Goal: Information Seeking & Learning: Learn about a topic

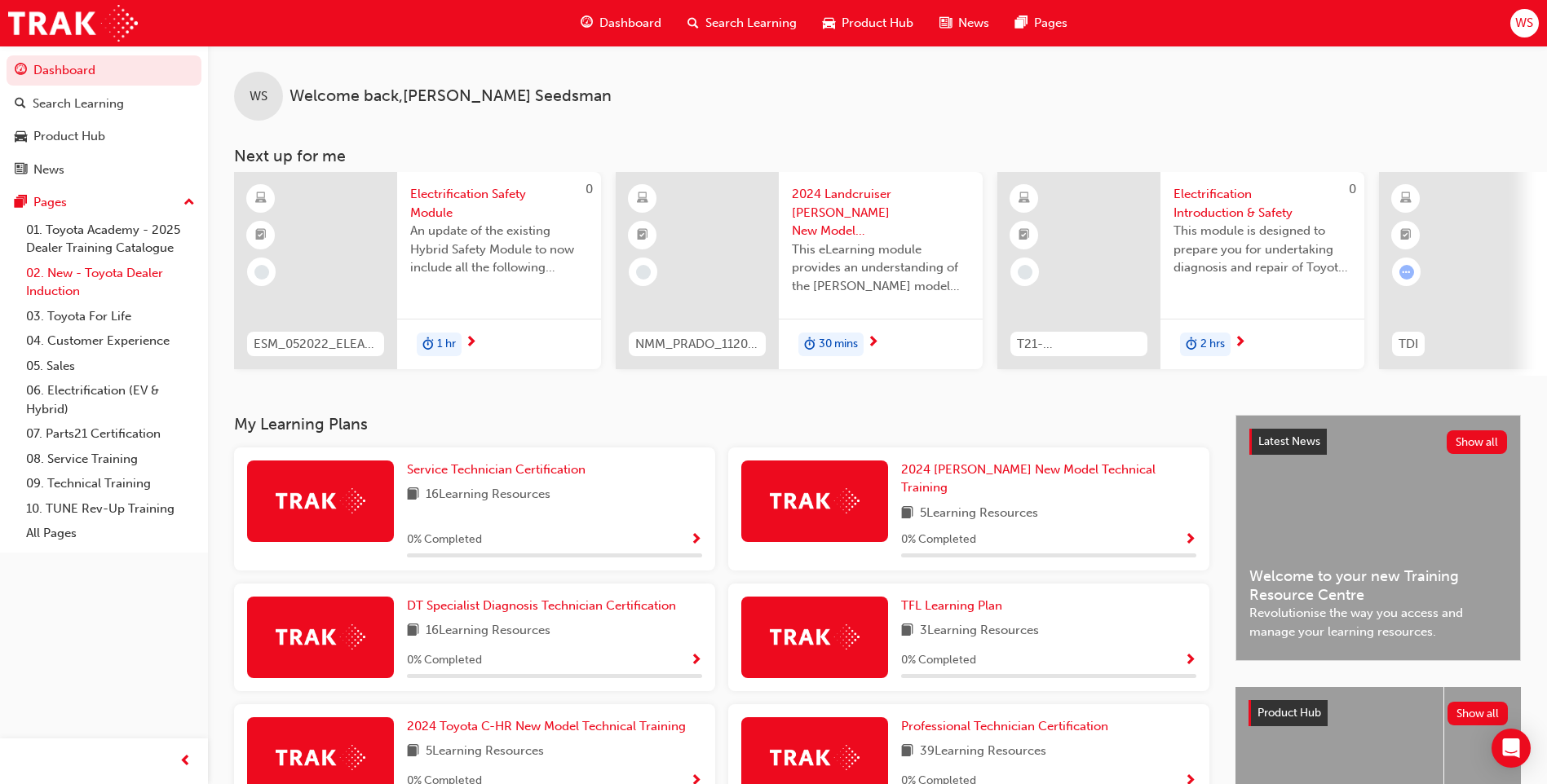
click at [70, 271] on link "02. New - Toyota Dealer Induction" at bounding box center [110, 282] width 182 height 43
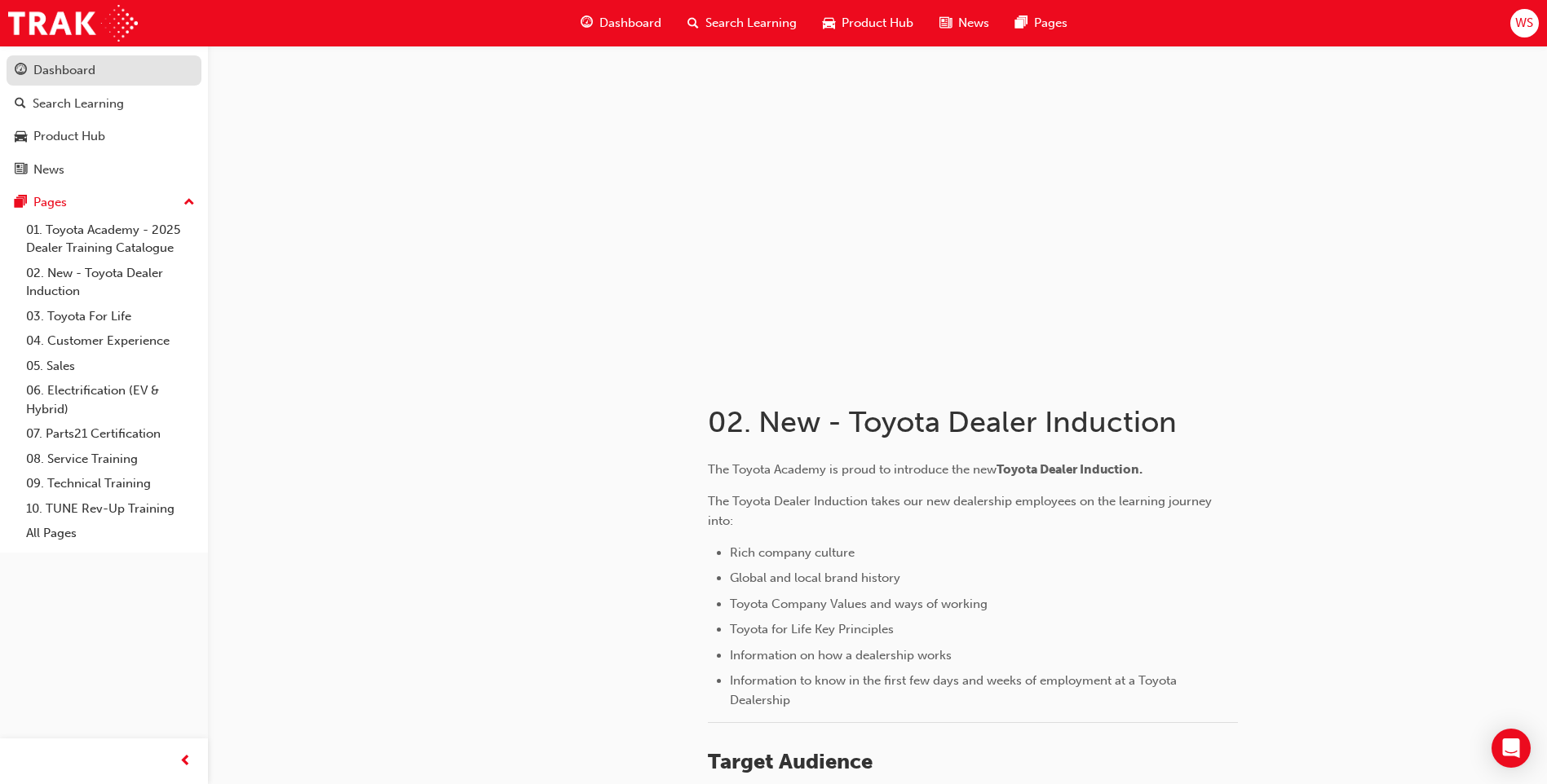
click at [53, 73] on div "Dashboard" at bounding box center [64, 70] width 62 height 19
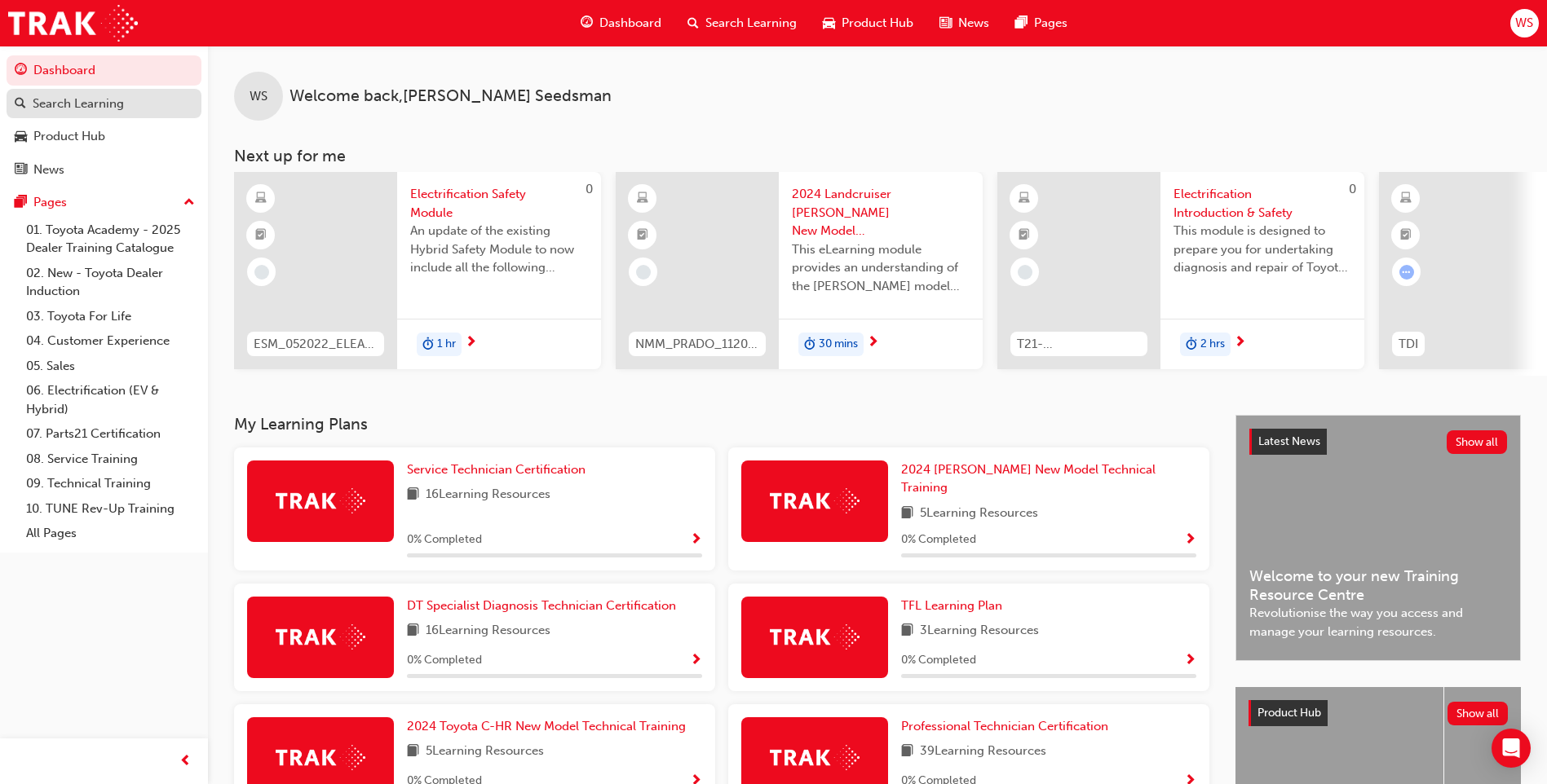
click at [83, 108] on div "Search Learning" at bounding box center [79, 104] width 92 height 19
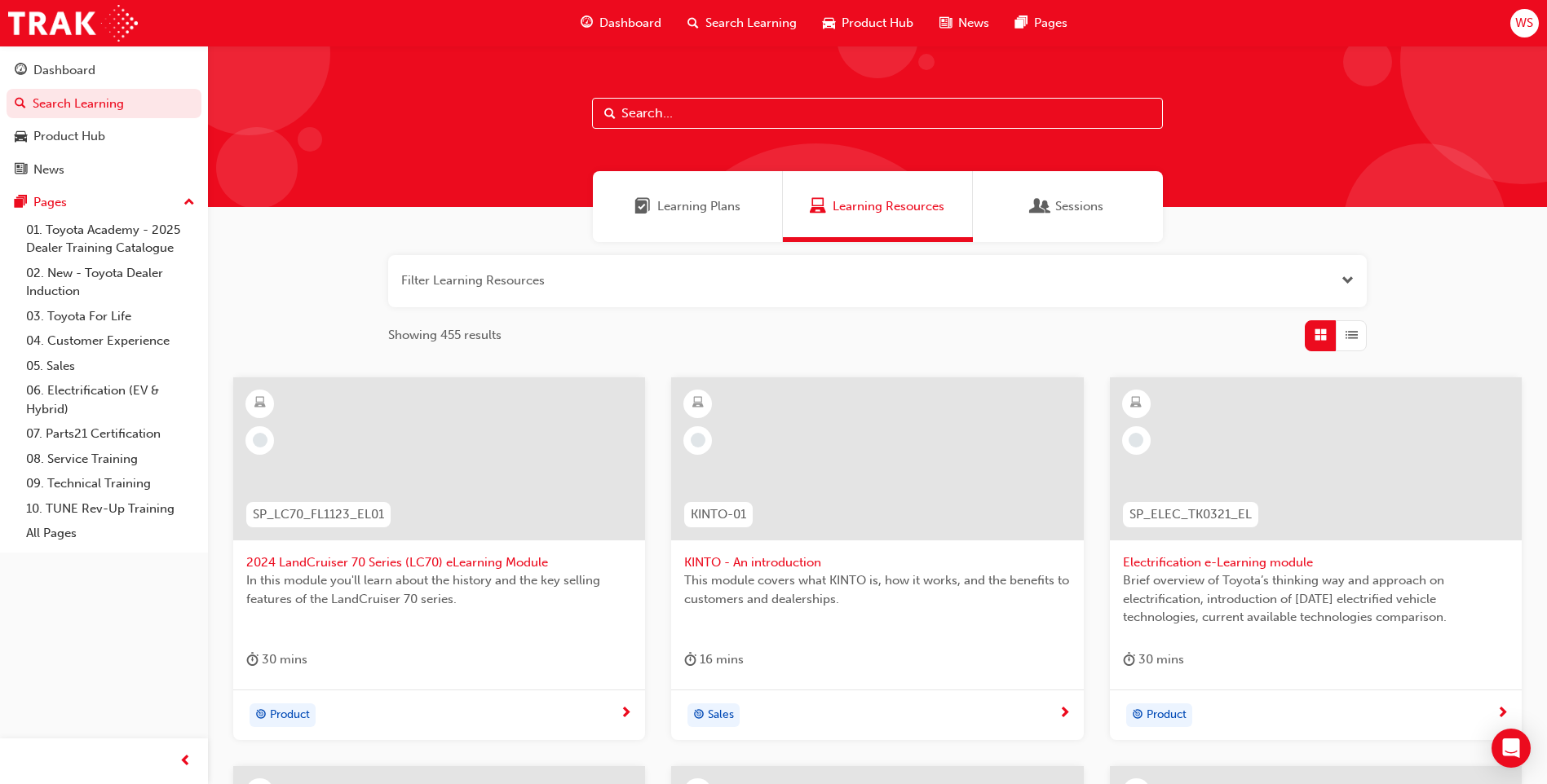
click at [510, 278] on button "button" at bounding box center [877, 281] width 979 height 52
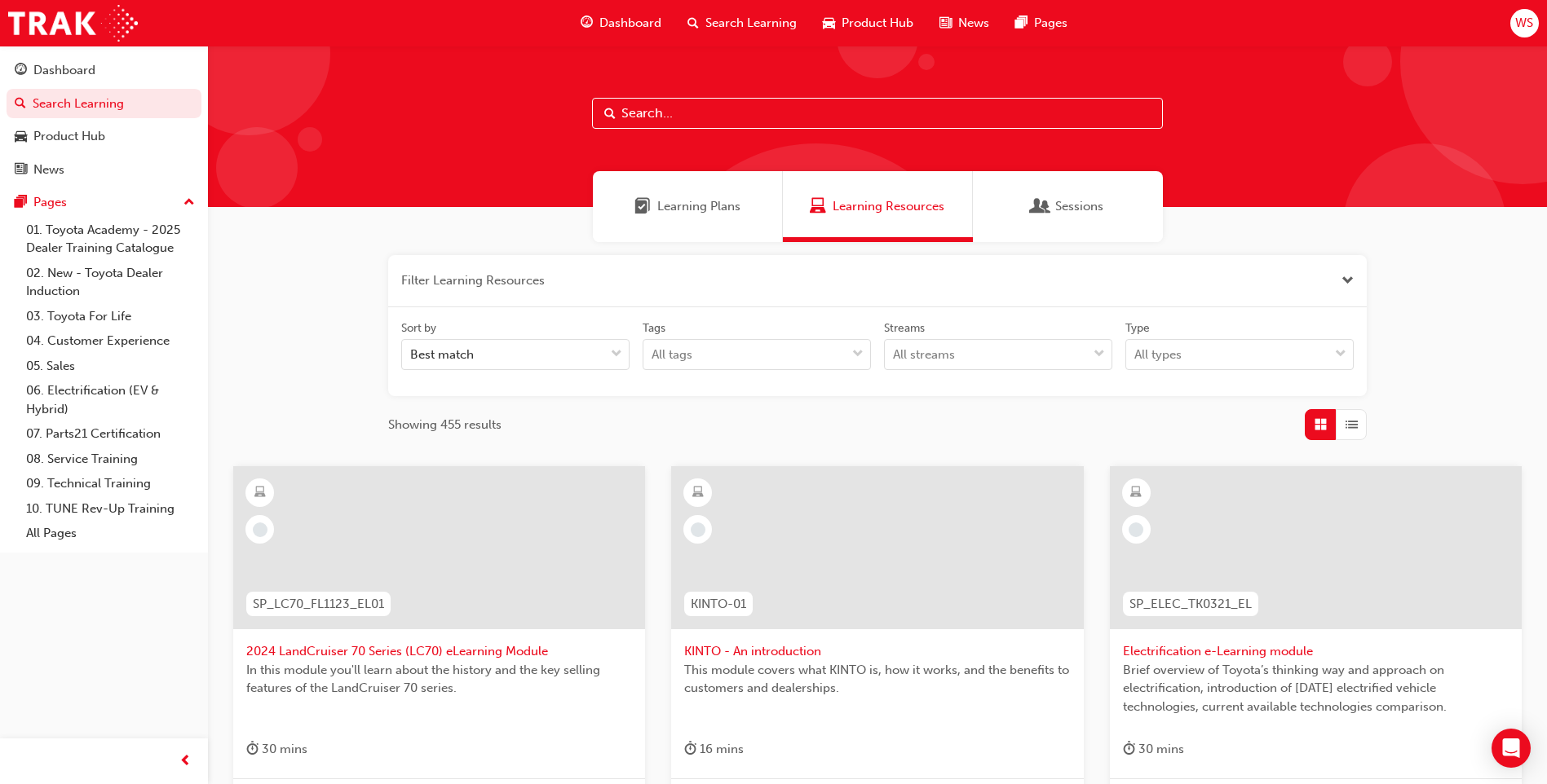
click at [452, 288] on button "button" at bounding box center [877, 281] width 979 height 52
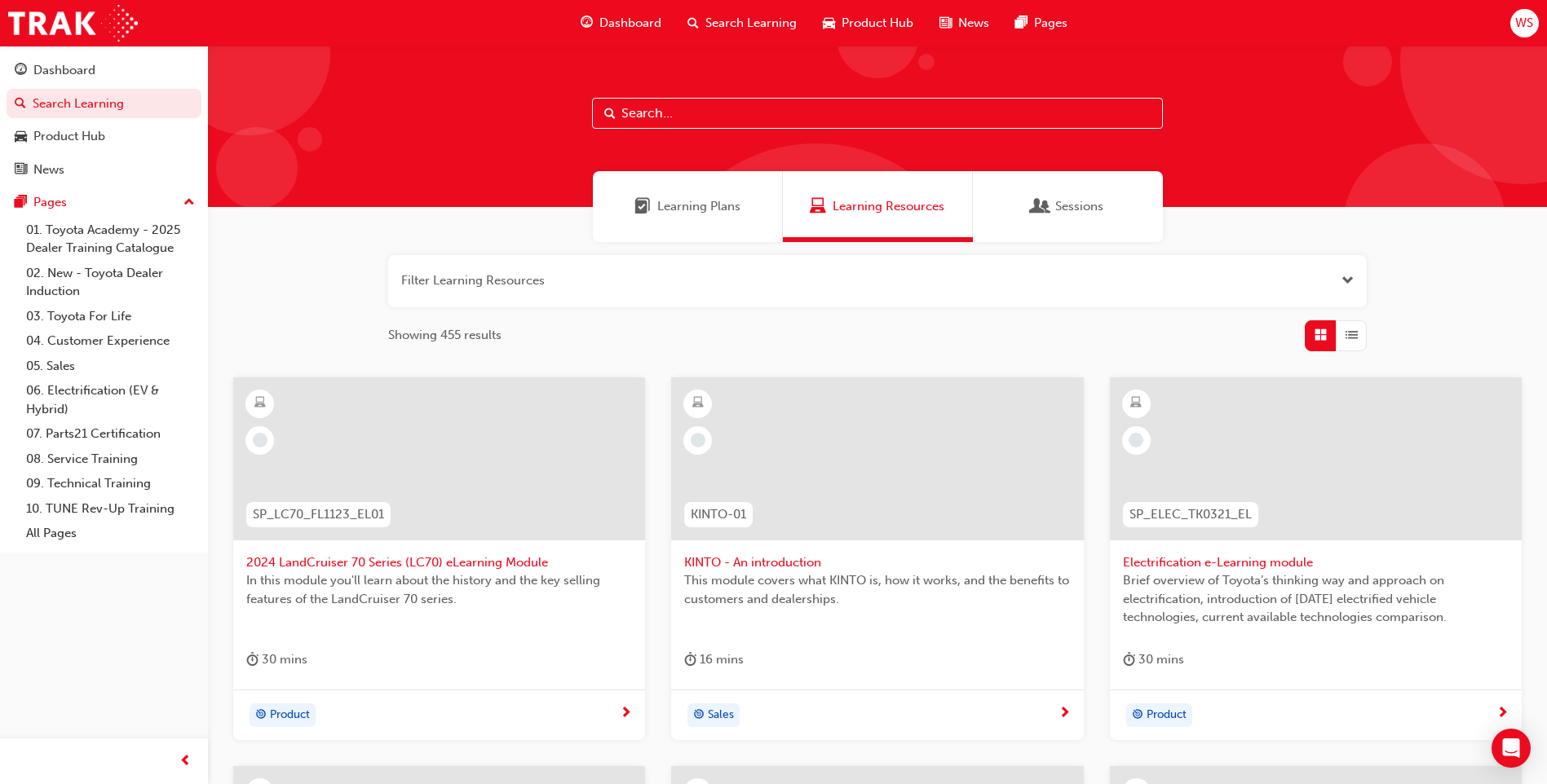
click at [645, 107] on input "text" at bounding box center [877, 113] width 571 height 31
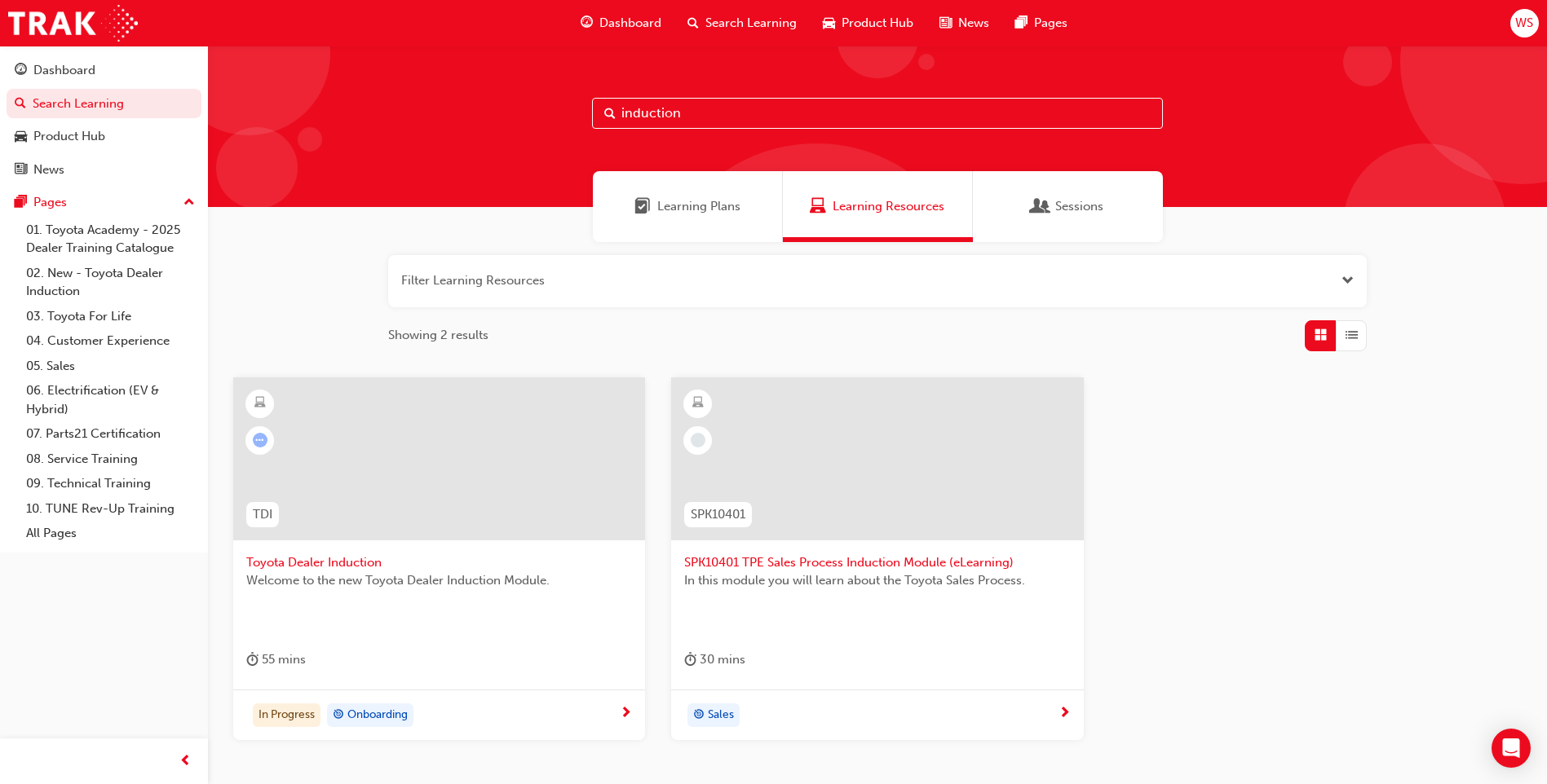
type input "induction"
click at [337, 564] on span "Toyota Dealer Induction" at bounding box center [438, 563] width 386 height 19
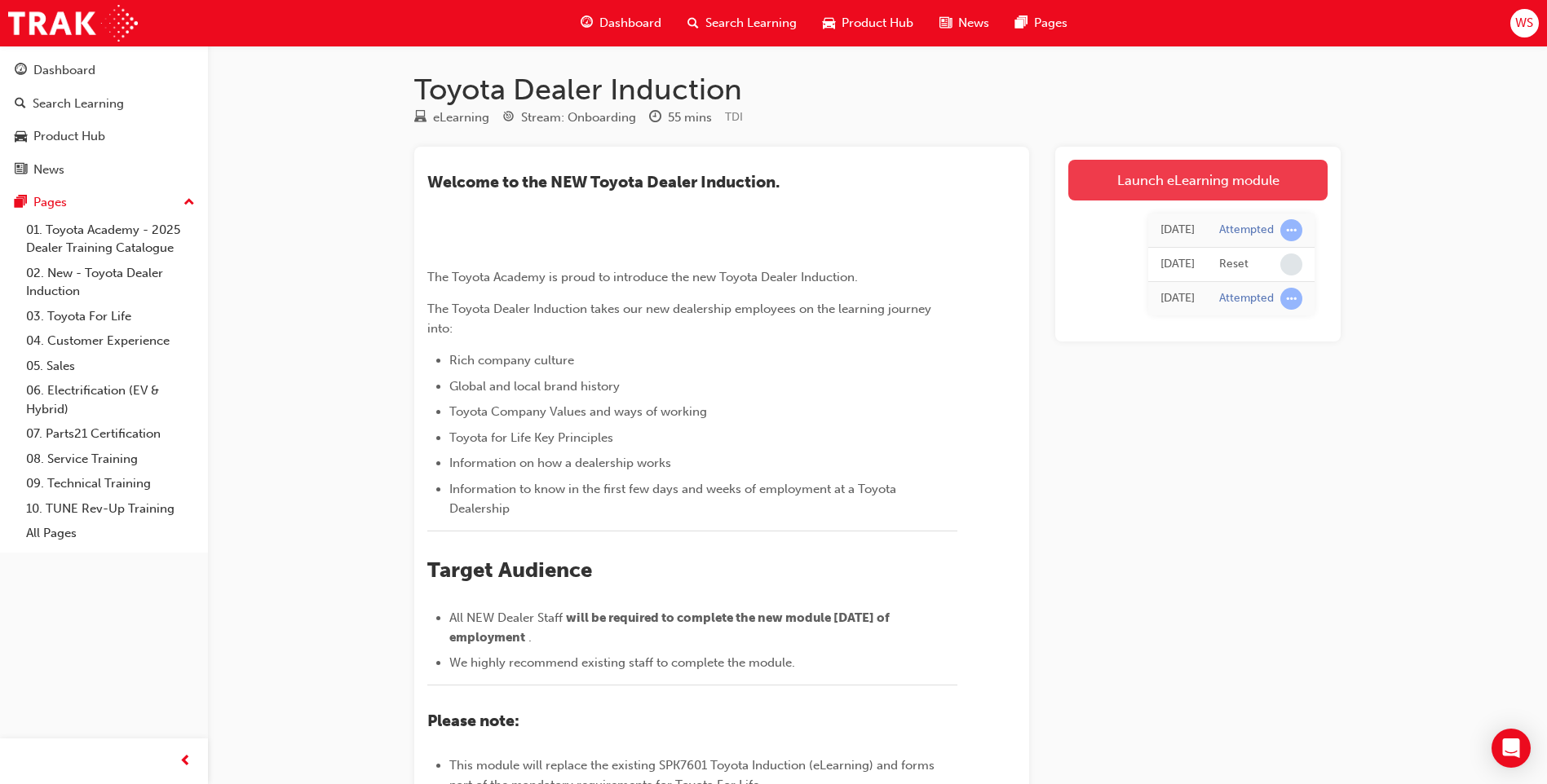
click at [1176, 178] on link "Launch eLearning module" at bounding box center [1197, 180] width 259 height 41
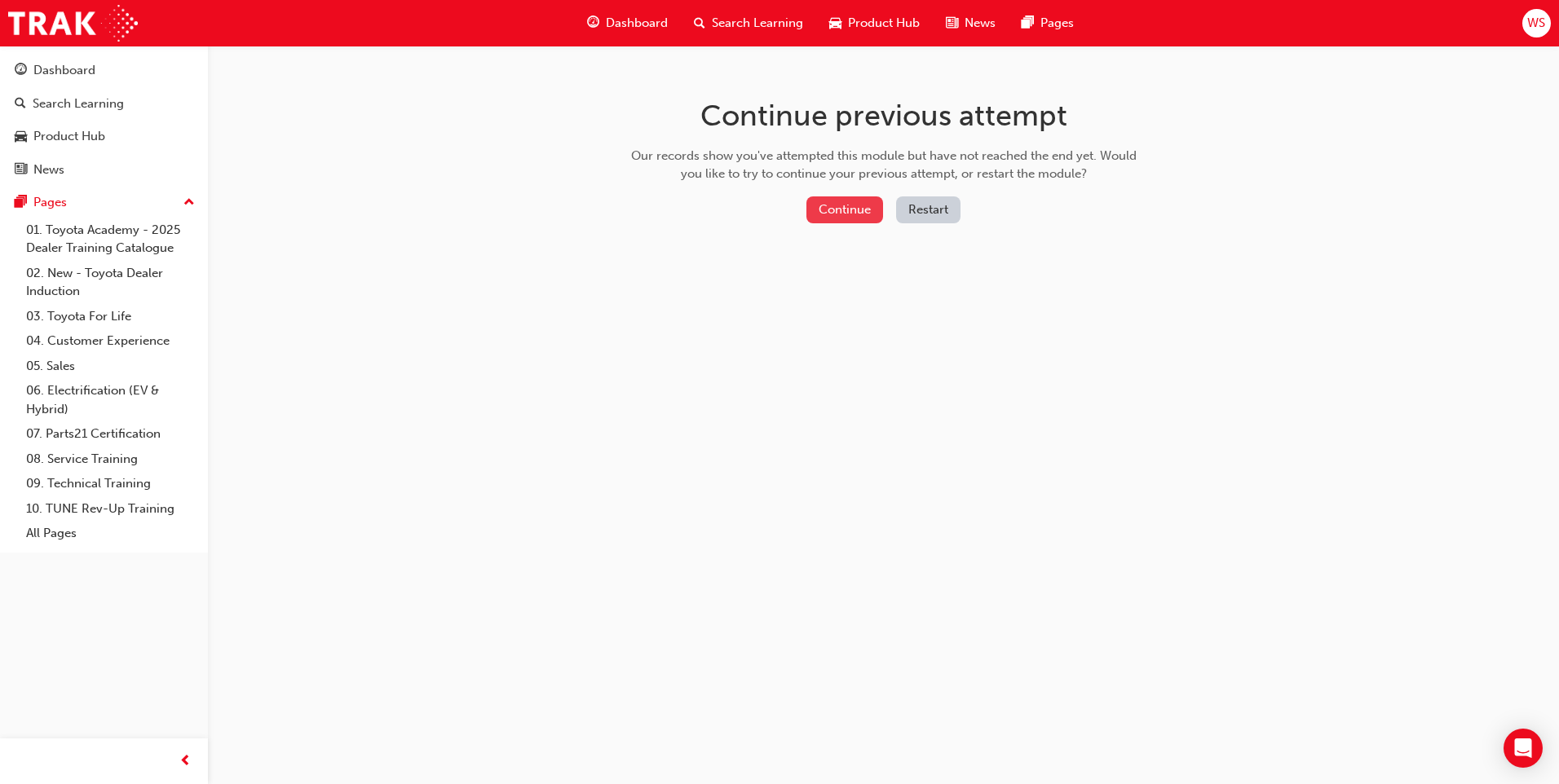
click at [830, 207] on button "Continue" at bounding box center [845, 209] width 77 height 27
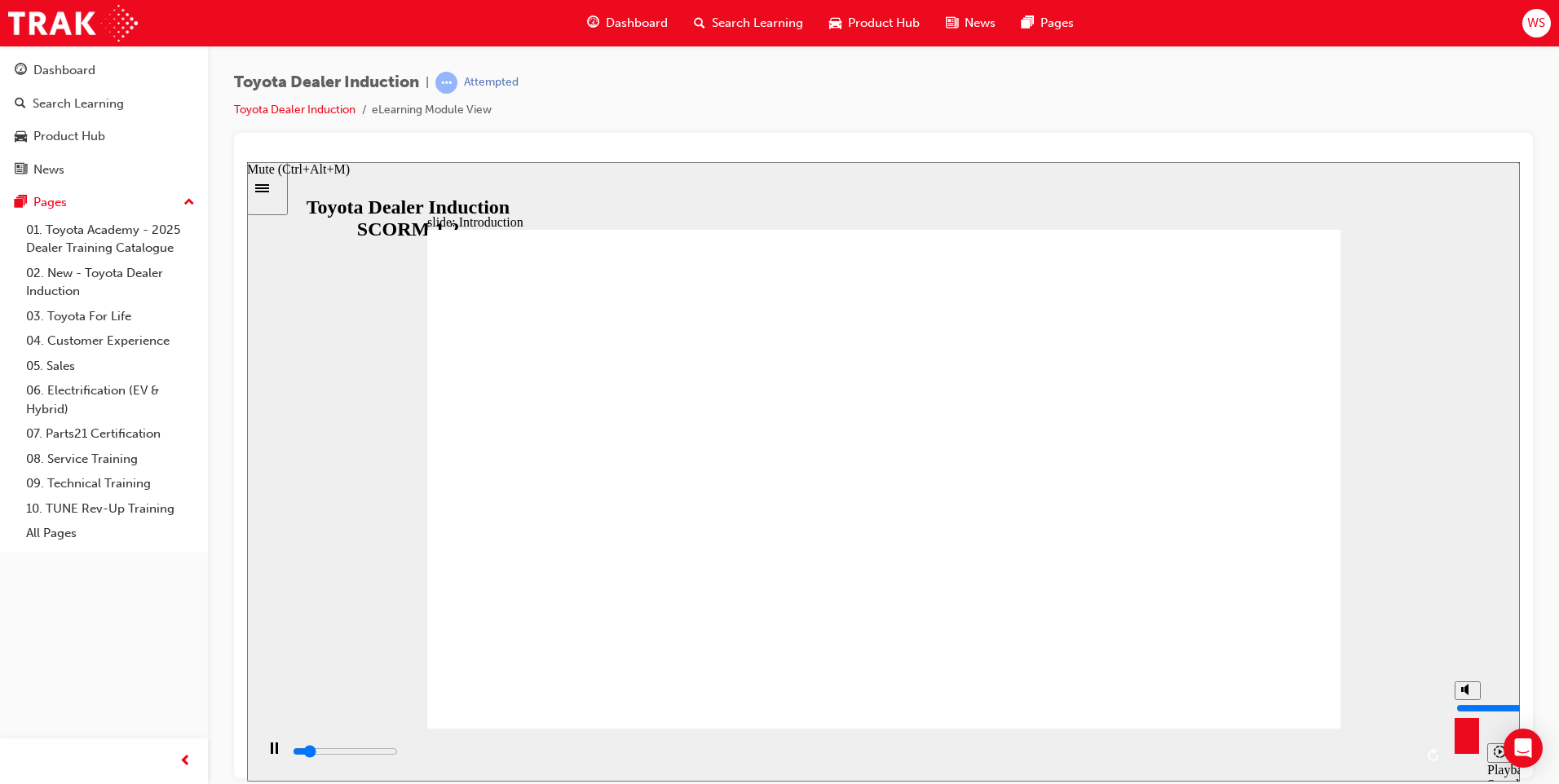
click at [1467, 692] on circle "Mute (Ctrl+Alt+M)" at bounding box center [1468, 689] width 6 height 6
type input "6500"
type input "0"
type input "7900"
type input "1"
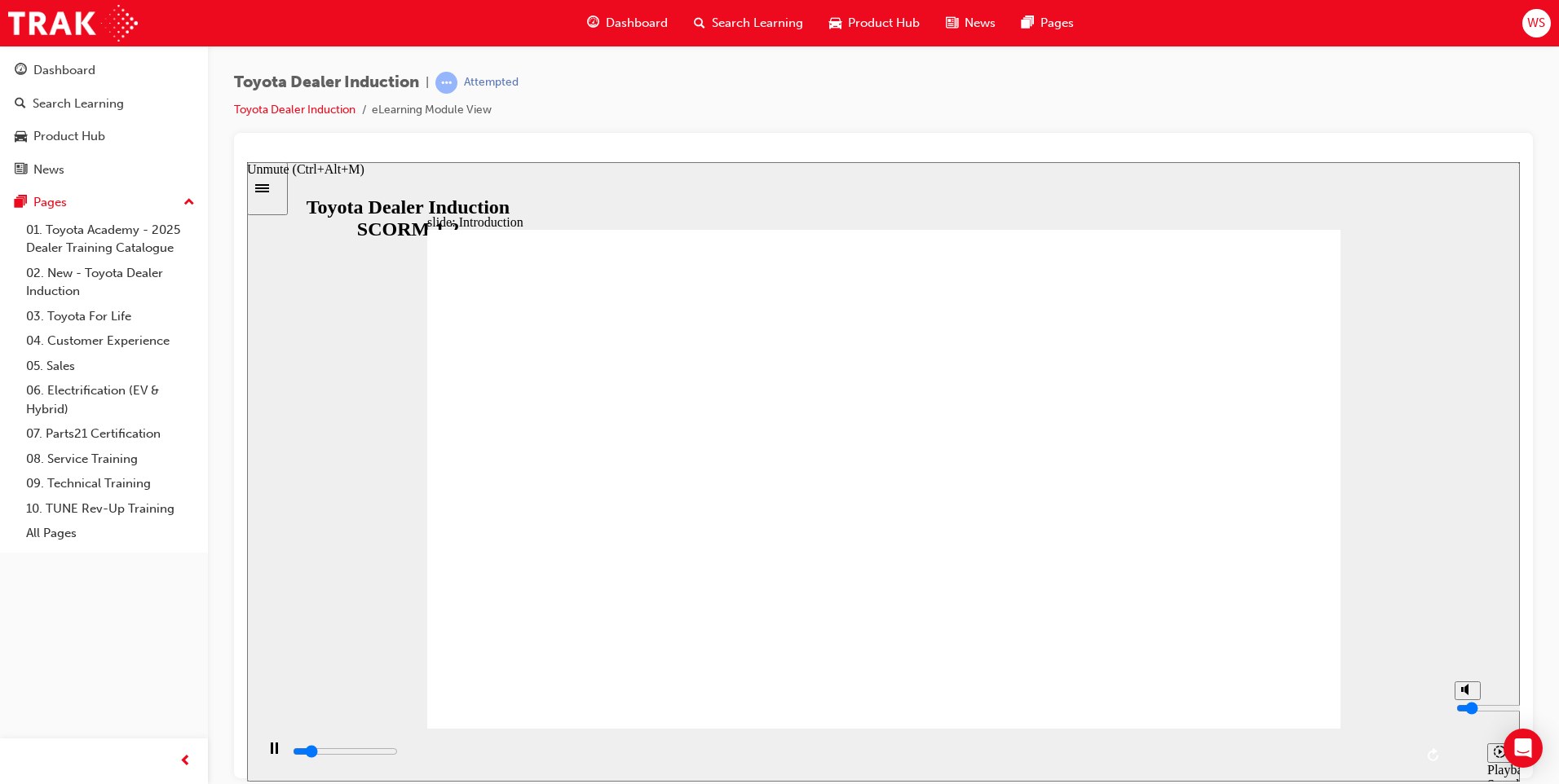
type input "7900"
type input "2"
type input "7900"
type input "3"
type input "8300"
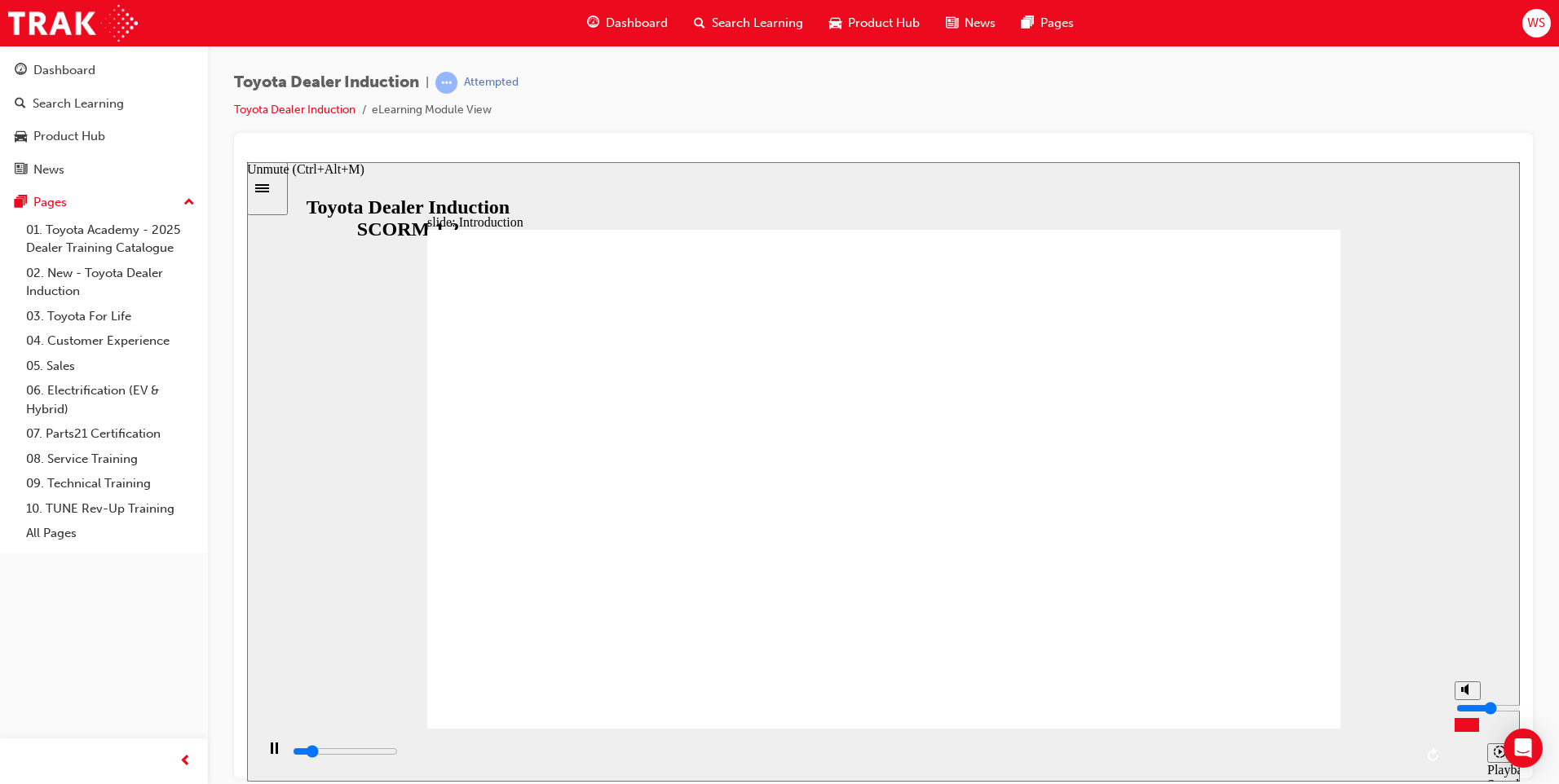
drag, startPoint x: 1466, startPoint y: 726, endPoint x: 1467, endPoint y: 714, distance: 12.0
type input "3"
click at [1467, 714] on input "volume" at bounding box center [1509, 707] width 106 height 13
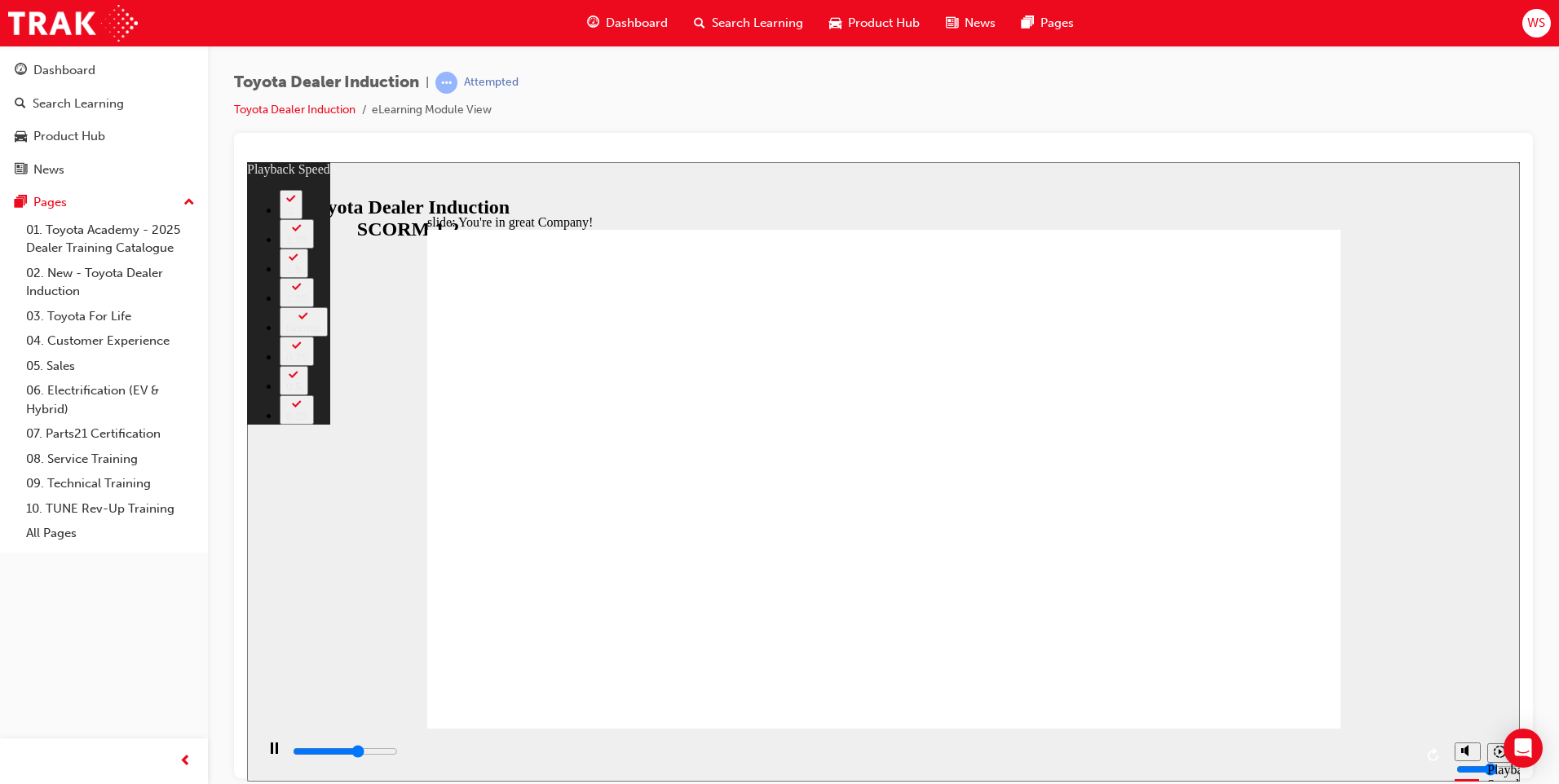
type input "4800"
type input "0"
type input "5100"
type input "0"
type input "5300"
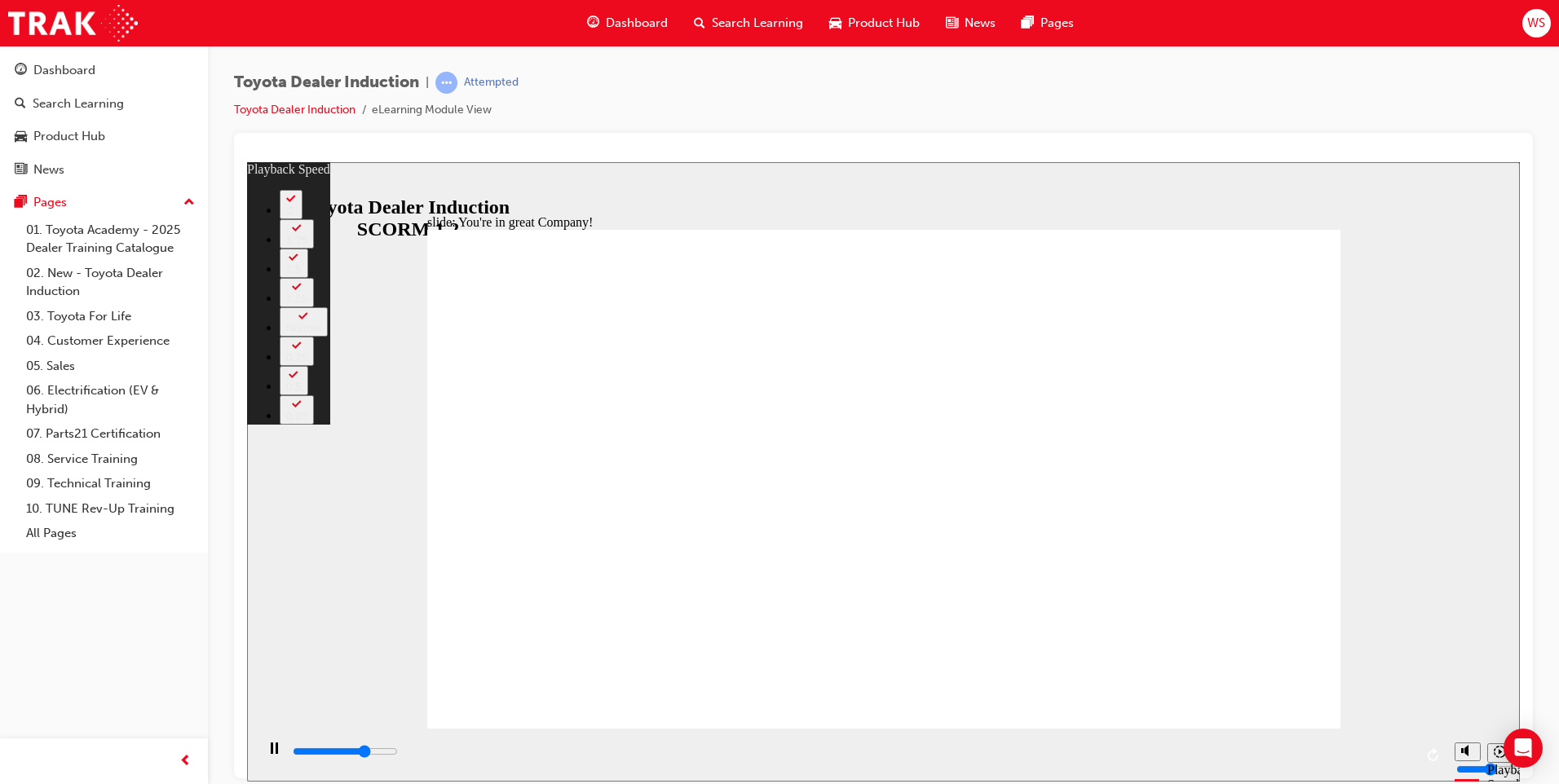
type input "1"
type input "5600"
type input "1"
type input "5800"
type input "1"
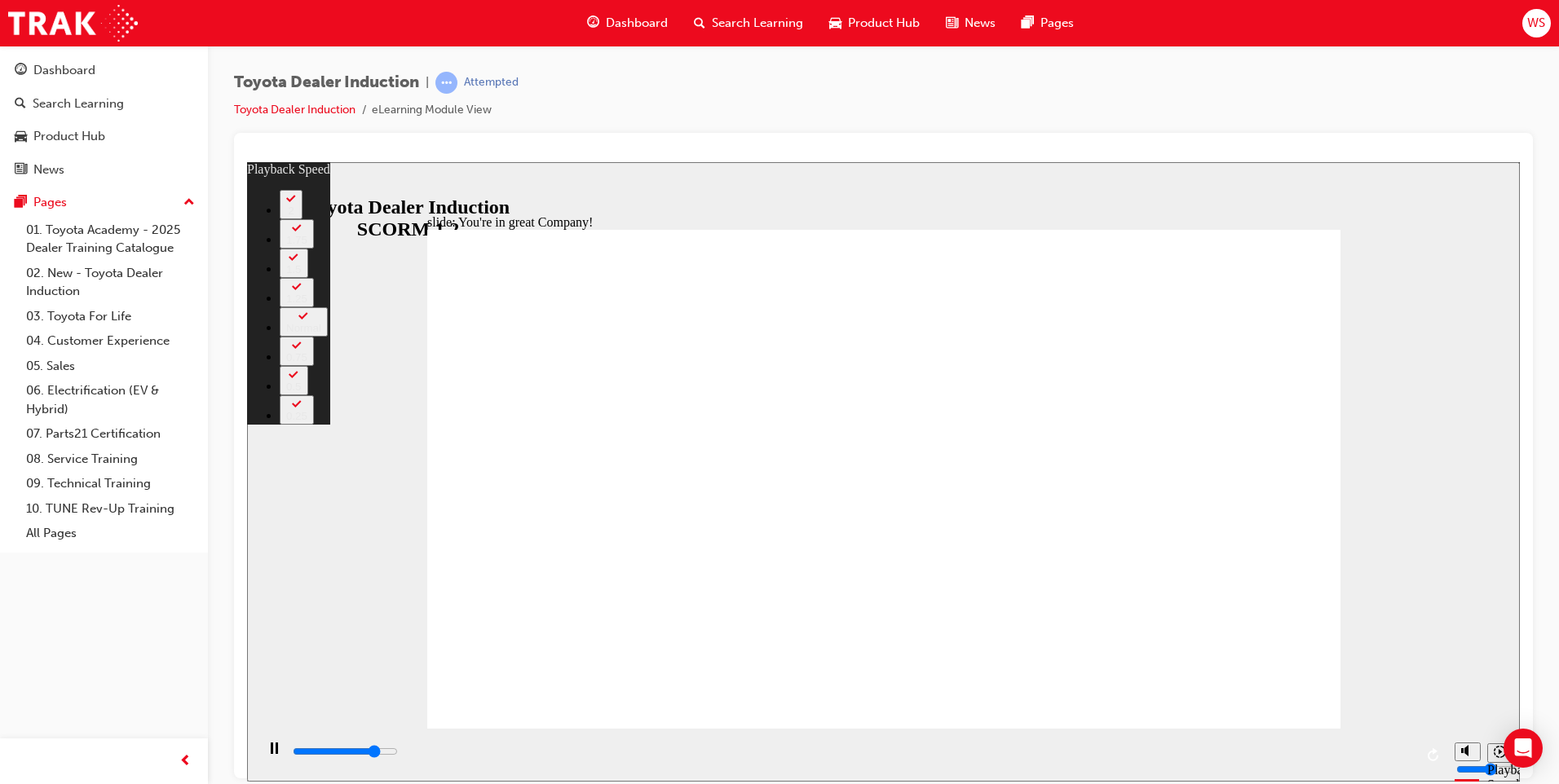
type input "6100"
type input "1"
type input "6400"
type input "2"
type input "6700"
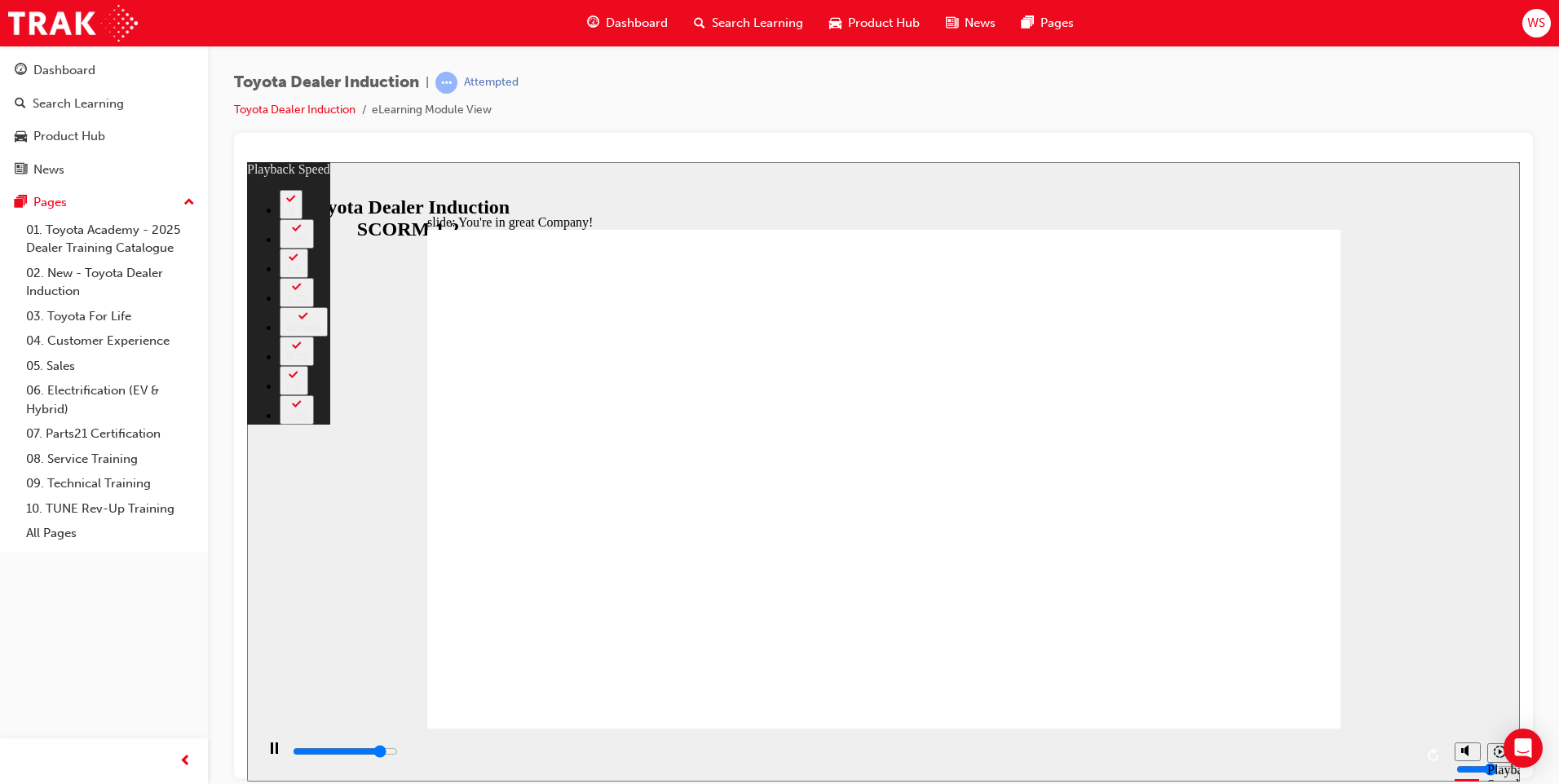
type input "2"
type input "6900"
type input "2"
type input "7200"
type input "2"
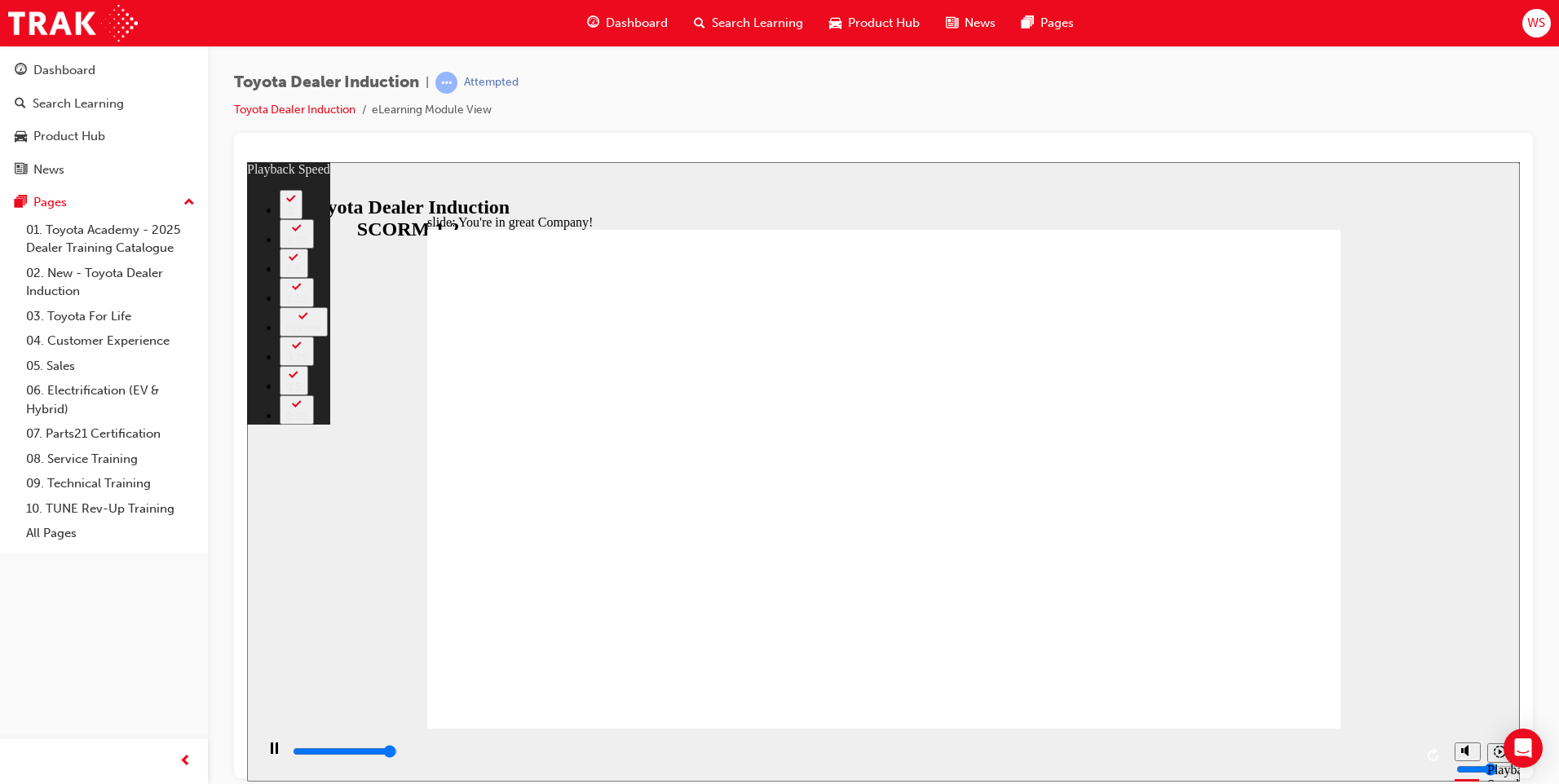
type input "7400"
type input "3"
type input "7500"
type input "3"
type input "7500"
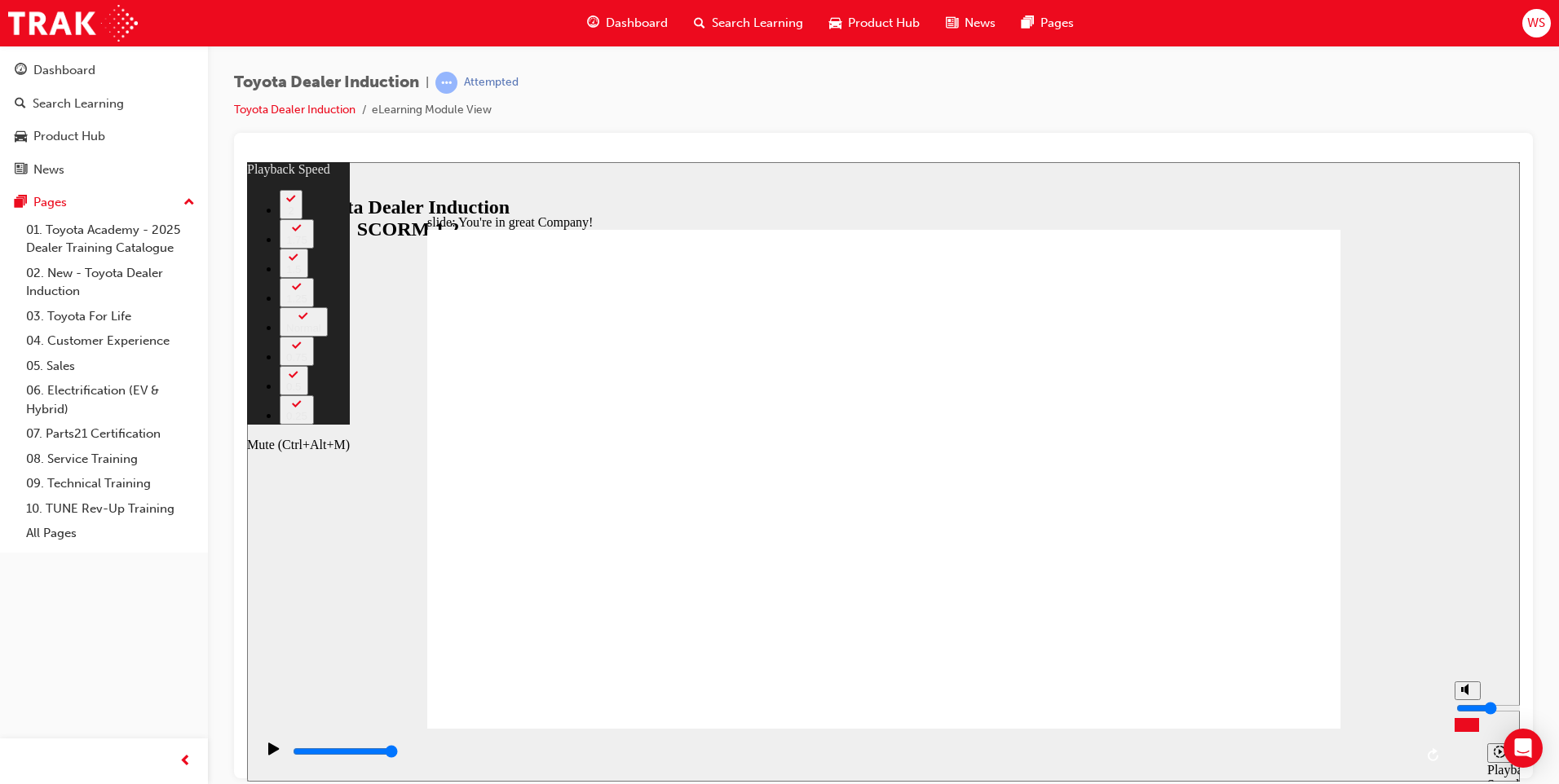
type input "6"
type input "2"
type input "6"
type input "2"
type input "6"
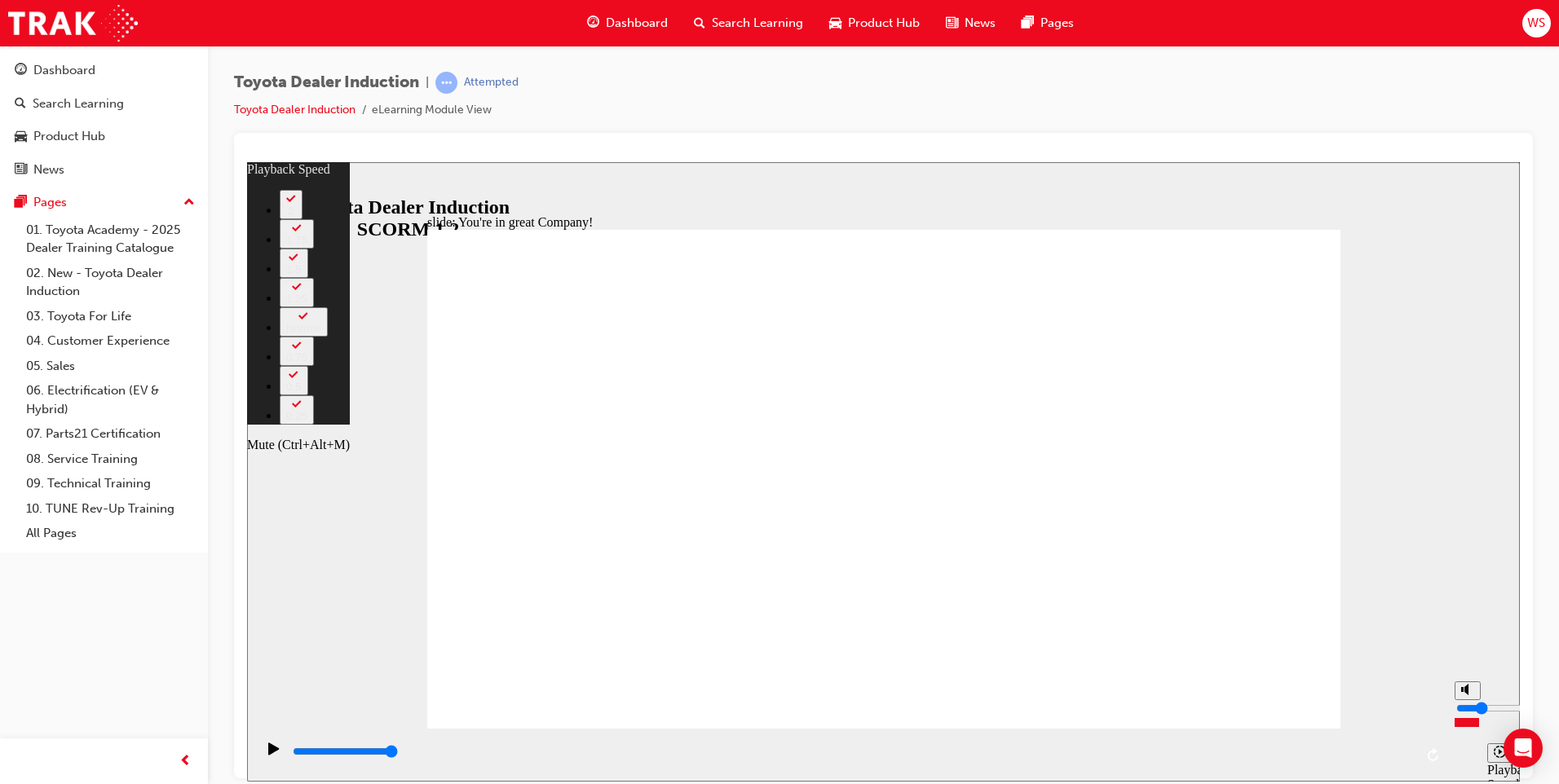
type input "2"
click at [1467, 714] on input "volume" at bounding box center [1509, 707] width 106 height 13
type input "156"
drag, startPoint x: 1235, startPoint y: 663, endPoint x: 1239, endPoint y: 679, distance: 16.5
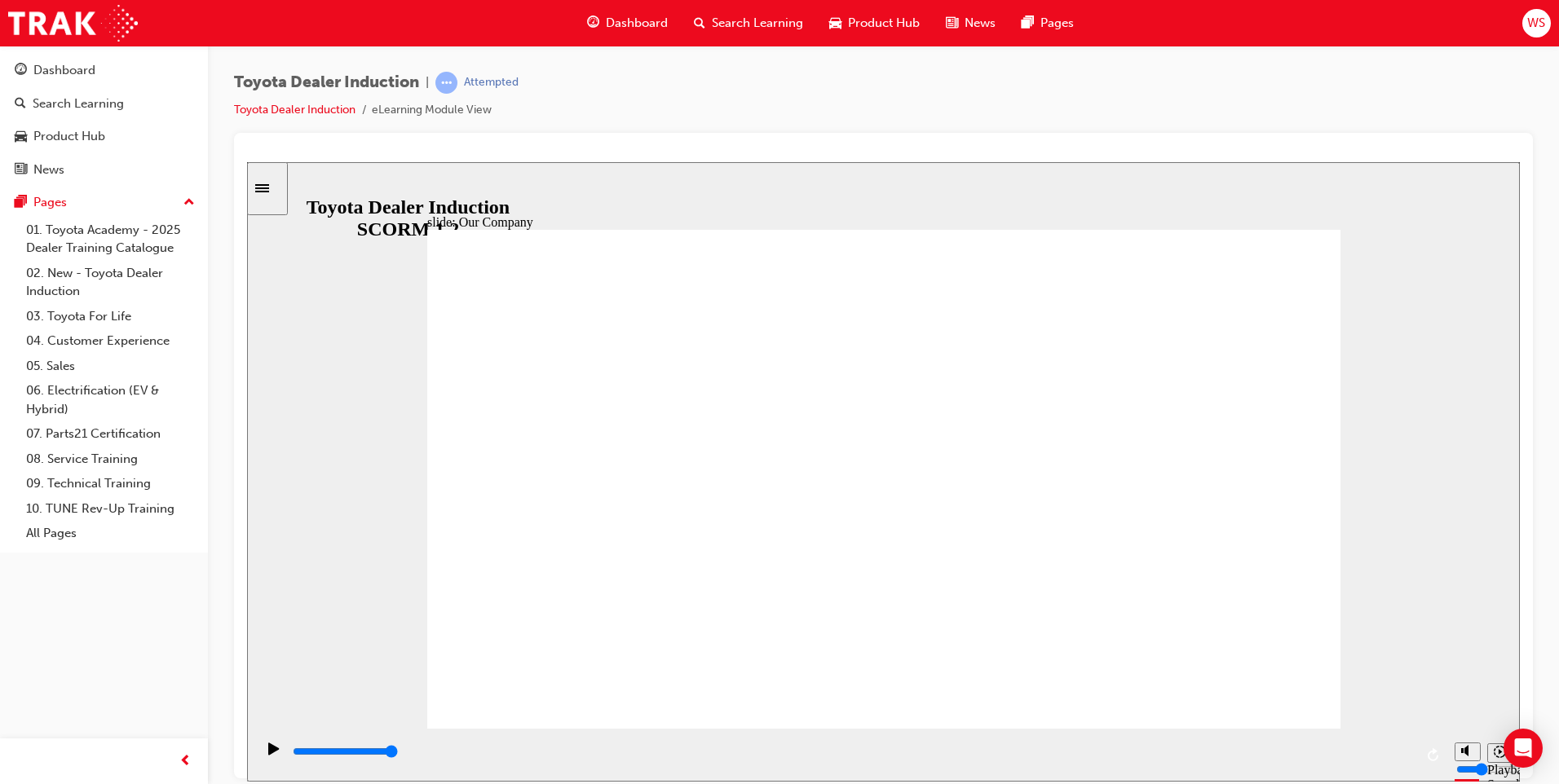
drag, startPoint x: 872, startPoint y: 633, endPoint x: 885, endPoint y: 634, distance: 13.0
drag, startPoint x: 625, startPoint y: 630, endPoint x: 705, endPoint y: 634, distance: 80.1
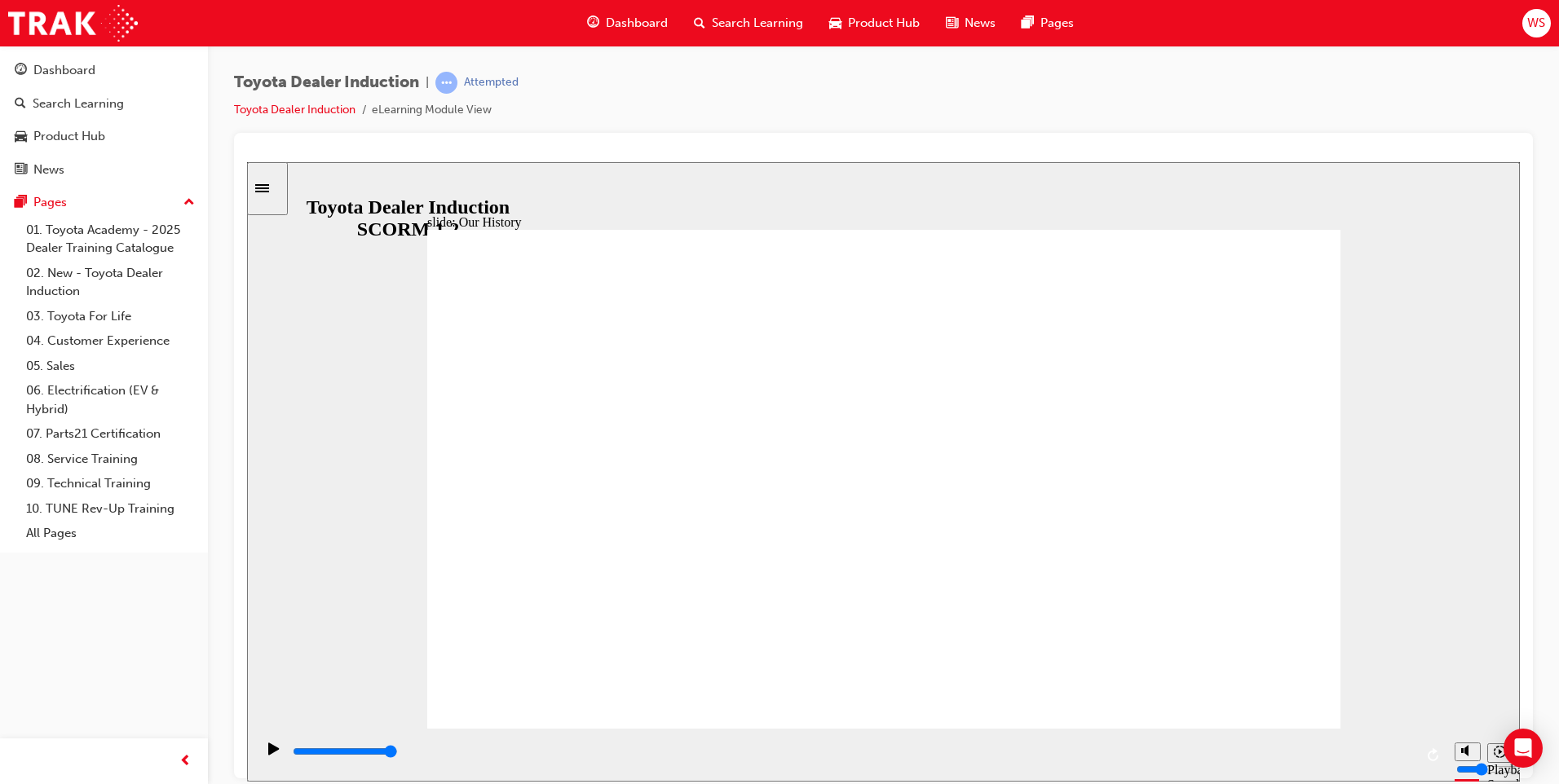
drag, startPoint x: 636, startPoint y: 623, endPoint x: 774, endPoint y: 635, distance: 138.5
drag, startPoint x: 876, startPoint y: 622, endPoint x: 1111, endPoint y: 626, distance: 235.0
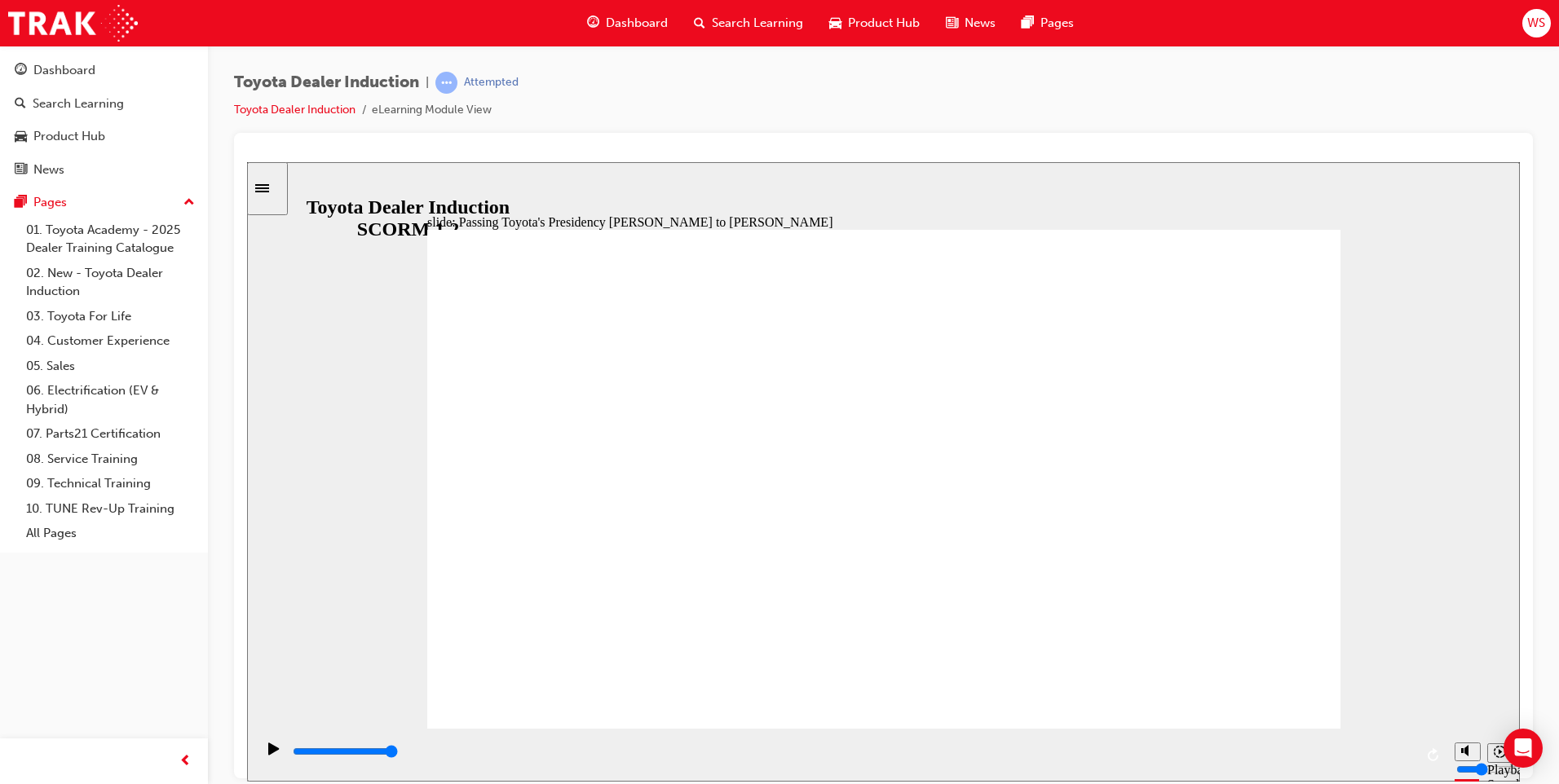
type input "5000"
radio input "true"
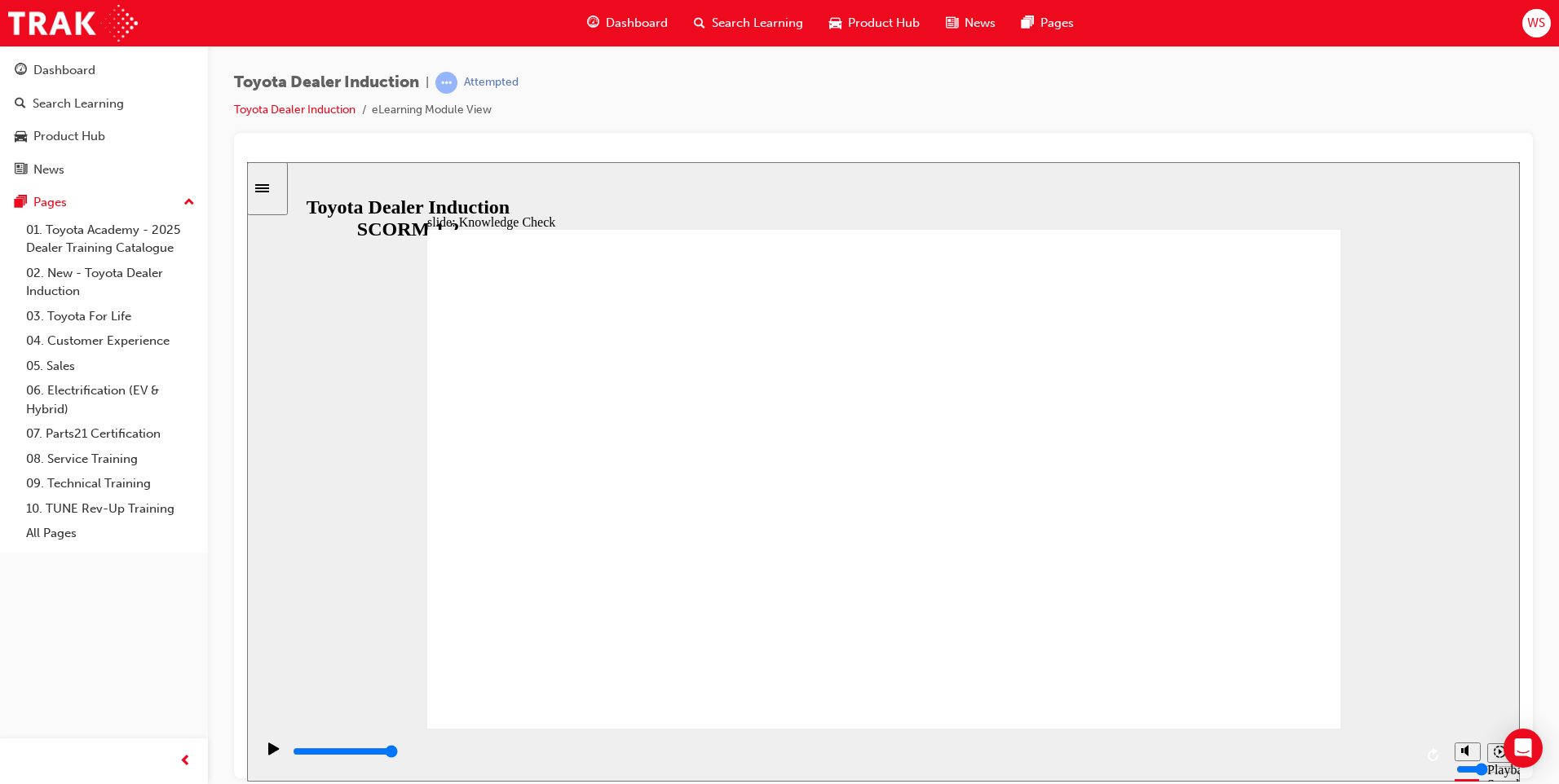
type input "5000"
radio input "true"
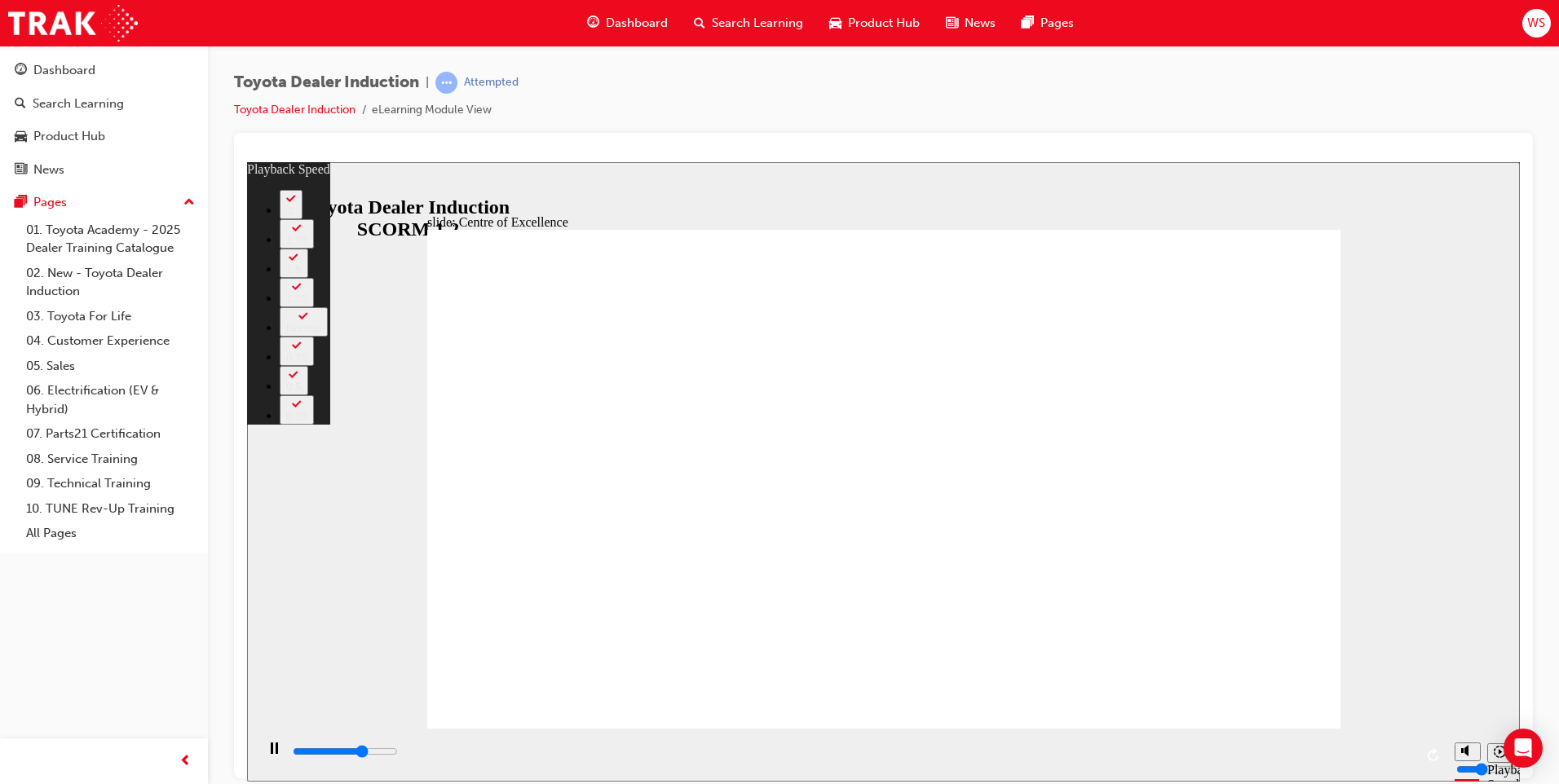
type input "10400"
type input "0"
type input "10500"
type input "0"
type input "10800"
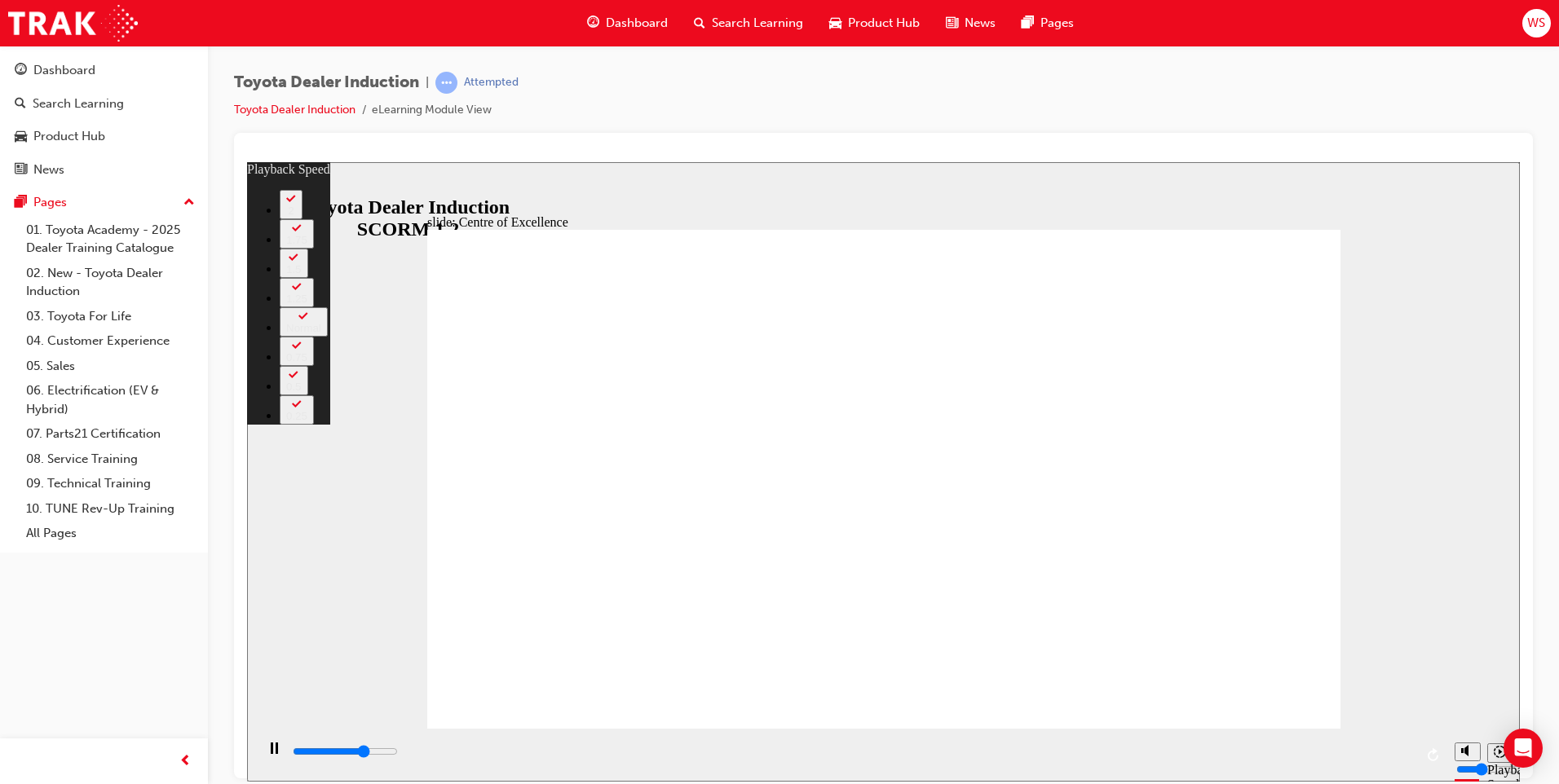
type input "0"
type input "11000"
type input "1"
type input "11300"
type input "1"
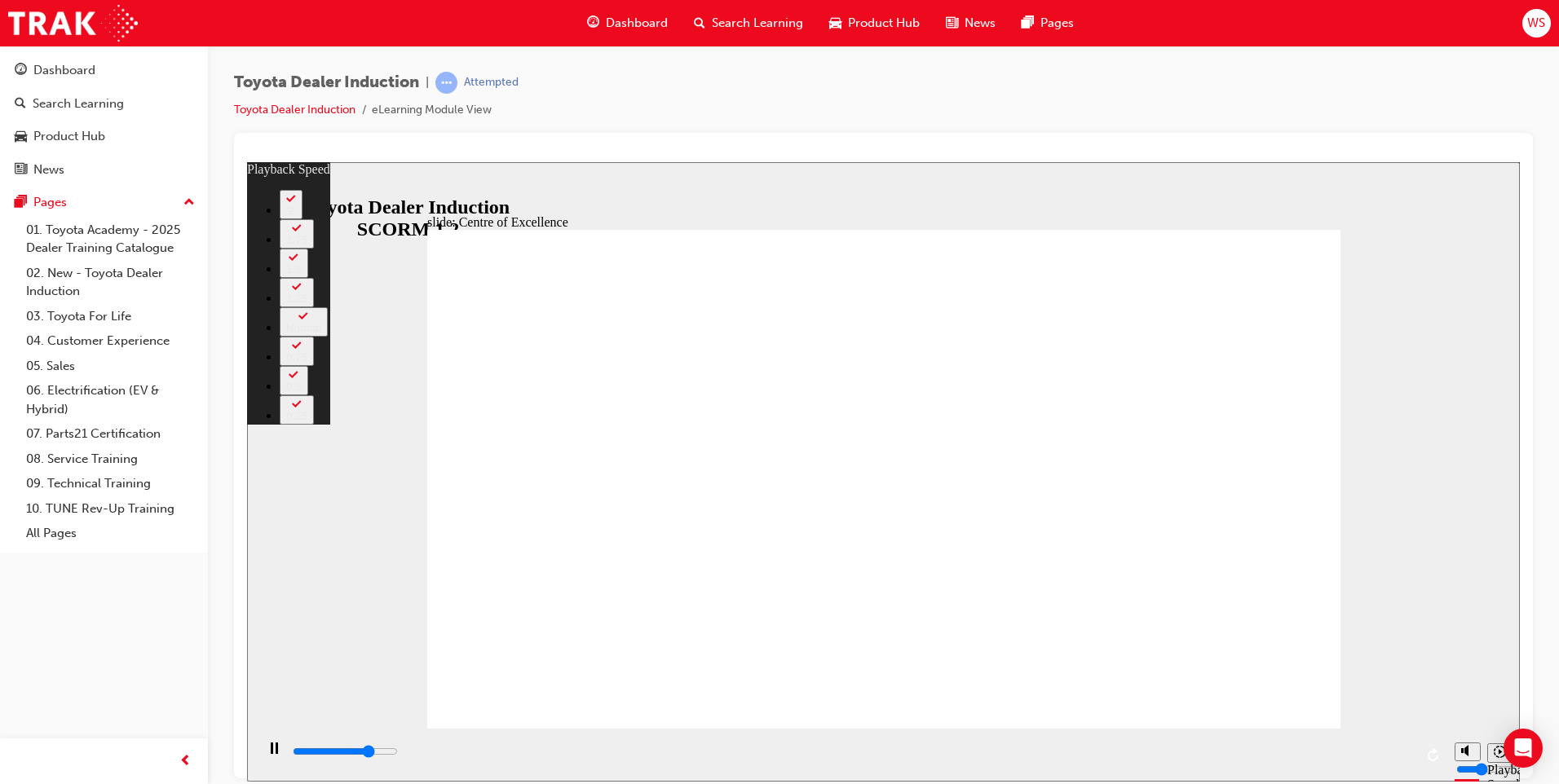
type input "11500"
type input "1"
type input "11800"
type input "1"
type input "12100"
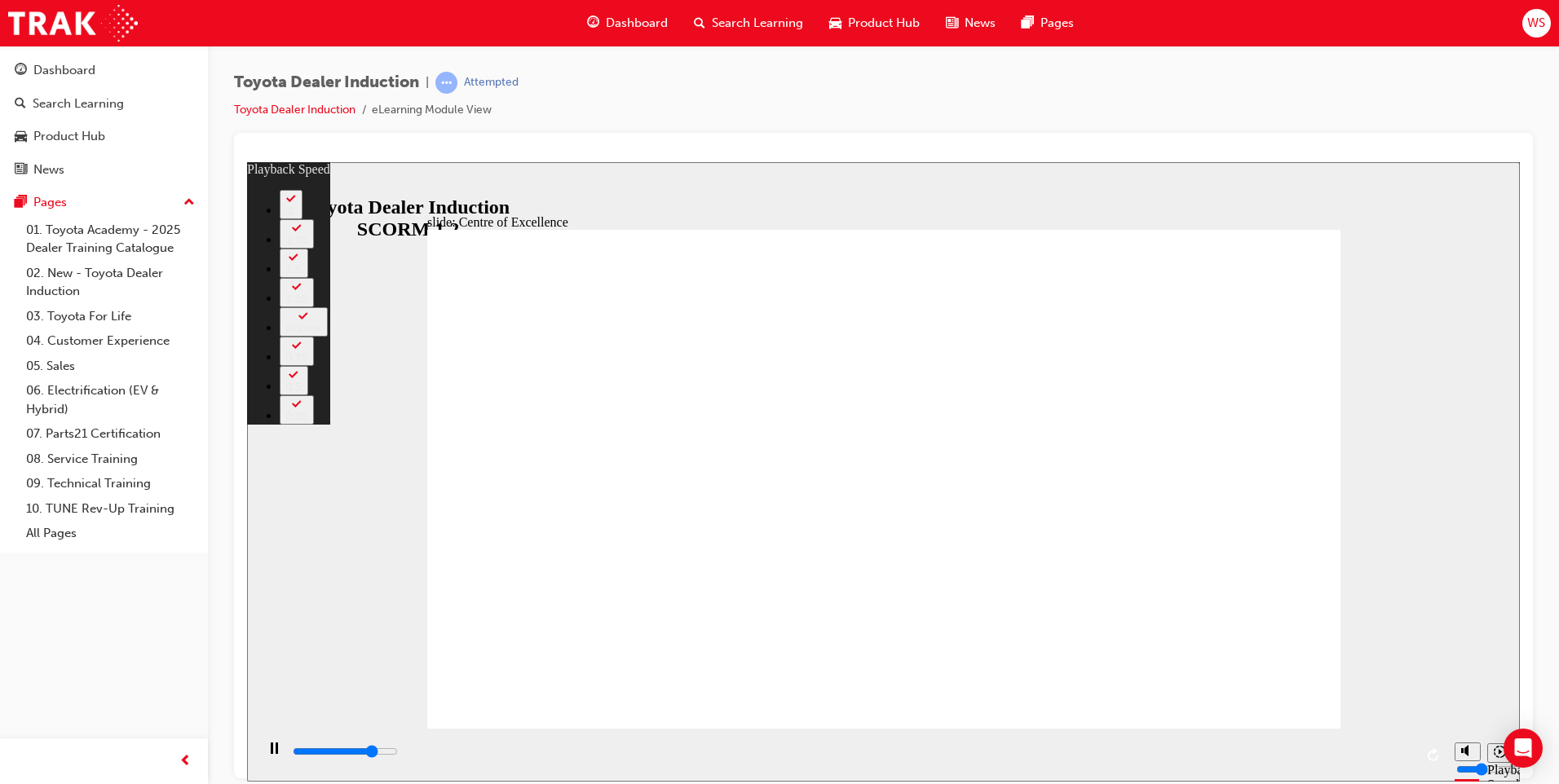
type input "2"
type input "12400"
type input "2"
type input "12600"
type input "2"
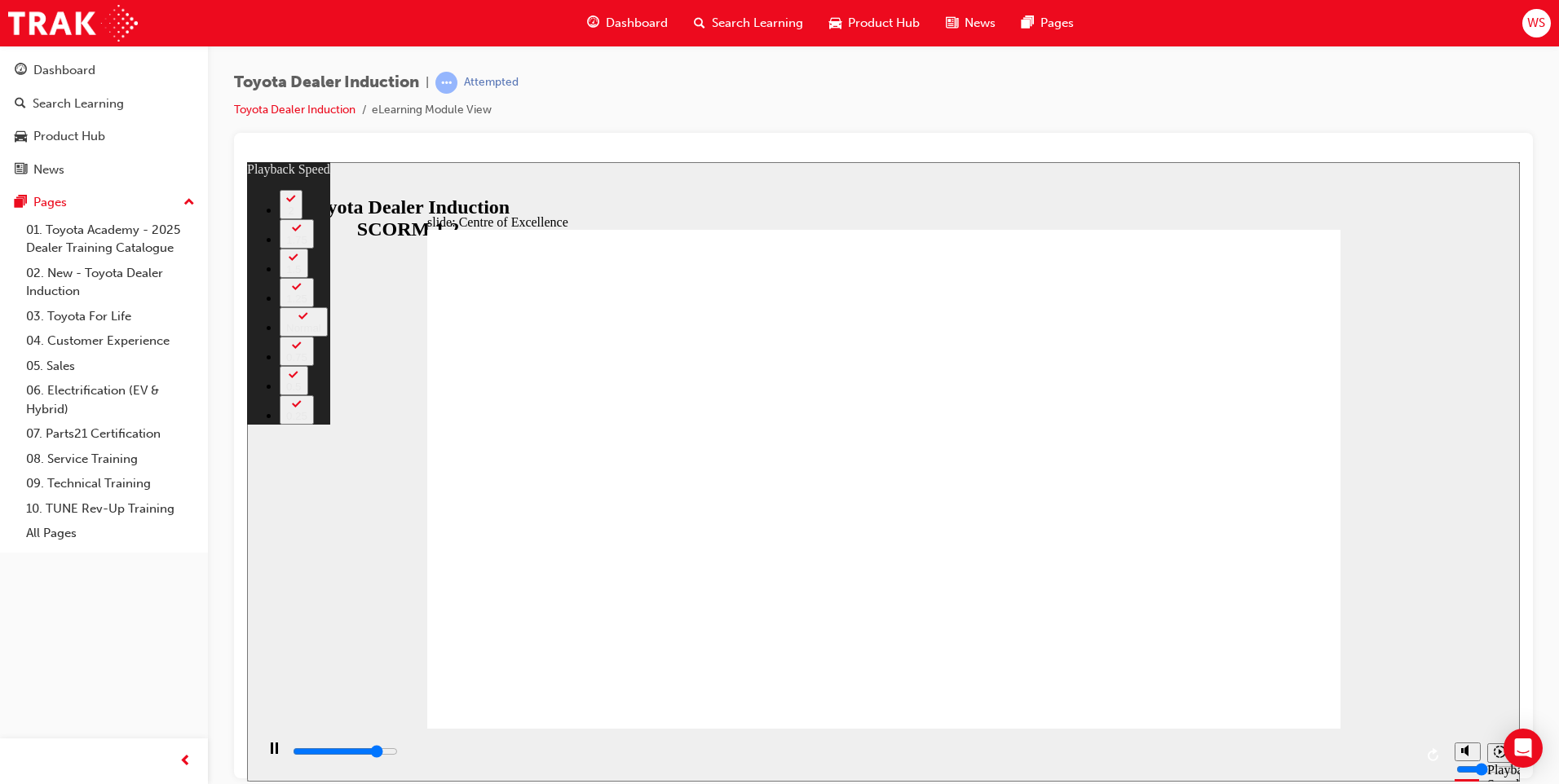
type input "12900"
type input "3"
type input "13100"
type input "3"
type input "13100"
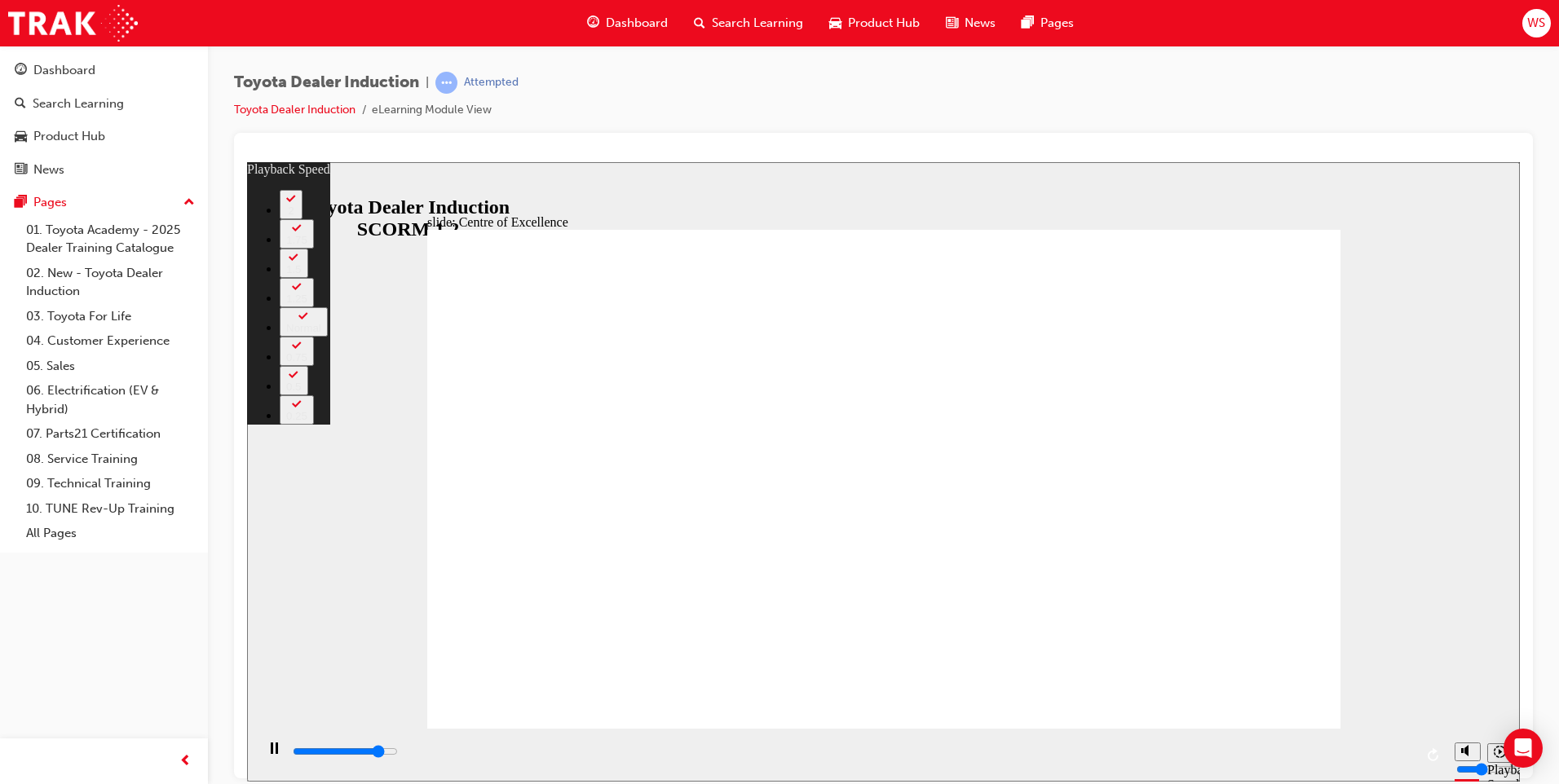
type input "3"
type input "13400"
type input "3"
type input "13700"
type input "3"
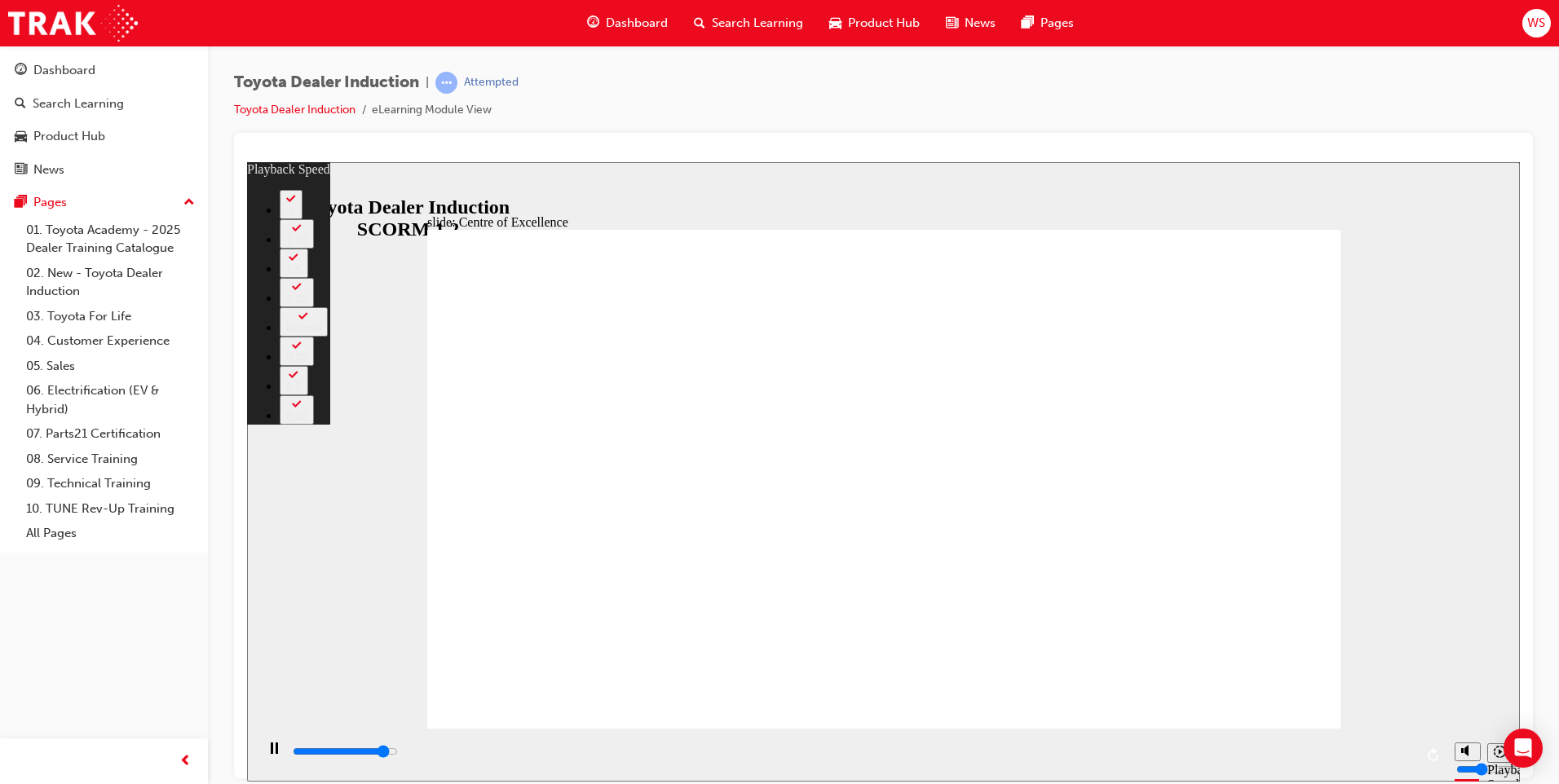
type input "13900"
type input "4"
type input "14200"
type input "4"
type input "14500"
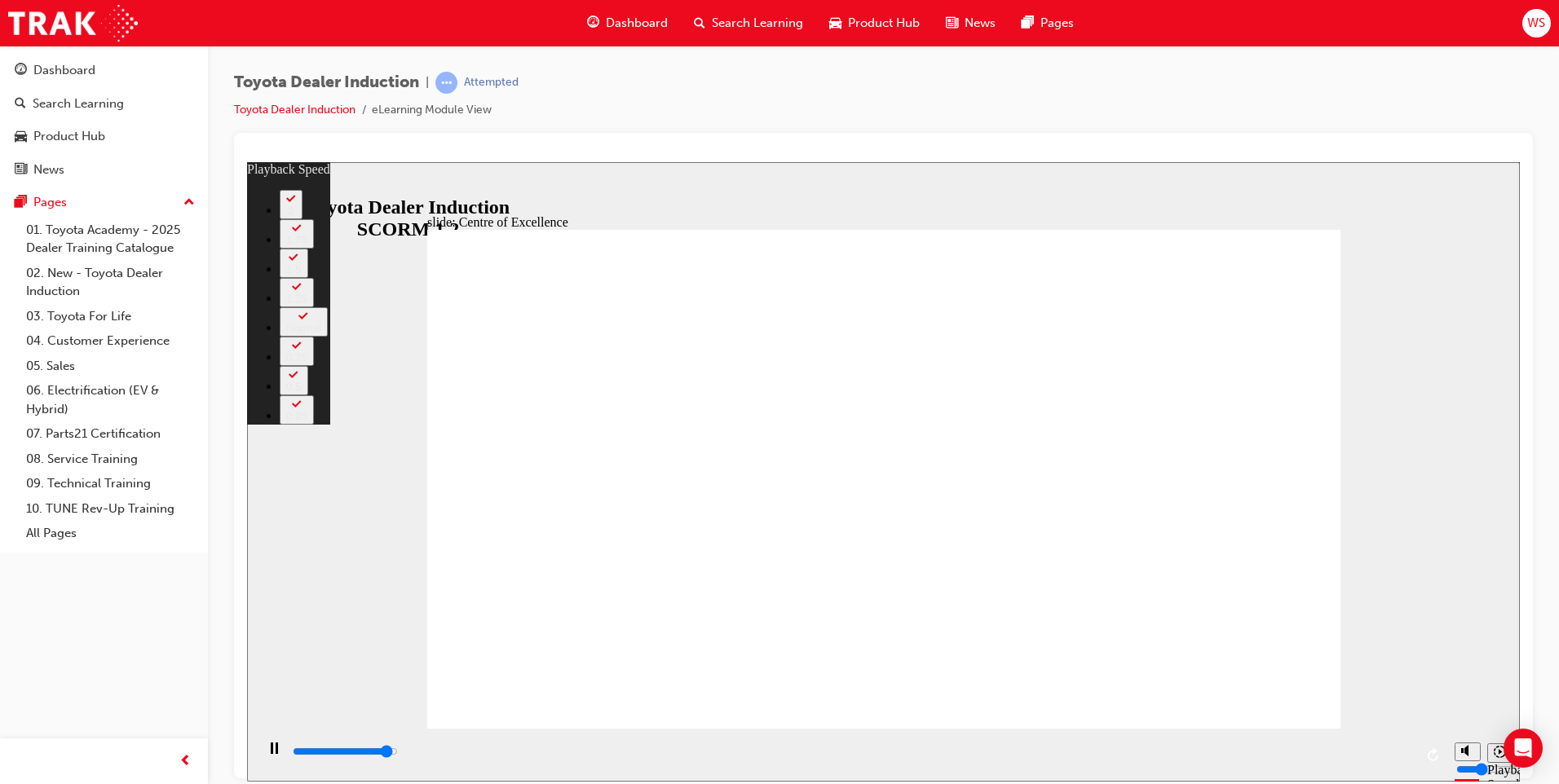
type input "4"
type input "14800"
type input "4"
type input "15000"
type input "5"
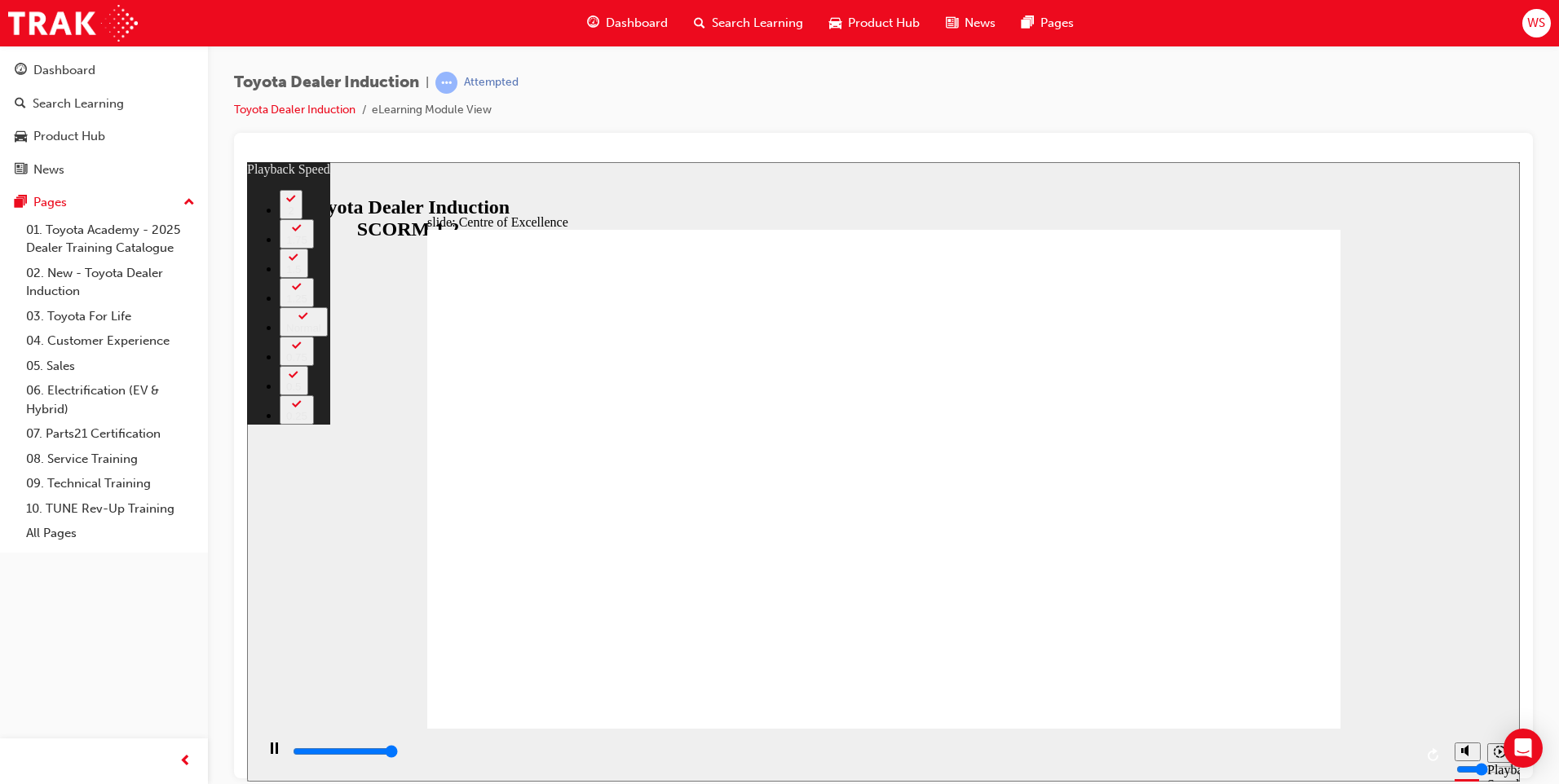
type input "15300"
type input "5"
type input "15300"
type input "248"
type input "3"
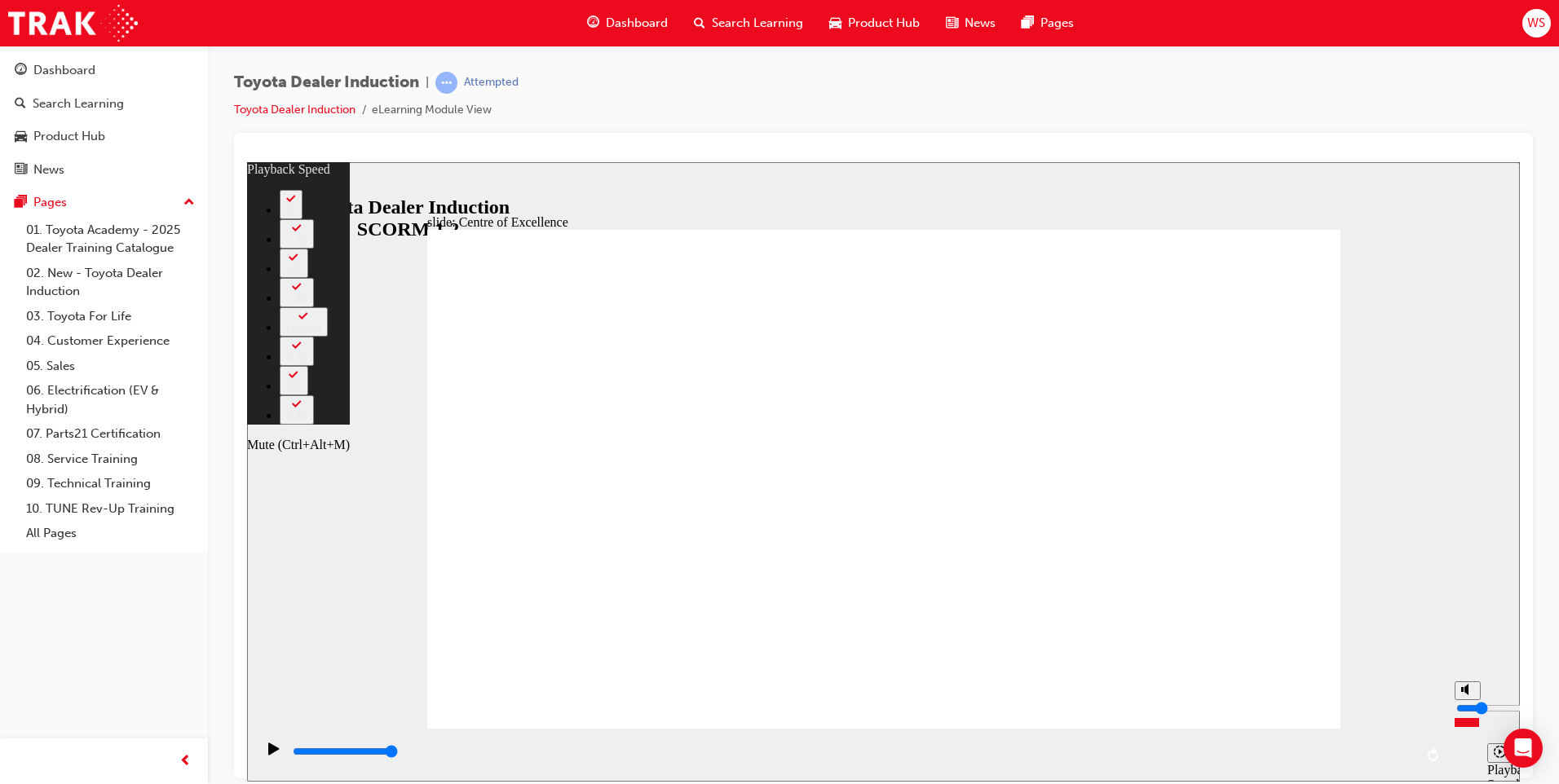
type input "248"
type input "3"
type input "248"
type input "4"
type input "248"
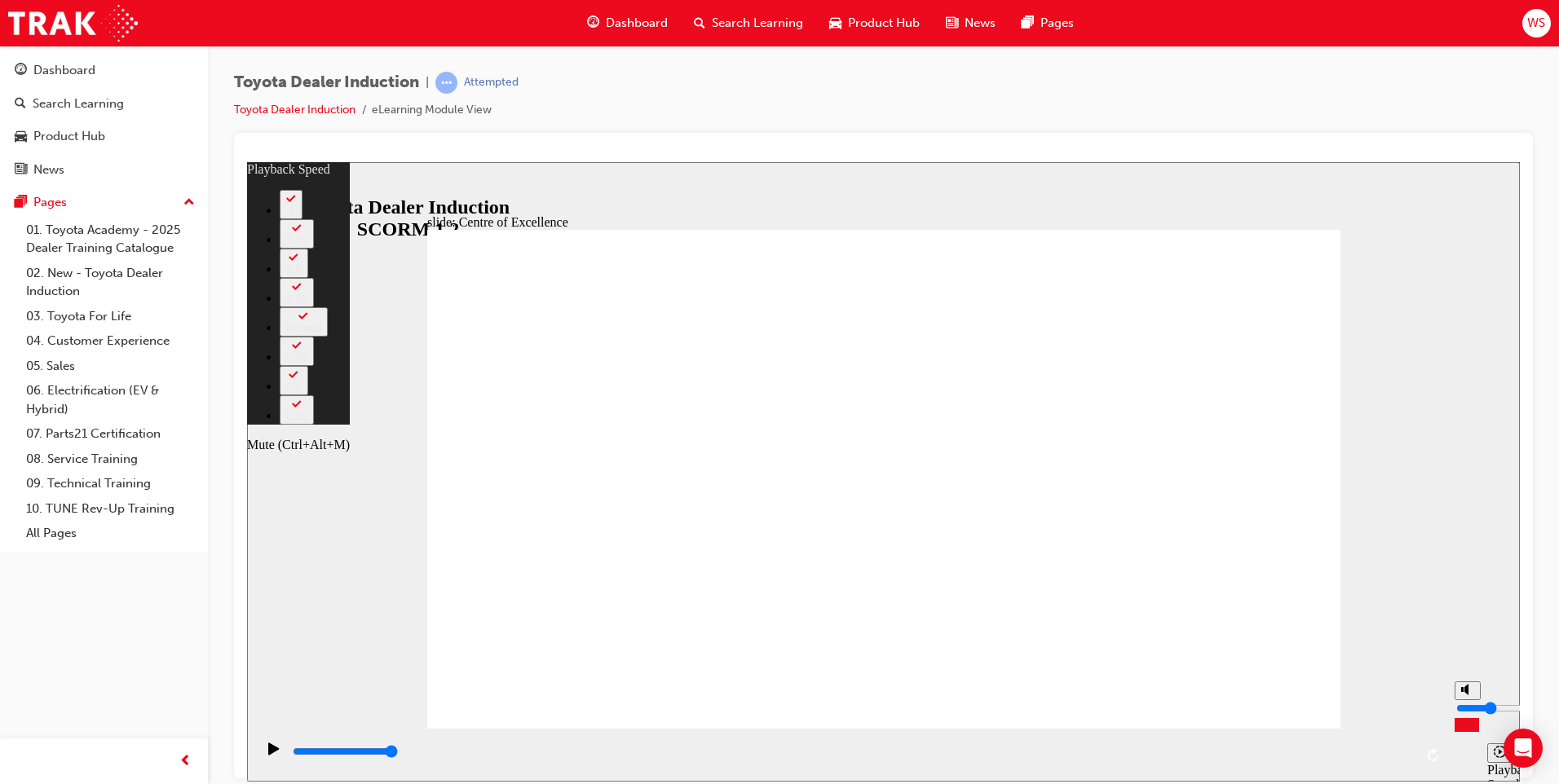
type input "4"
type input "248"
click at [1466, 707] on input "volume" at bounding box center [1509, 707] width 106 height 13
type input "5"
type input "248"
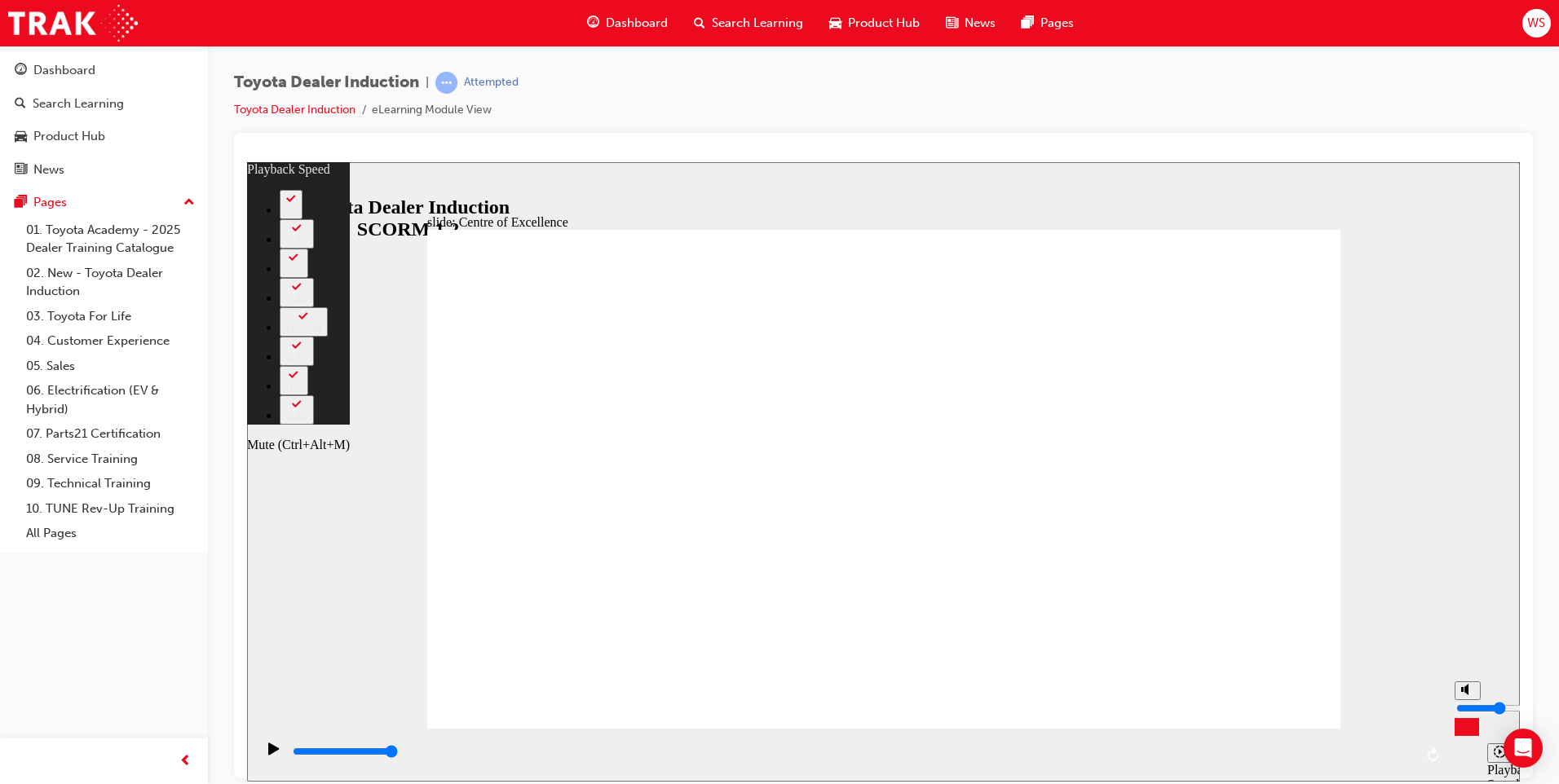
type input "5"
type input "248"
type input "6"
type input "248"
type input "6"
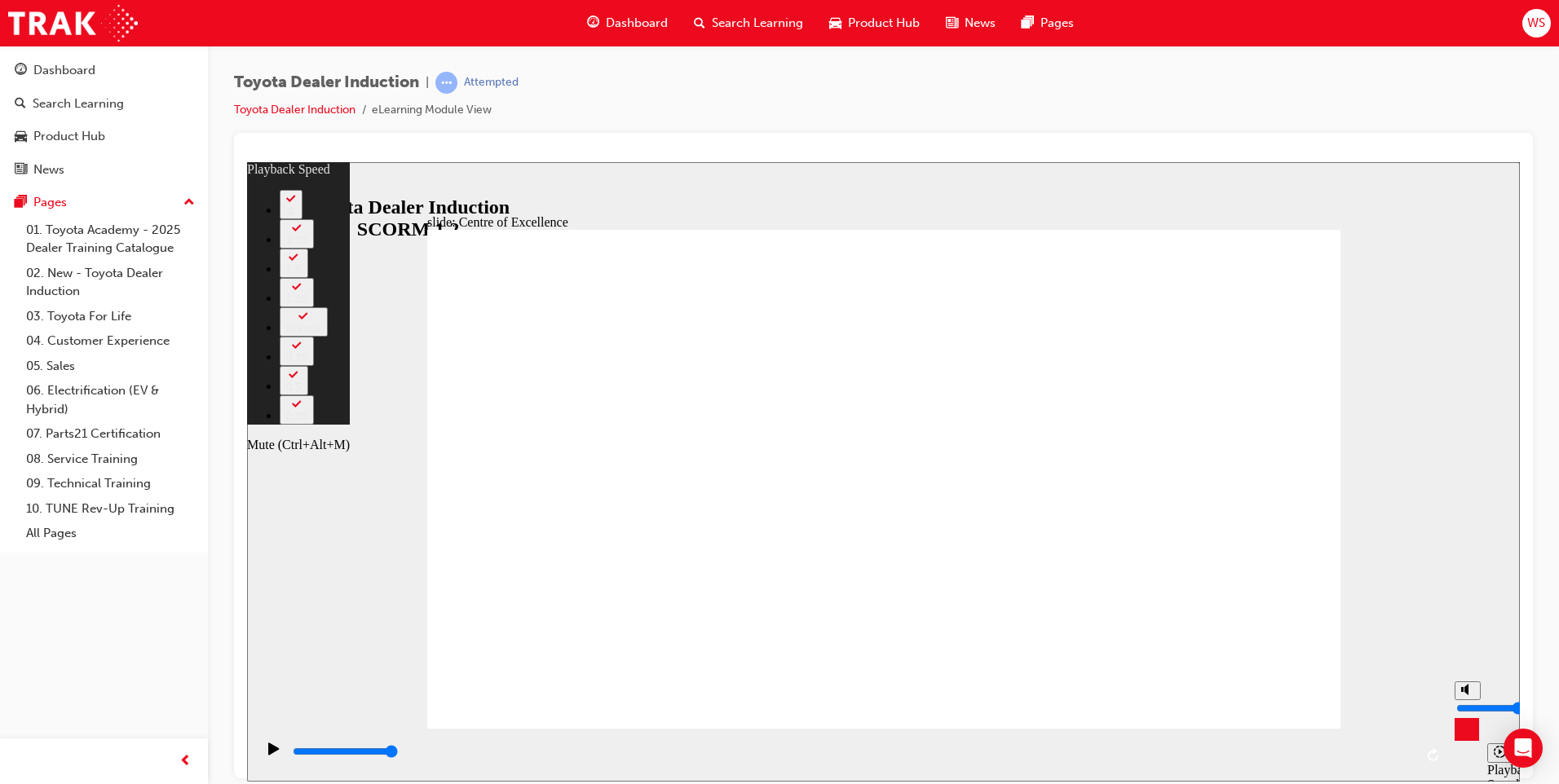
type input "248"
type input "5"
type input "248"
type input "5"
type input "248"
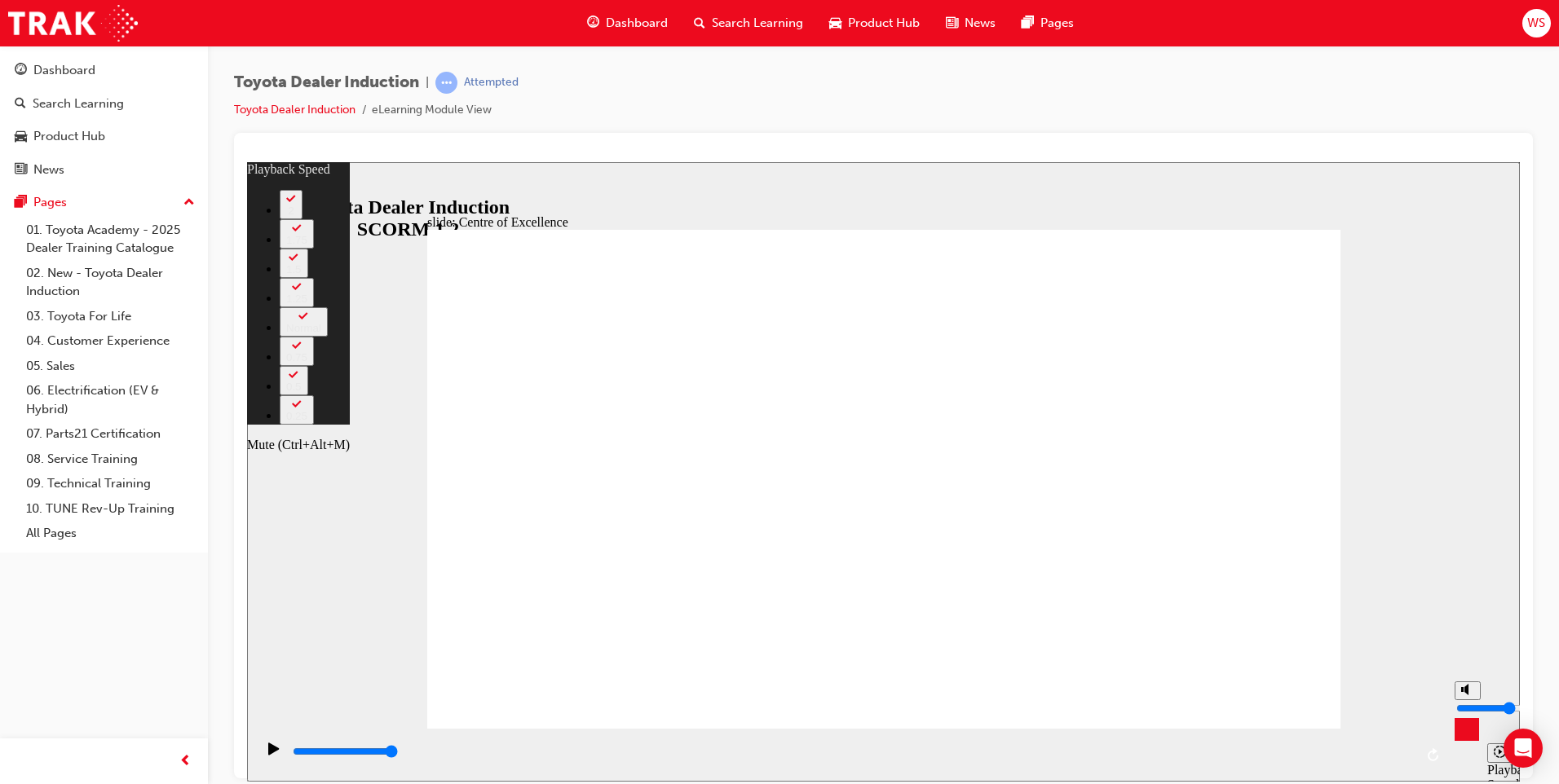
type input "5"
click at [1466, 703] on input "volume" at bounding box center [1509, 707] width 106 height 13
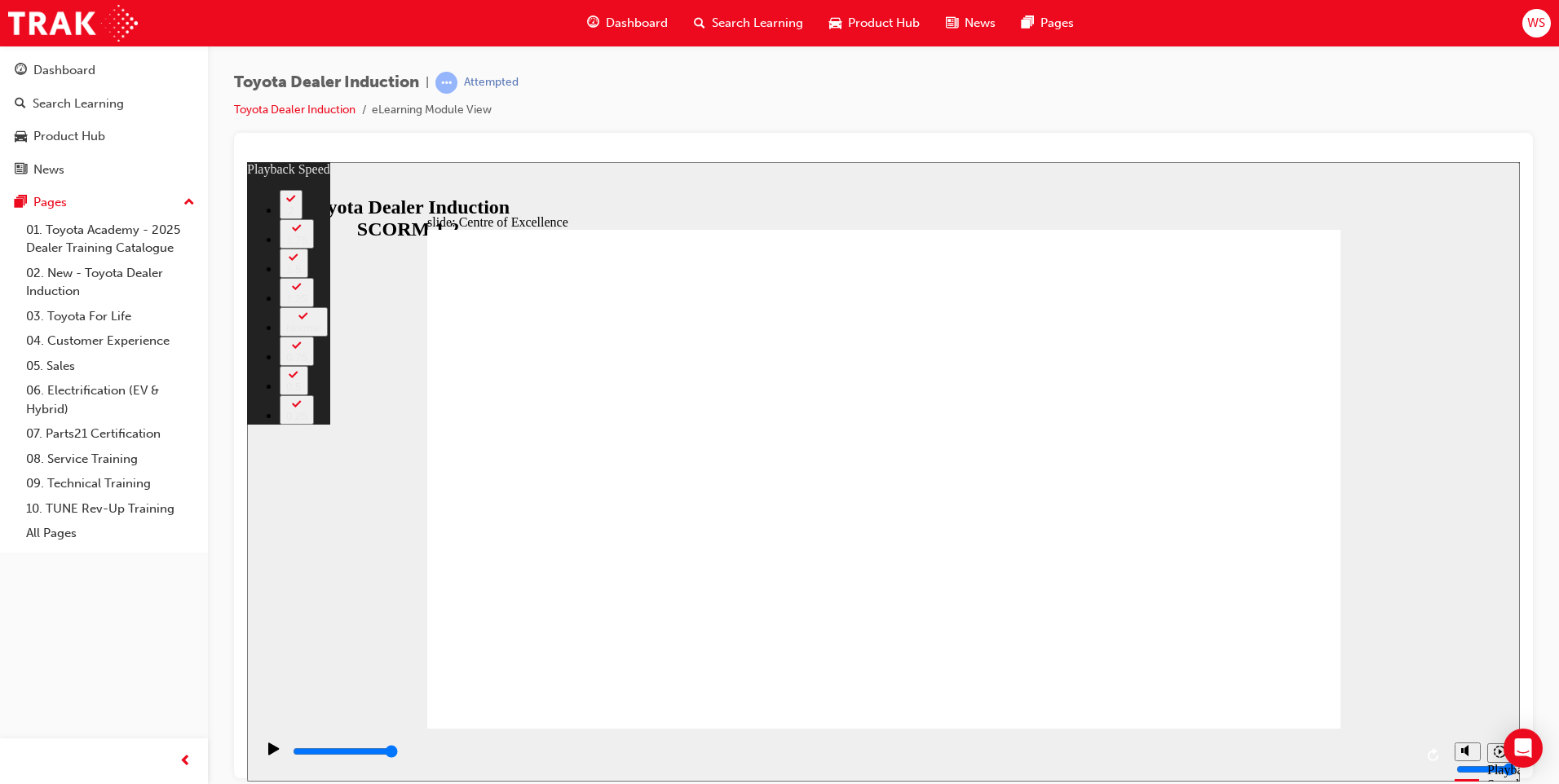
type input "248"
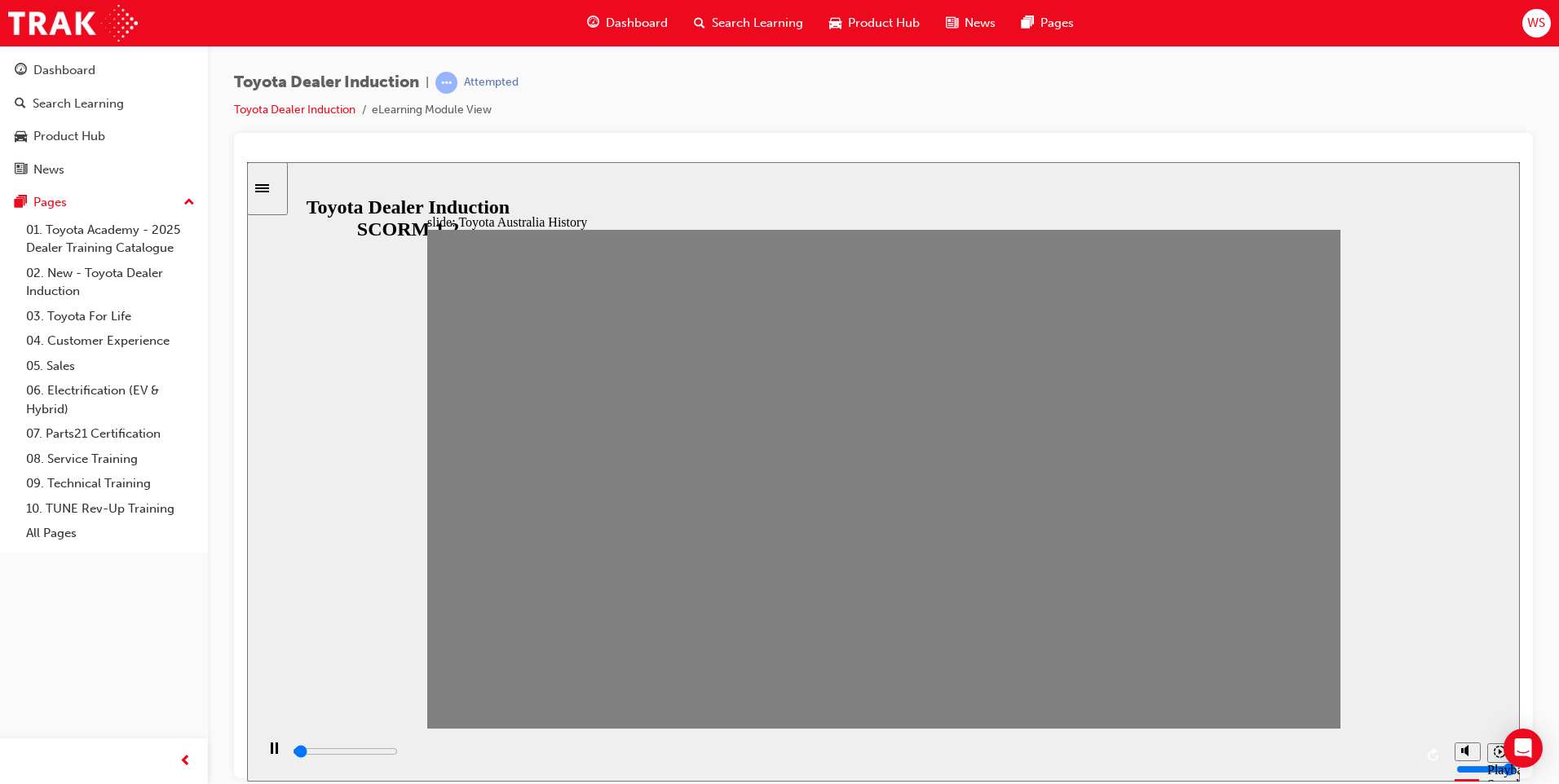
drag, startPoint x: 459, startPoint y: 496, endPoint x: 500, endPoint y: 492, distance: 41.2
drag, startPoint x: 497, startPoint y: 492, endPoint x: 532, endPoint y: 489, distance: 35.1
drag, startPoint x: 535, startPoint y: 488, endPoint x: 568, endPoint y: 490, distance: 33.1
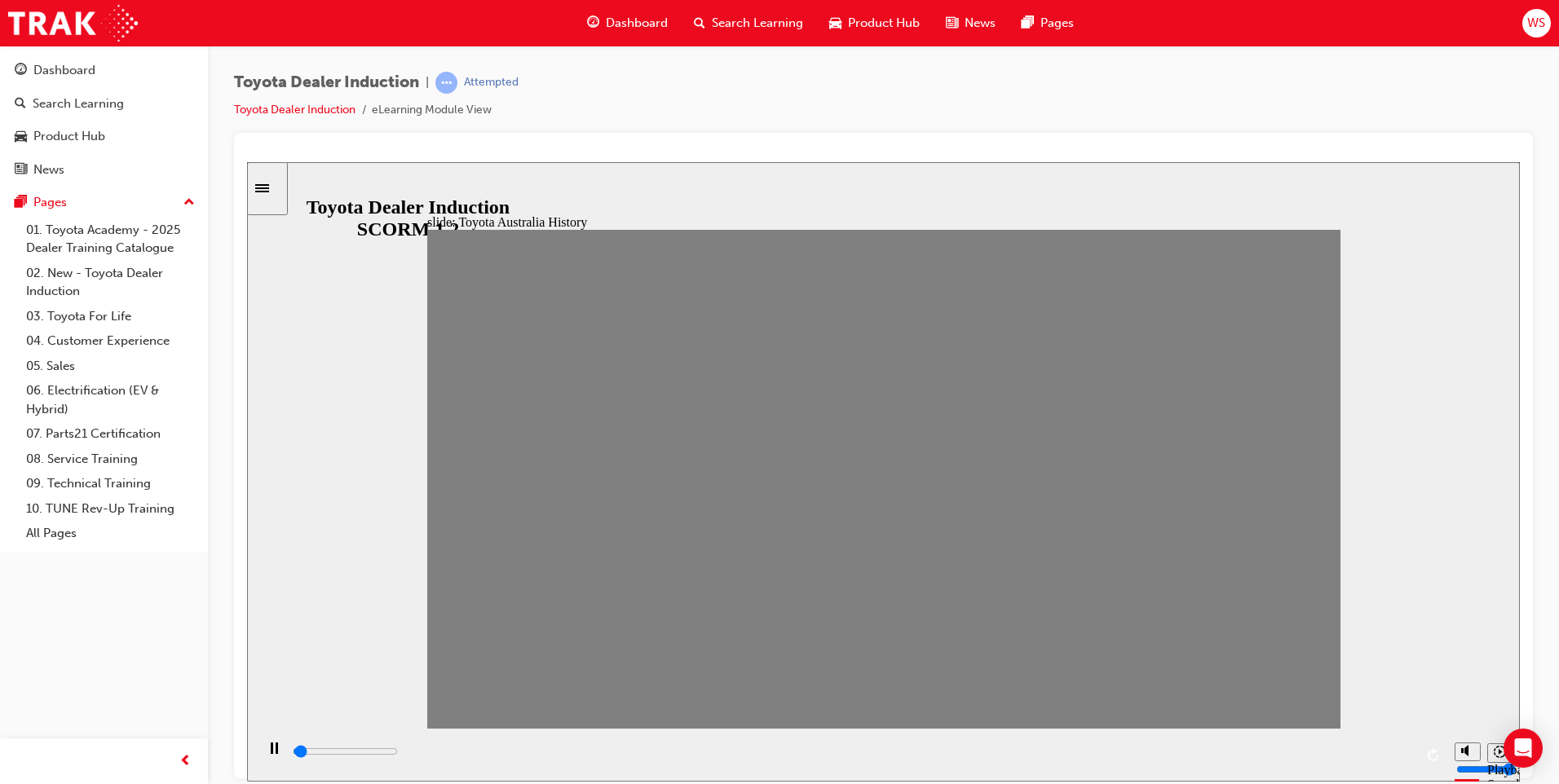
drag, startPoint x: 582, startPoint y: 488, endPoint x: 611, endPoint y: 487, distance: 29.0
drag, startPoint x: 624, startPoint y: 486, endPoint x: 651, endPoint y: 488, distance: 27.1
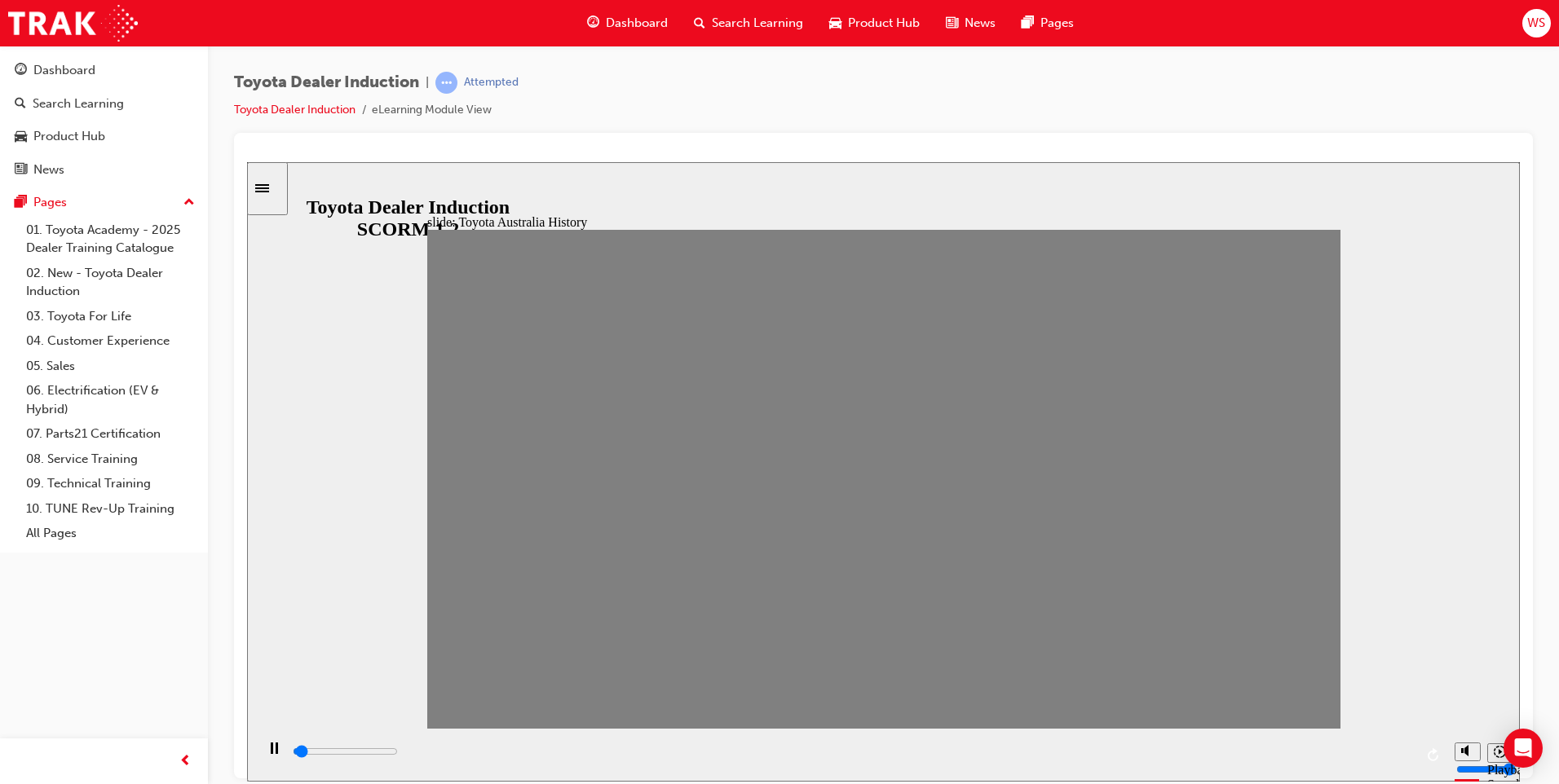
drag, startPoint x: 666, startPoint y: 487, endPoint x: 696, endPoint y: 488, distance: 30.0
drag, startPoint x: 706, startPoint y: 488, endPoint x: 737, endPoint y: 492, distance: 31.3
drag, startPoint x: 750, startPoint y: 492, endPoint x: 778, endPoint y: 492, distance: 28.0
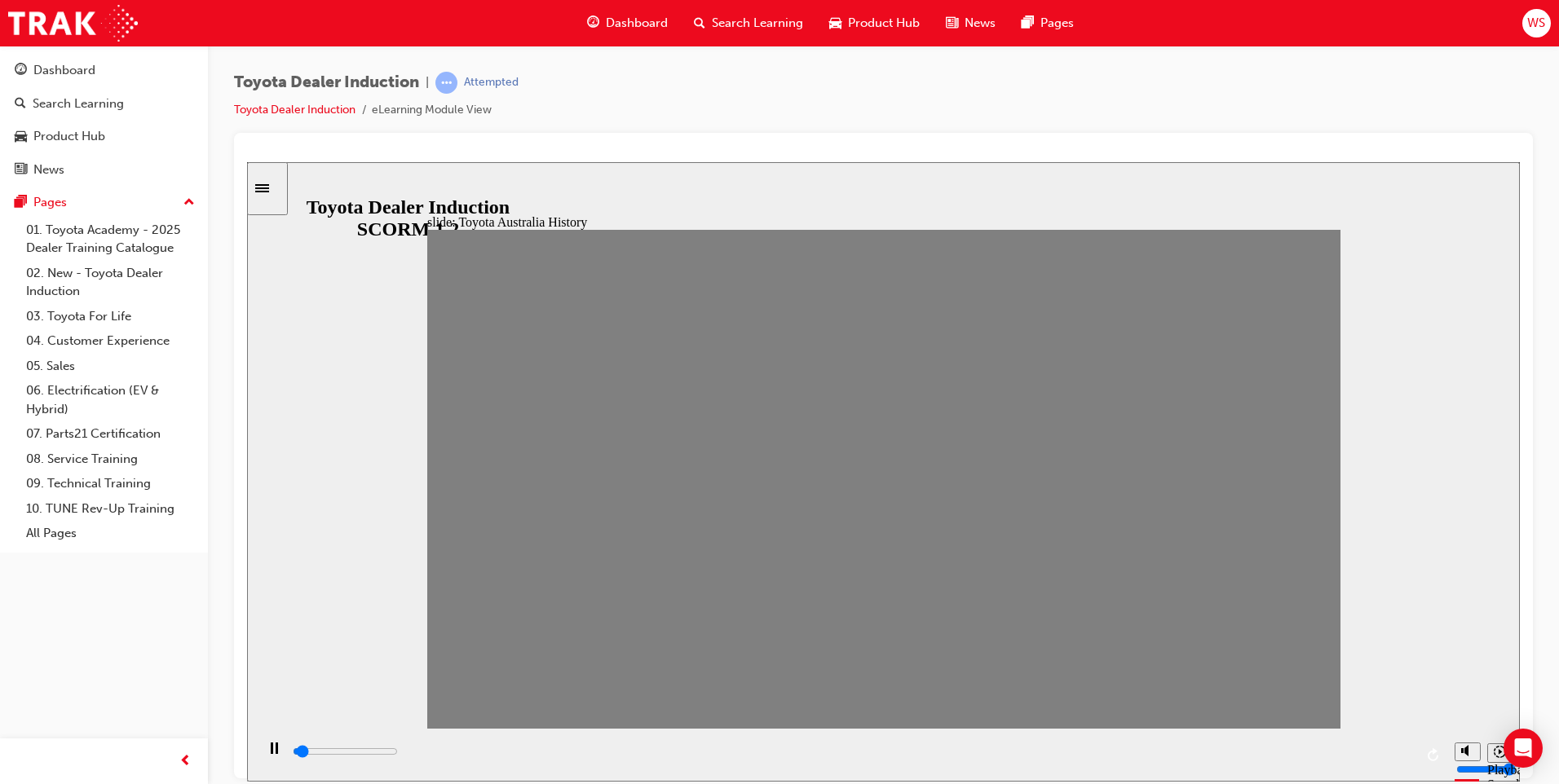
drag, startPoint x: 808, startPoint y: 492, endPoint x: 822, endPoint y: 488, distance: 14.6
drag, startPoint x: 831, startPoint y: 487, endPoint x: 864, endPoint y: 489, distance: 33.1
drag, startPoint x: 873, startPoint y: 489, endPoint x: 909, endPoint y: 491, distance: 36.1
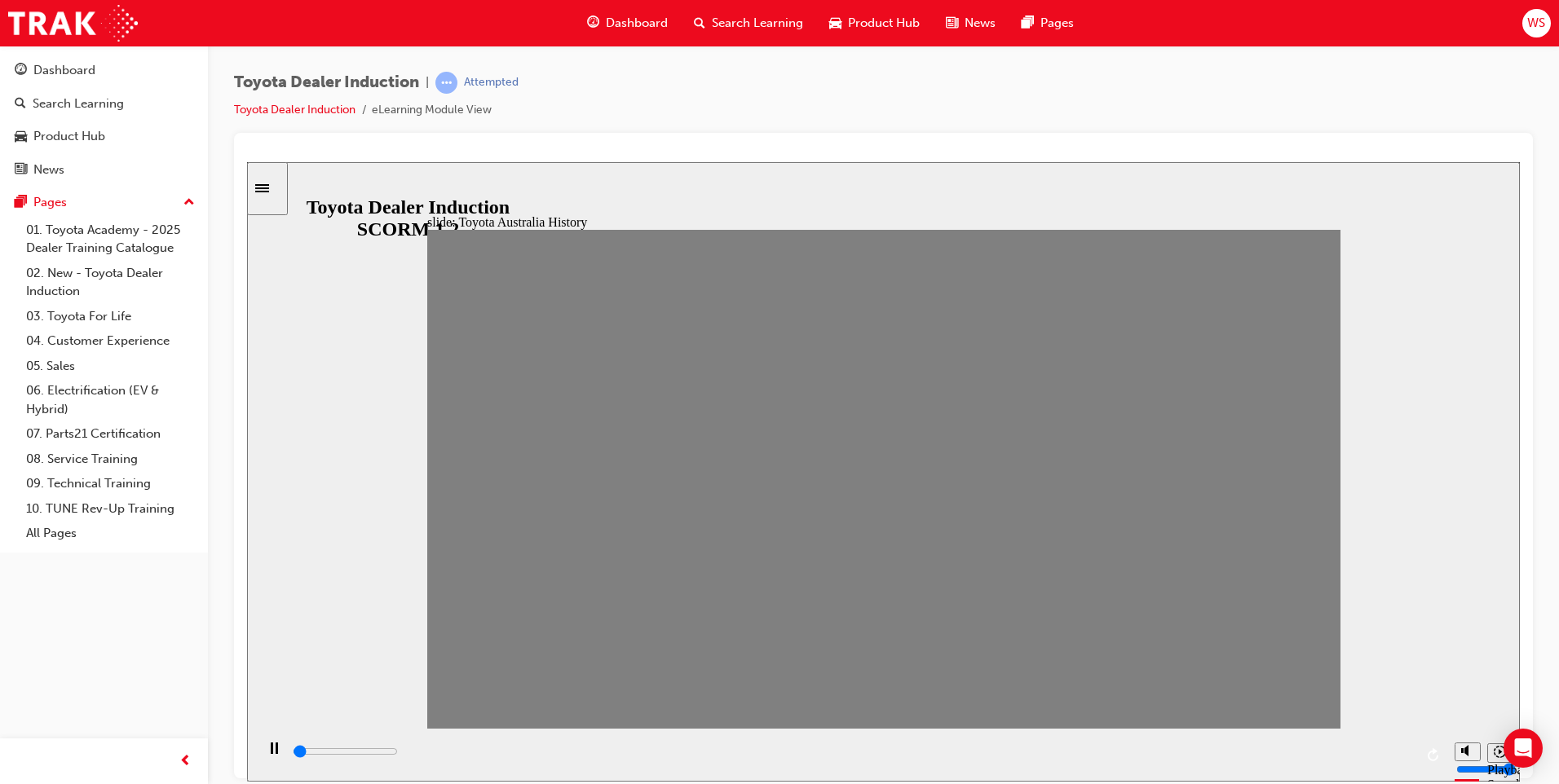
drag, startPoint x: 912, startPoint y: 490, endPoint x: 935, endPoint y: 491, distance: 23.0
drag, startPoint x: 969, startPoint y: 493, endPoint x: 996, endPoint y: 492, distance: 27.0
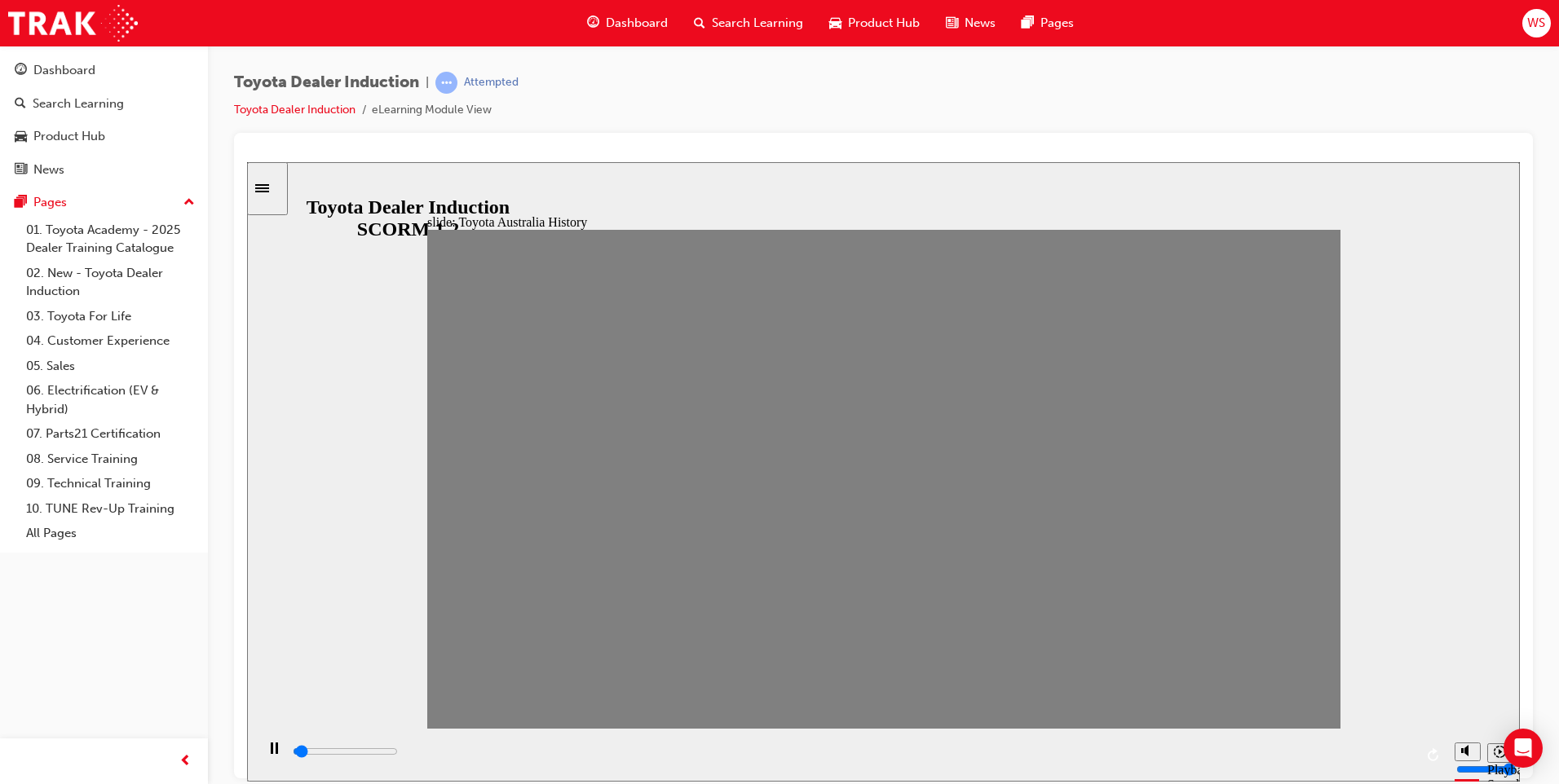
drag, startPoint x: 1003, startPoint y: 492, endPoint x: 1037, endPoint y: 492, distance: 34.0
drag, startPoint x: 1051, startPoint y: 491, endPoint x: 1075, endPoint y: 491, distance: 24.0
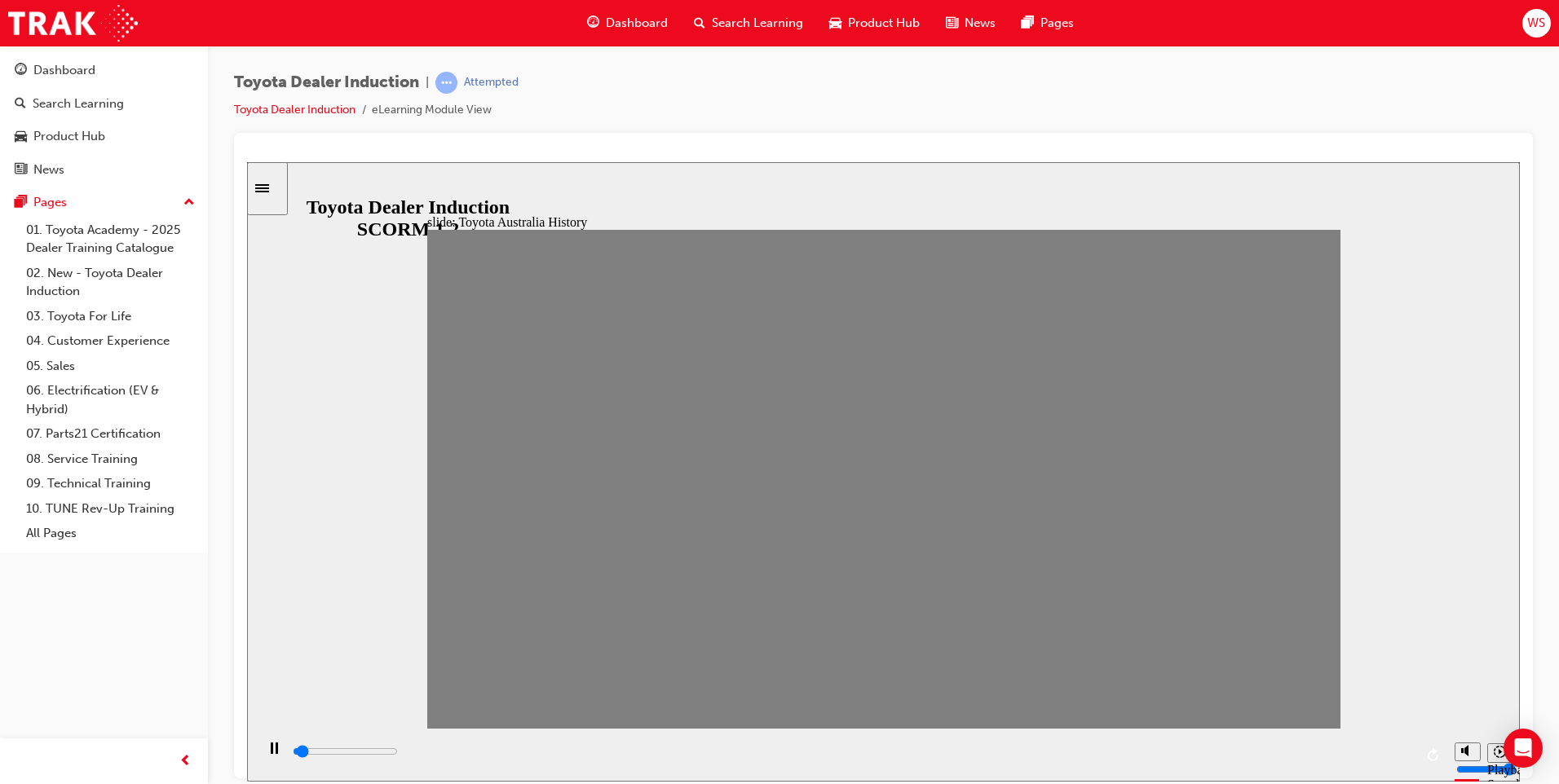
drag, startPoint x: 1081, startPoint y: 493, endPoint x: 1108, endPoint y: 493, distance: 27.0
drag, startPoint x: 1125, startPoint y: 494, endPoint x: 1166, endPoint y: 495, distance: 41.0
drag, startPoint x: 1171, startPoint y: 494, endPoint x: 1205, endPoint y: 494, distance: 34.0
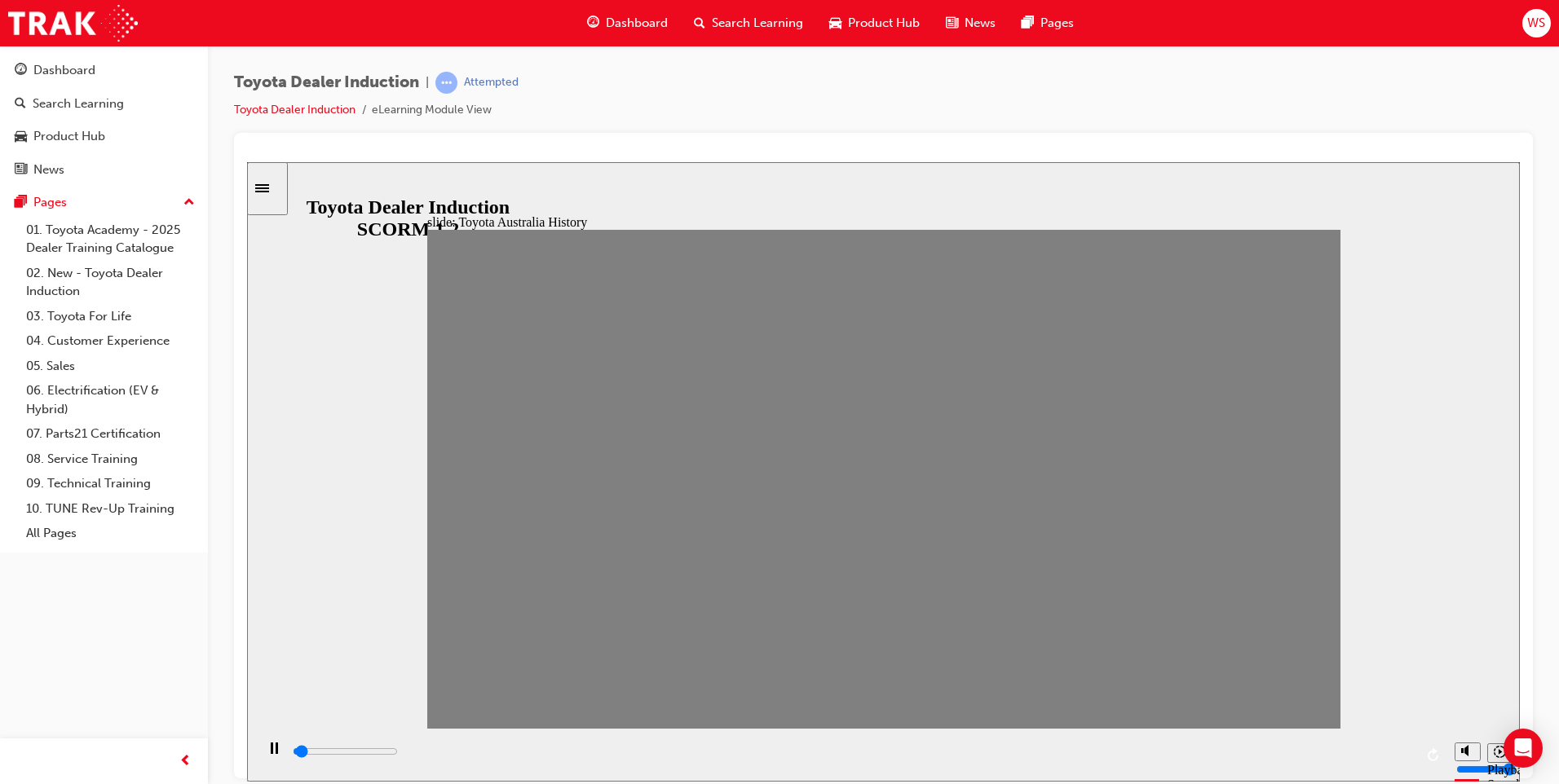
drag, startPoint x: 1212, startPoint y: 488, endPoint x: 1241, endPoint y: 492, distance: 29.3
drag, startPoint x: 1254, startPoint y: 489, endPoint x: 1290, endPoint y: 489, distance: 36.0
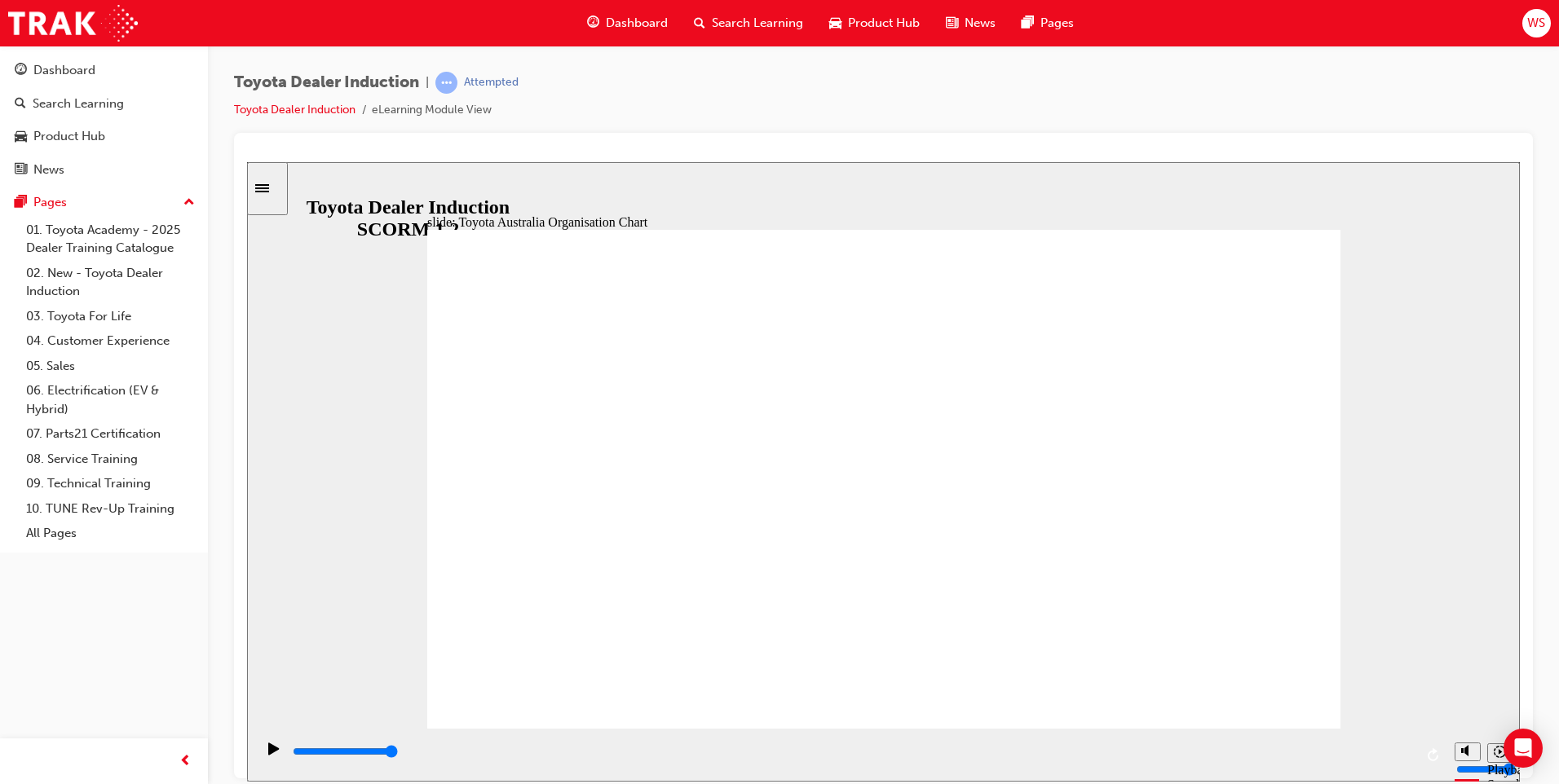
type input "3600"
radio input "true"
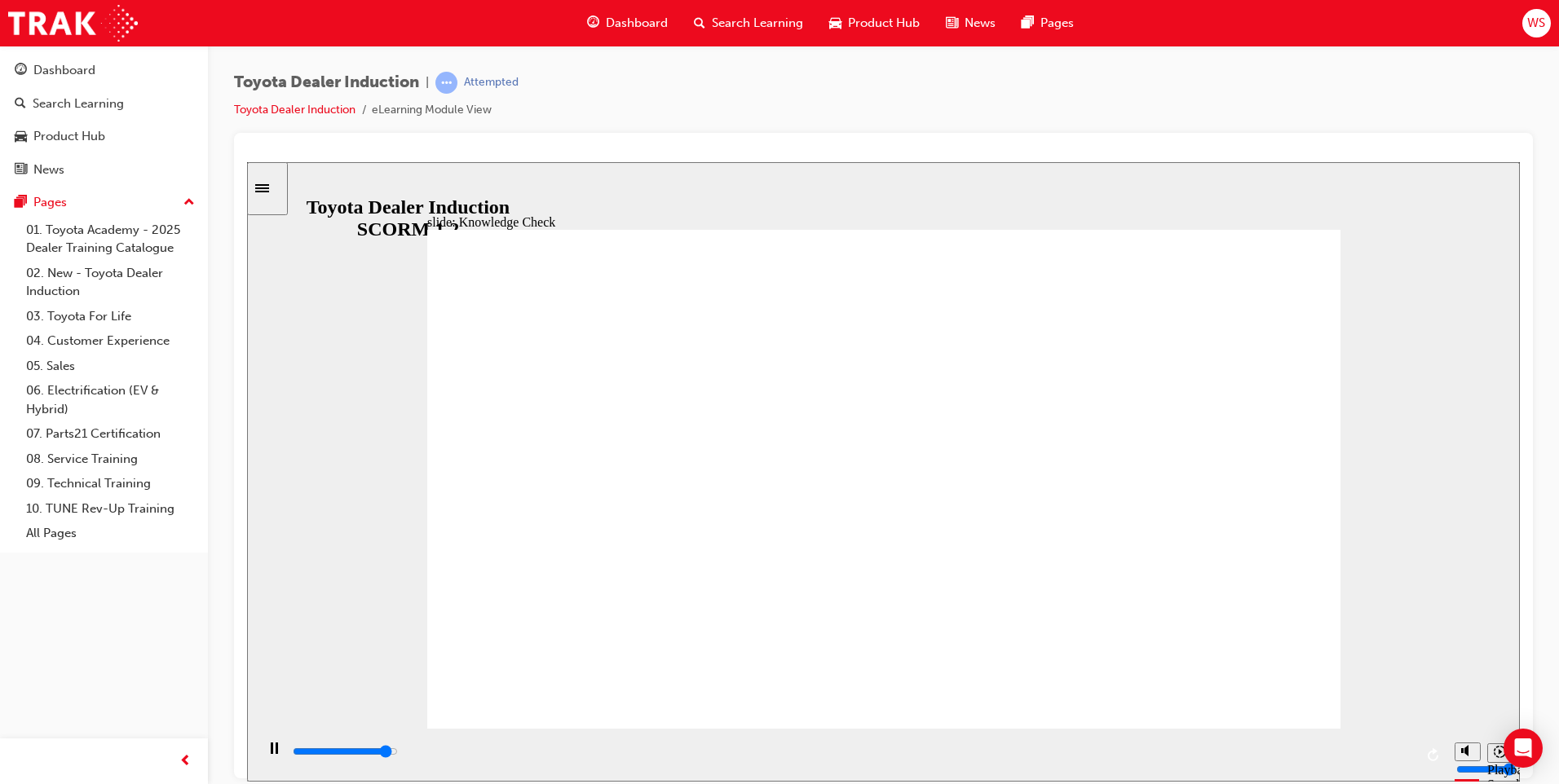
type input "2800"
radio input "true"
type input "4200"
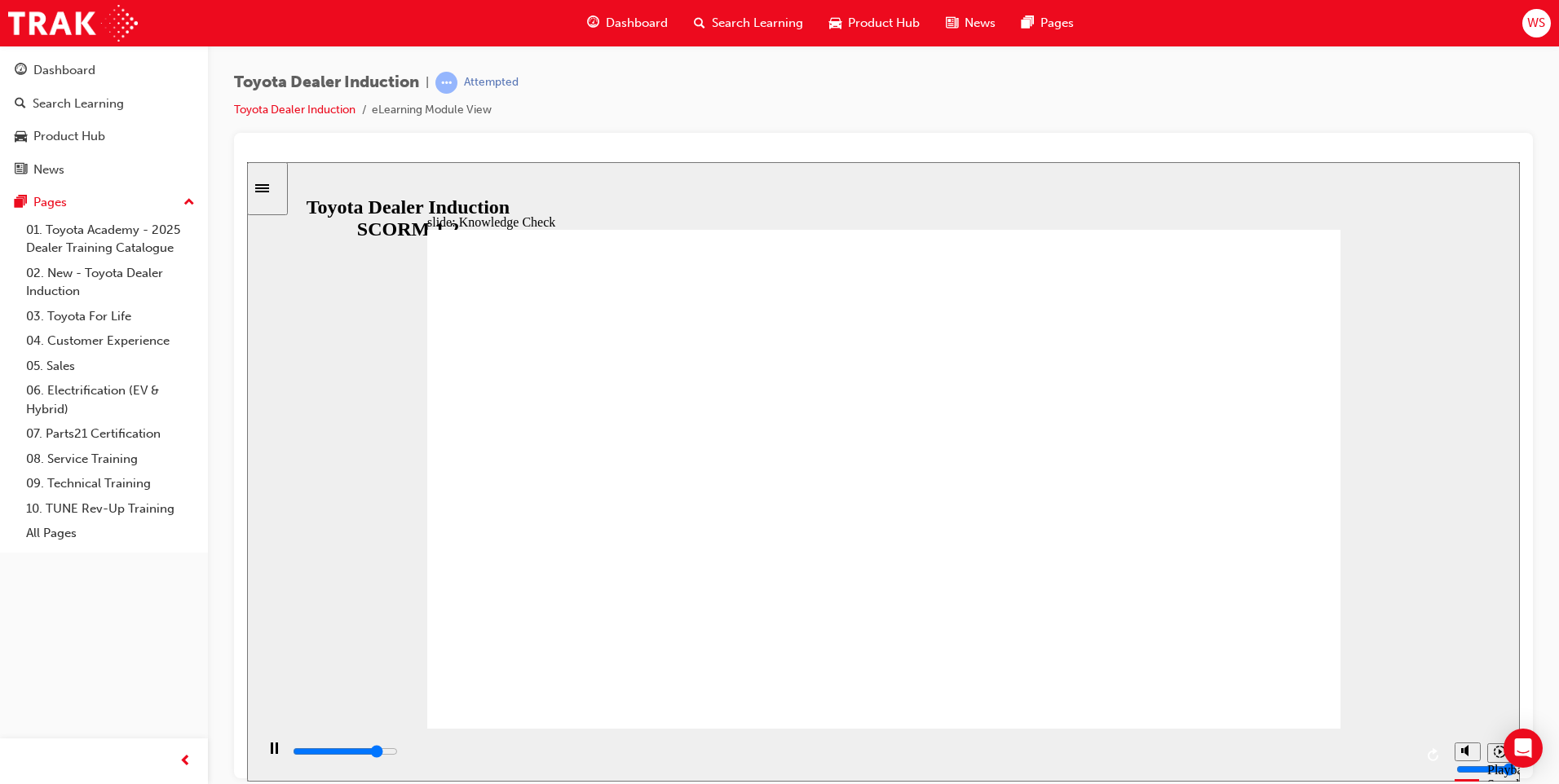
radio input "true"
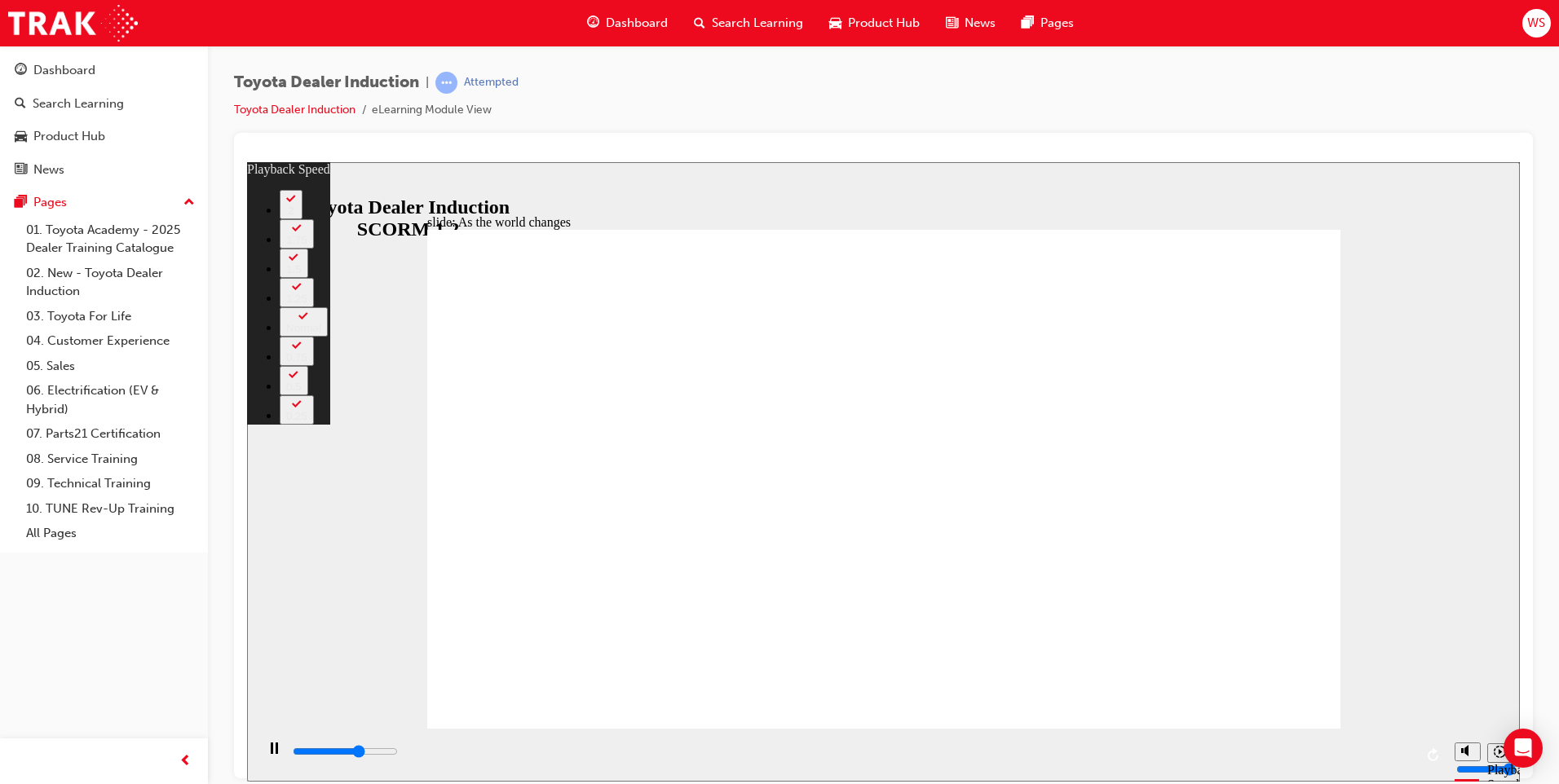
type input "6000"
type input "0"
type input "6300"
type input "0"
type input "6500"
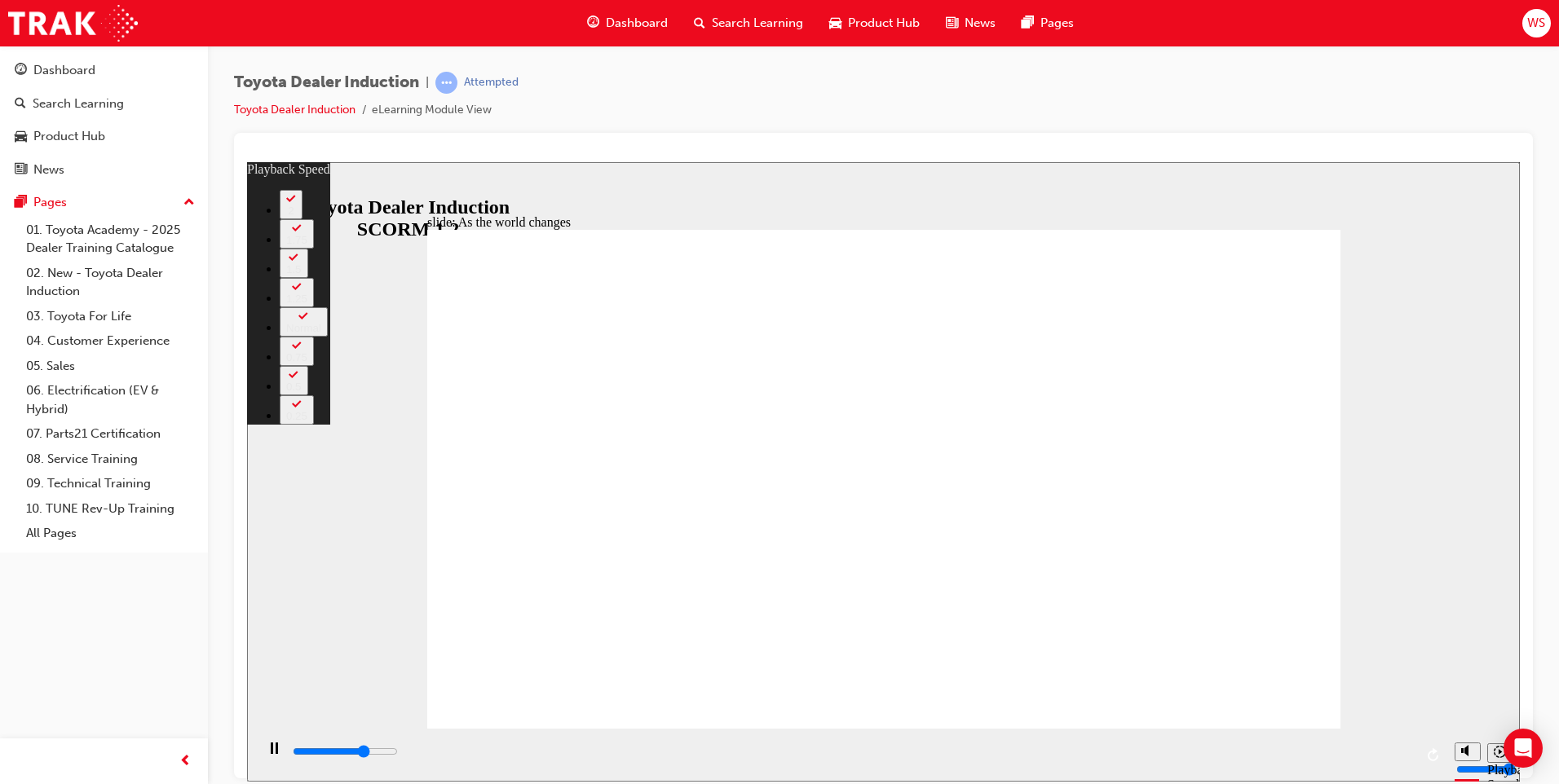
type input "1"
type input "6800"
type input "1"
type input "7000"
type input "1"
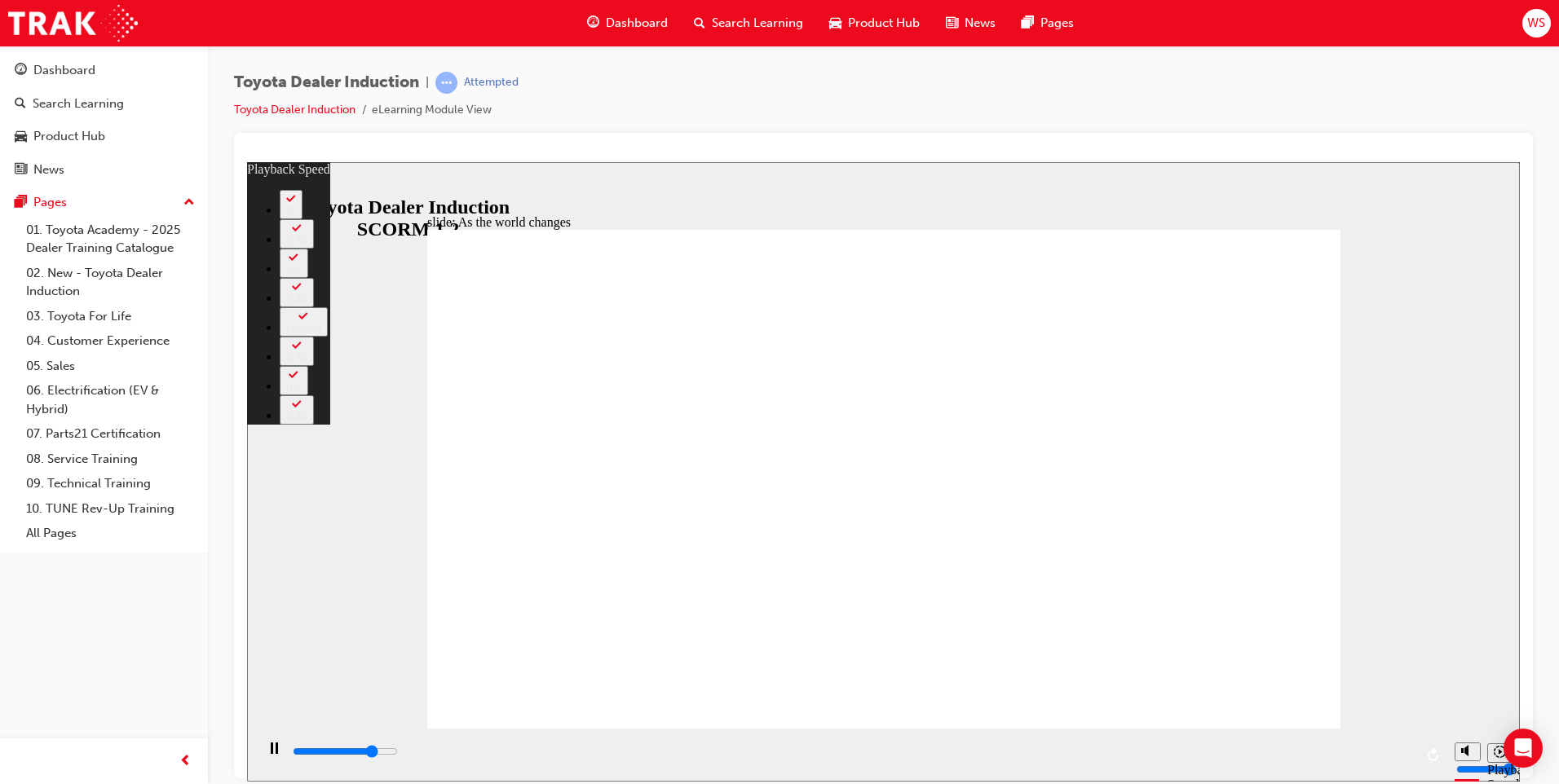
type input "7300"
type input "1"
type input "7600"
type input "2"
type input "7900"
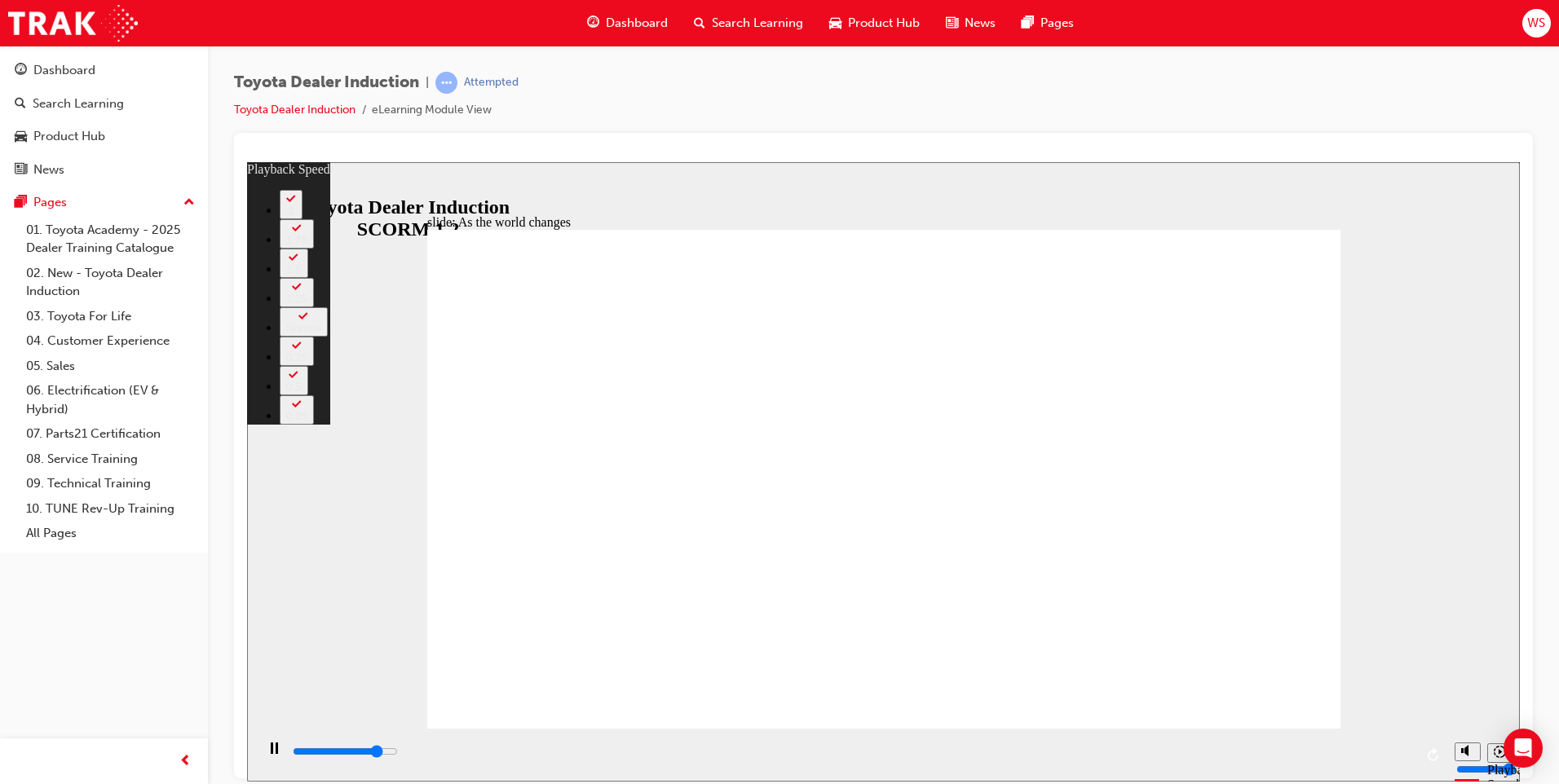
type input "2"
type input "8100"
type input "2"
type input "8400"
type input "2"
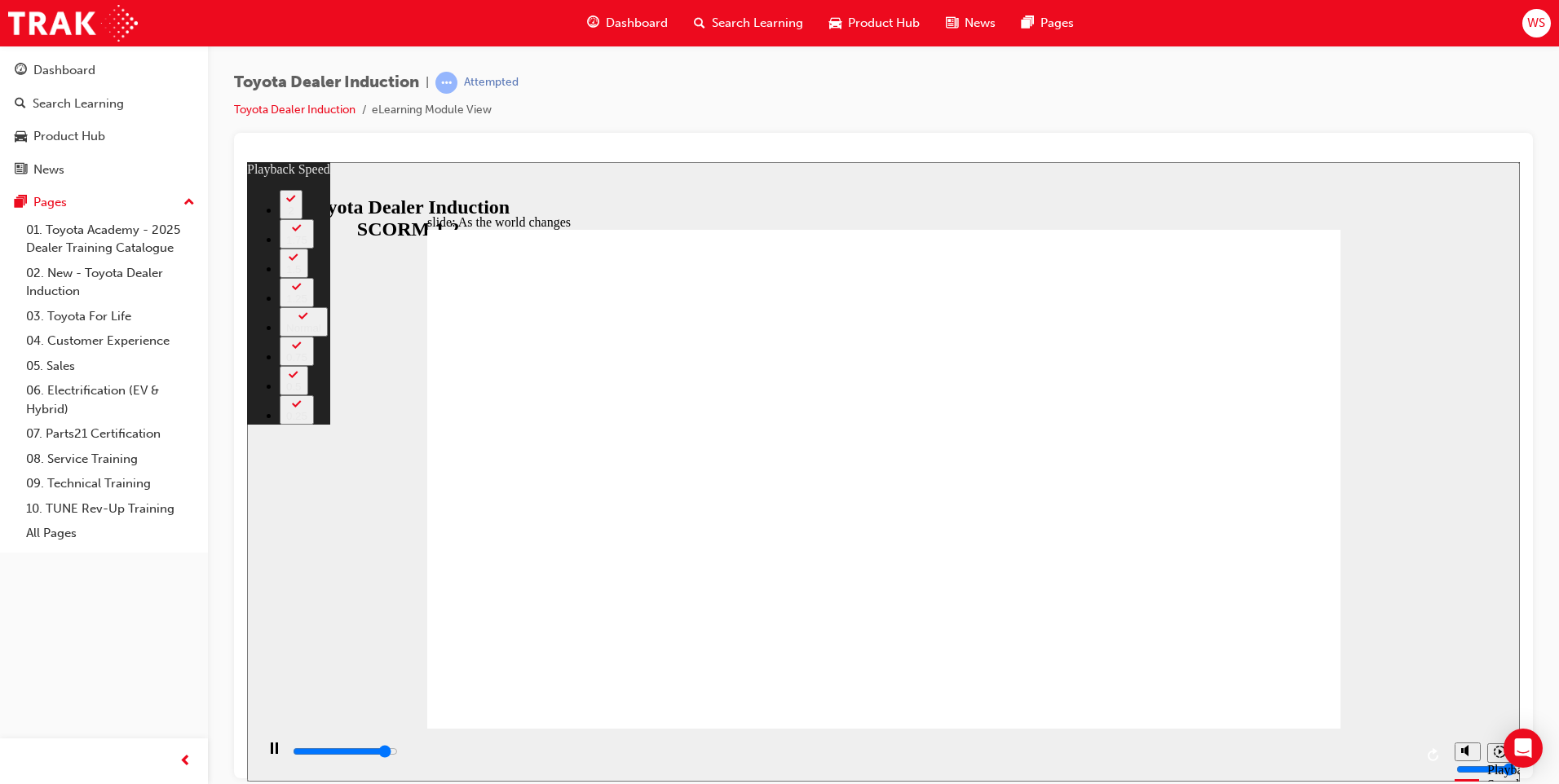
type input "8600"
type input "3"
type input "8900"
type input "3"
type input "8900"
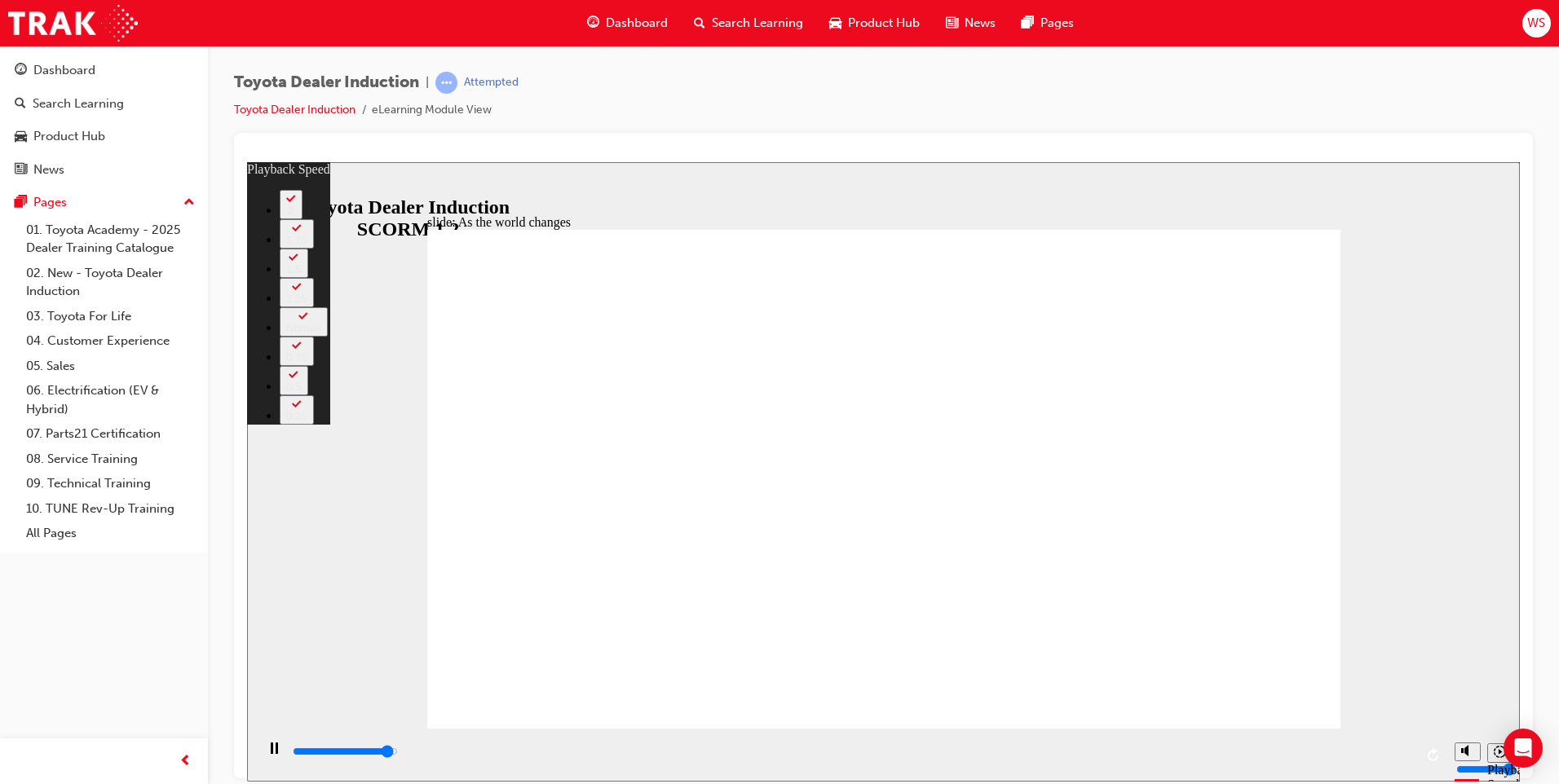
type input "3"
type input "9200"
type input "3"
type input "9200"
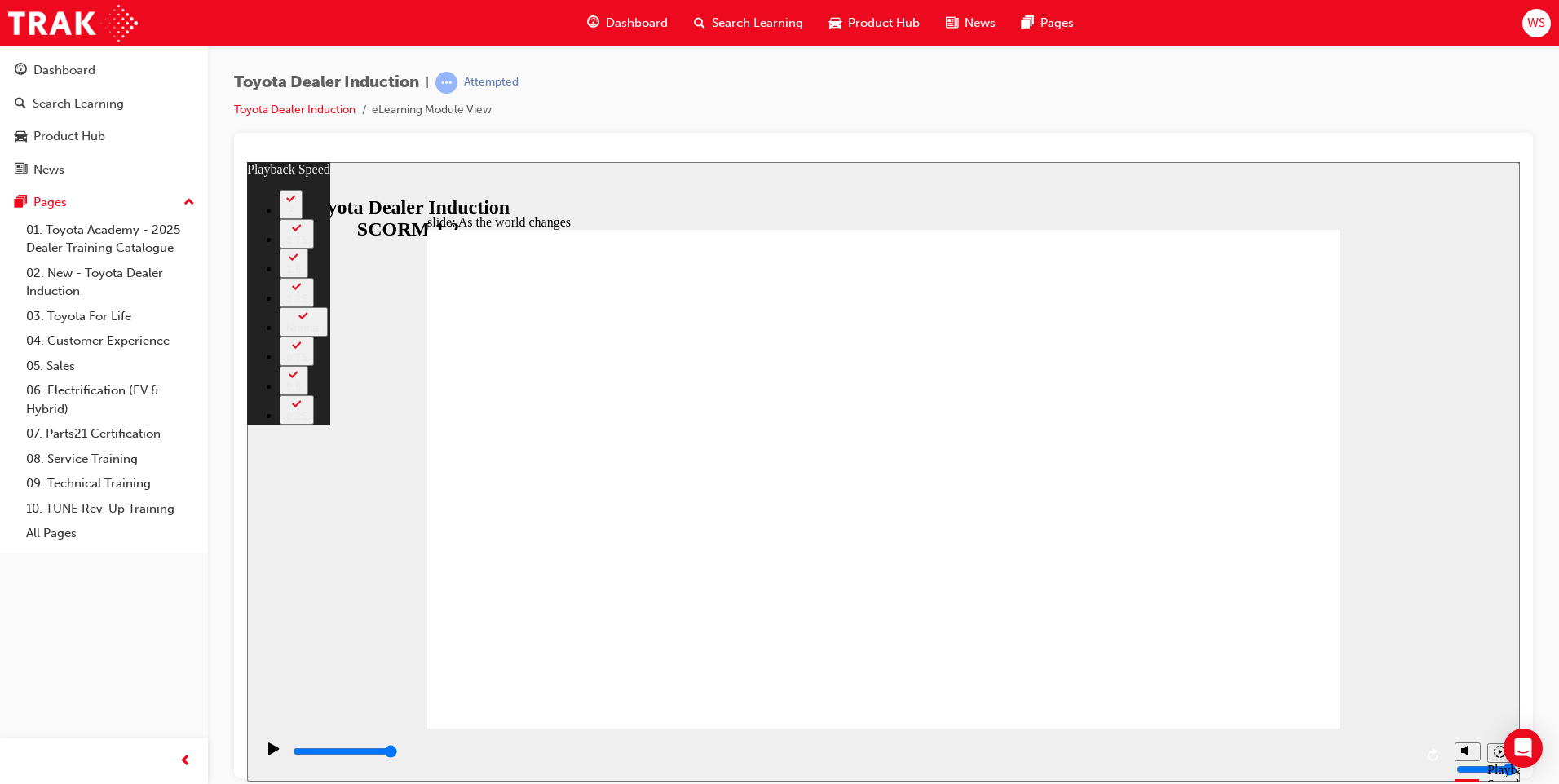
type input "128"
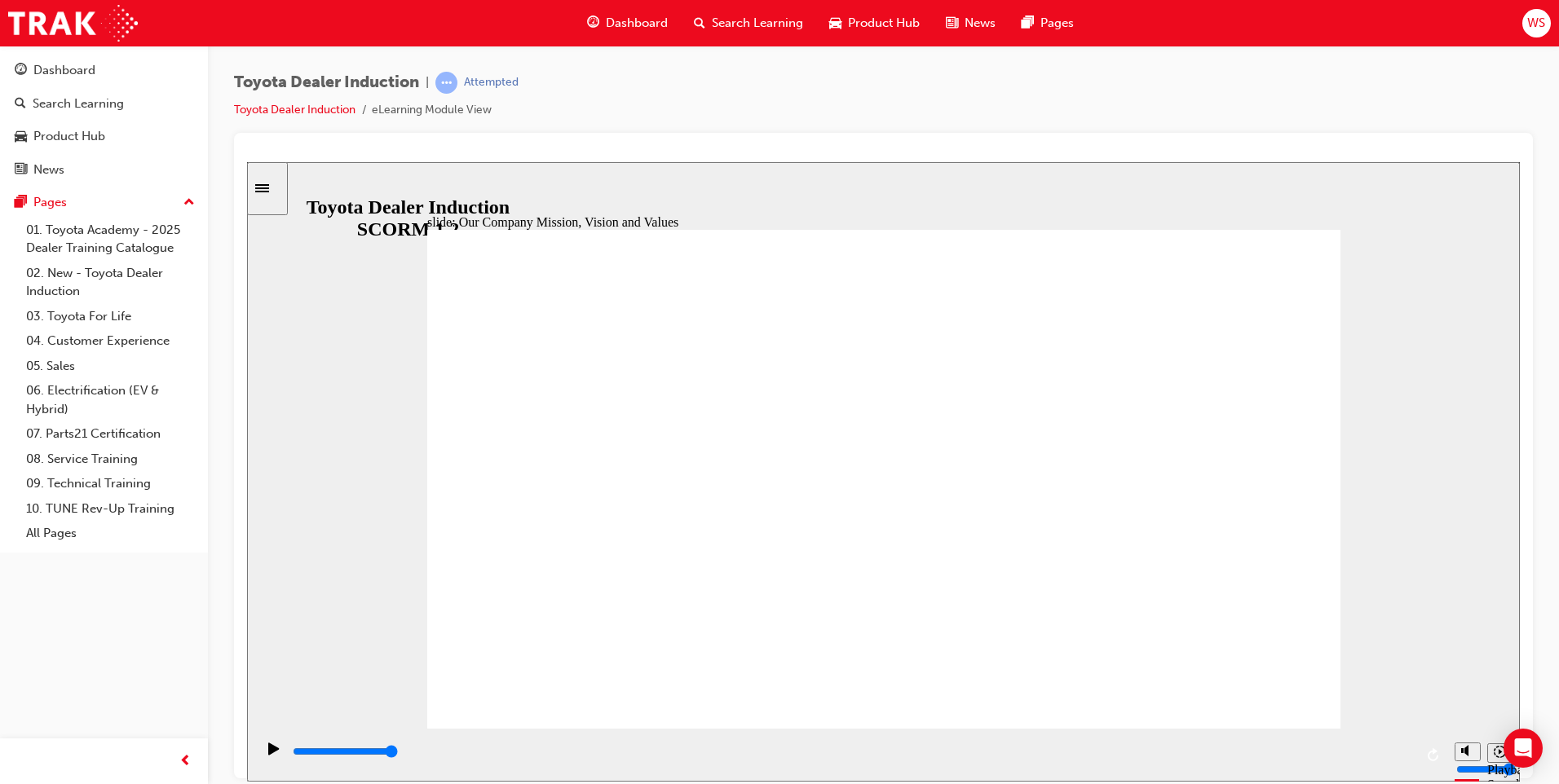
type input "5000"
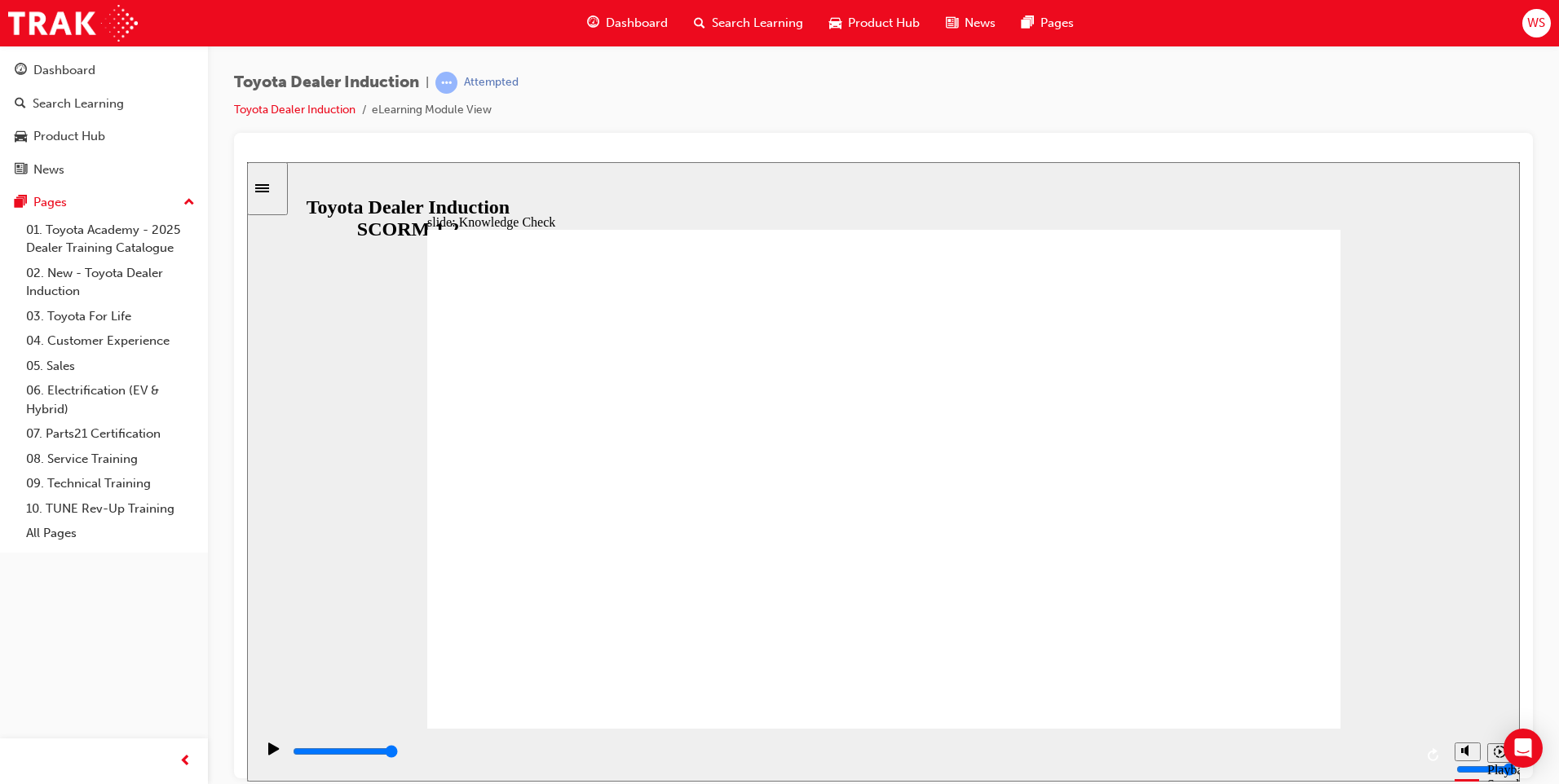
type input "m"
type input "mo"
type input "mot"
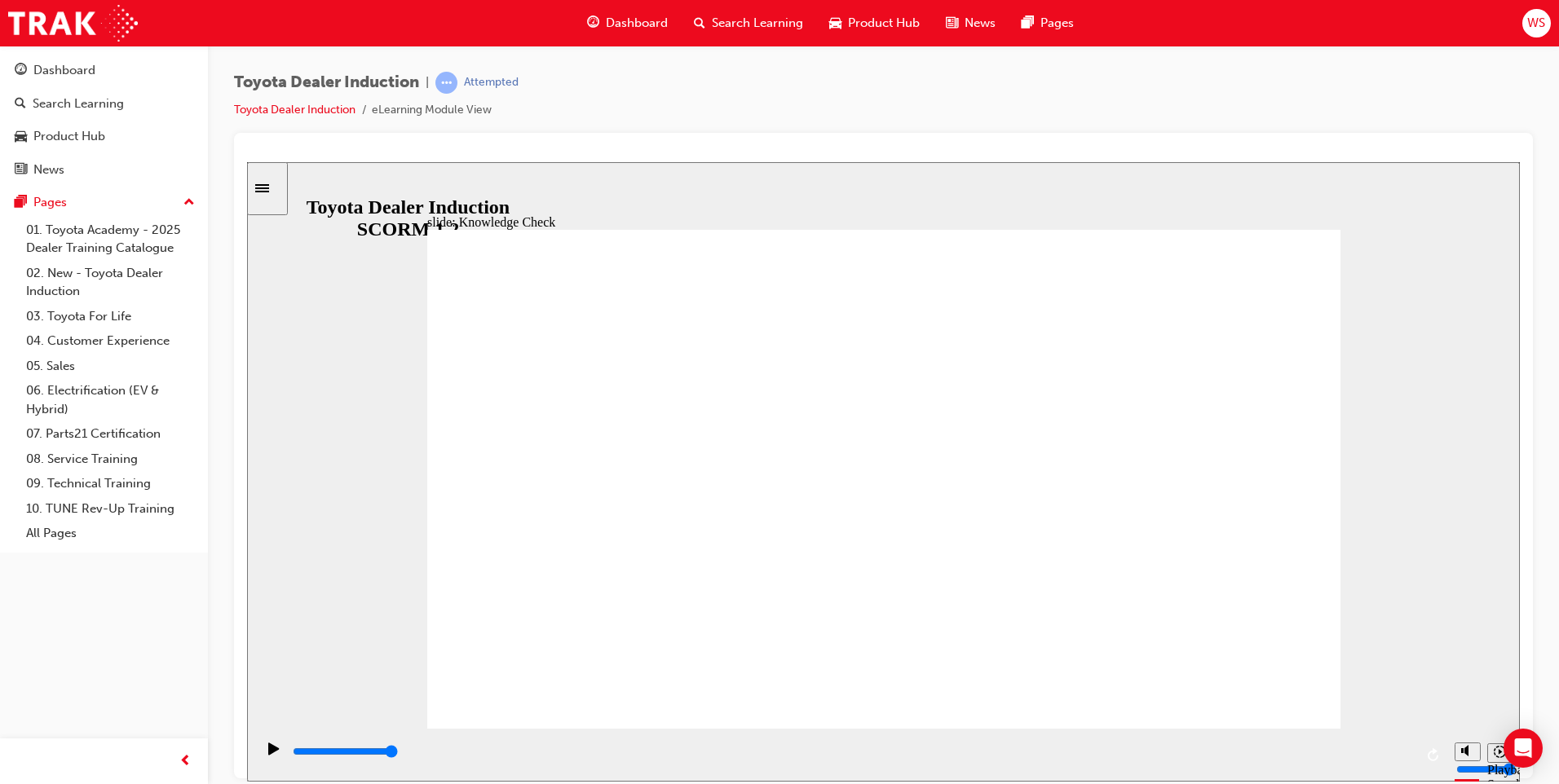
type input "mot"
type input "moti"
type input "motiv"
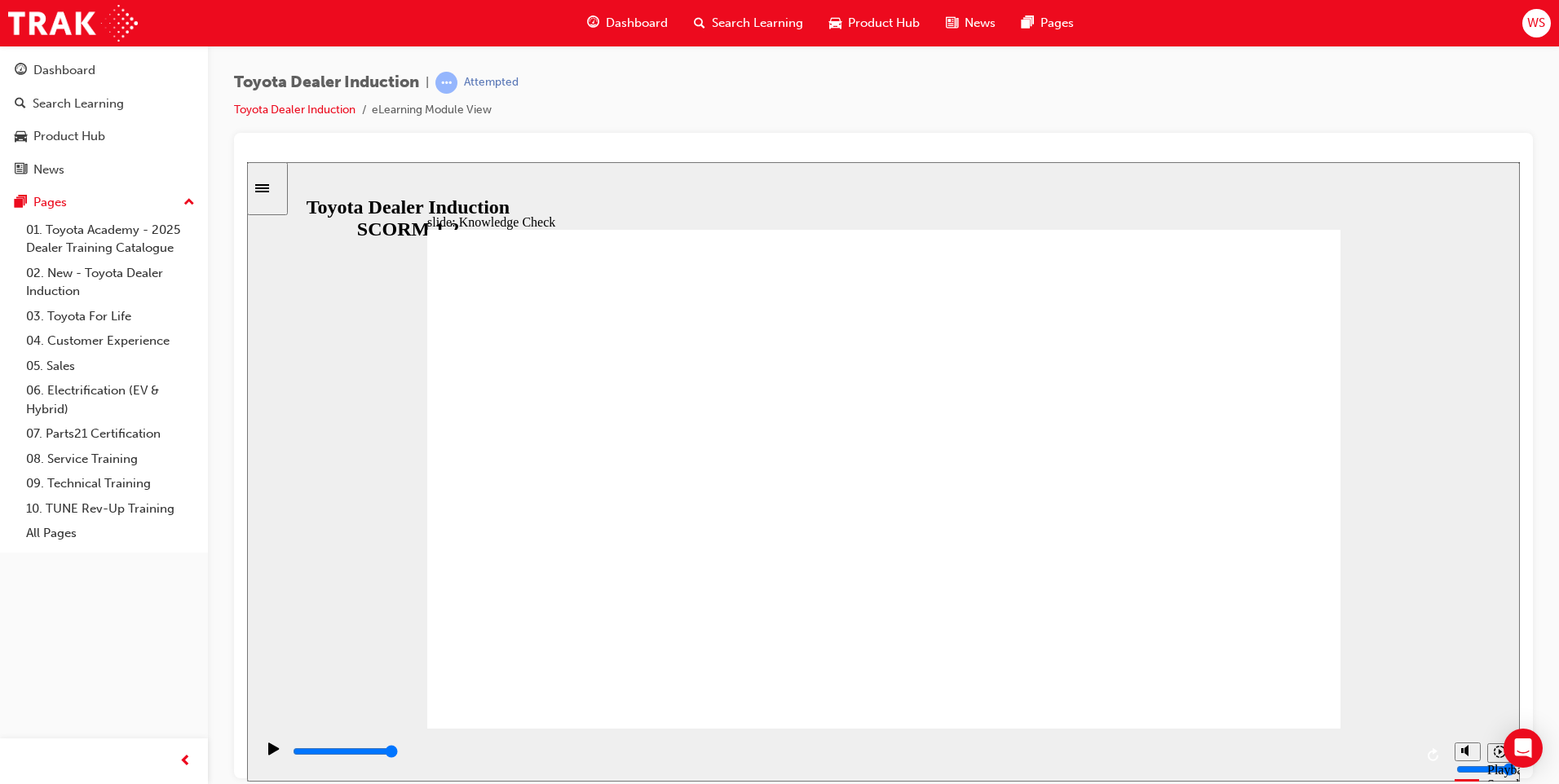
type input "motiva"
type input "motivat"
type input "motivati"
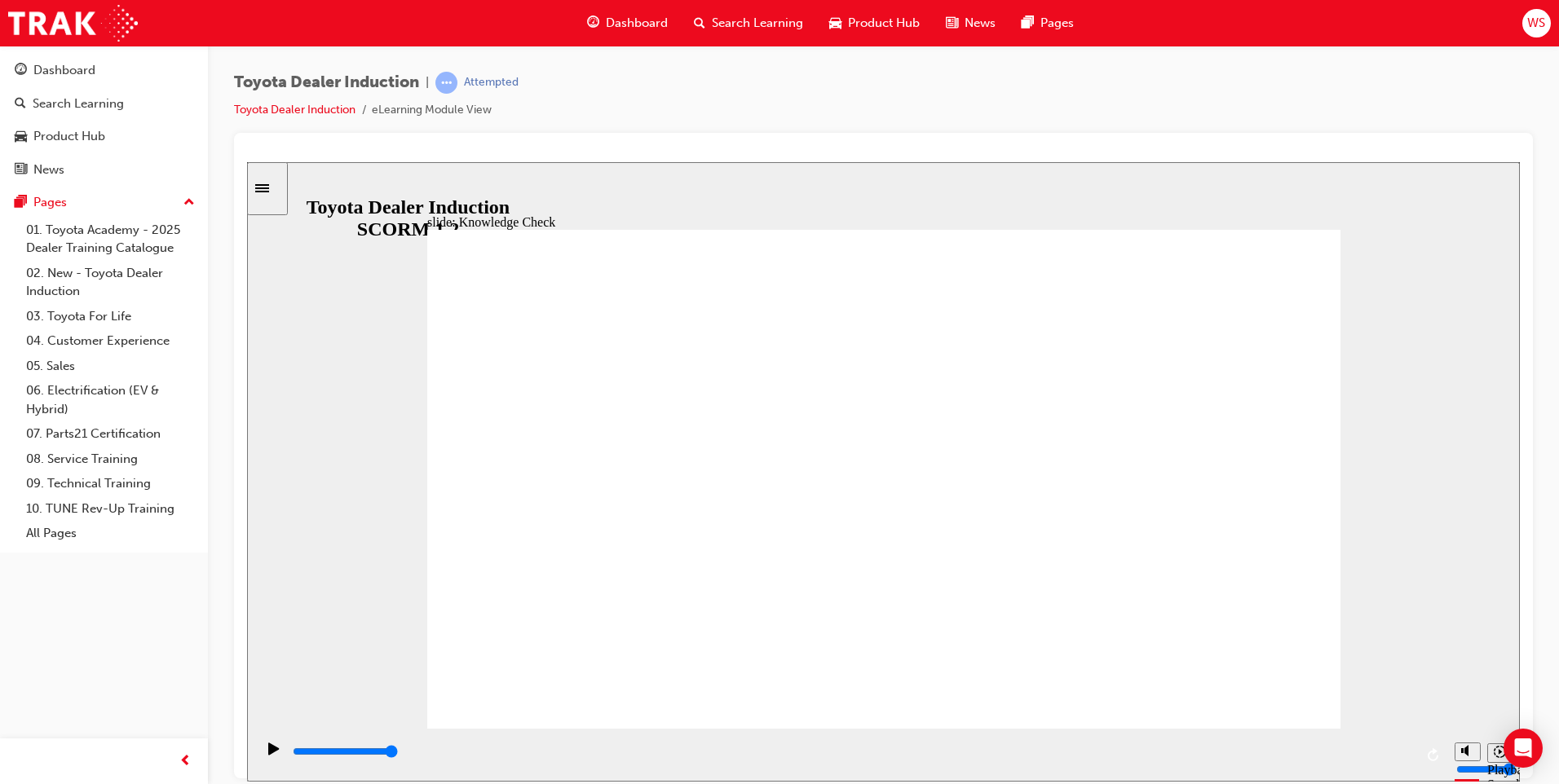
type input "motivati"
type input "motivatio"
type input "motivation"
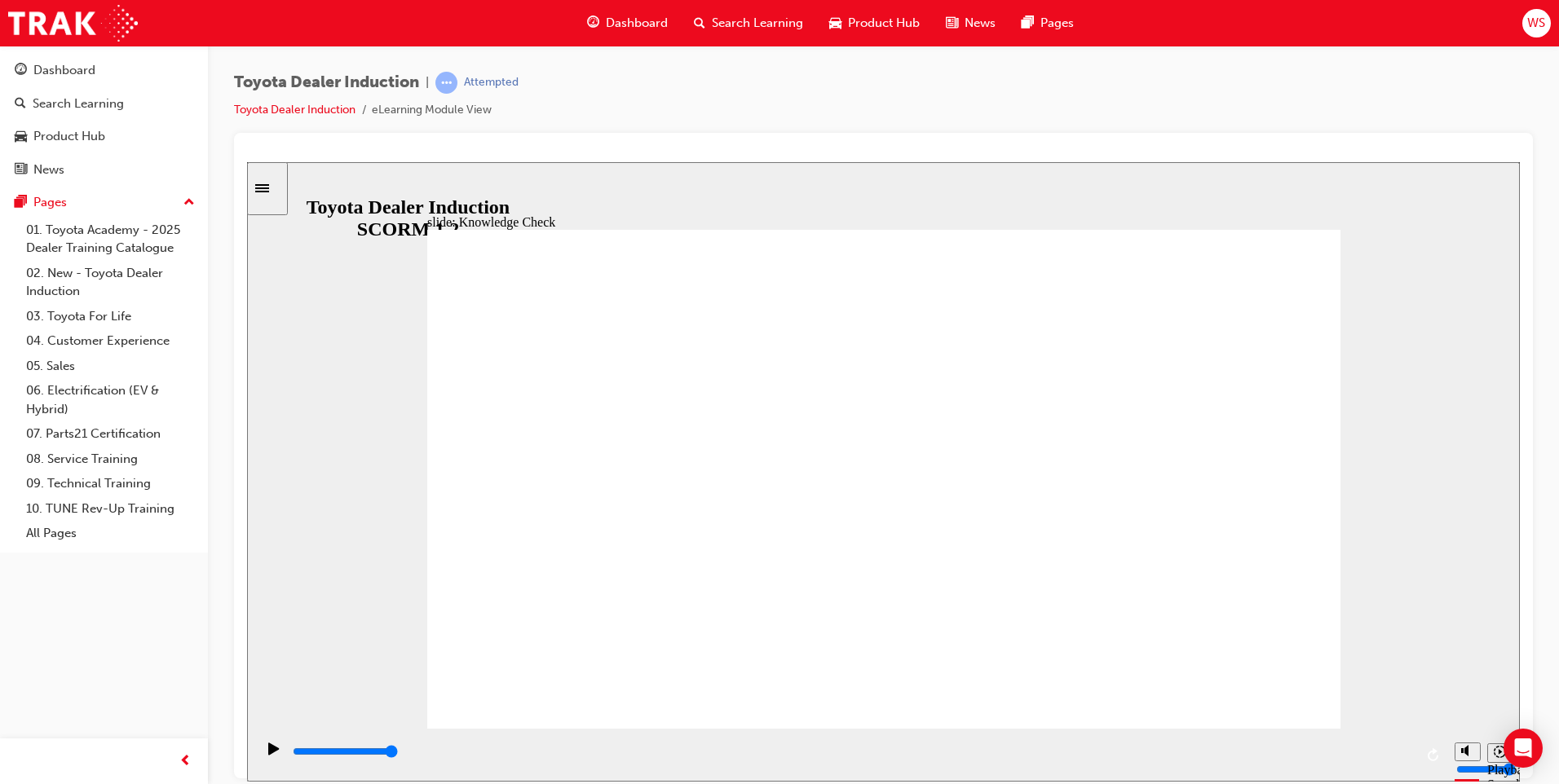
type input "motivation"
type input "5000"
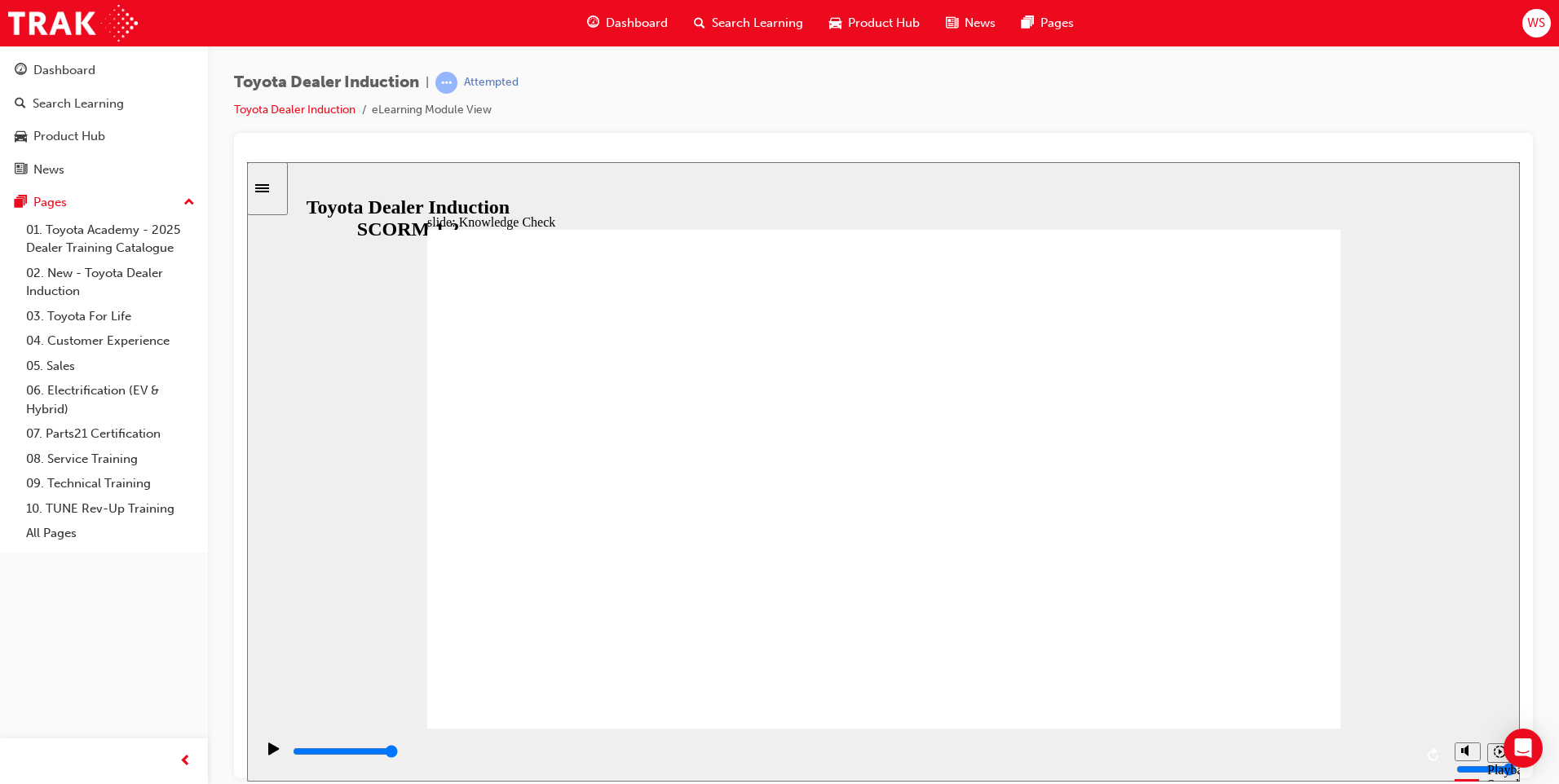
type input "i"
type input "in"
type input "ins"
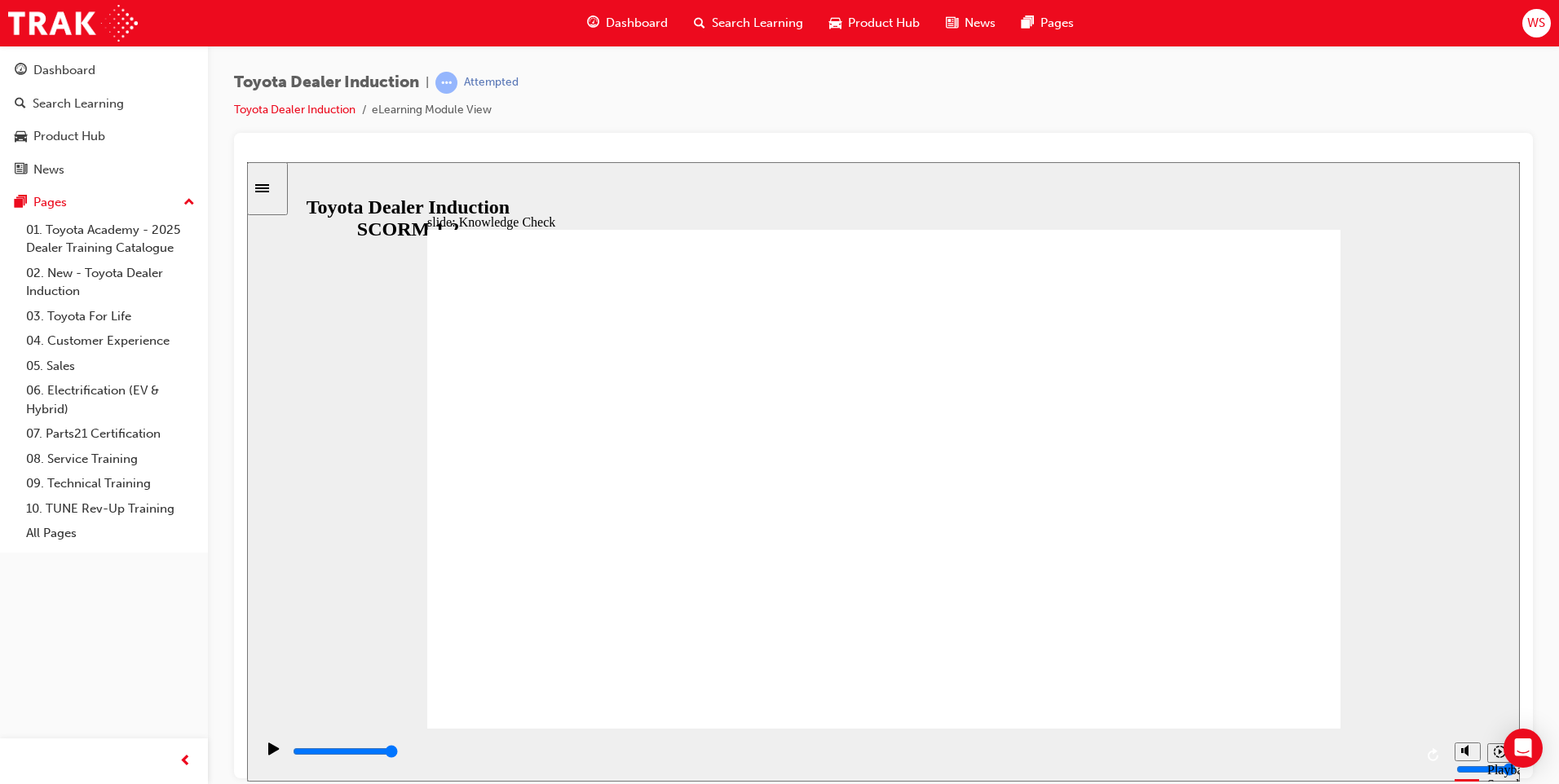
type input "ins"
type input "insp"
type input "inspi"
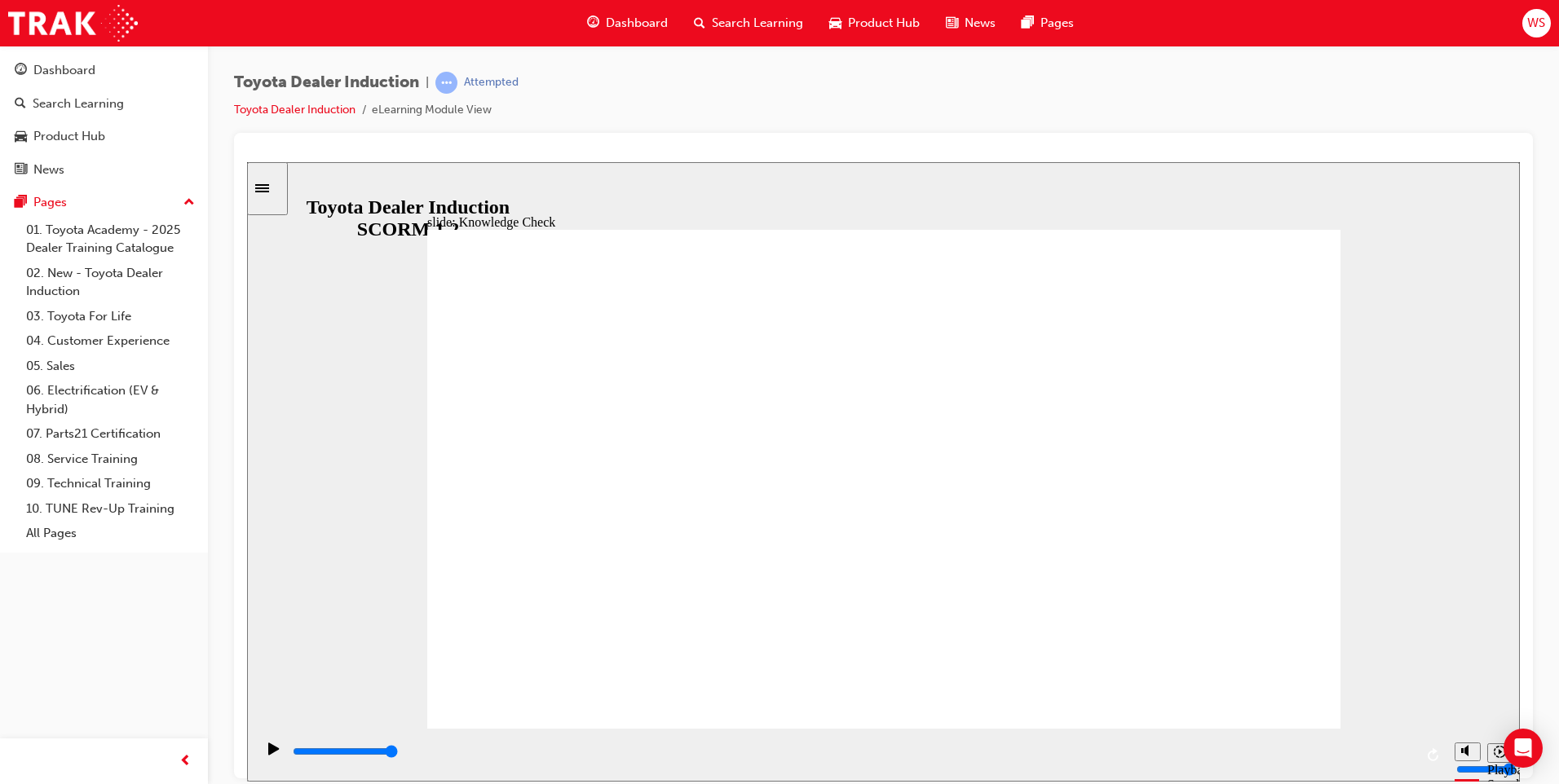
type input "inspir"
type input "inspire"
type input "inspired"
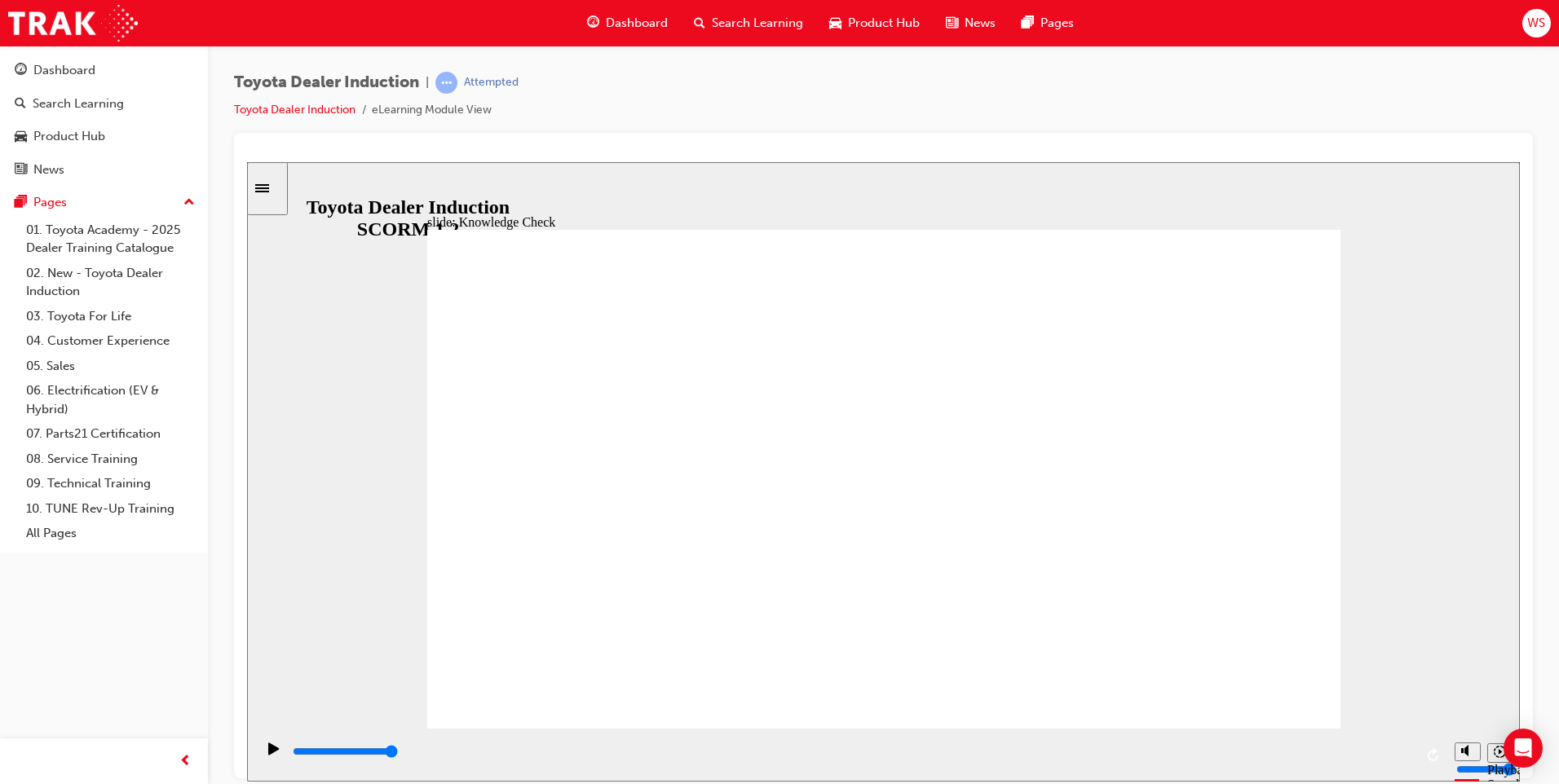
type input "inspired"
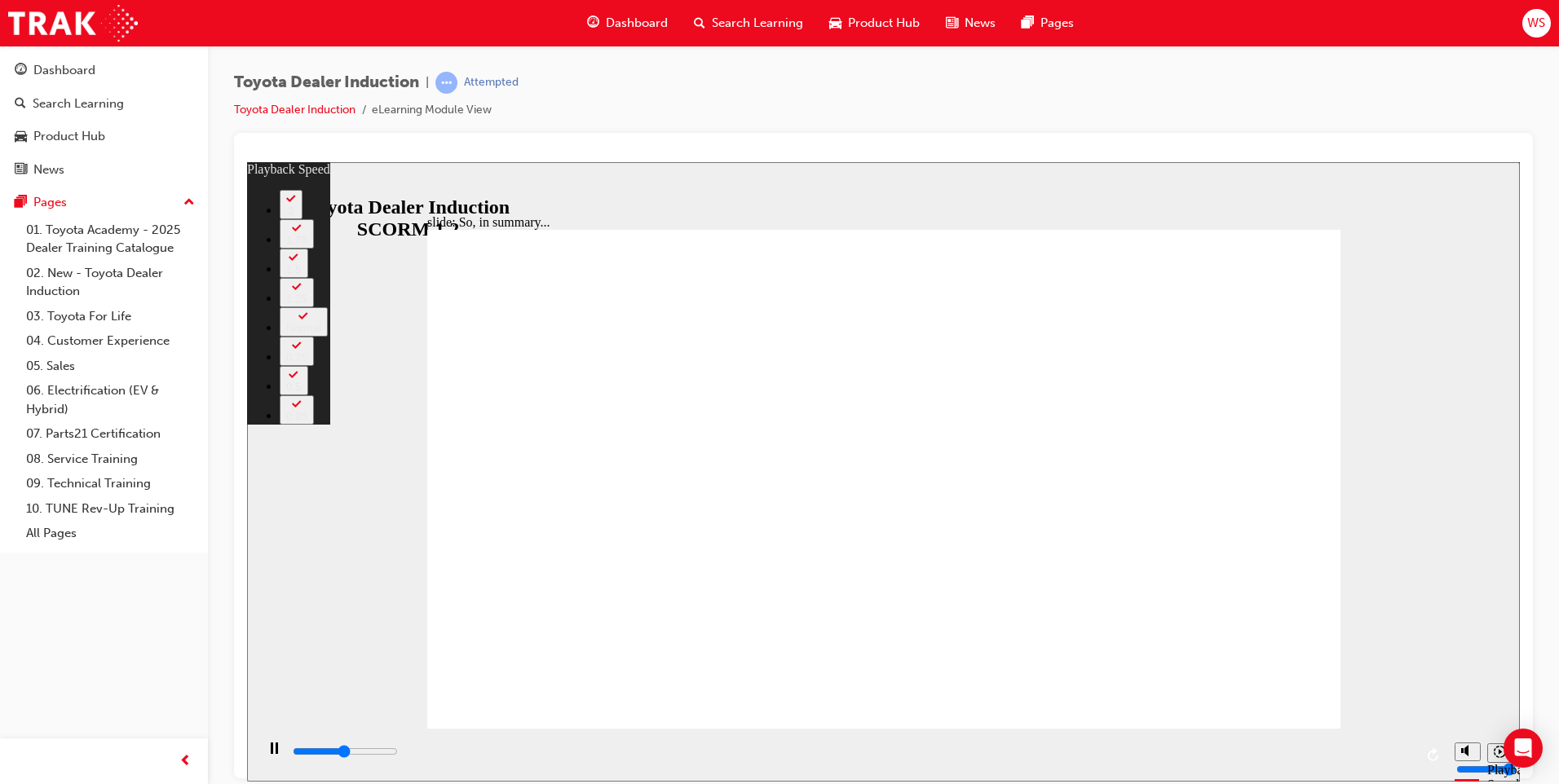
type input "3200"
type input "0"
type input "3500"
type input "0"
type input "3700"
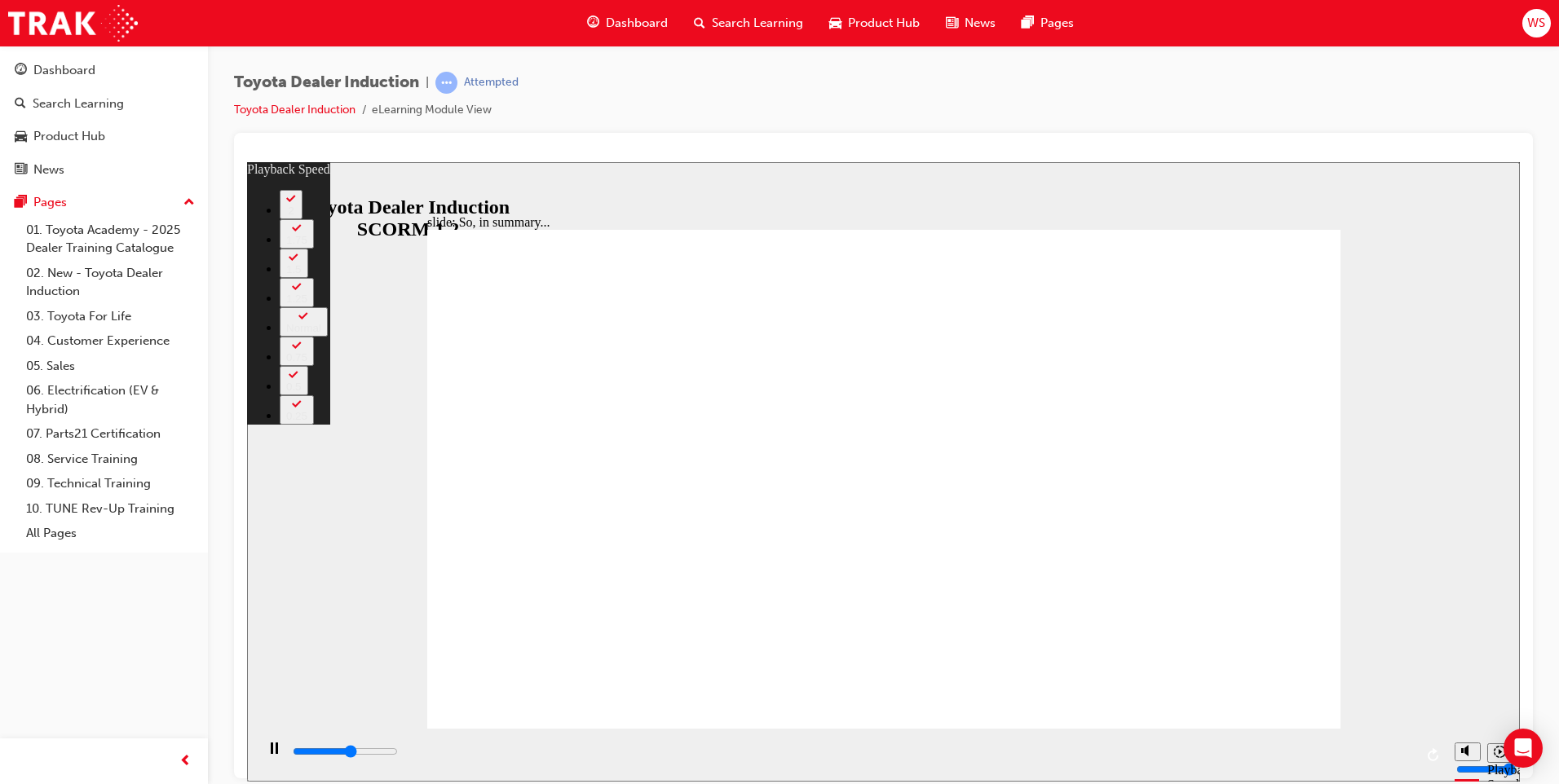
type input "1"
type input "4000"
type input "1"
type input "4300"
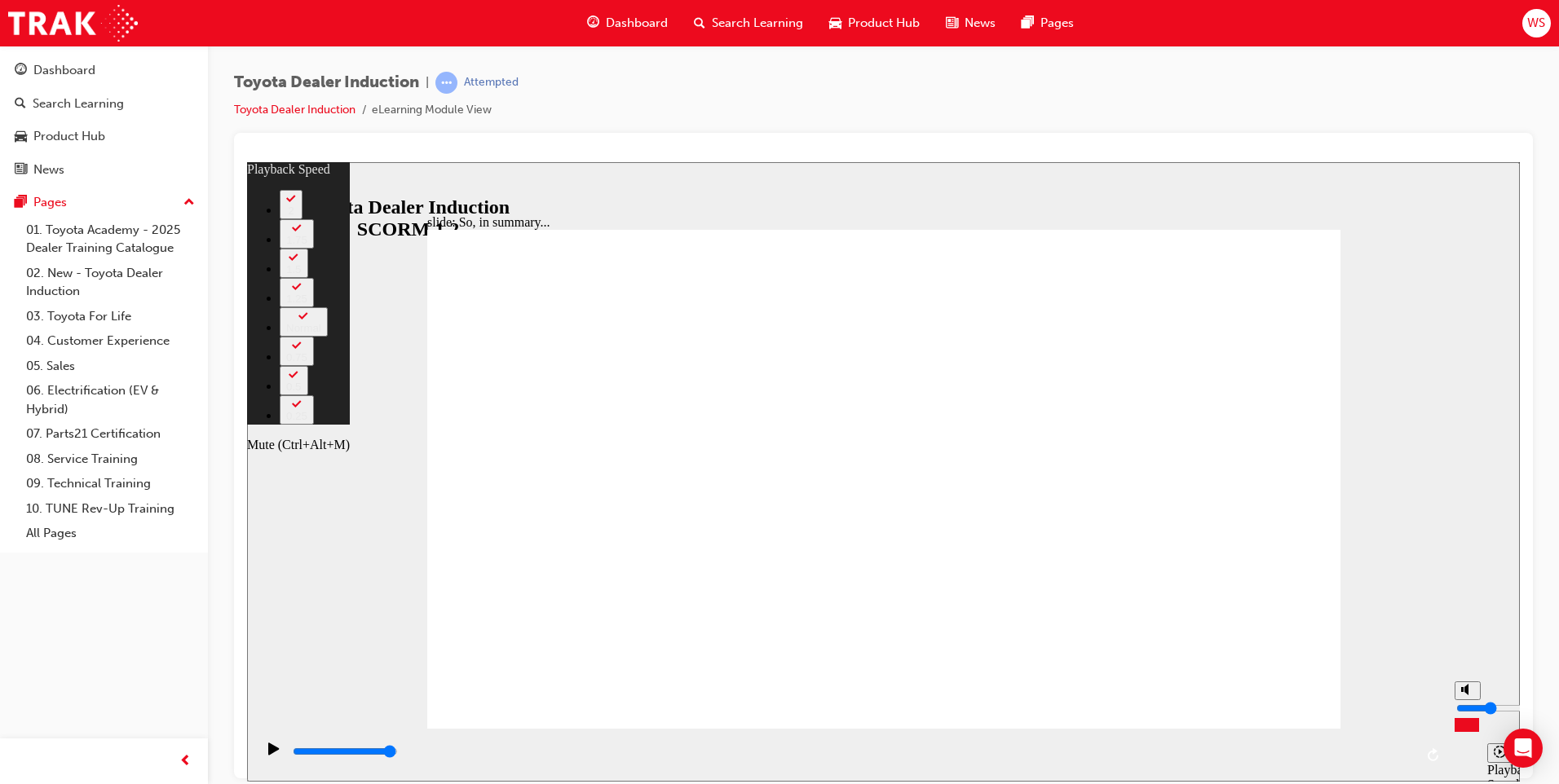
drag, startPoint x: 1465, startPoint y: 705, endPoint x: 1466, endPoint y: 713, distance: 8.1
click at [1466, 713] on input "volume" at bounding box center [1509, 707] width 106 height 13
drag, startPoint x: 1466, startPoint y: 710, endPoint x: 1465, endPoint y: 720, distance: 10.0
click at [1465, 714] on input "volume" at bounding box center [1509, 707] width 106 height 13
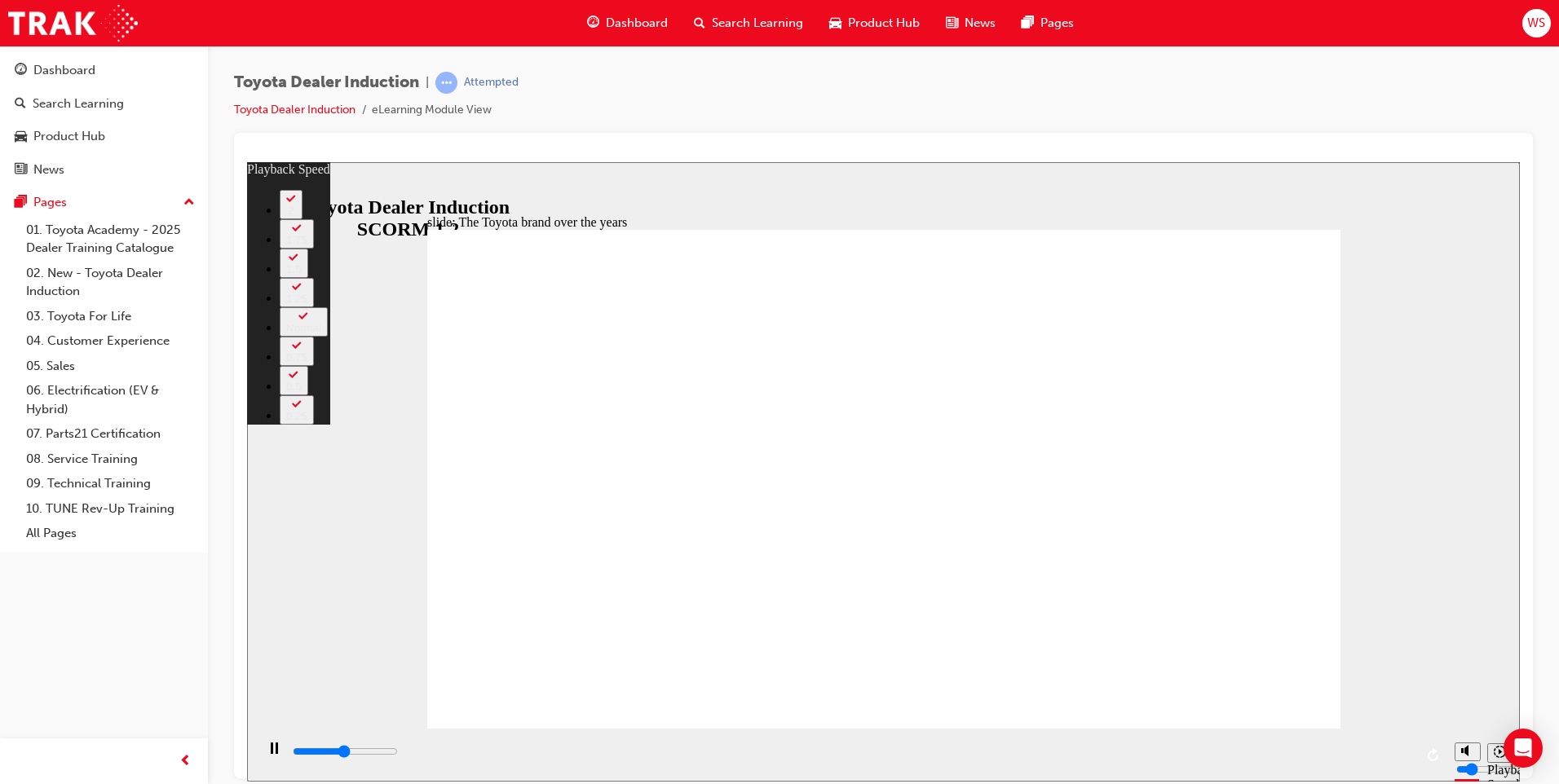
type input "4200"
type input "0"
type input "4400"
type input "1"
type input "4700"
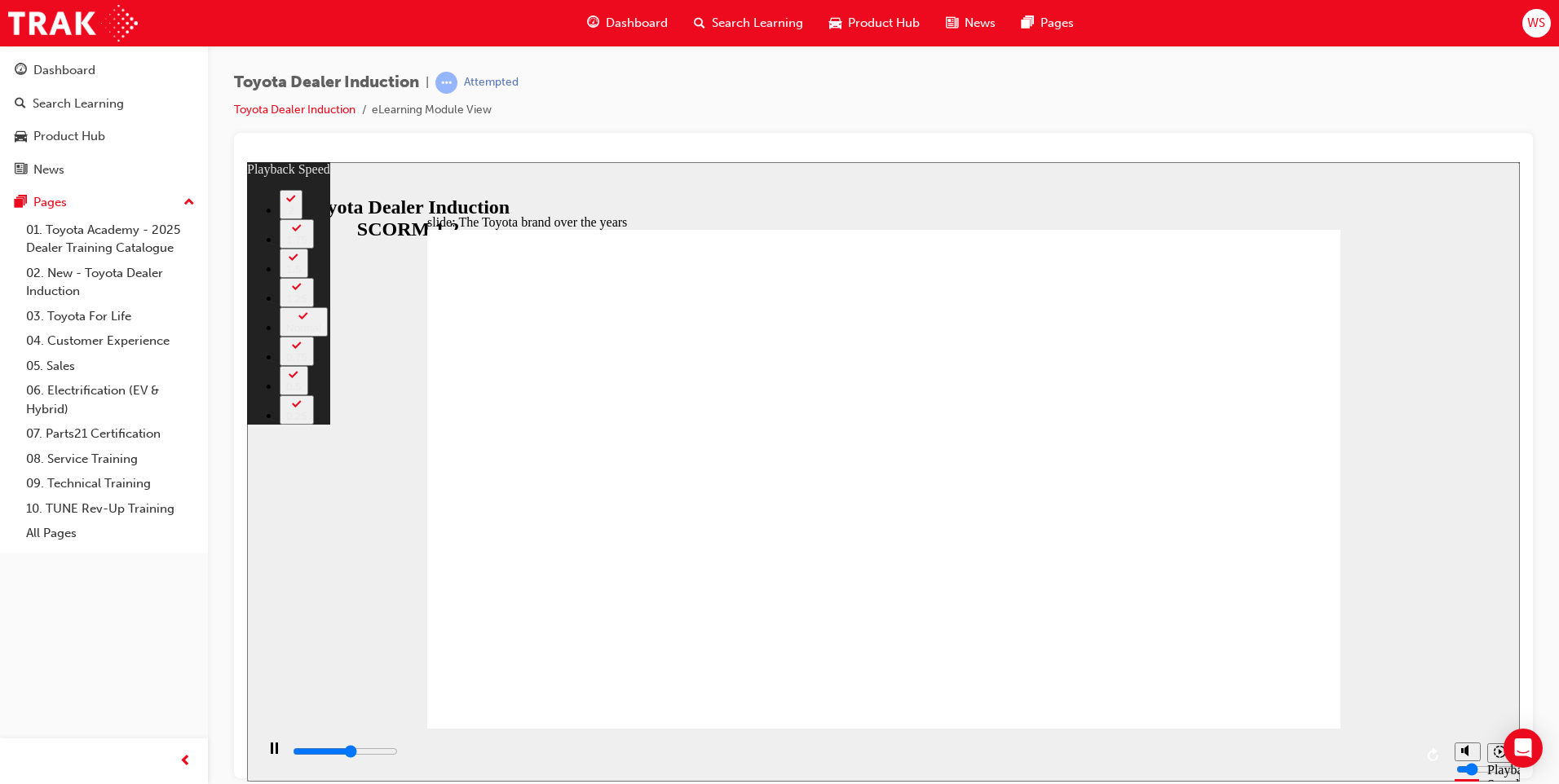
type input "1"
type input "5000"
type input "1"
type input "5200"
type input "1"
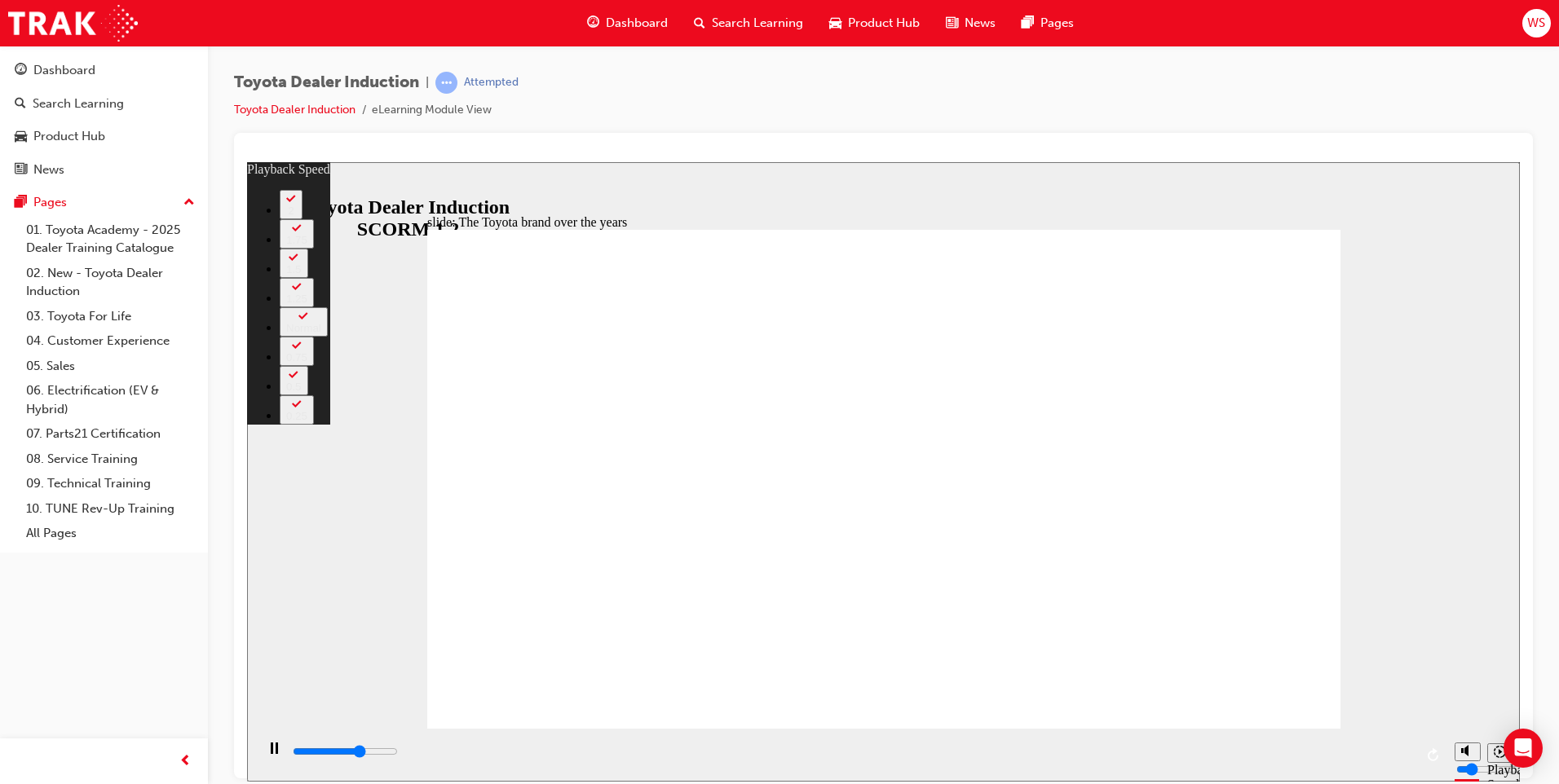
type input "5500"
type input "2"
type input "5800"
type input "2"
type input "6000"
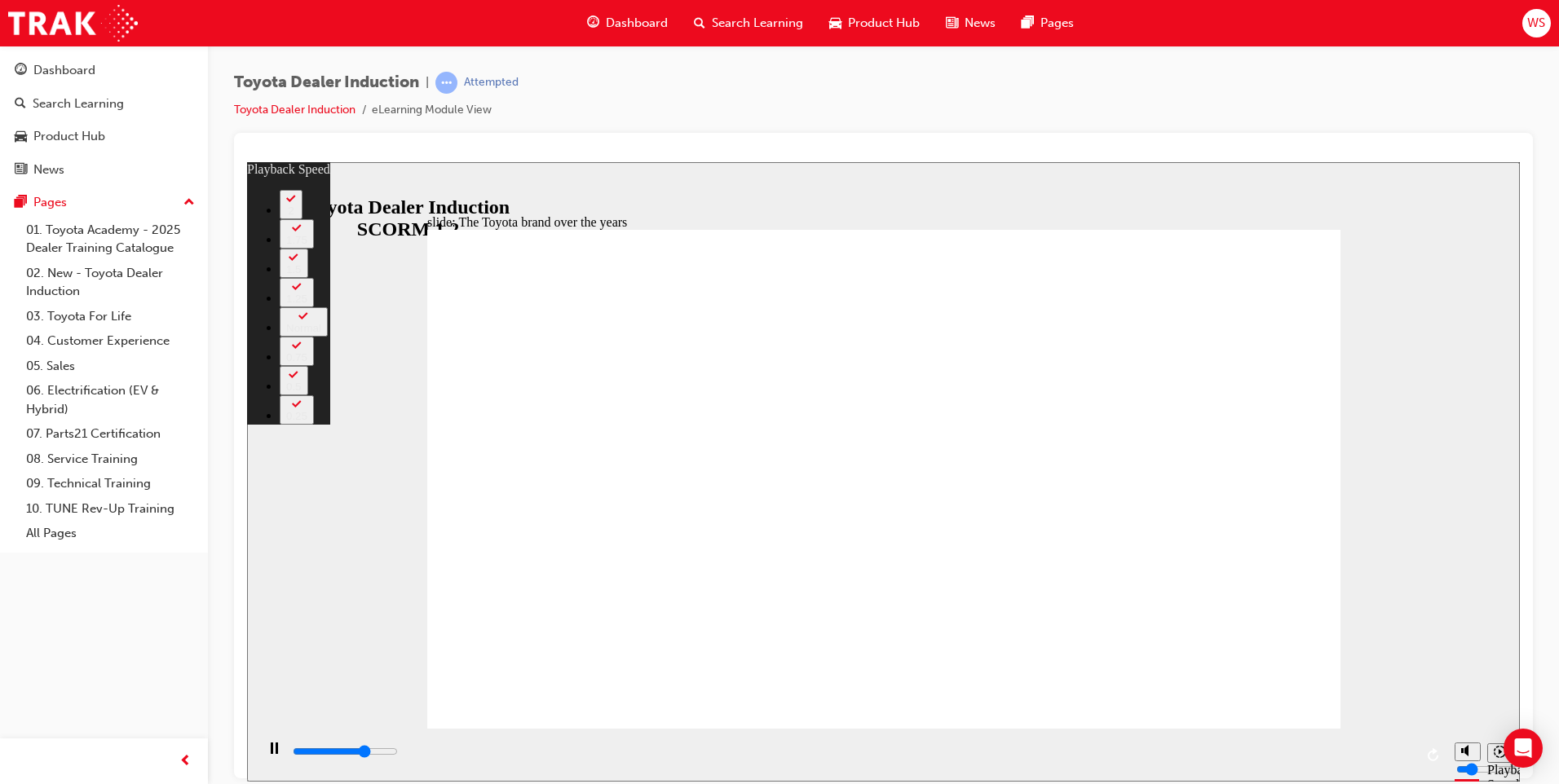
type input "2"
type input "6300"
type input "2"
type input "6500"
type input "3"
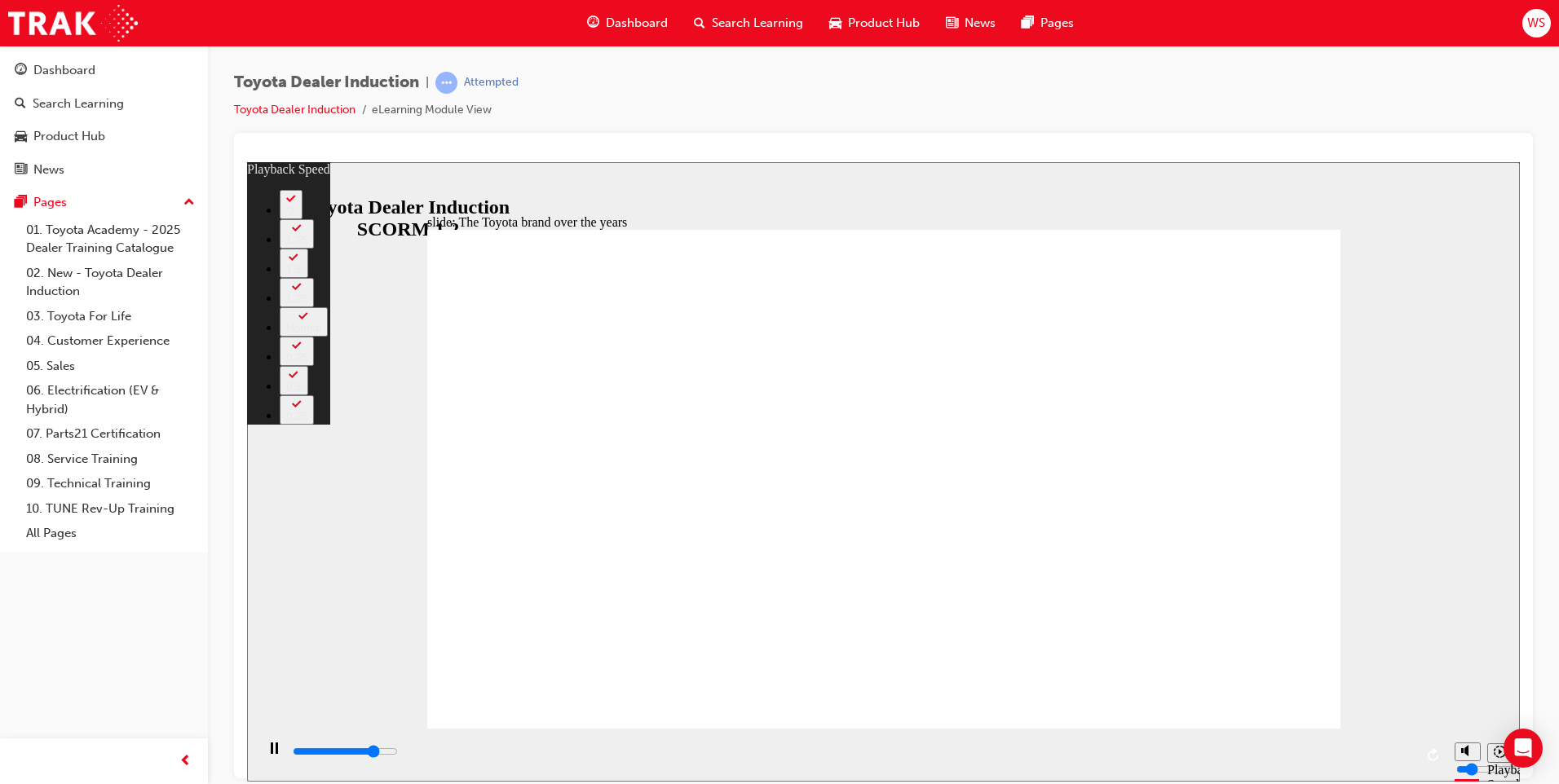
type input "6800"
type input "3"
type input "6800"
type input "3"
type input "7100"
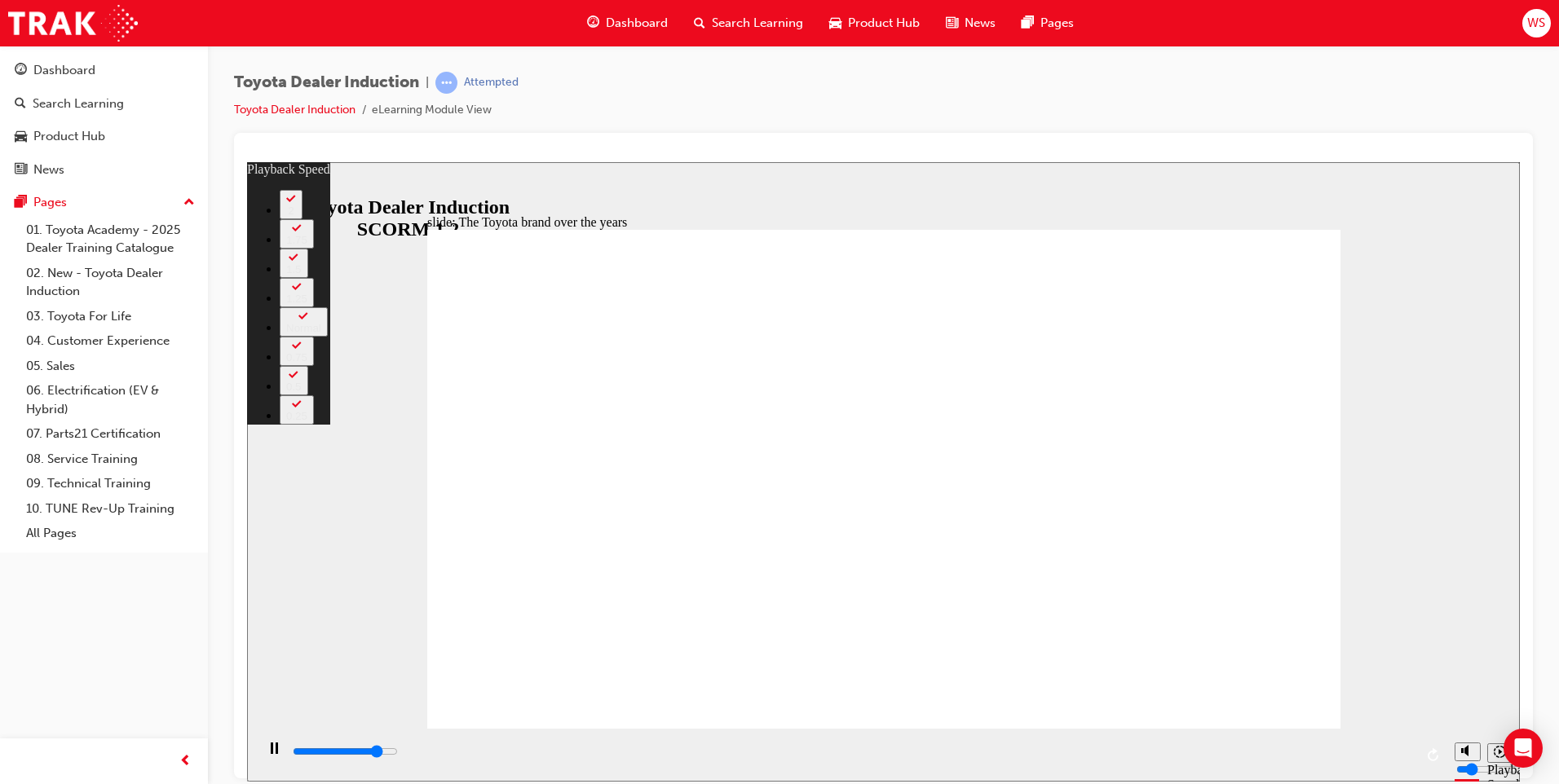
type input "3"
type input "7300"
type input "3"
type input "7600"
type input "4"
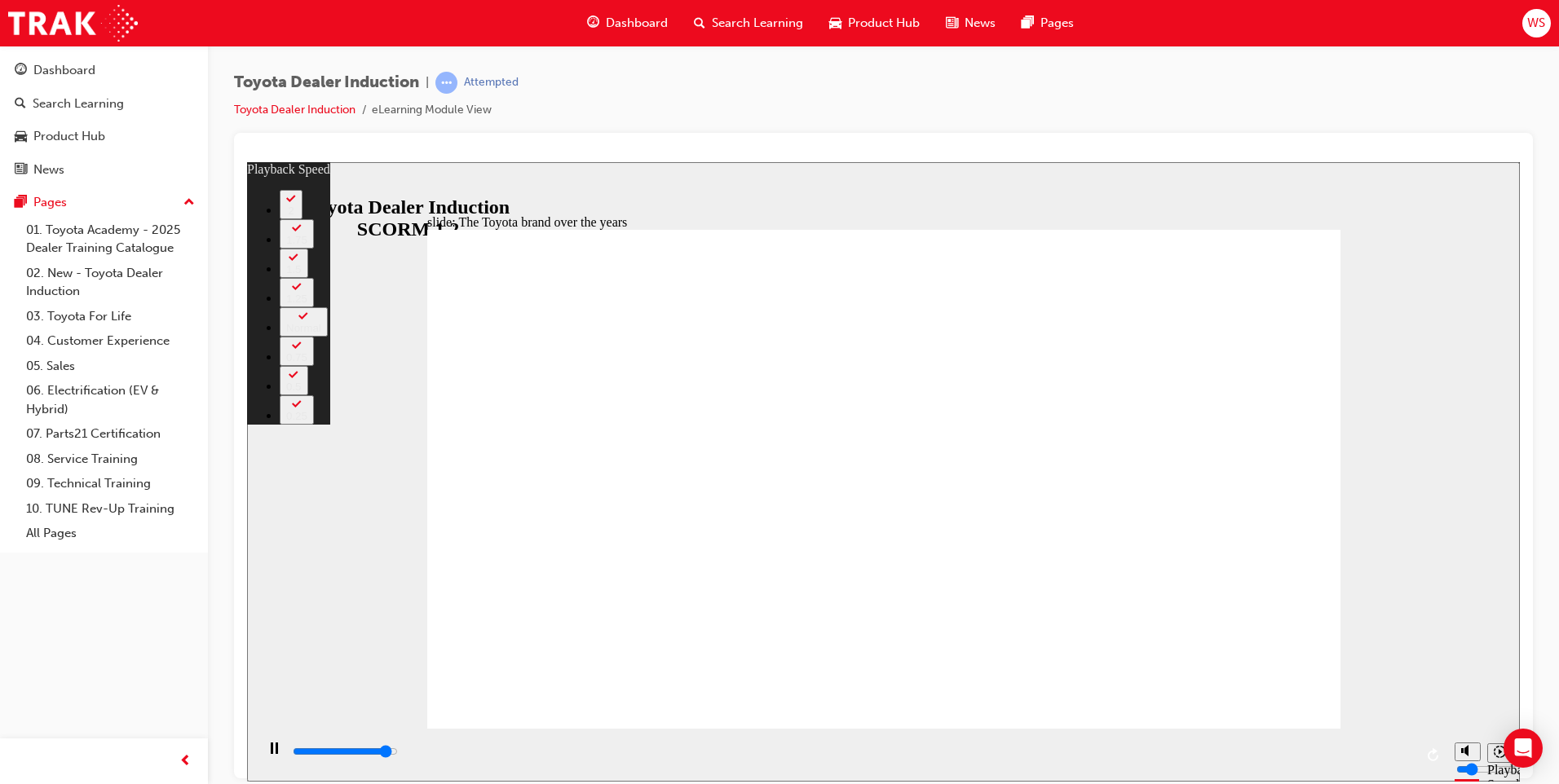
type input "7900"
type input "4"
type input "8100"
type input "4"
type input "8400"
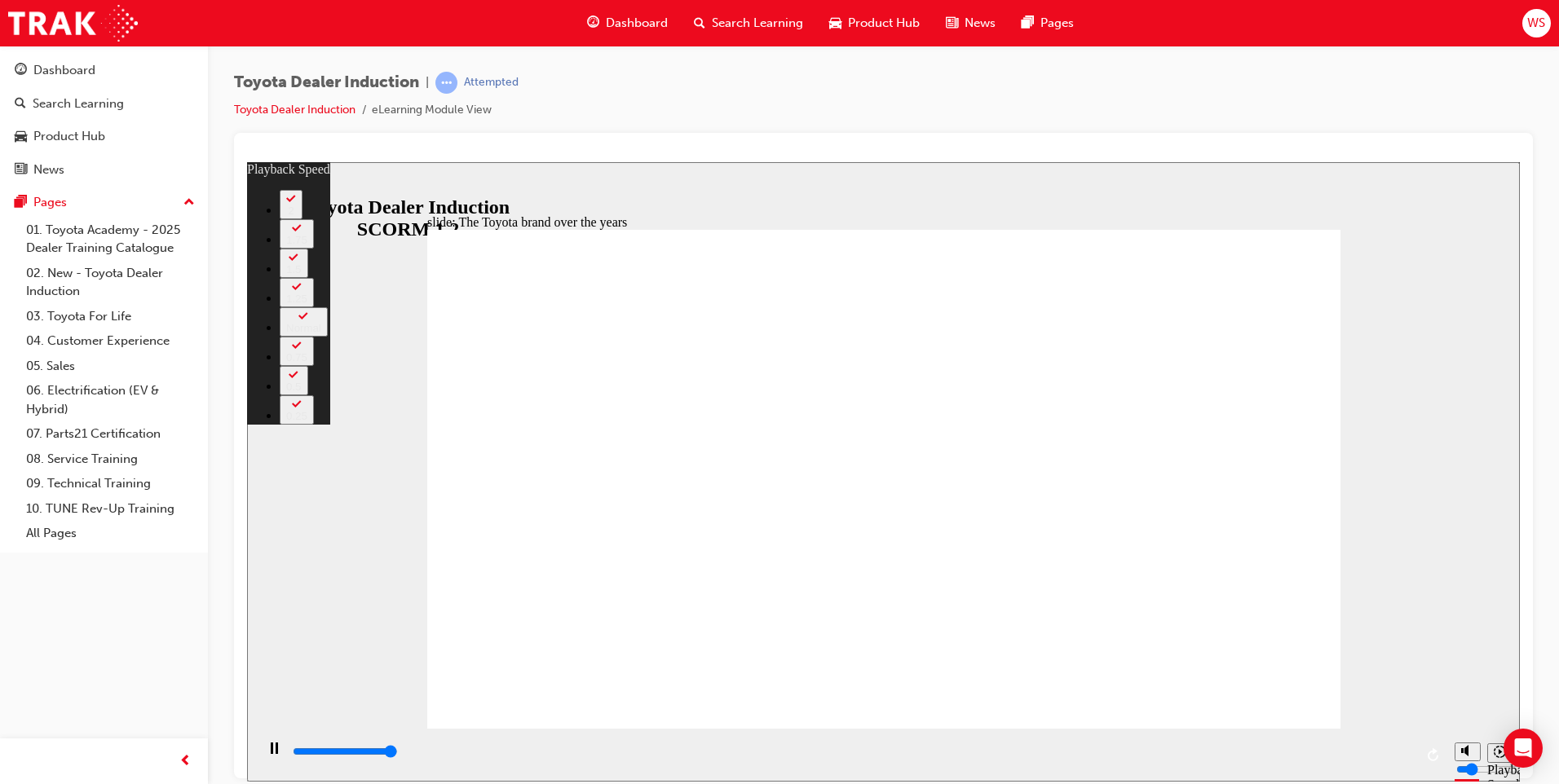
type input "5"
type input "8400"
type input "165"
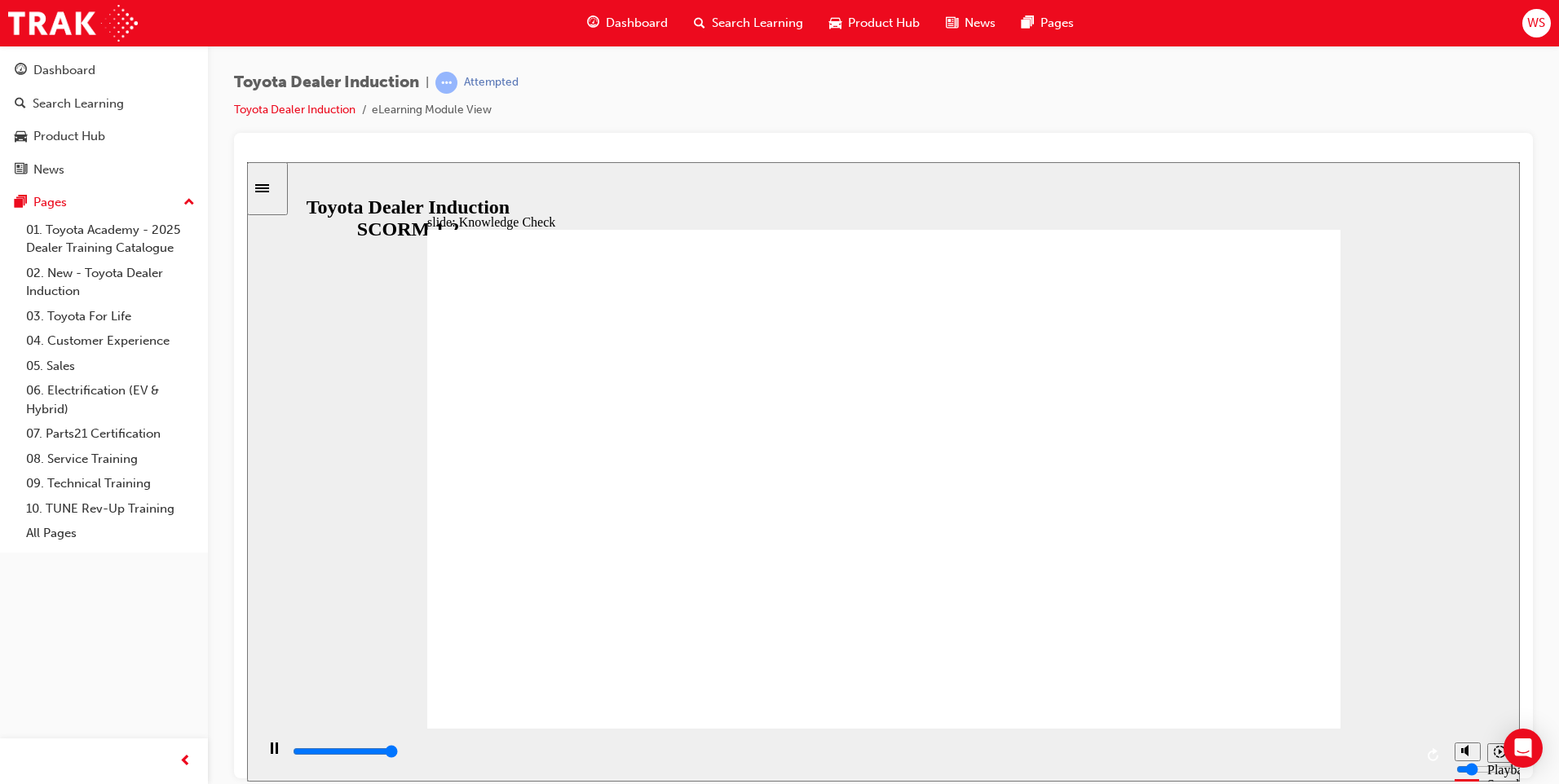
type input "5000"
radio input "true"
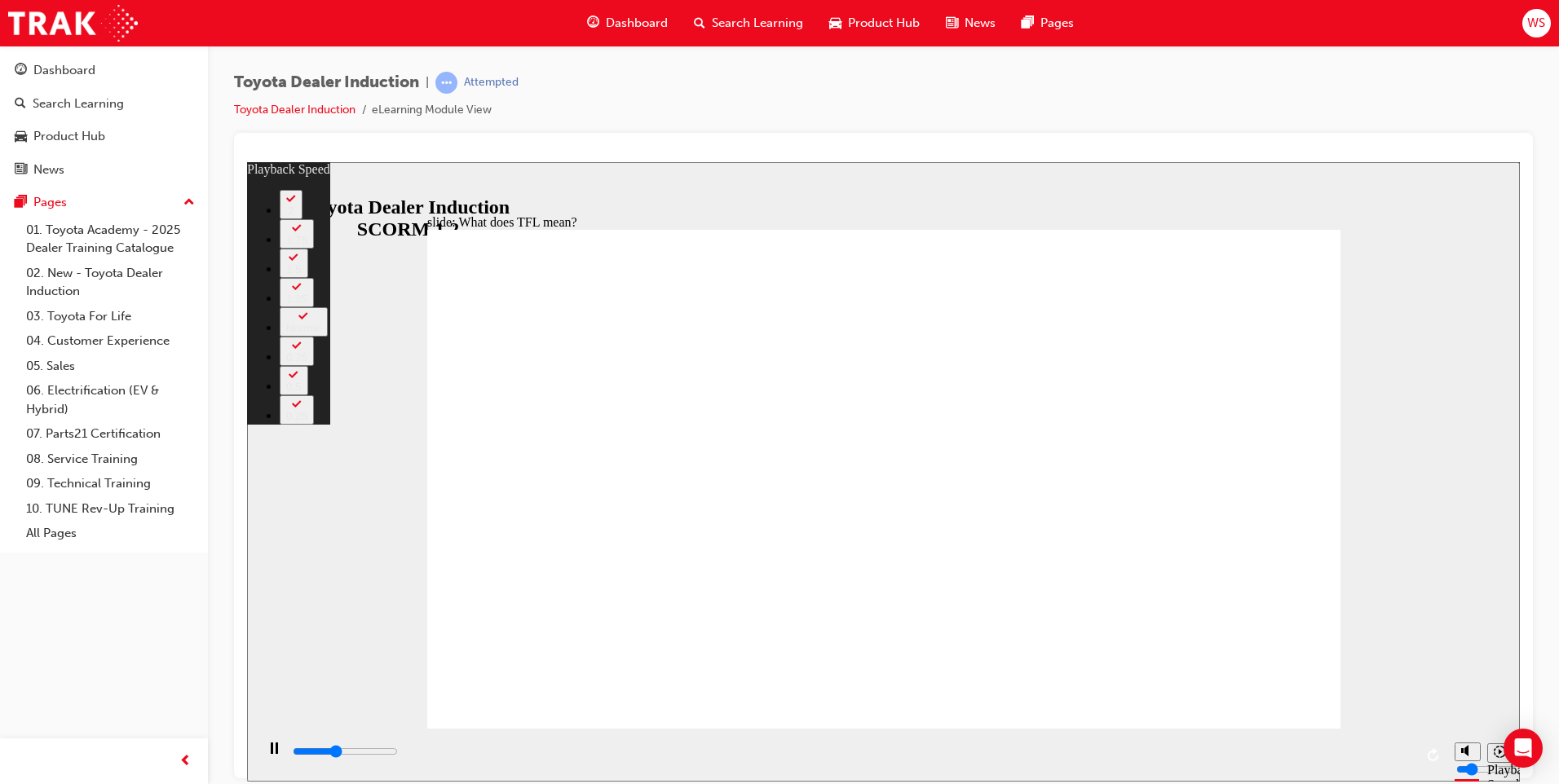
type input "4300"
type input "0"
type input "4600"
type input "0"
type input "4800"
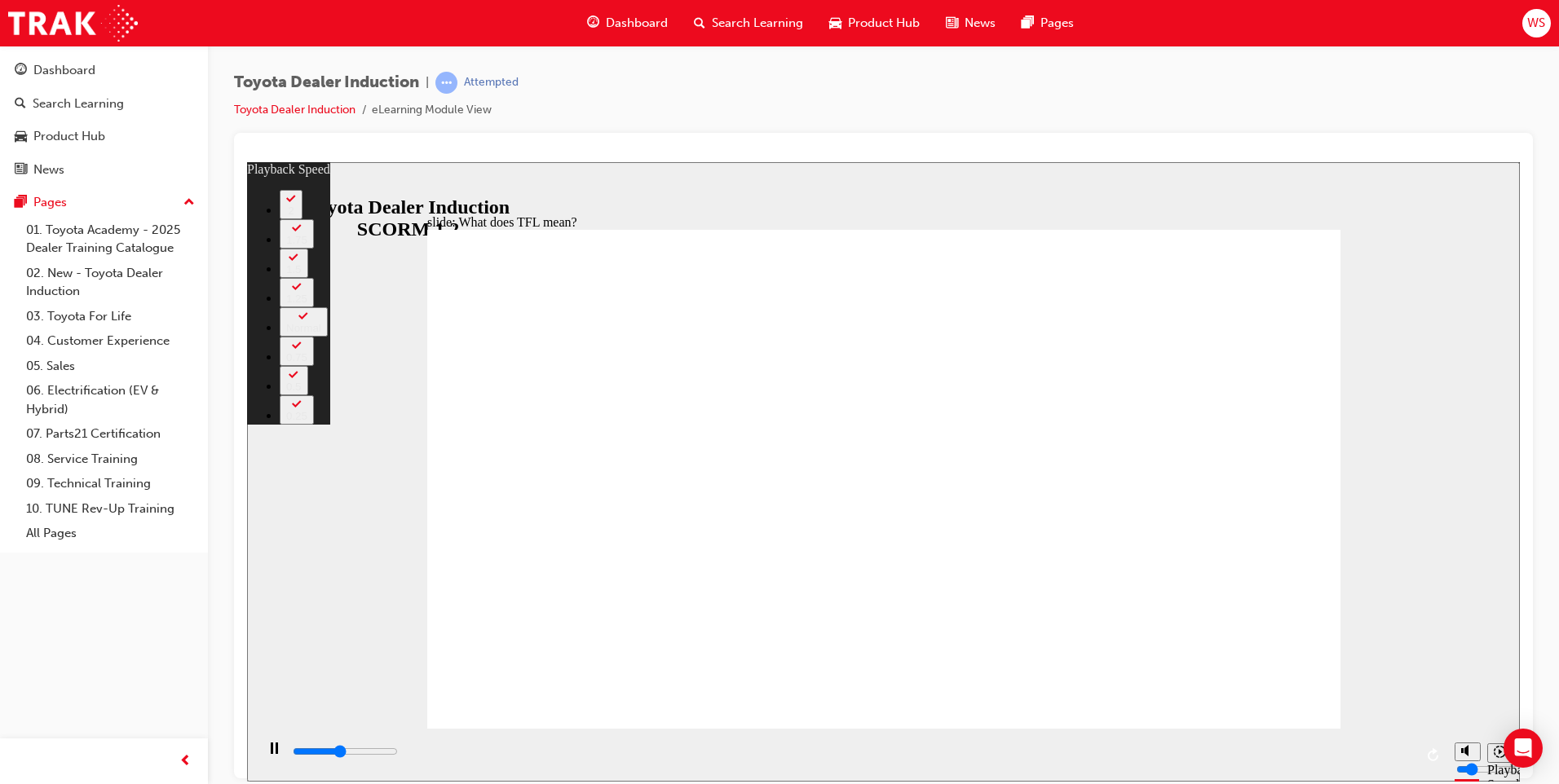
type input "1"
type input "5100"
type input "1"
type input "5400"
type input "1"
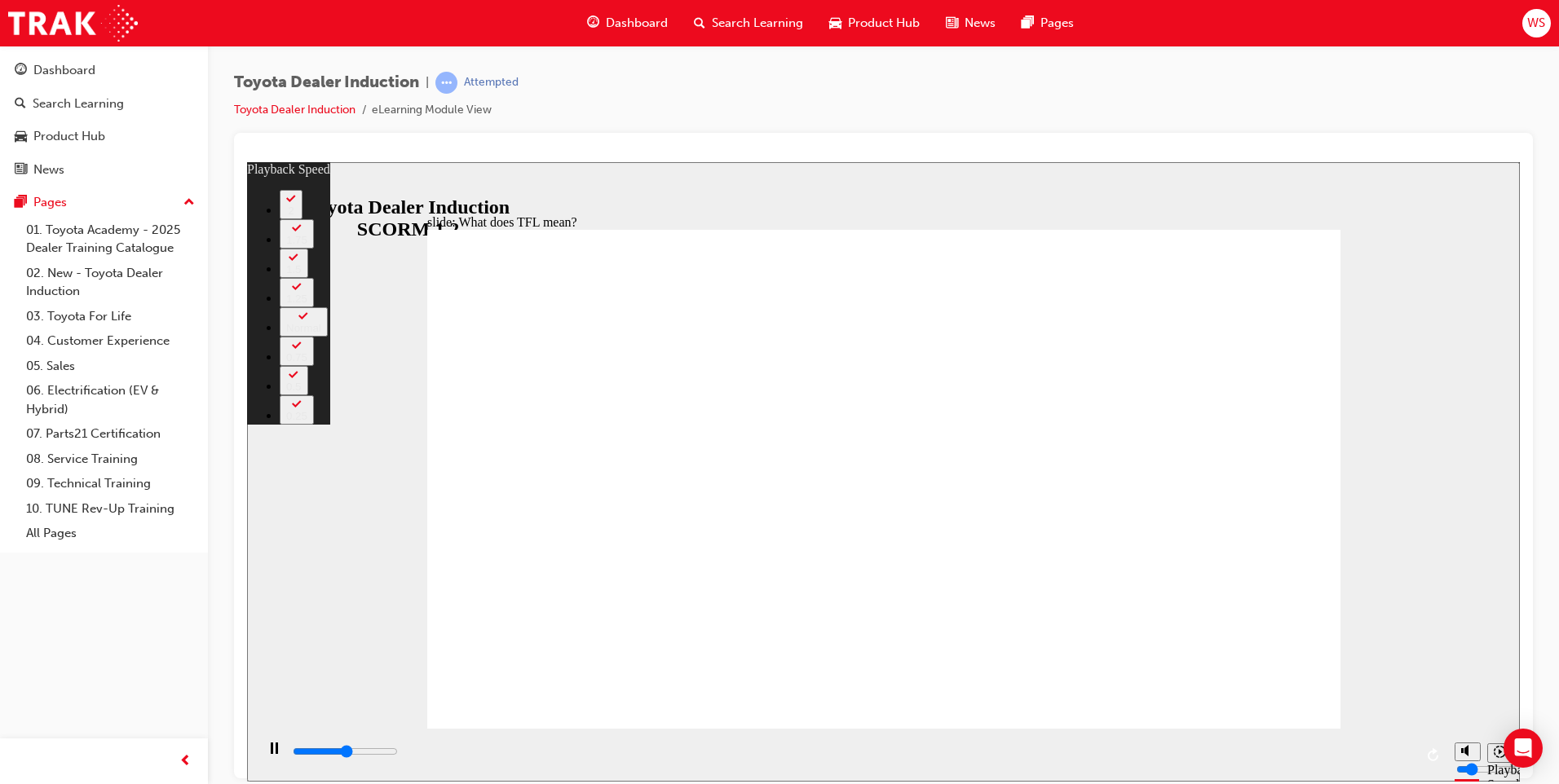
type input "5600"
type input "1"
type input "5900"
type input "2"
type input "6200"
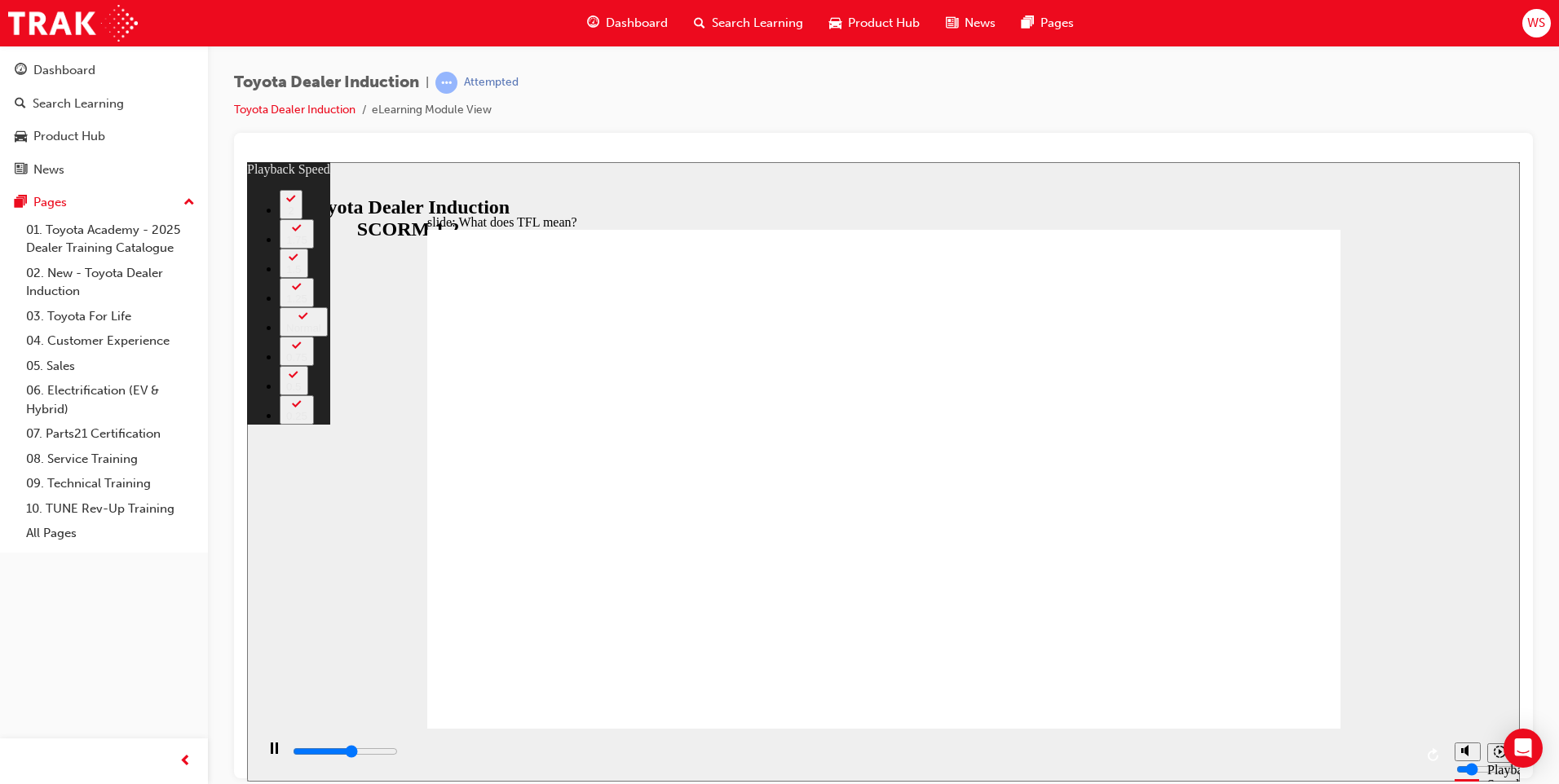
type input "2"
type input "6400"
type input "2"
type input "6700"
type input "2"
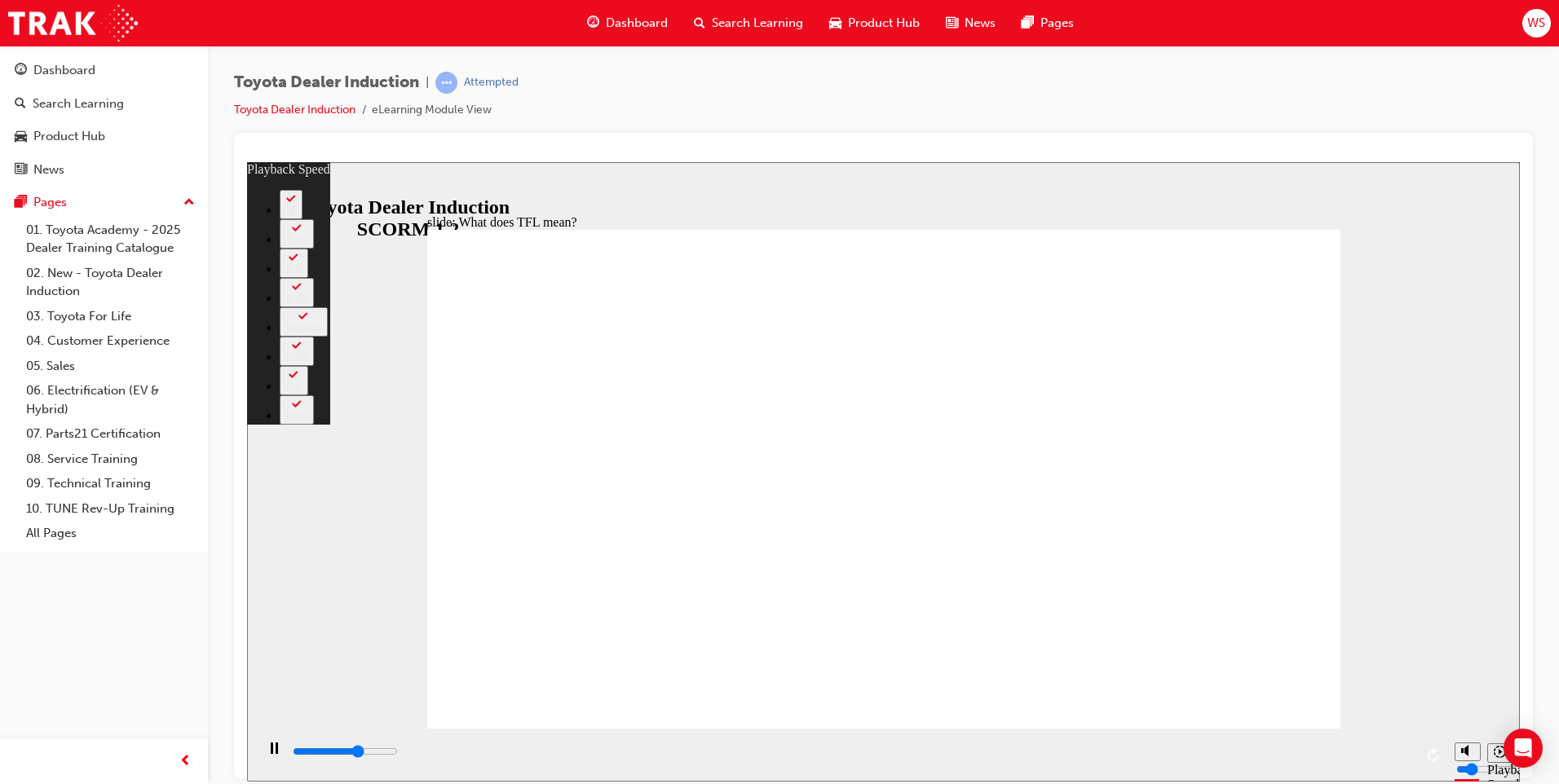
type input "6900"
type input "3"
type input "7200"
type input "3"
type input "7200"
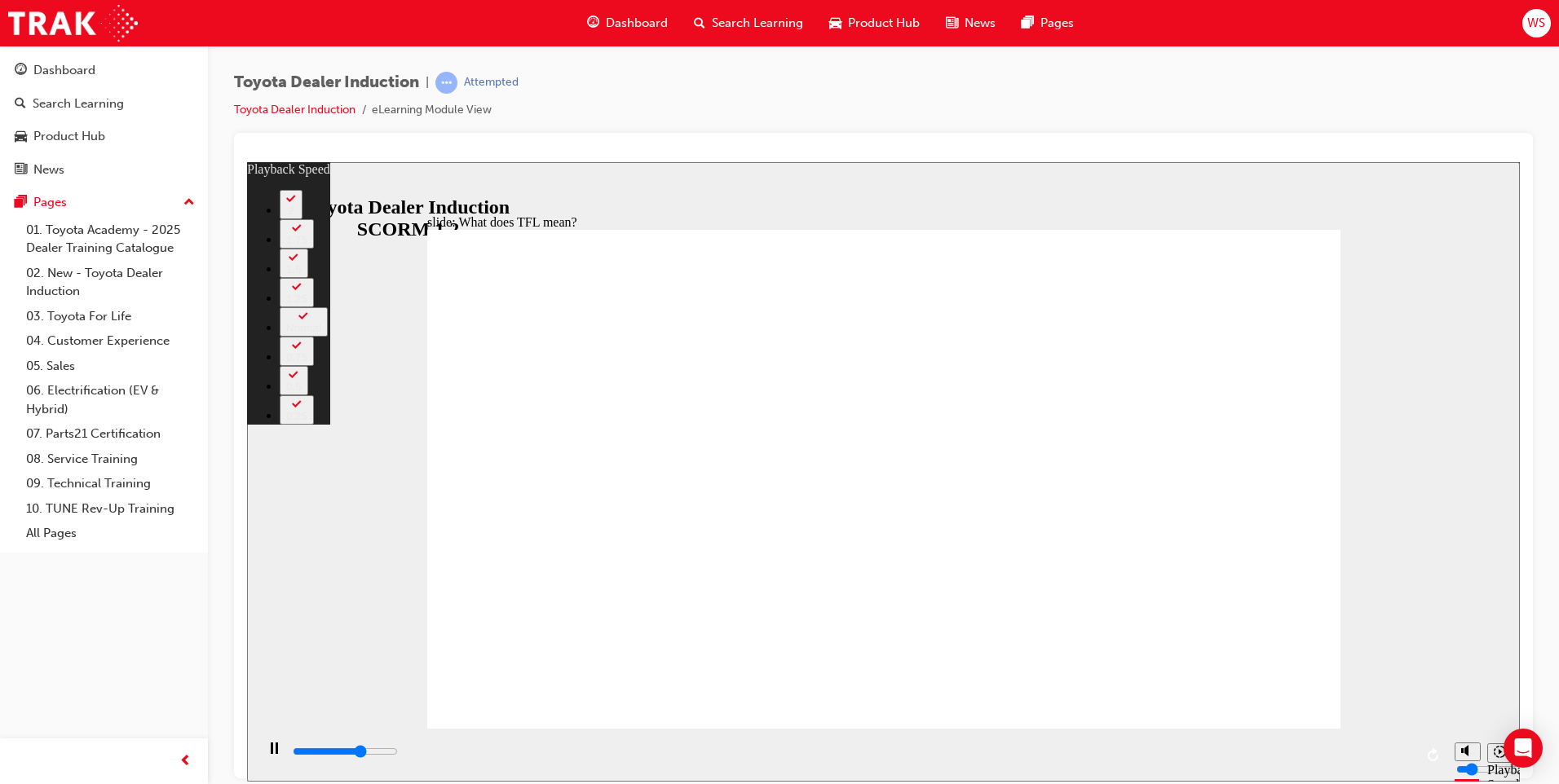
type input "3"
type input "7500"
type input "3"
type input "7800"
type input "3"
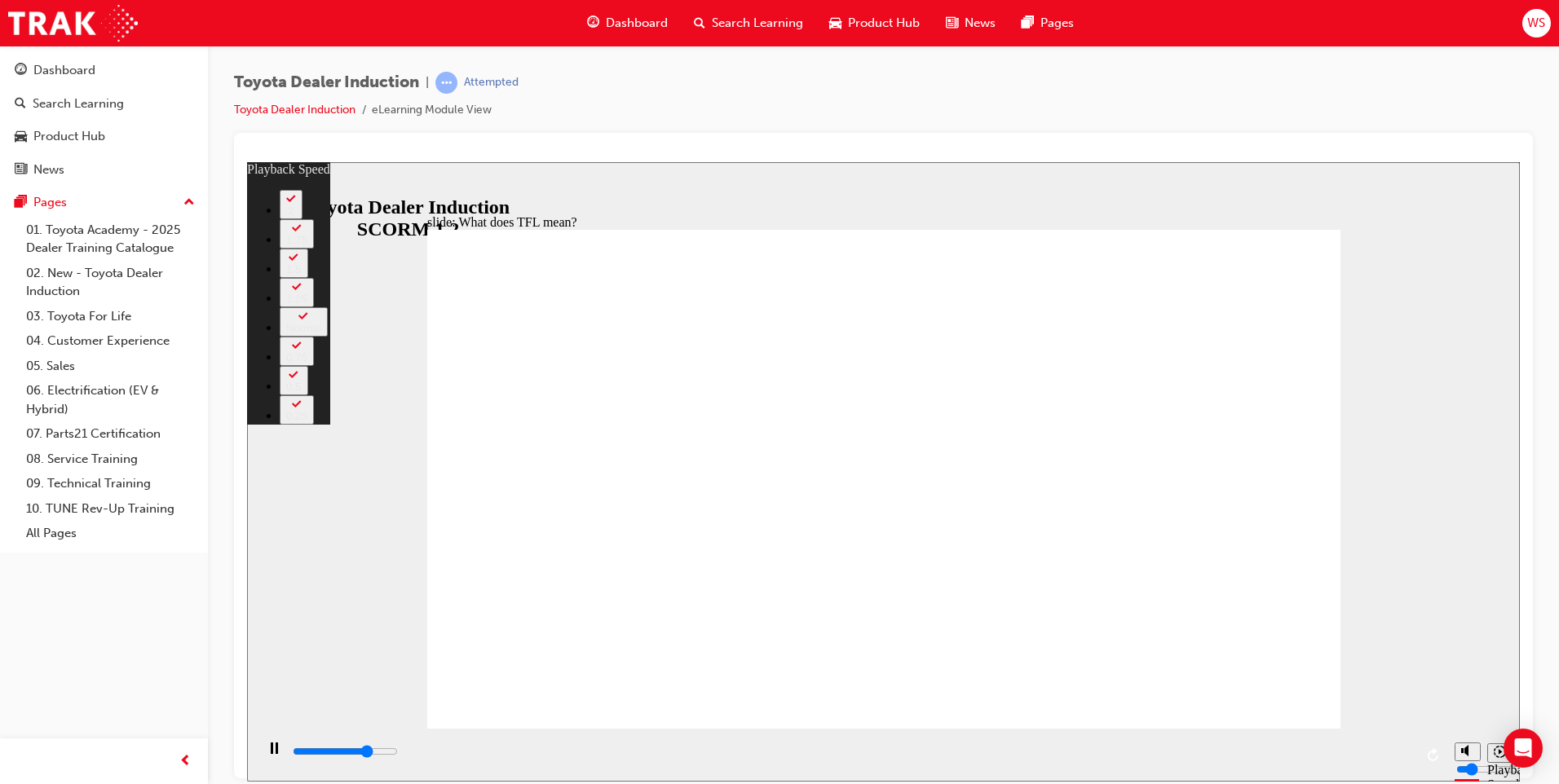
type input "8000"
type input "4"
type input "8300"
type input "4"
type input "8500"
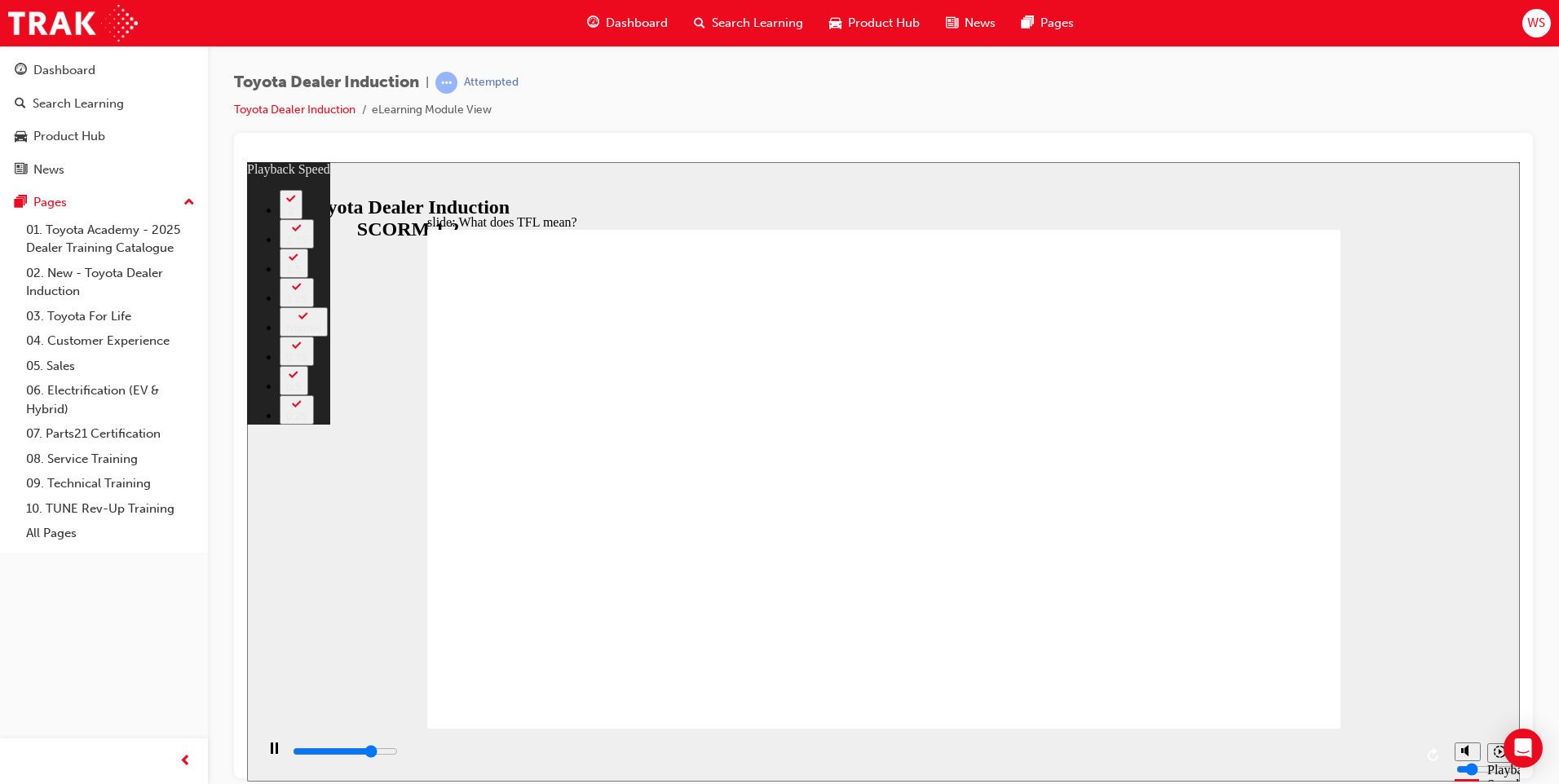
type input "4"
type input "8800"
type input "5"
type input "9100"
type input "5"
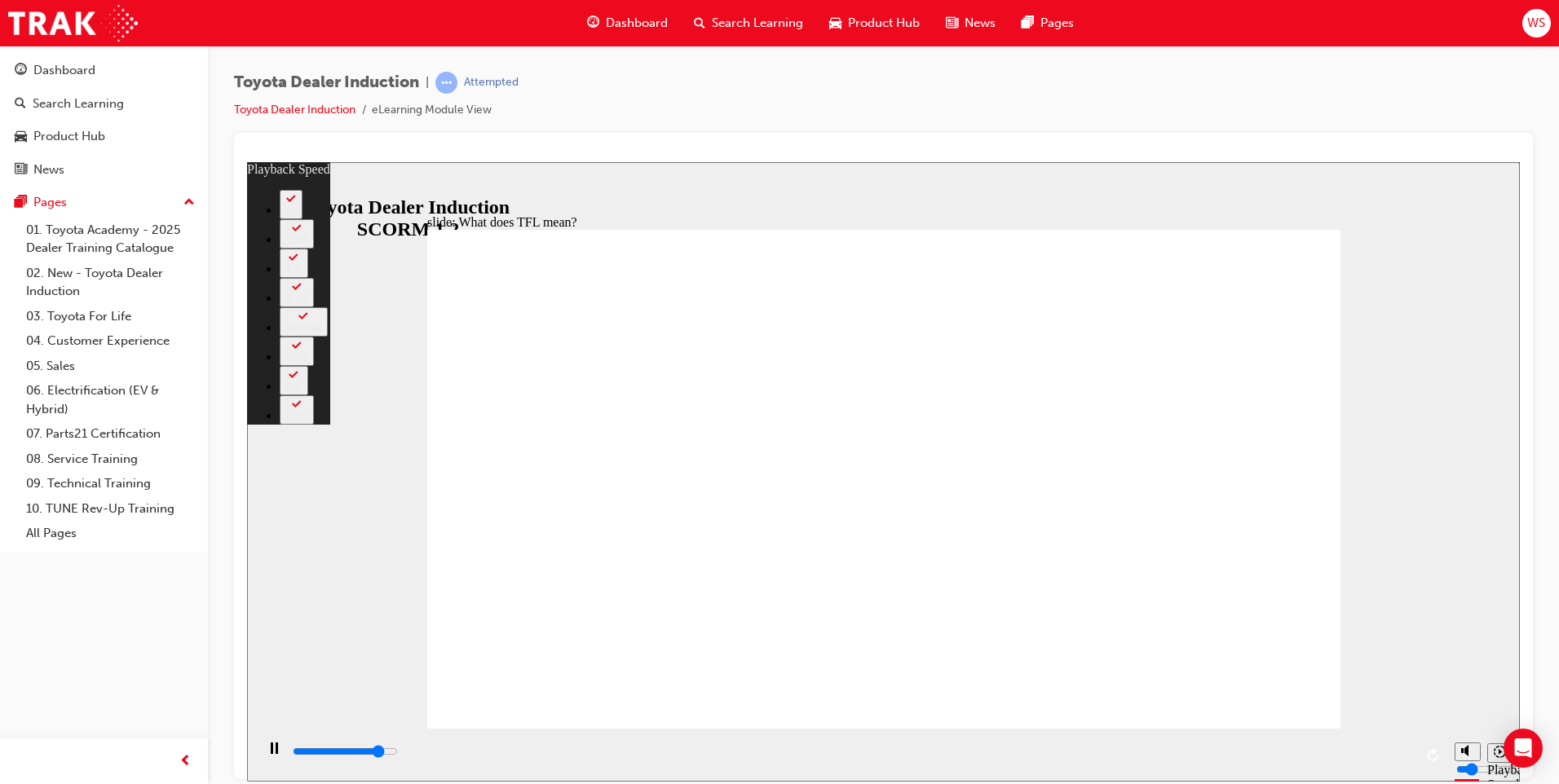
type input "9300"
type input "5"
type input "9600"
type input "5"
type input "9900"
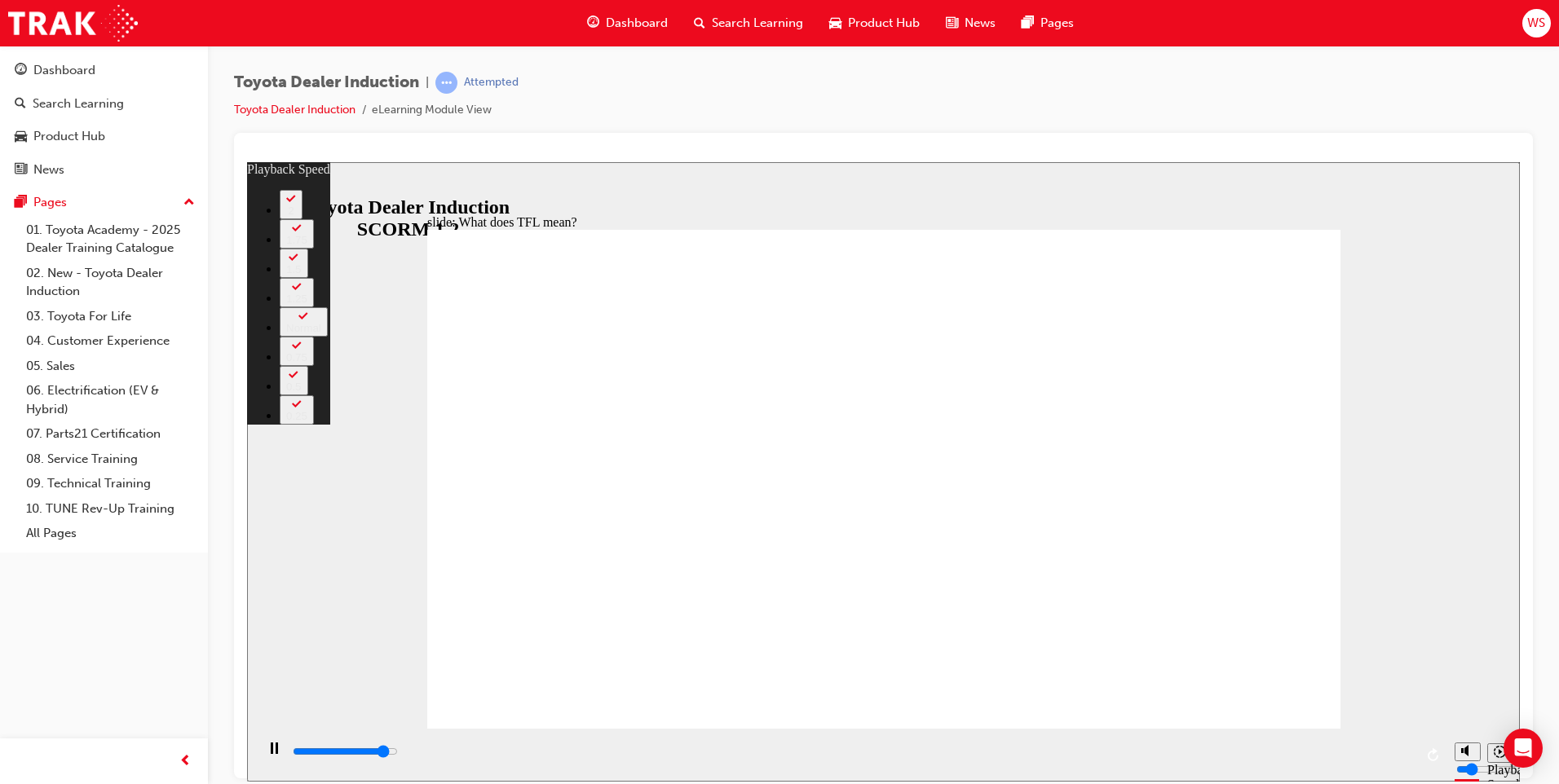
type input "6"
type input "10100"
type input "6"
type input "10400"
type input "6"
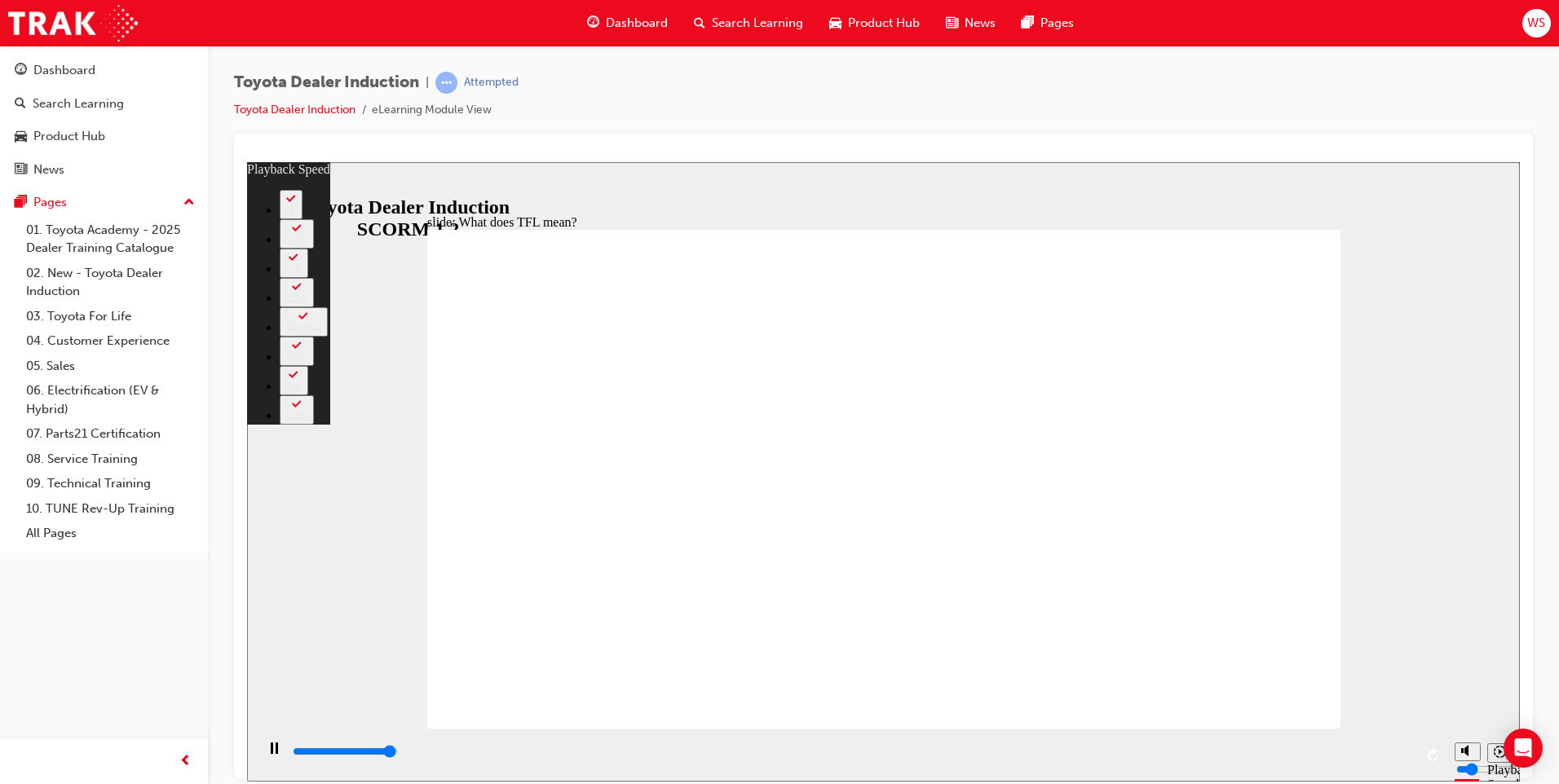
type input "10700"
type input "6"
type input "10800"
type input "139"
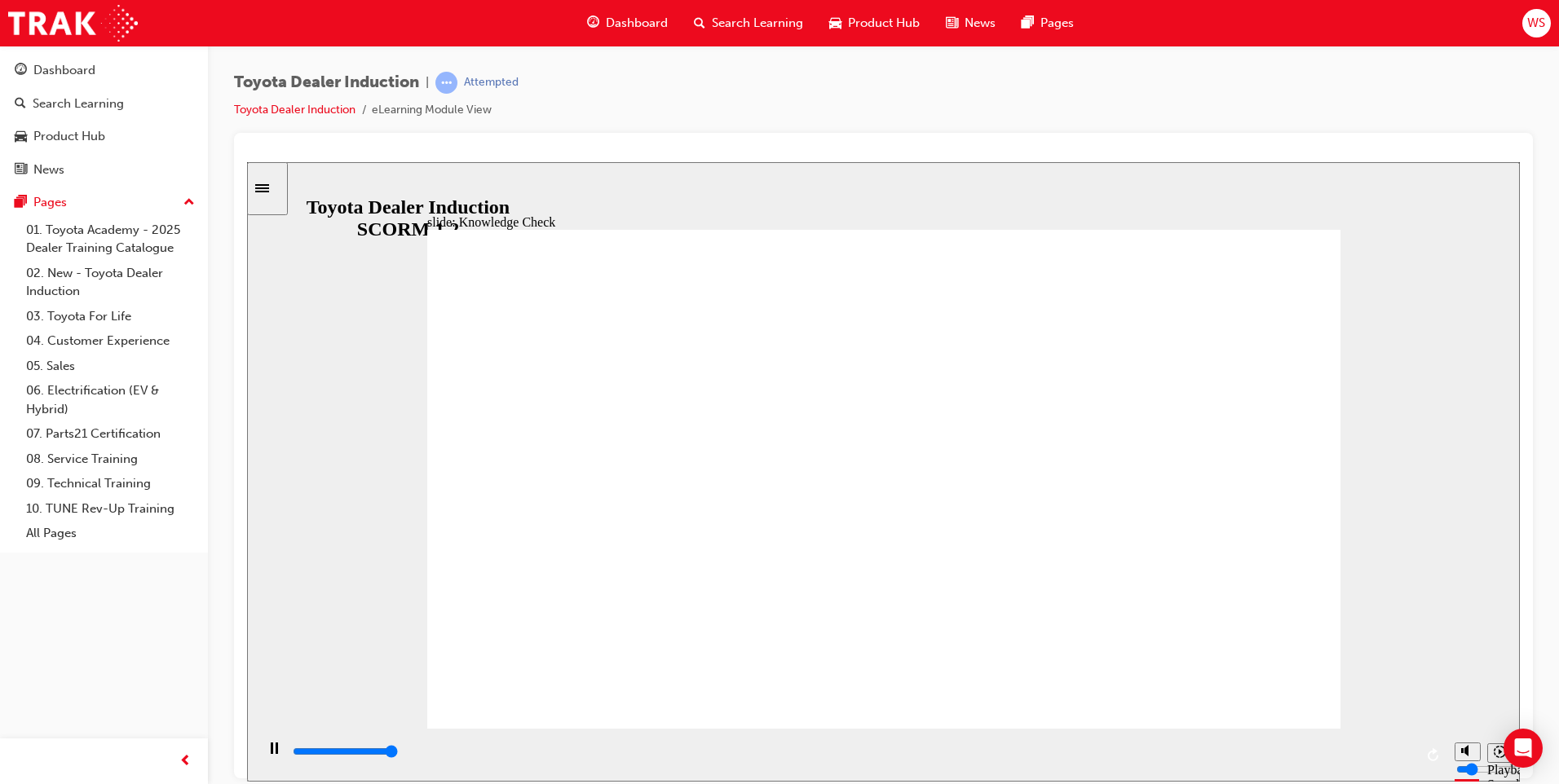
type input "5000"
radio input "true"
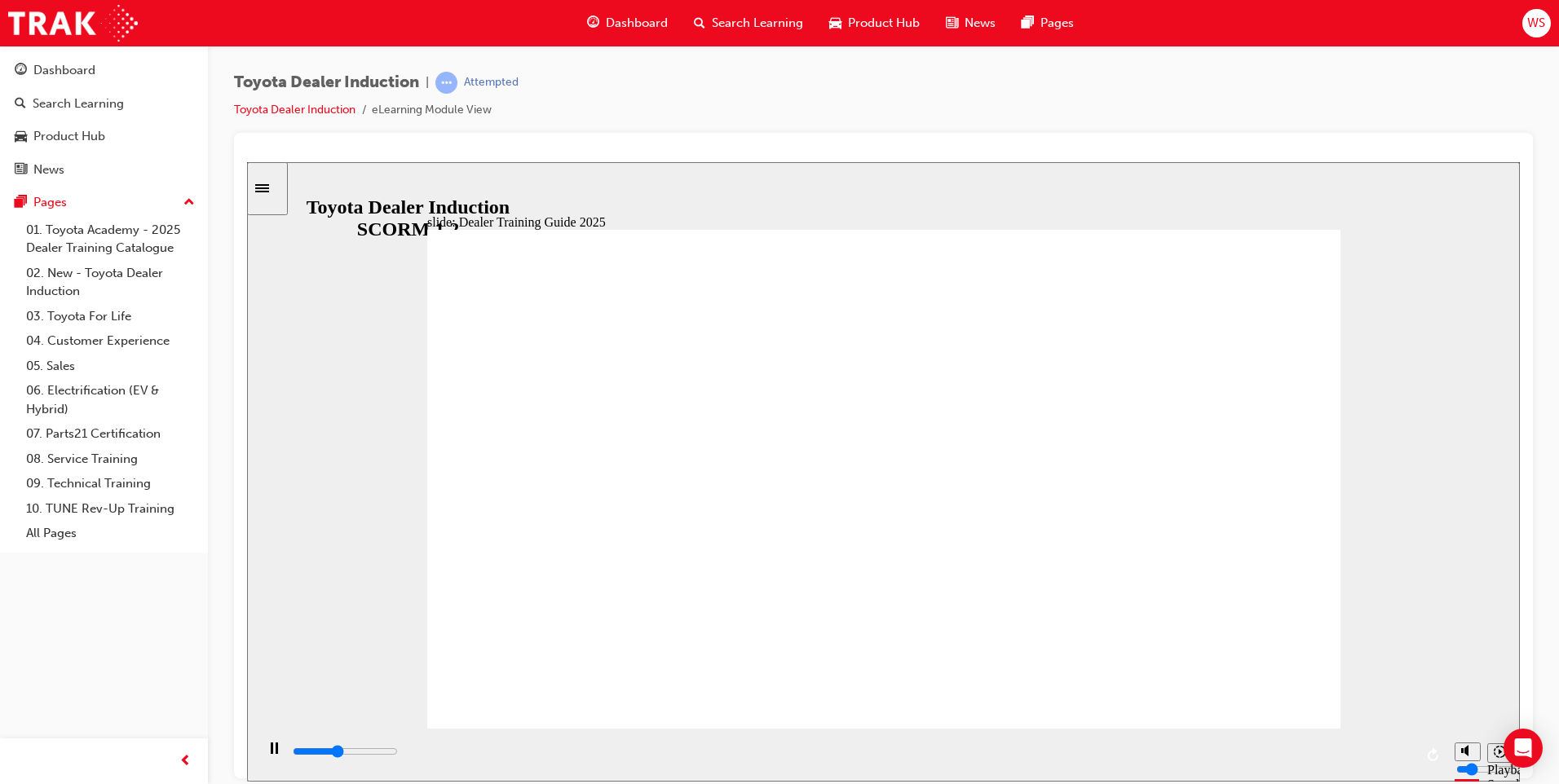
type input "5000"
radio input "true"
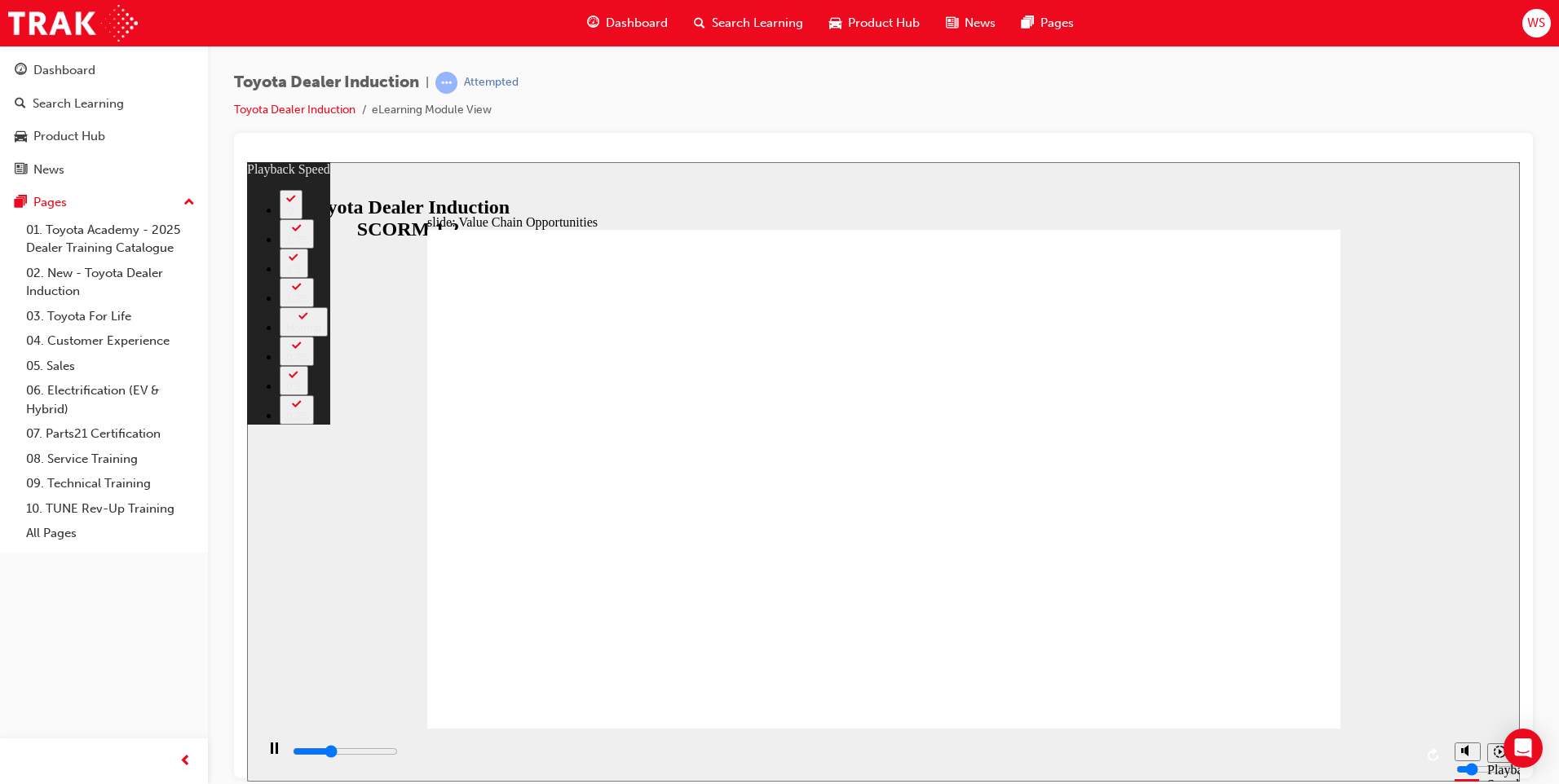
type input "3900"
type input "0"
type input "4100"
type input "1"
type input "4400"
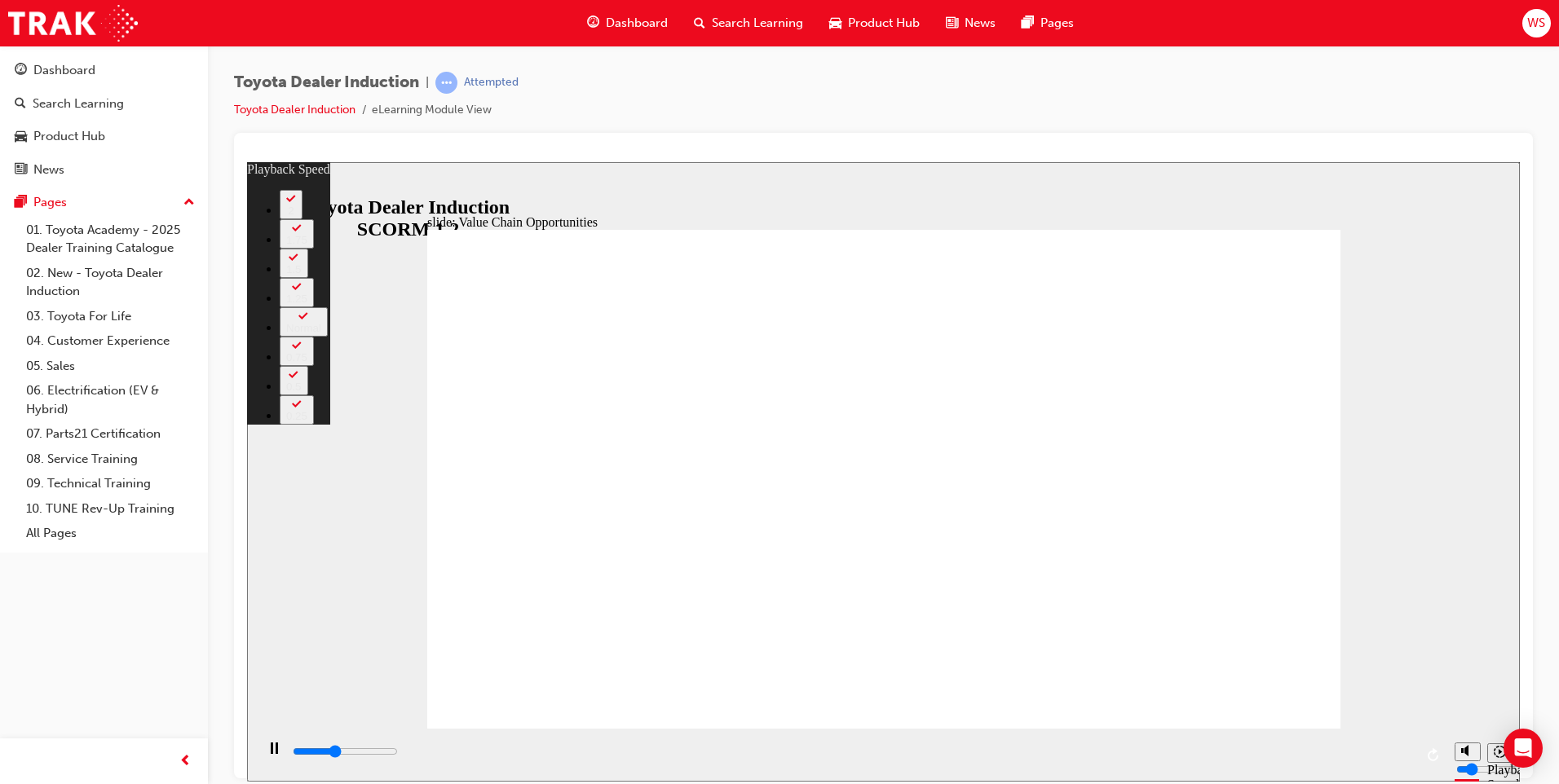
type input "1"
type input "4700"
type input "1"
type input "4900"
type input "1"
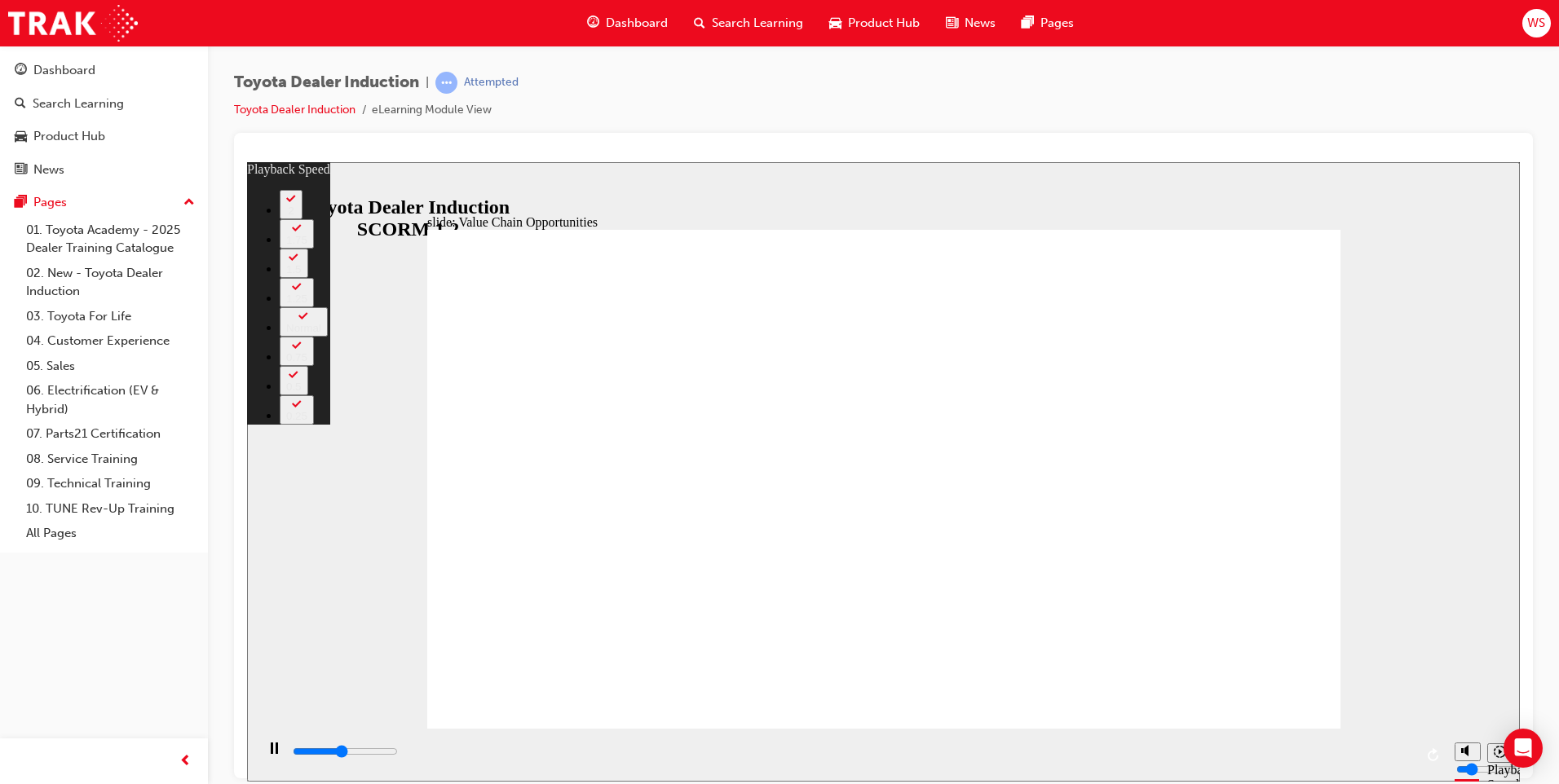
type input "5200"
type input "2"
type input "5500"
type input "2"
type input "5700"
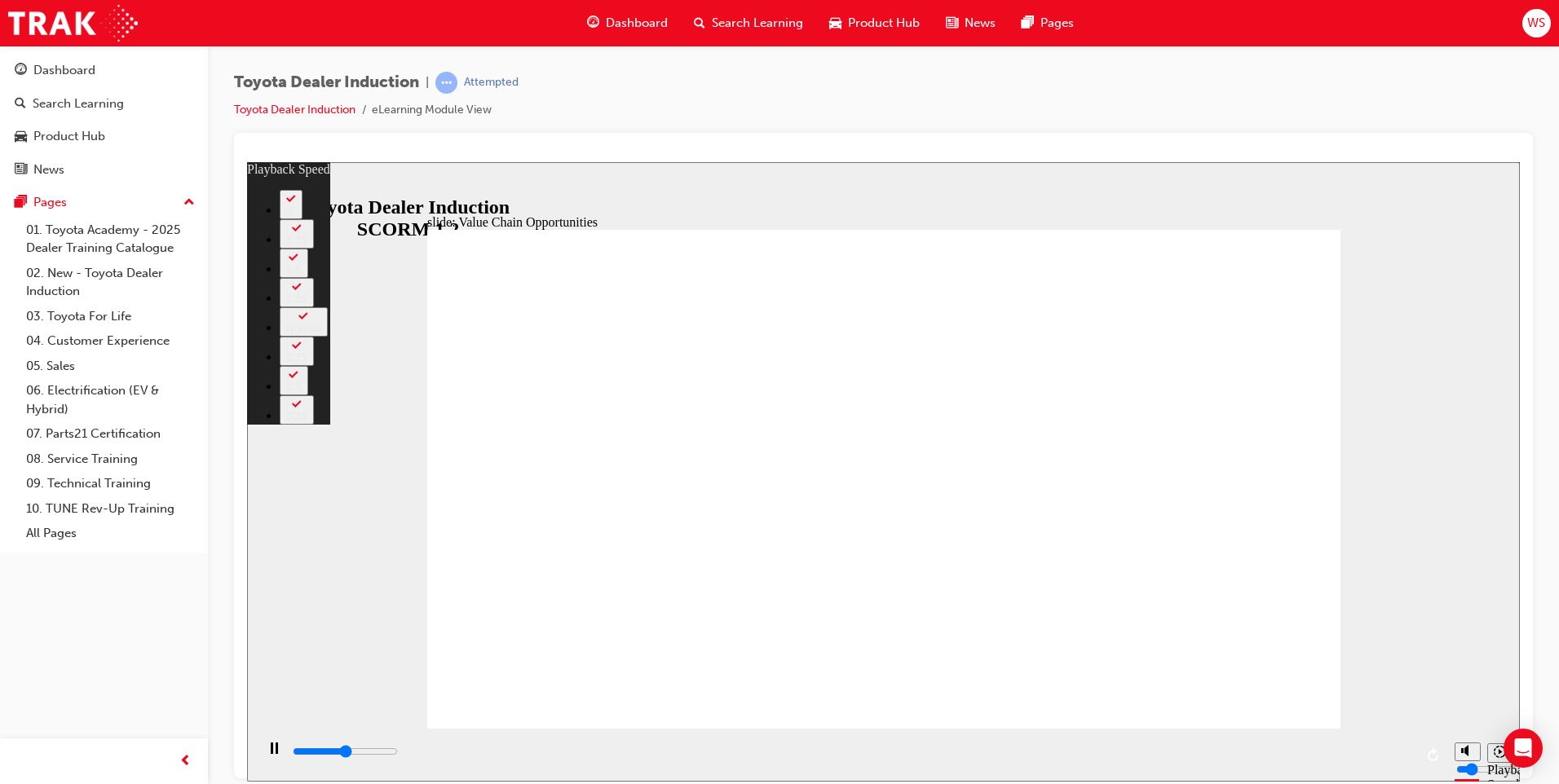
type input "2"
type input "6000"
type input "2"
type input "6300"
type input "3"
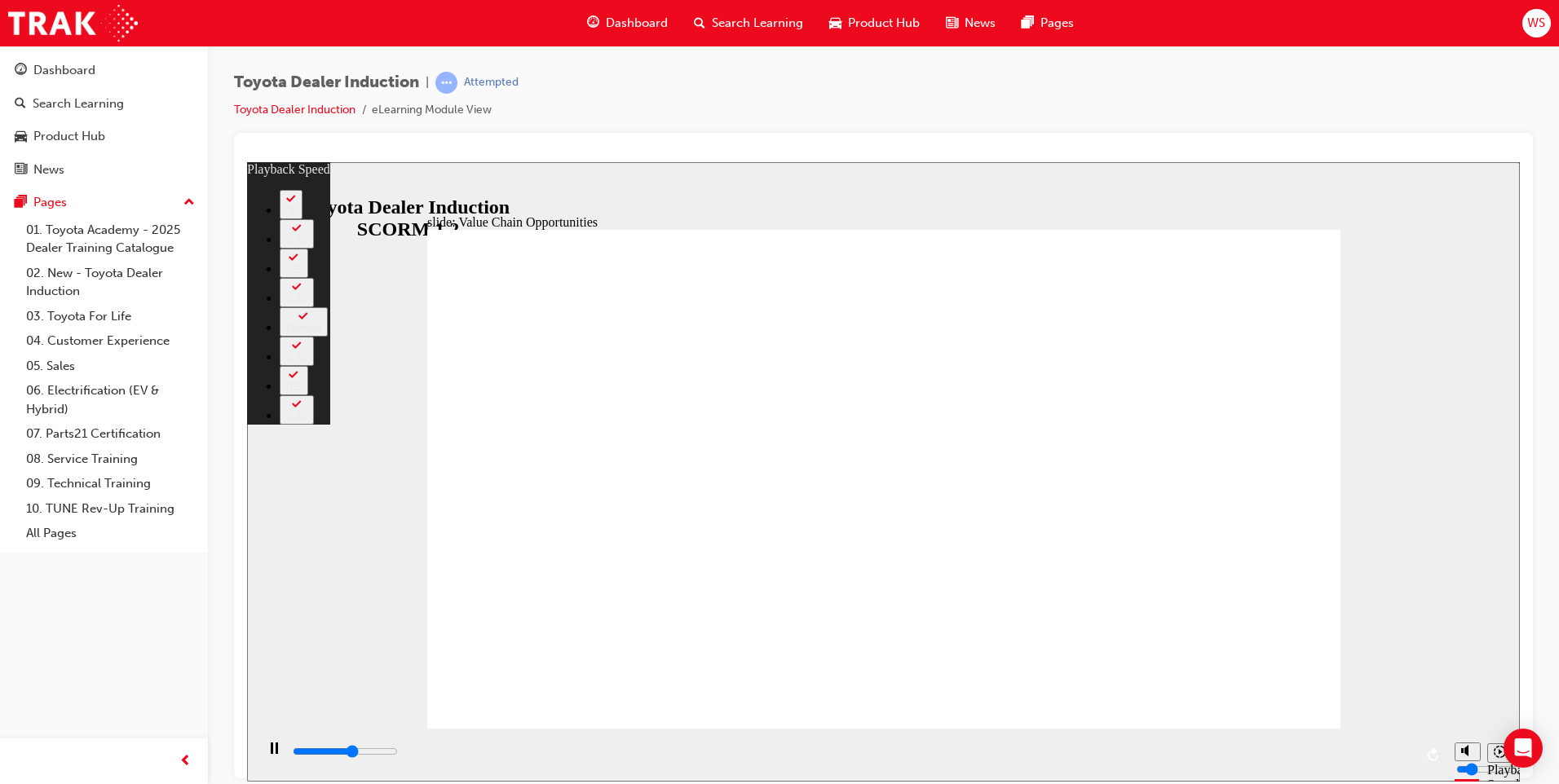
type input "6500"
type input "3"
type input "6500"
type input "3"
type input "6800"
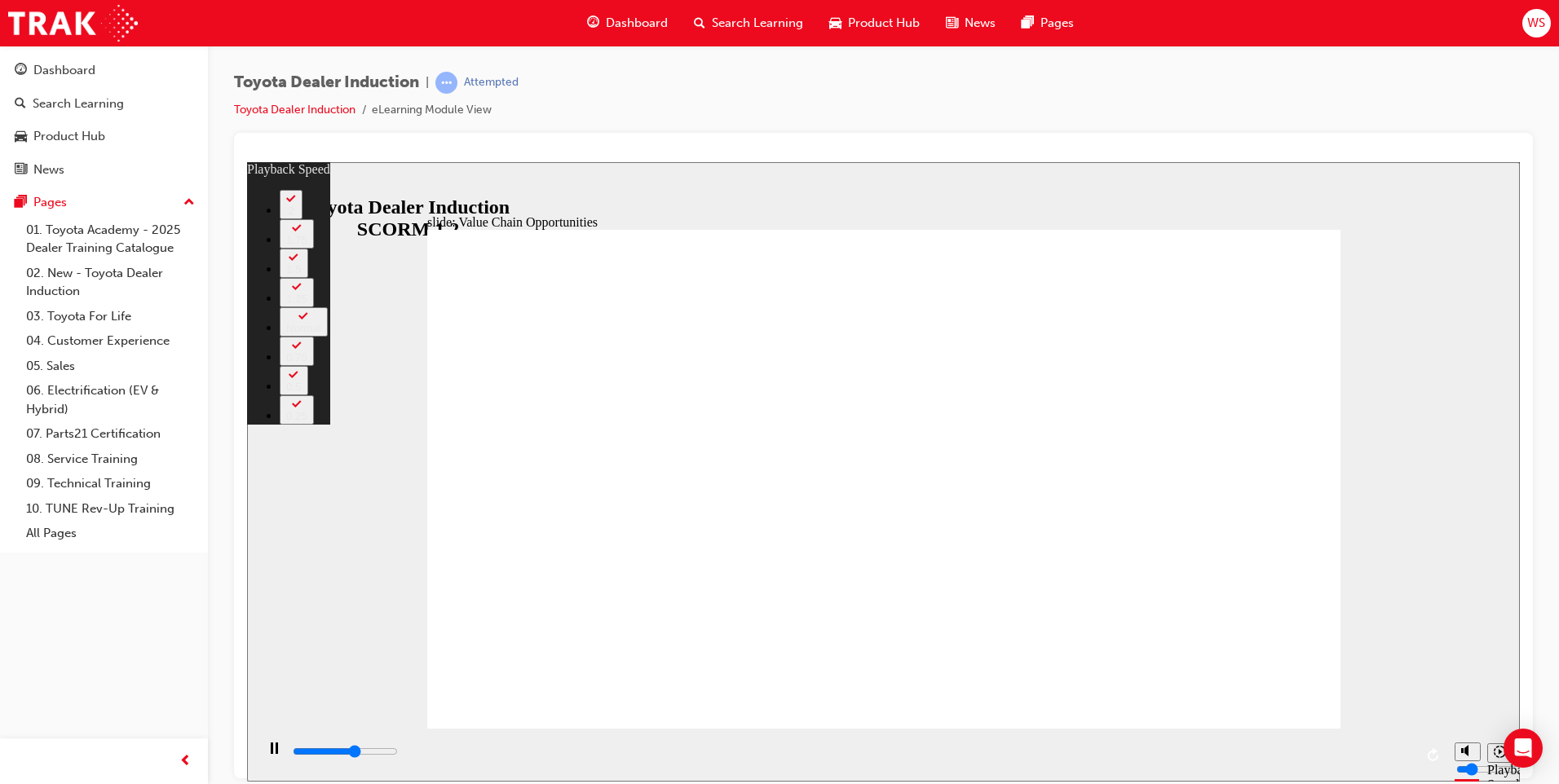
type input "3"
type input "7100"
type input "3"
type input "7300"
type input "4"
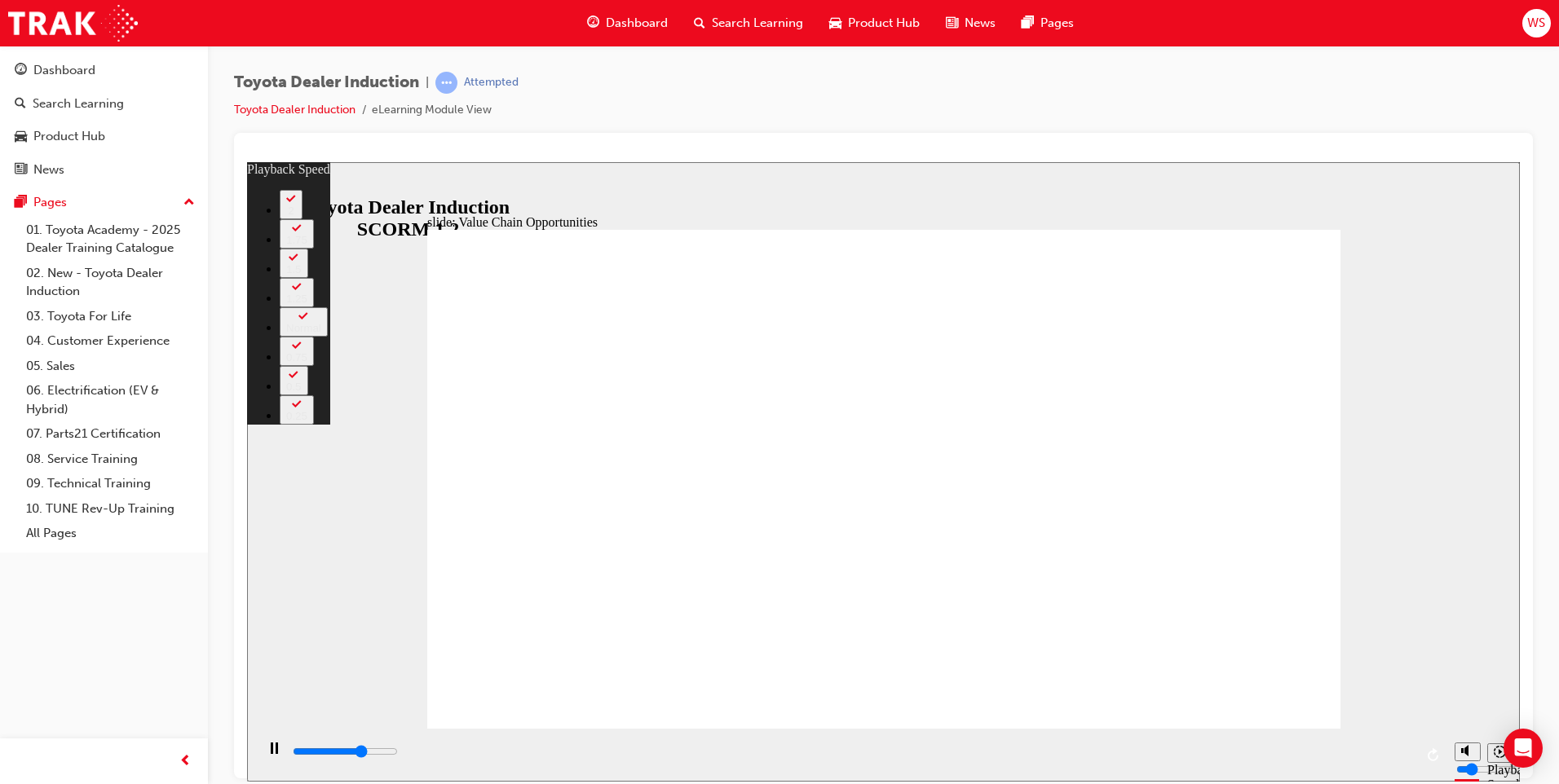
type input "7600"
type input "4"
type input "7900"
type input "4"
type input "8100"
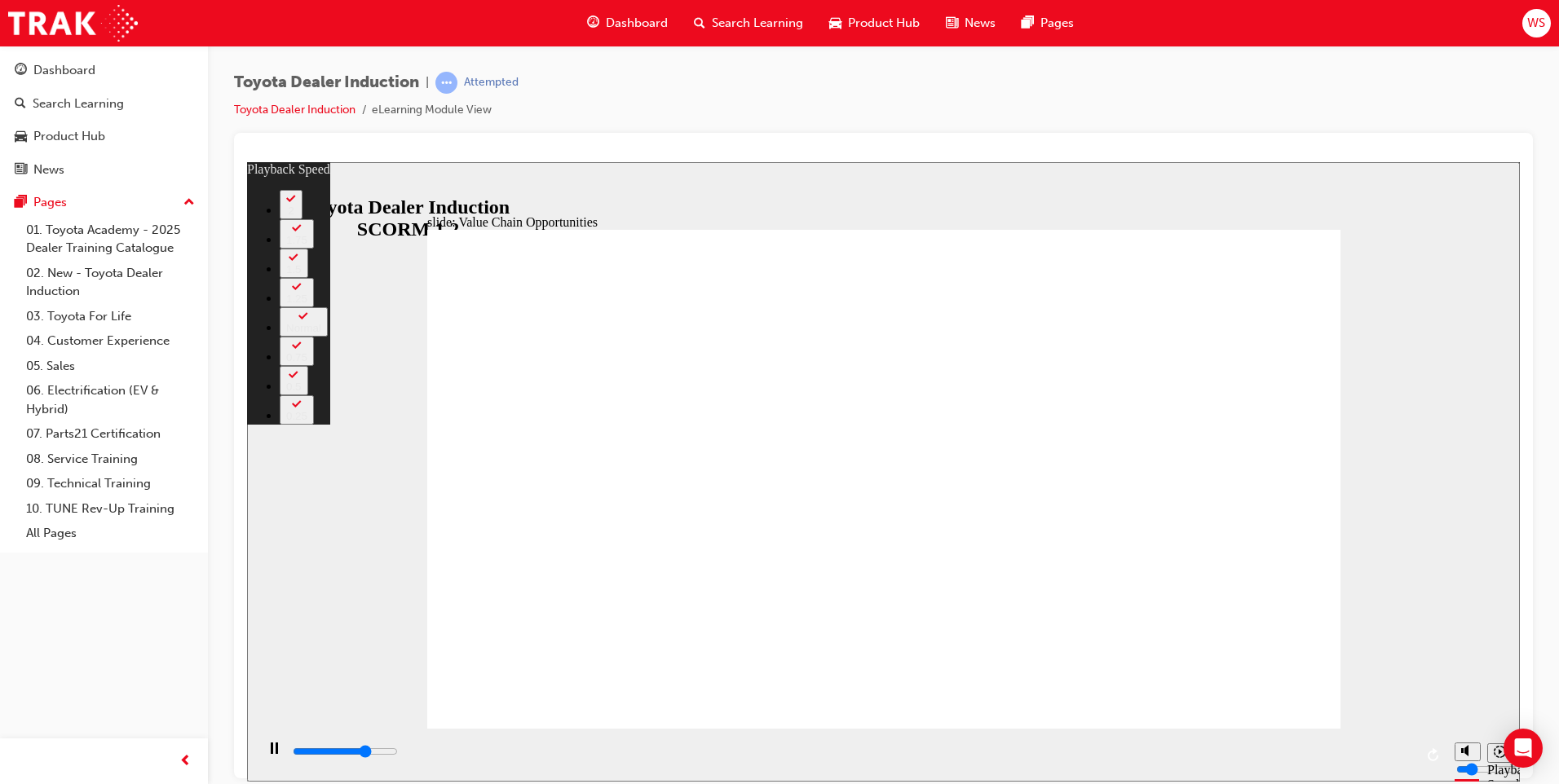
type input "5"
type input "8400"
type input "5"
type input "8600"
type input "5"
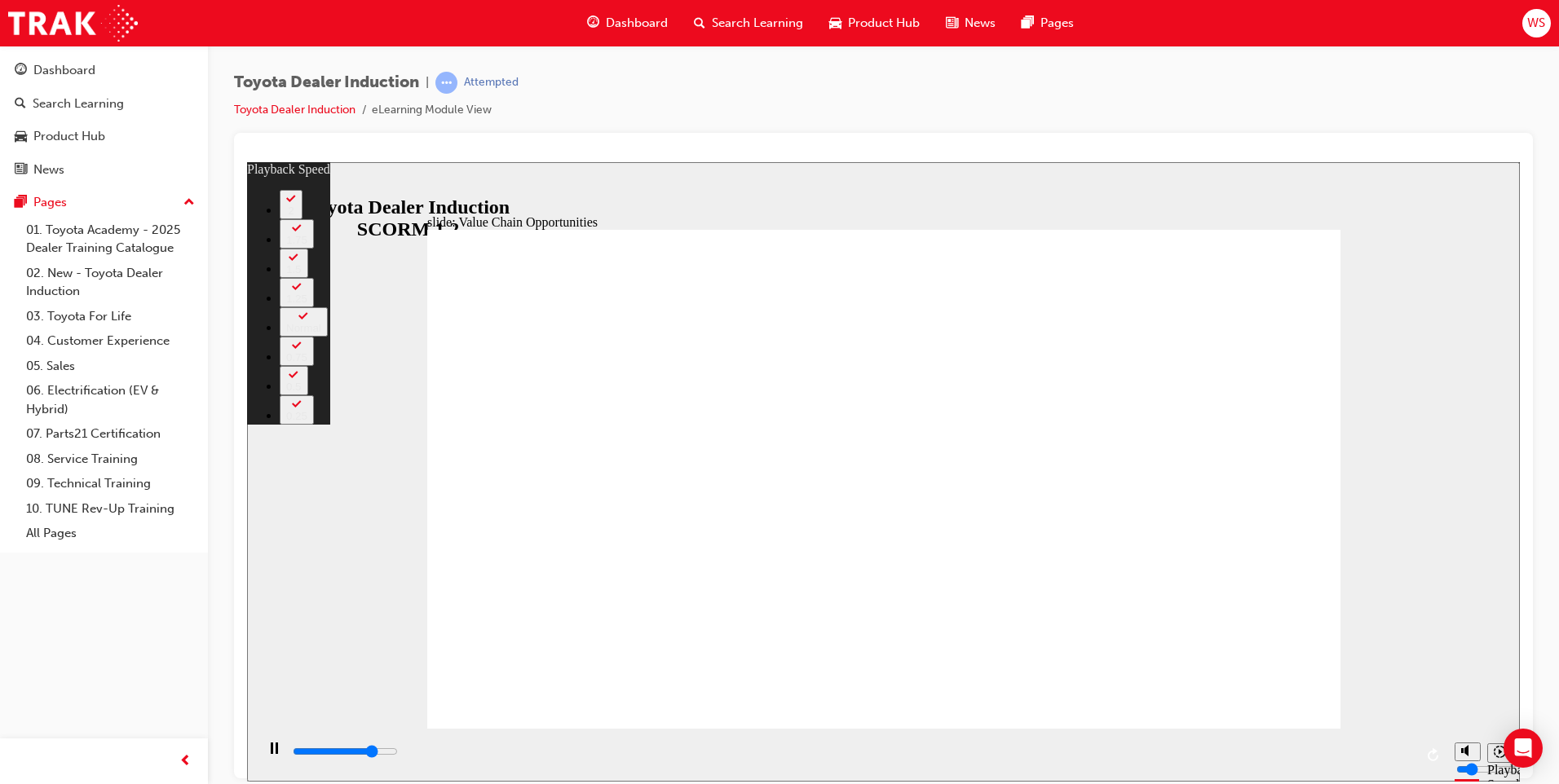
type input "8900"
type input "5"
type input "9200"
type input "6"
type input "9400"
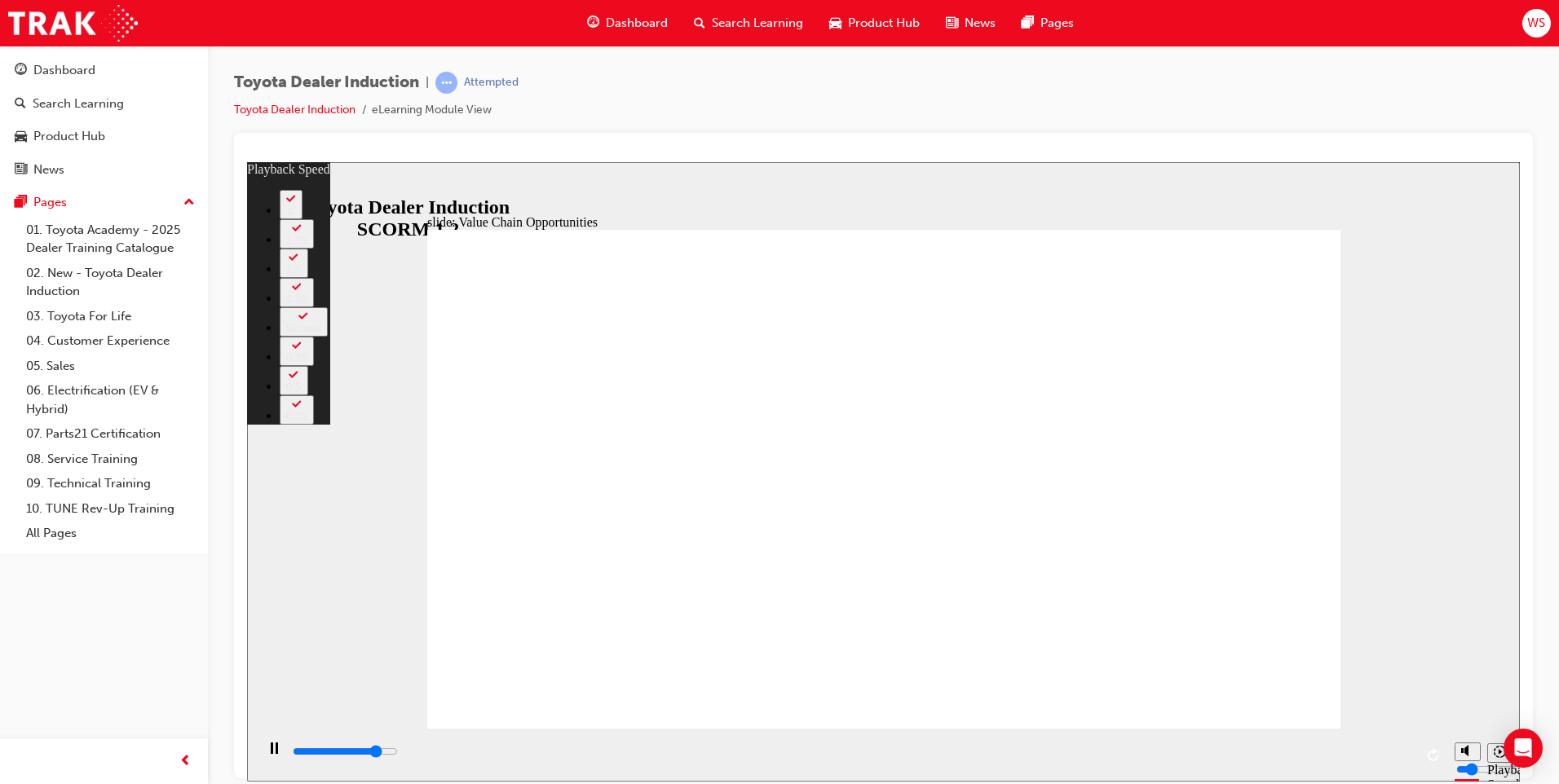
type input "6"
type input "9700"
type input "6"
type input "10000"
type input "6"
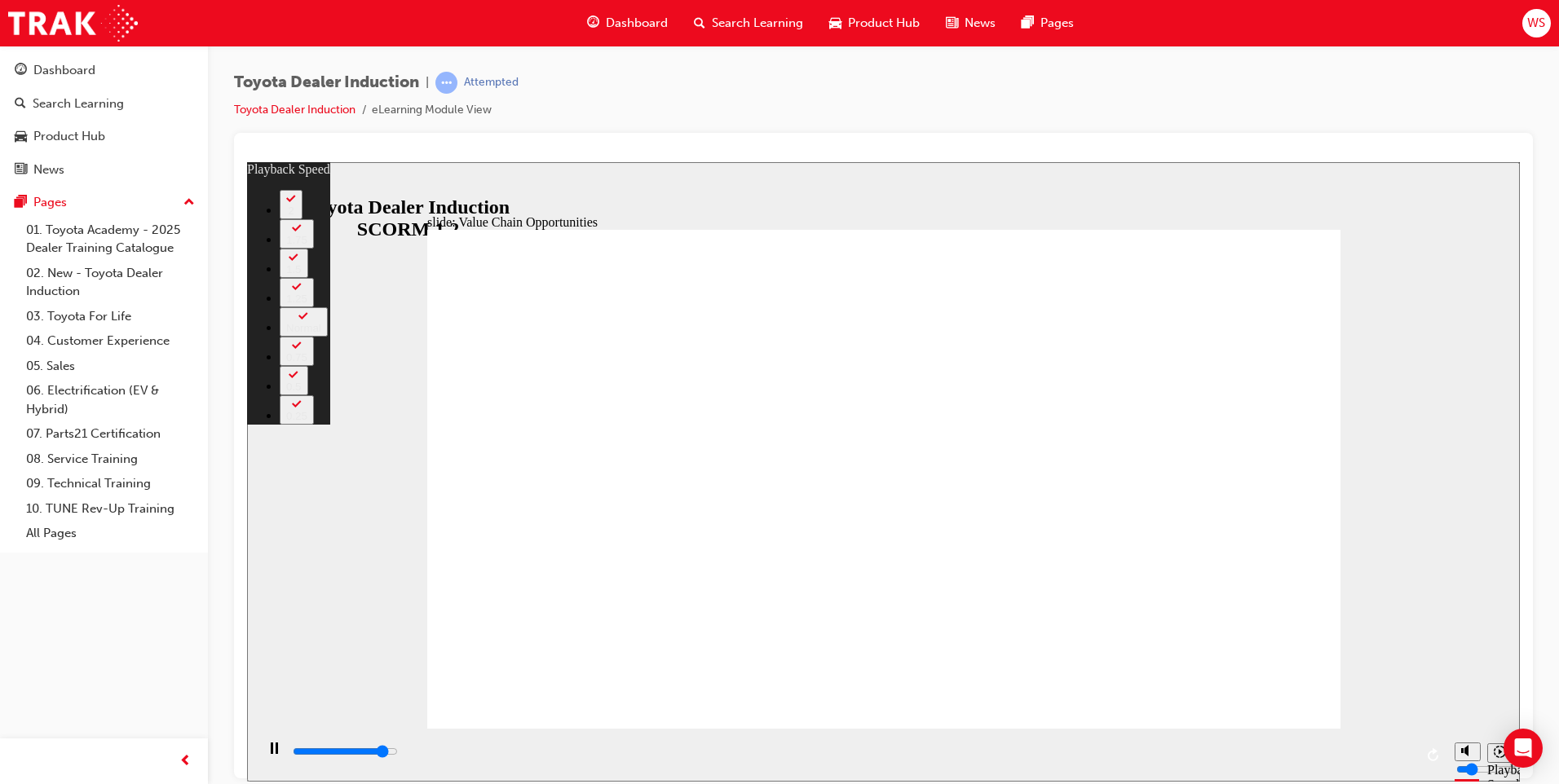
type input "10200"
type input "7"
type input "10500"
type input "7"
type input "10800"
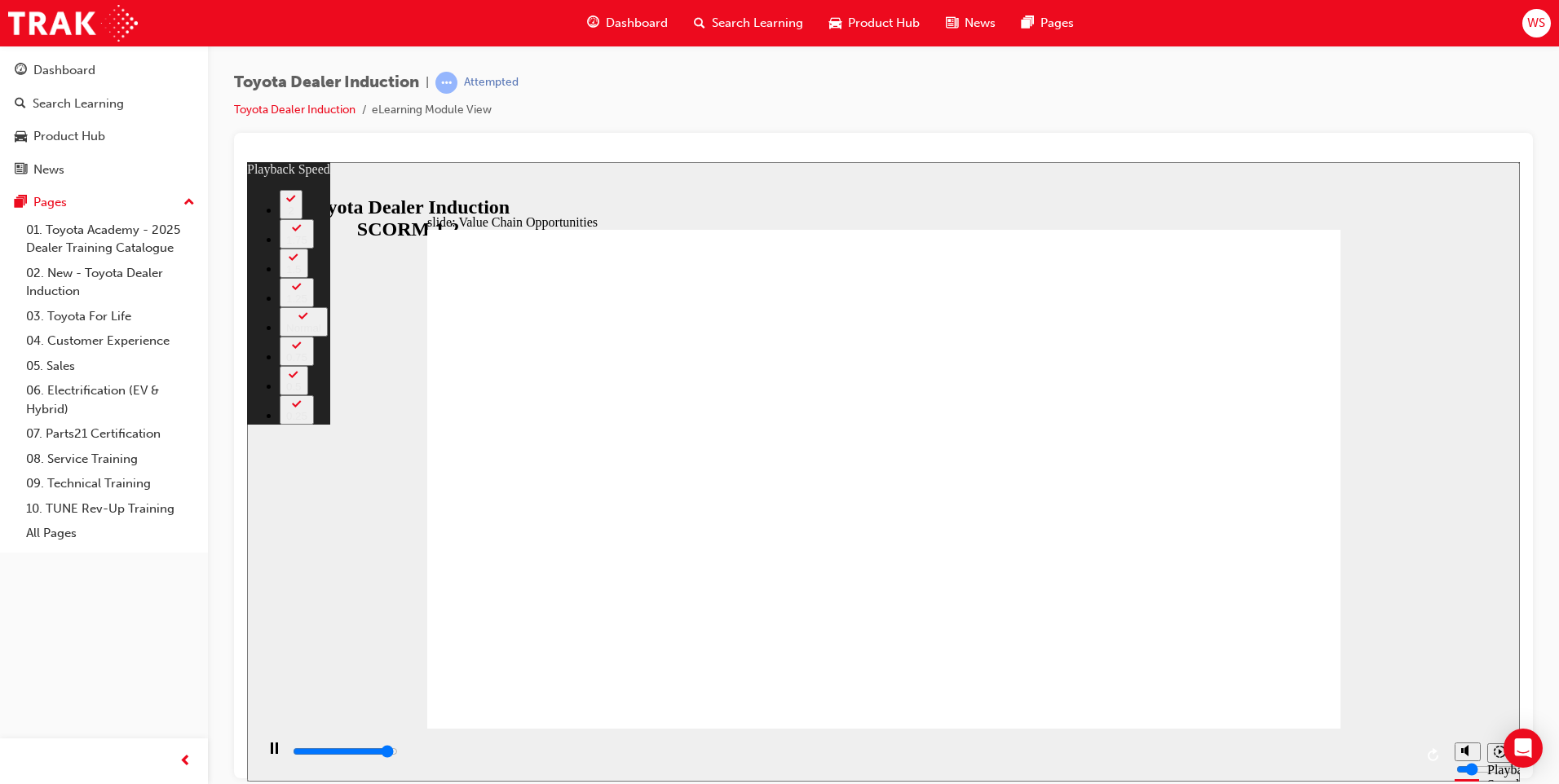
type input "7"
type input "11100"
type input "7"
type input "11300"
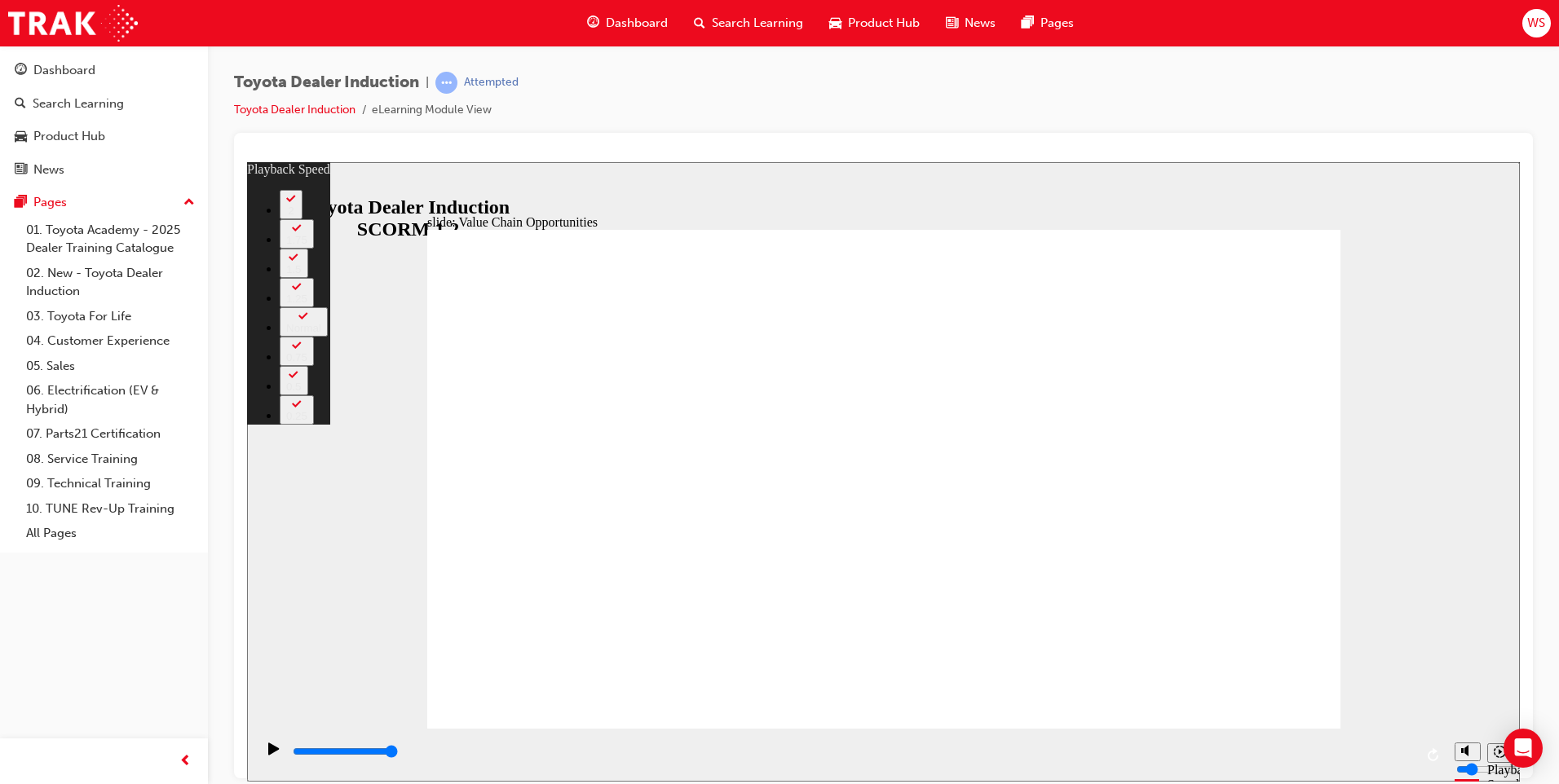
type input "64"
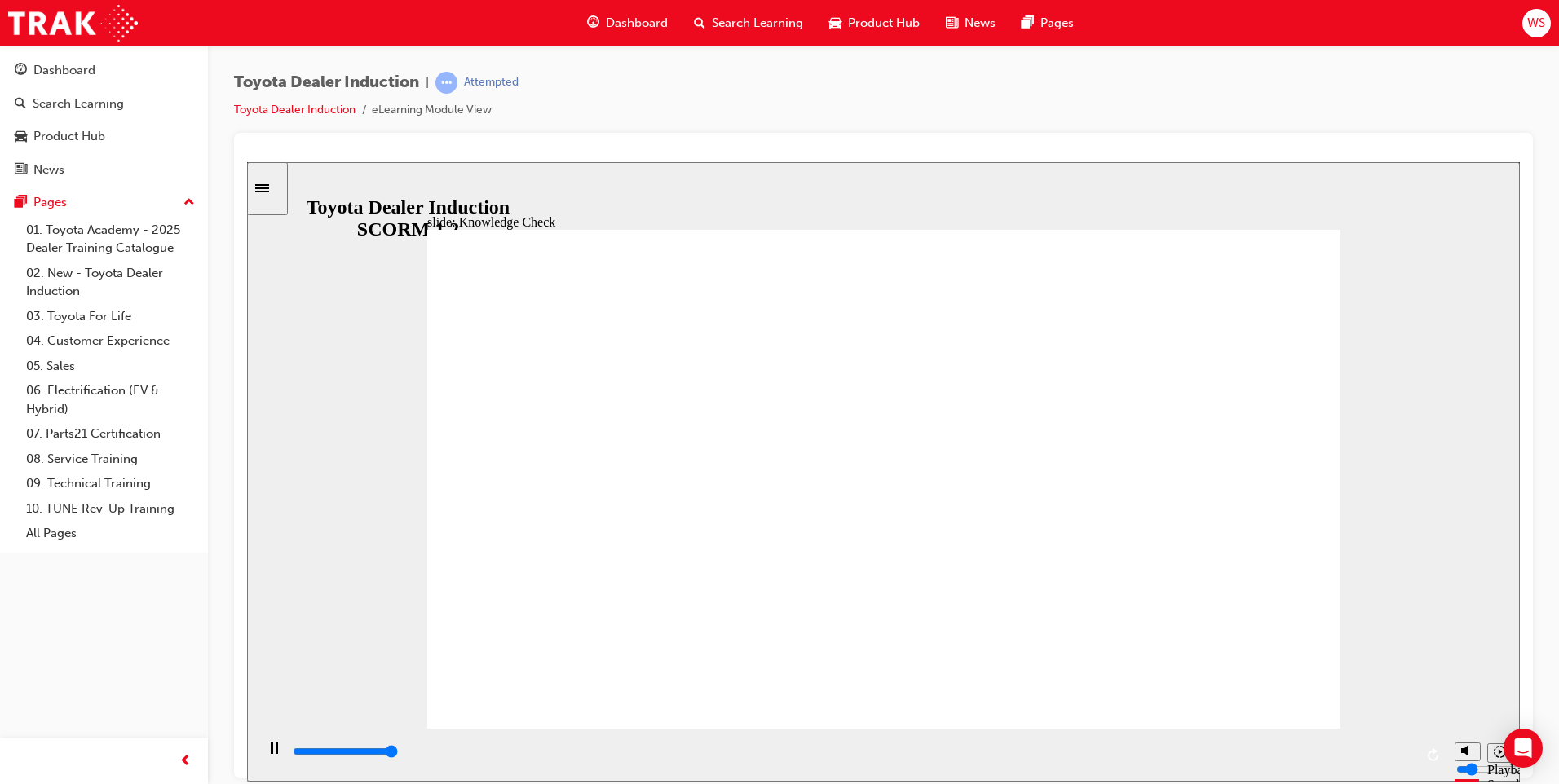
type input "5000"
radio input "true"
type input "5000"
radio input "true"
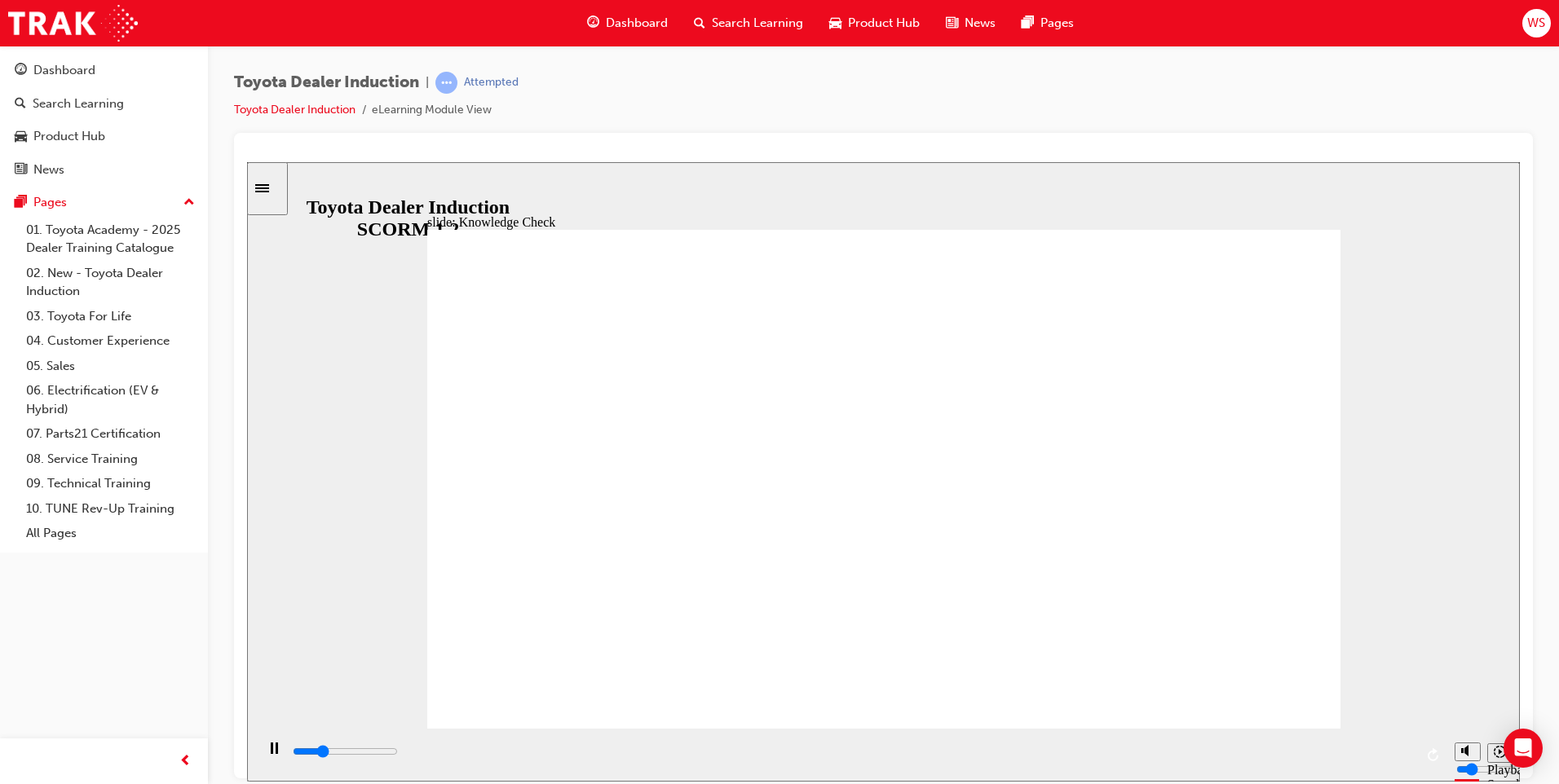
type input "2600"
type input "e"
type input "2700"
type input "e"
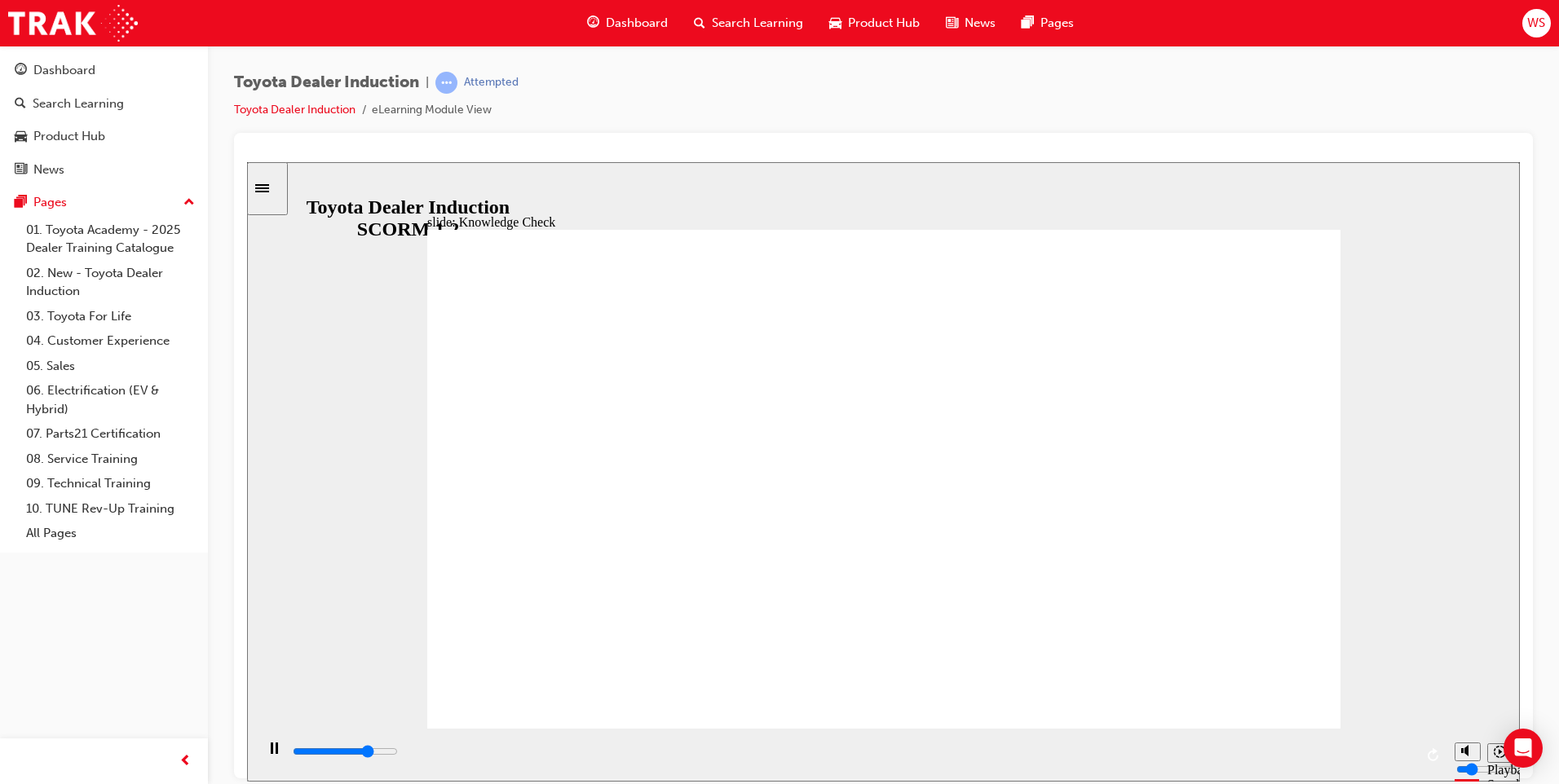
type input "3700"
type input "5000"
type input "E"
type input "En"
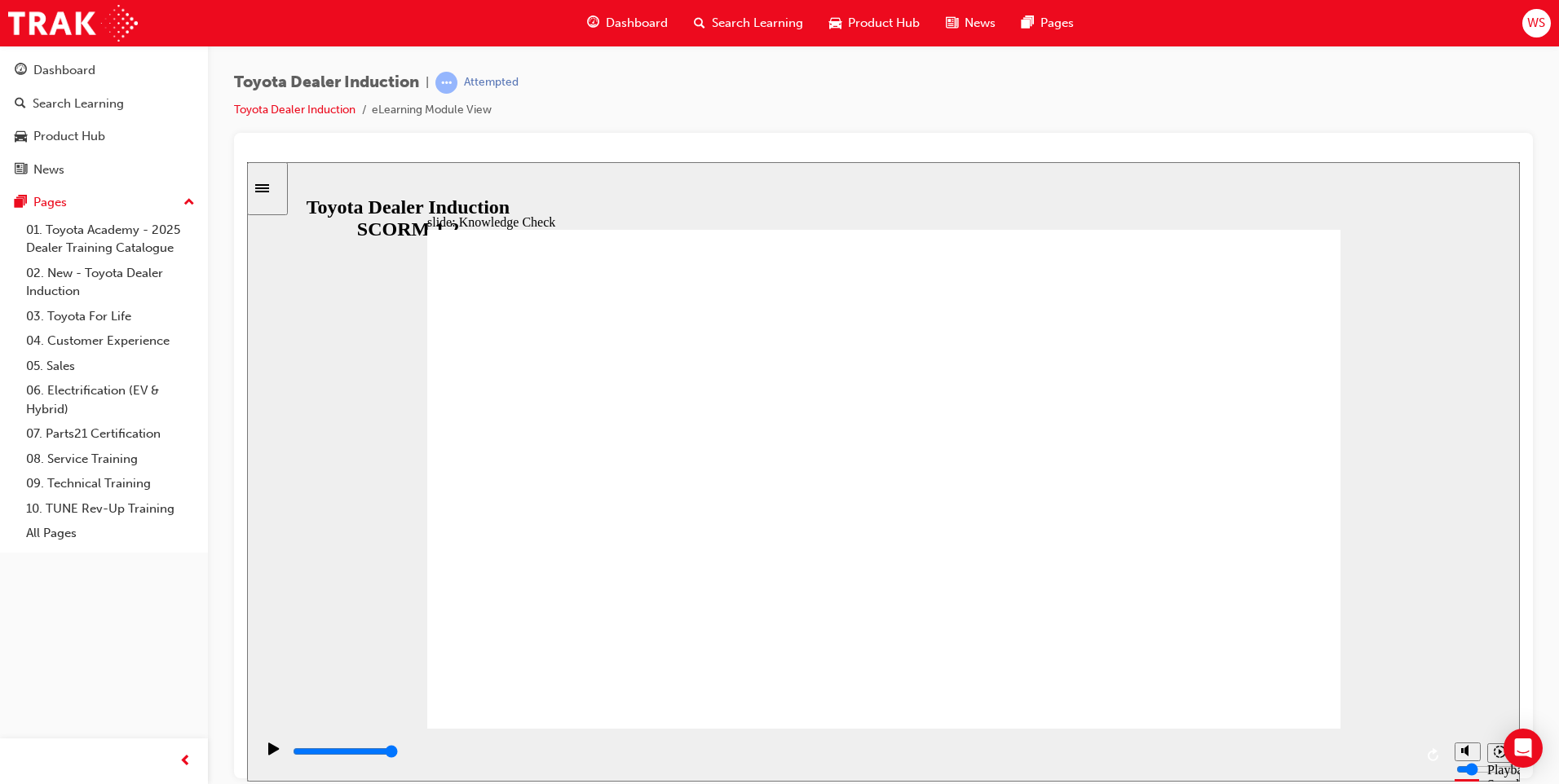
type input "En"
type input "Eng"
type input "Enga"
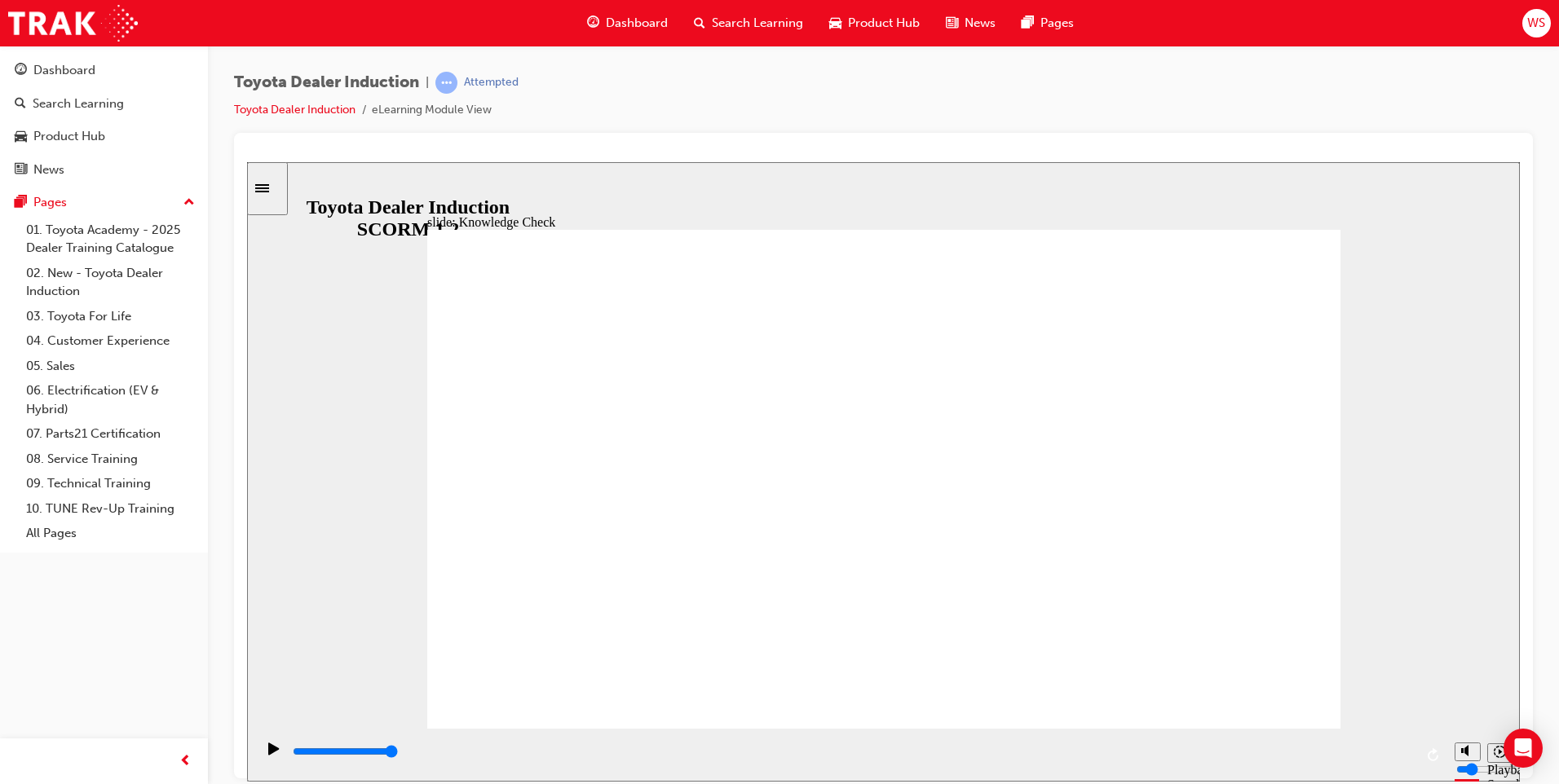
type input "Engag"
type input "Engage"
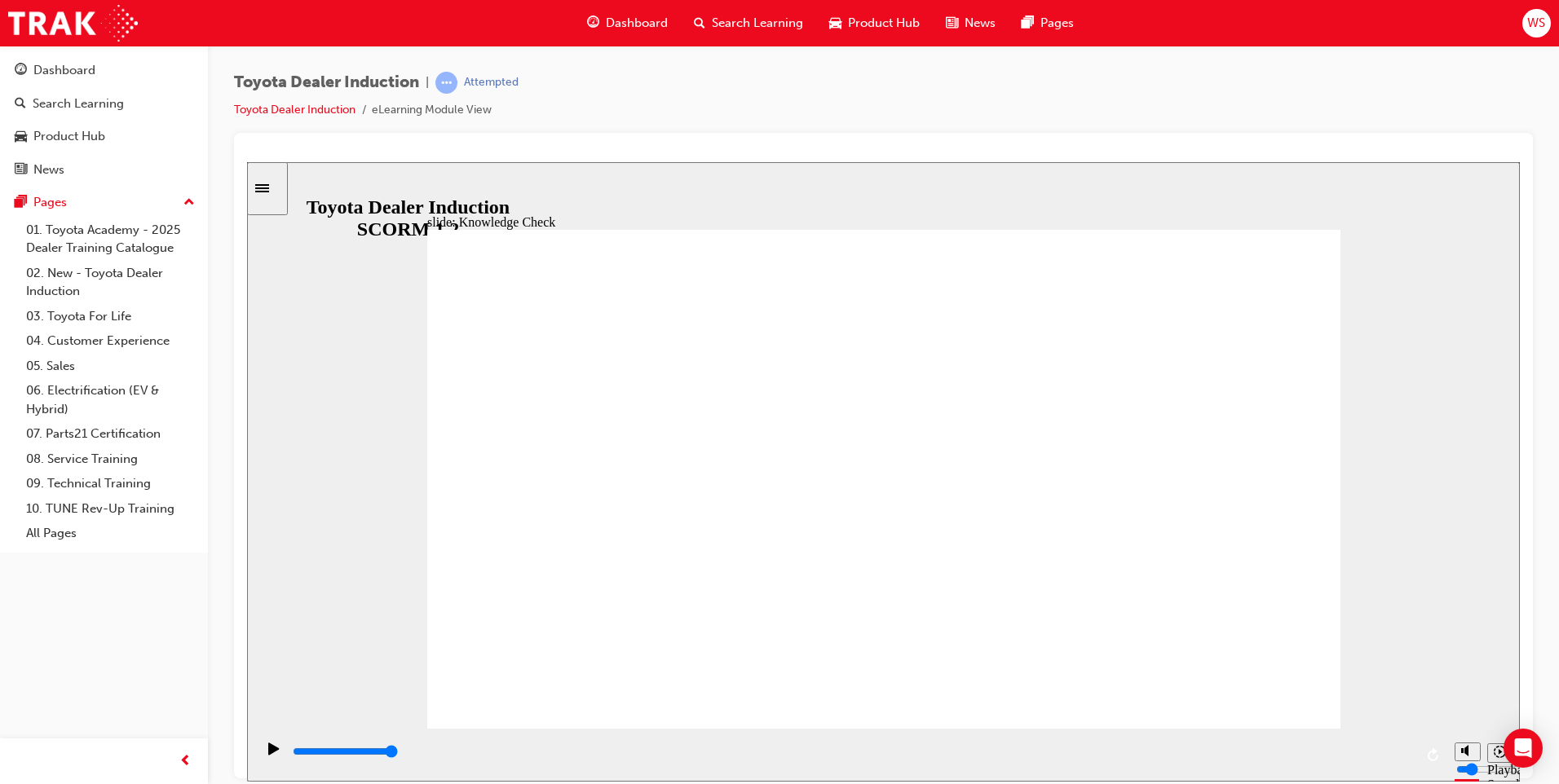
type input "Engage"
type input "Engage m"
type input "Engage mo"
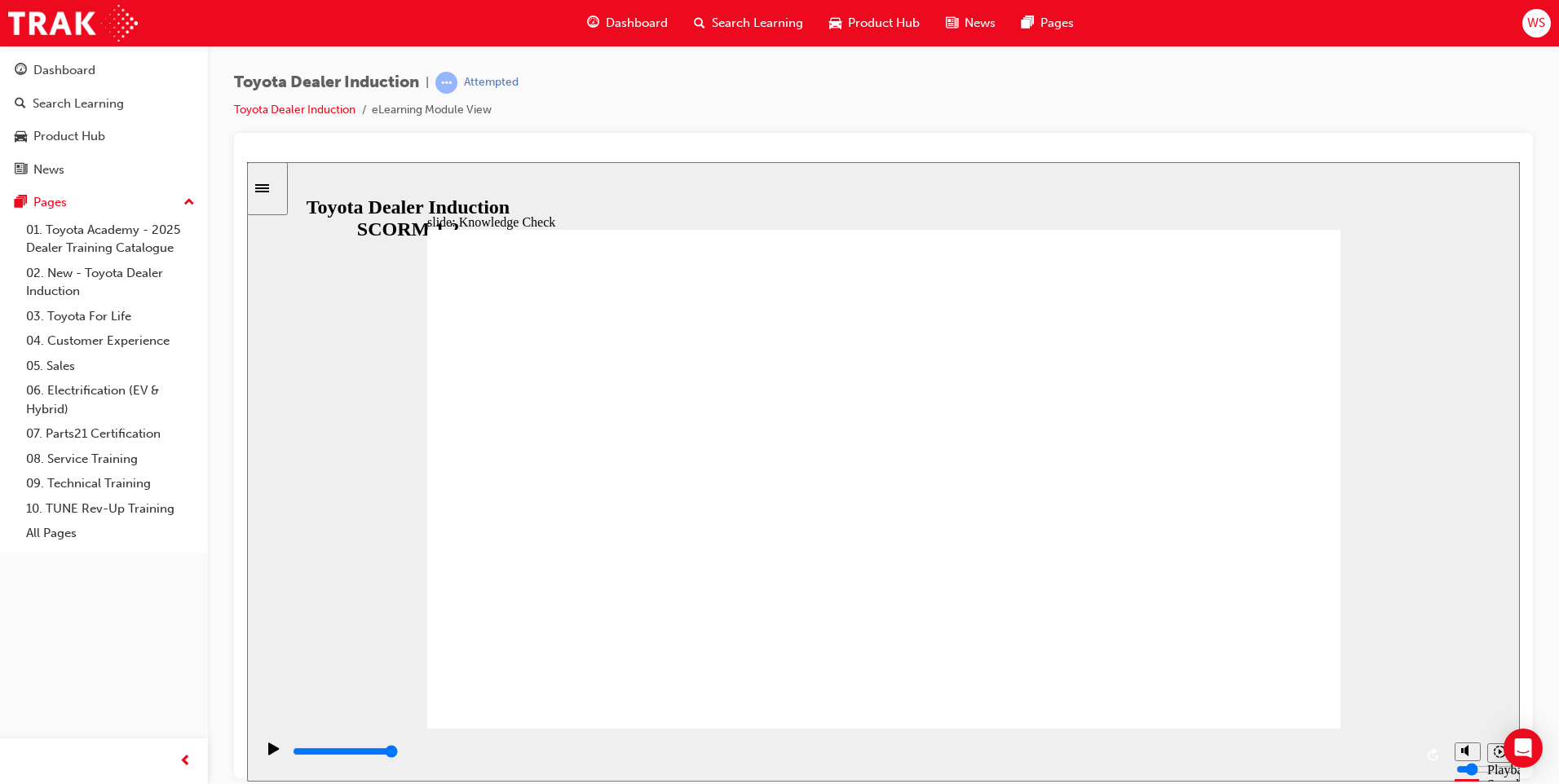
type input "Engage mob"
type input "Engage mobi"
type input "Engage mobil"
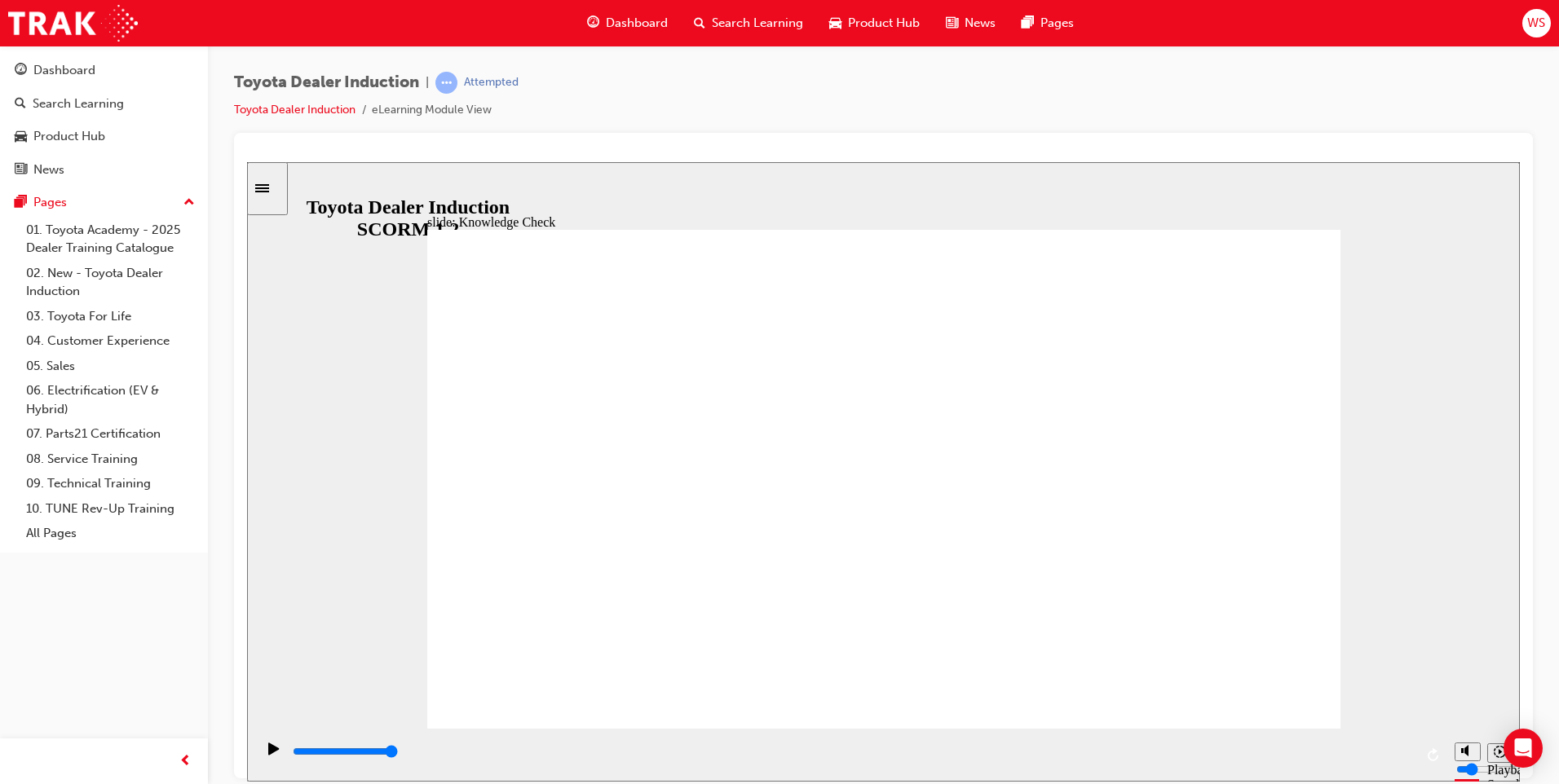
type input "Engage mobil"
type input "Engage mobile"
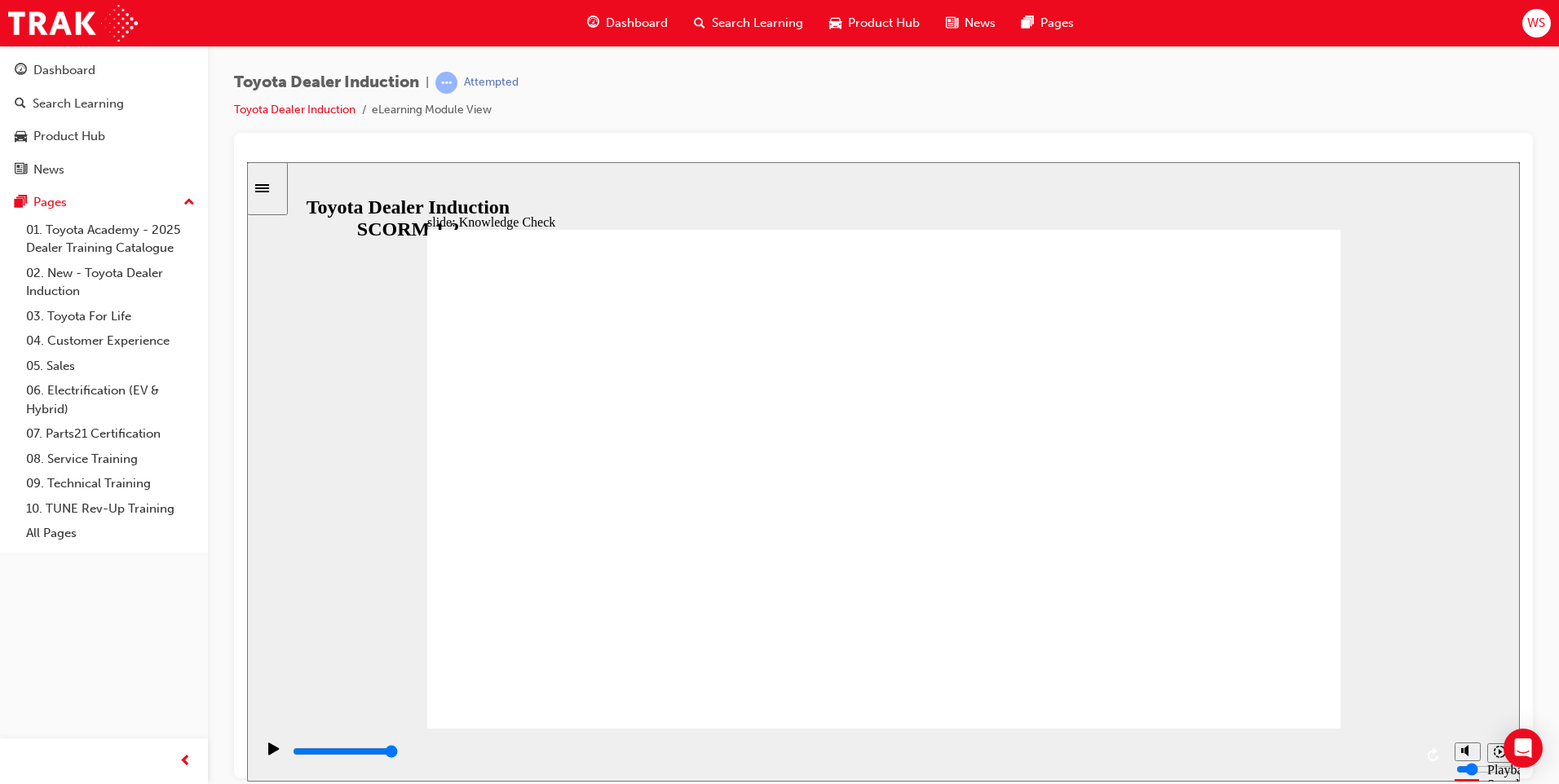
type input "Engage mobile a"
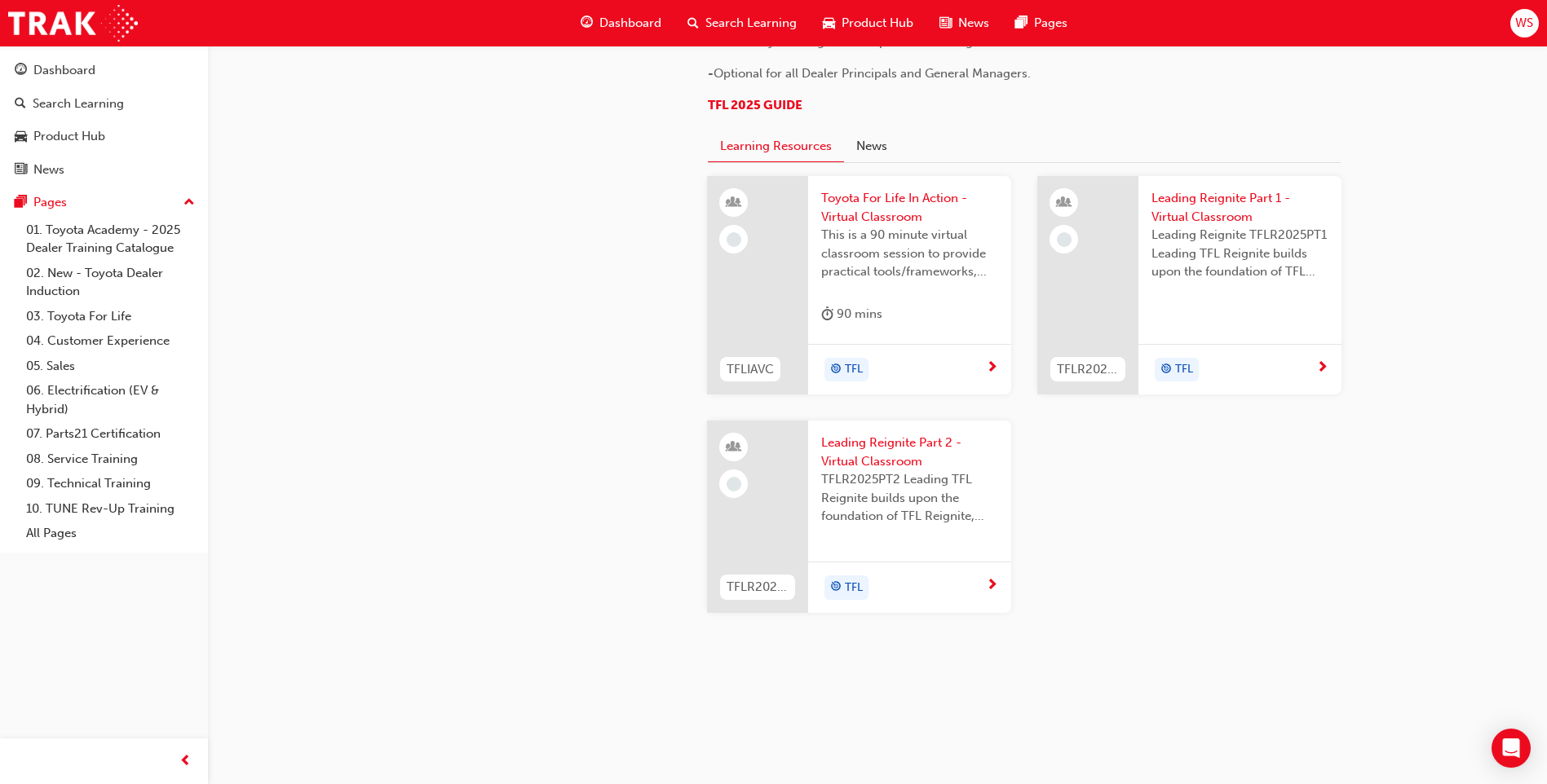
scroll to position [1447, 0]
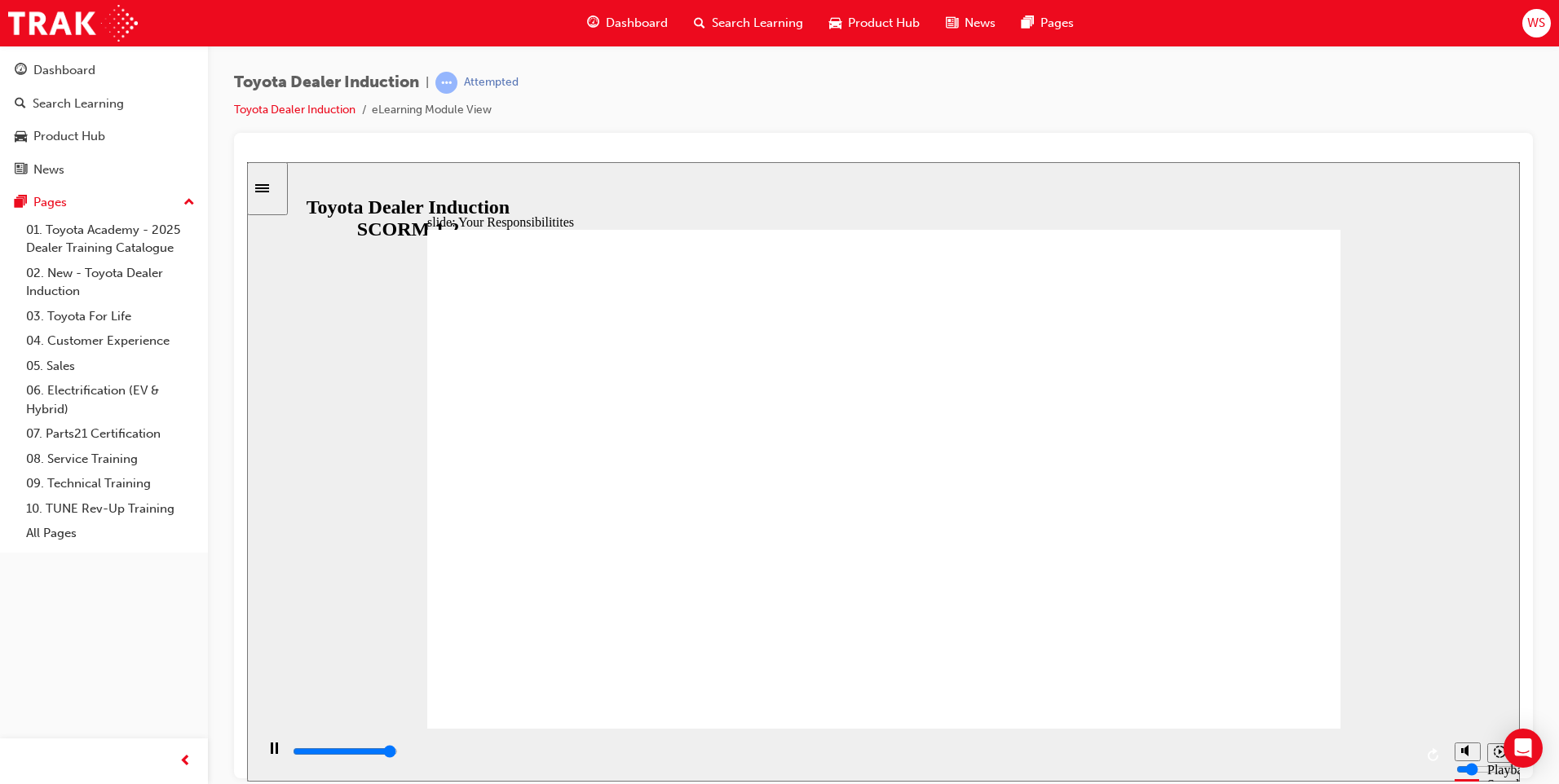
type input "8400"
checkbox input "true"
type input "8400"
checkbox input "true"
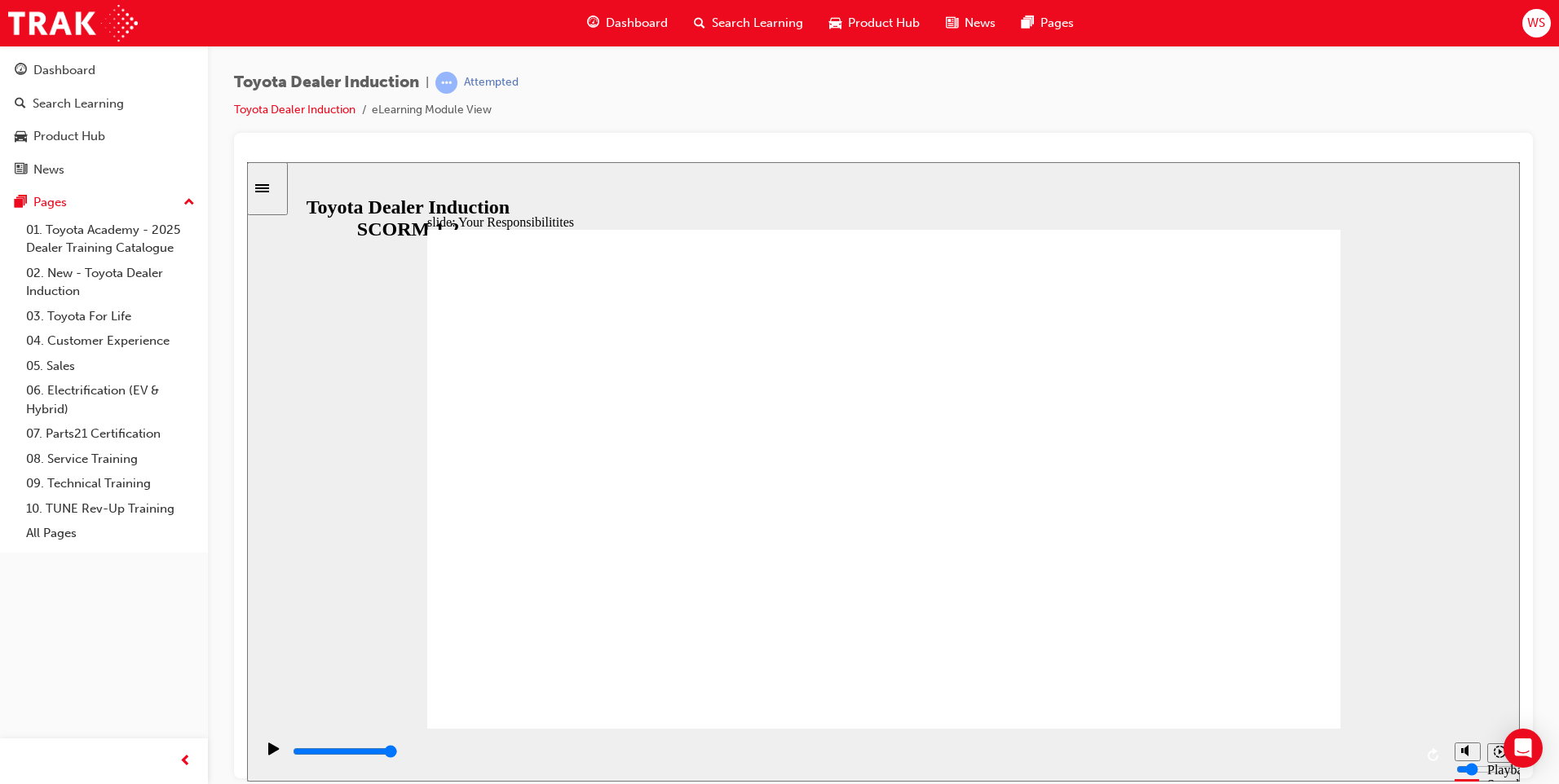
checkbox input "true"
drag, startPoint x: 505, startPoint y: 541, endPoint x: 506, endPoint y: 565, distance: 24.0
checkbox input "true"
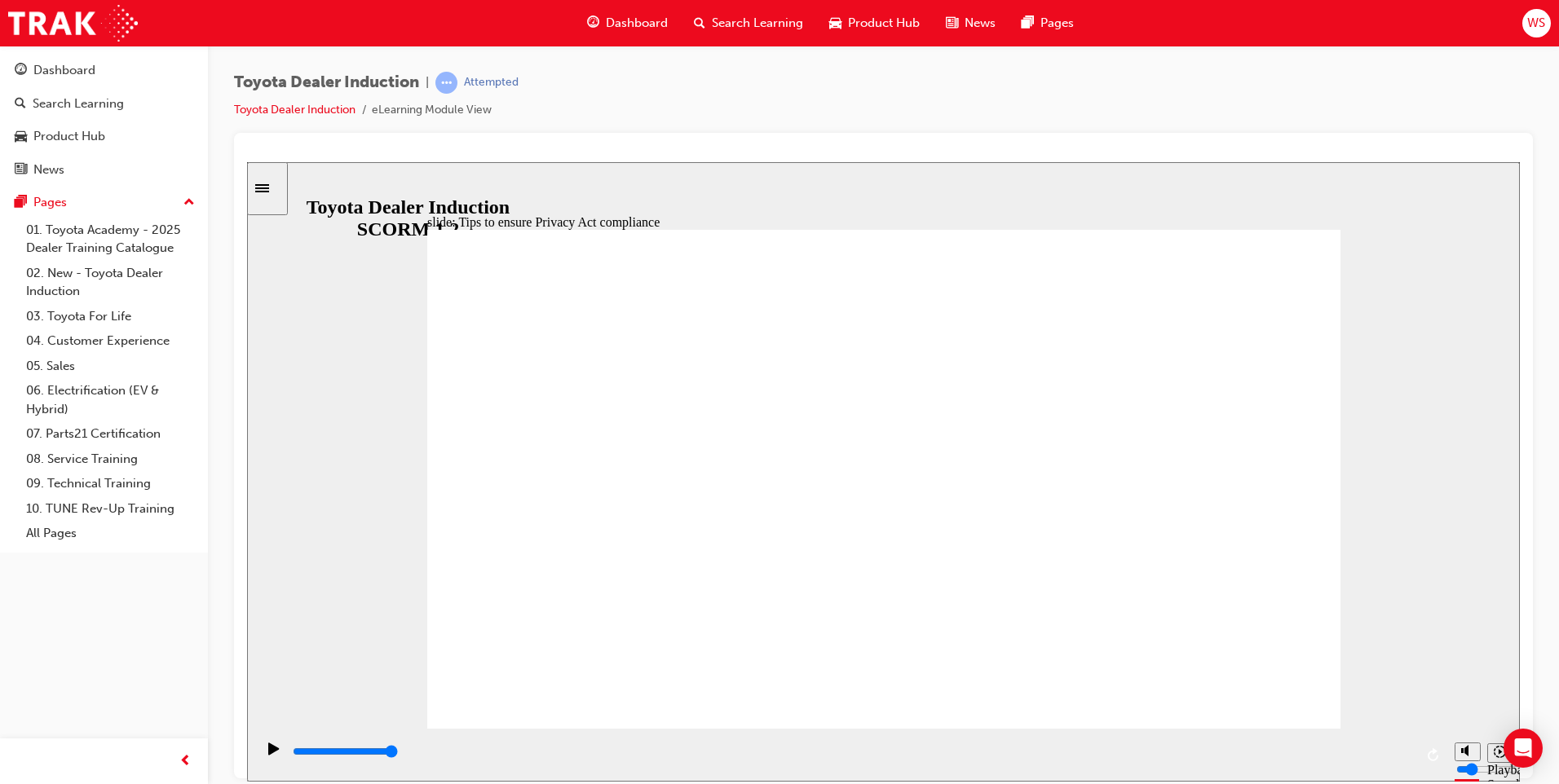
type input "5000"
checkbox input "true"
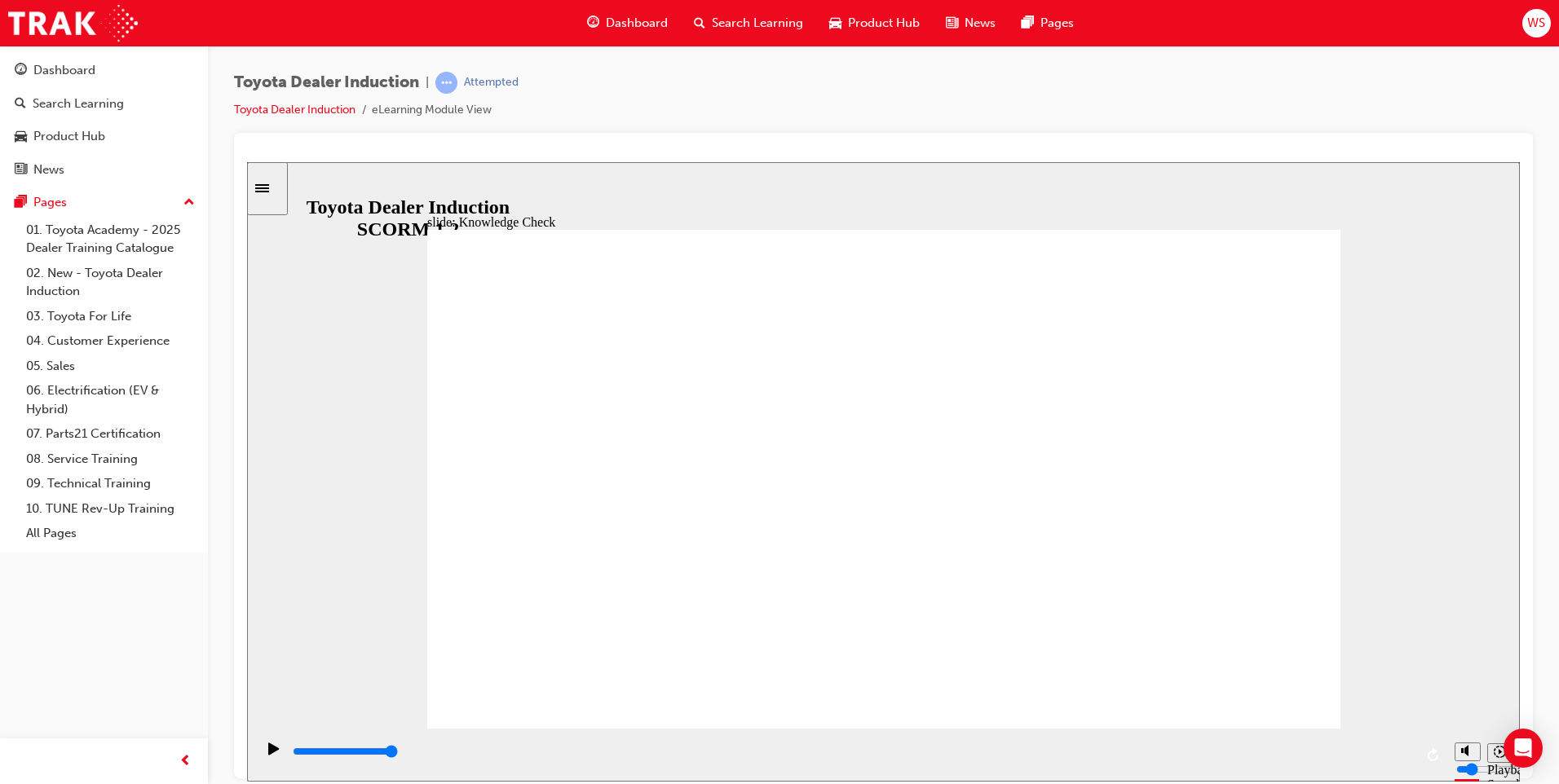
checkbox input "true"
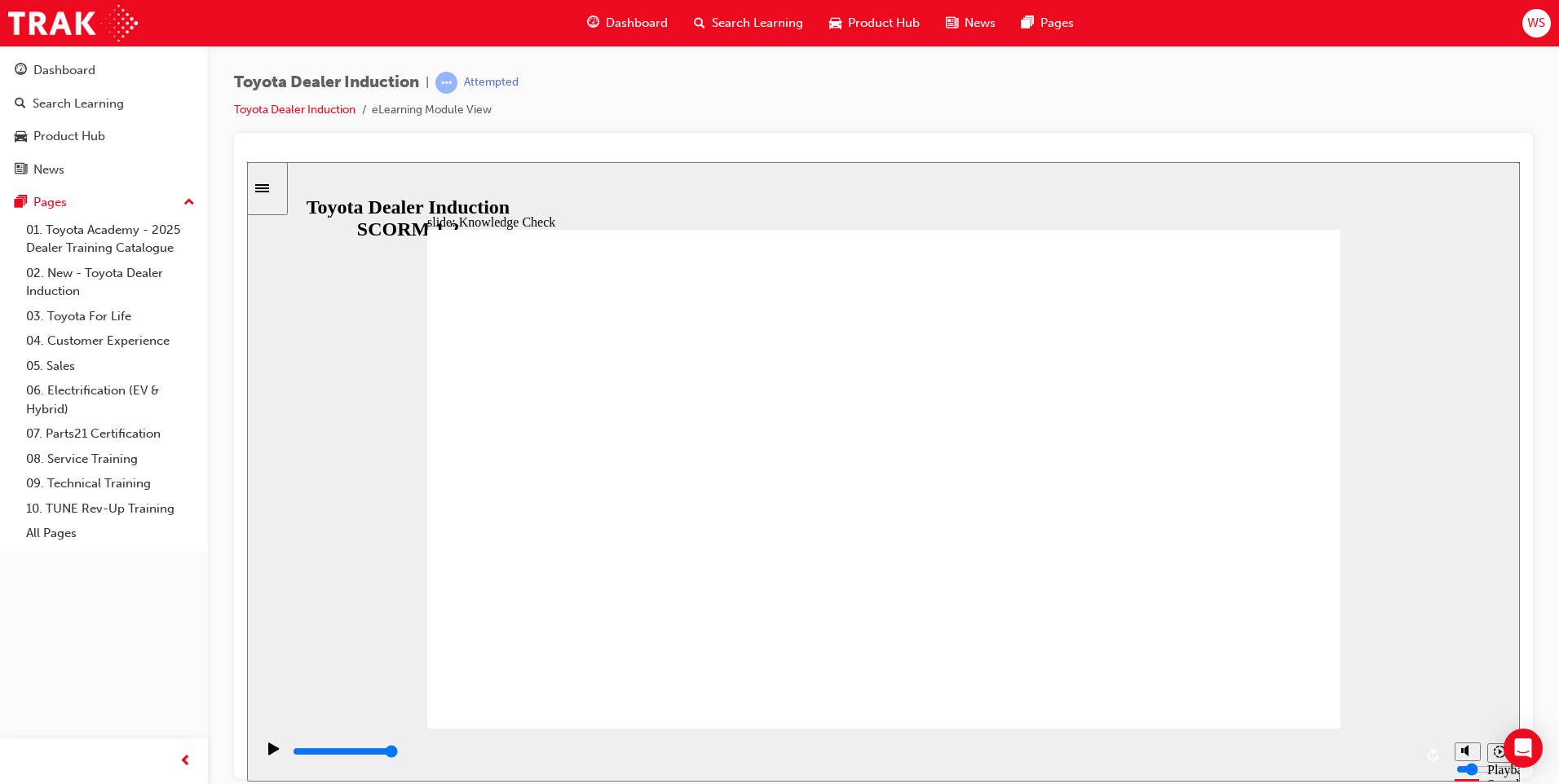
type input "5000"
radio input "true"
type input "4000"
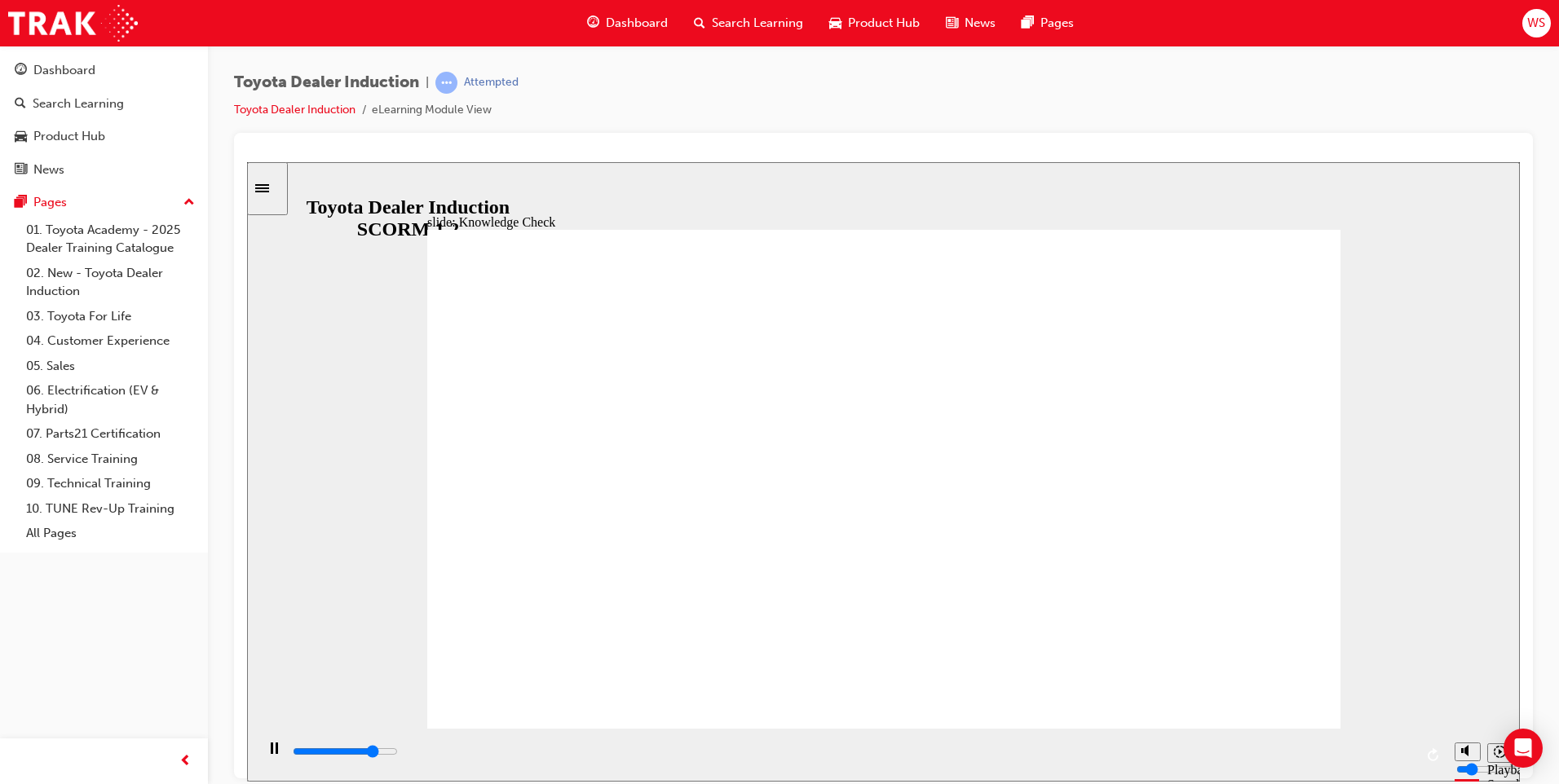
checkbox input "true"
type input "5000"
checkbox input "true"
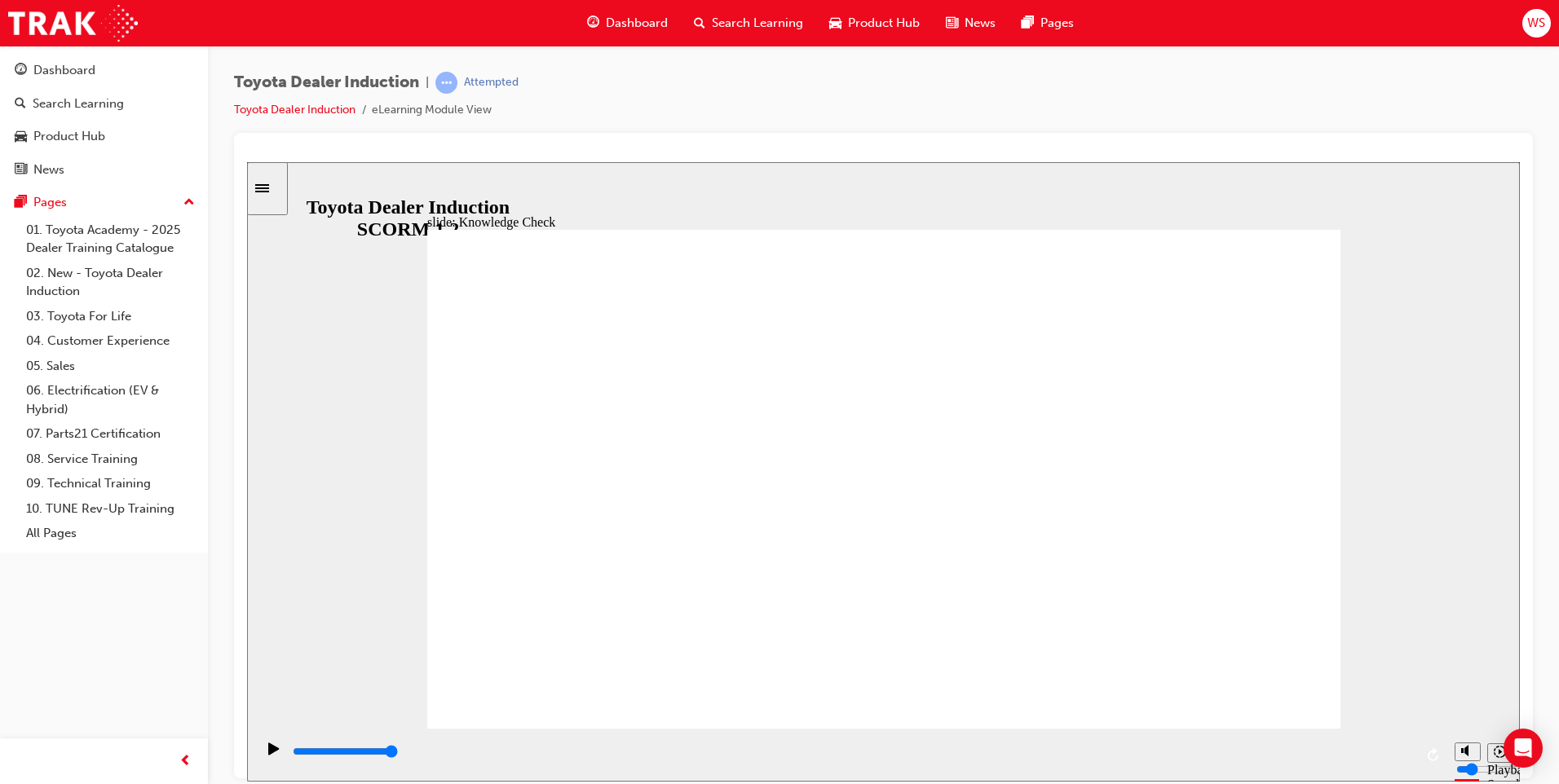
type input "5000"
checkbox input "true"
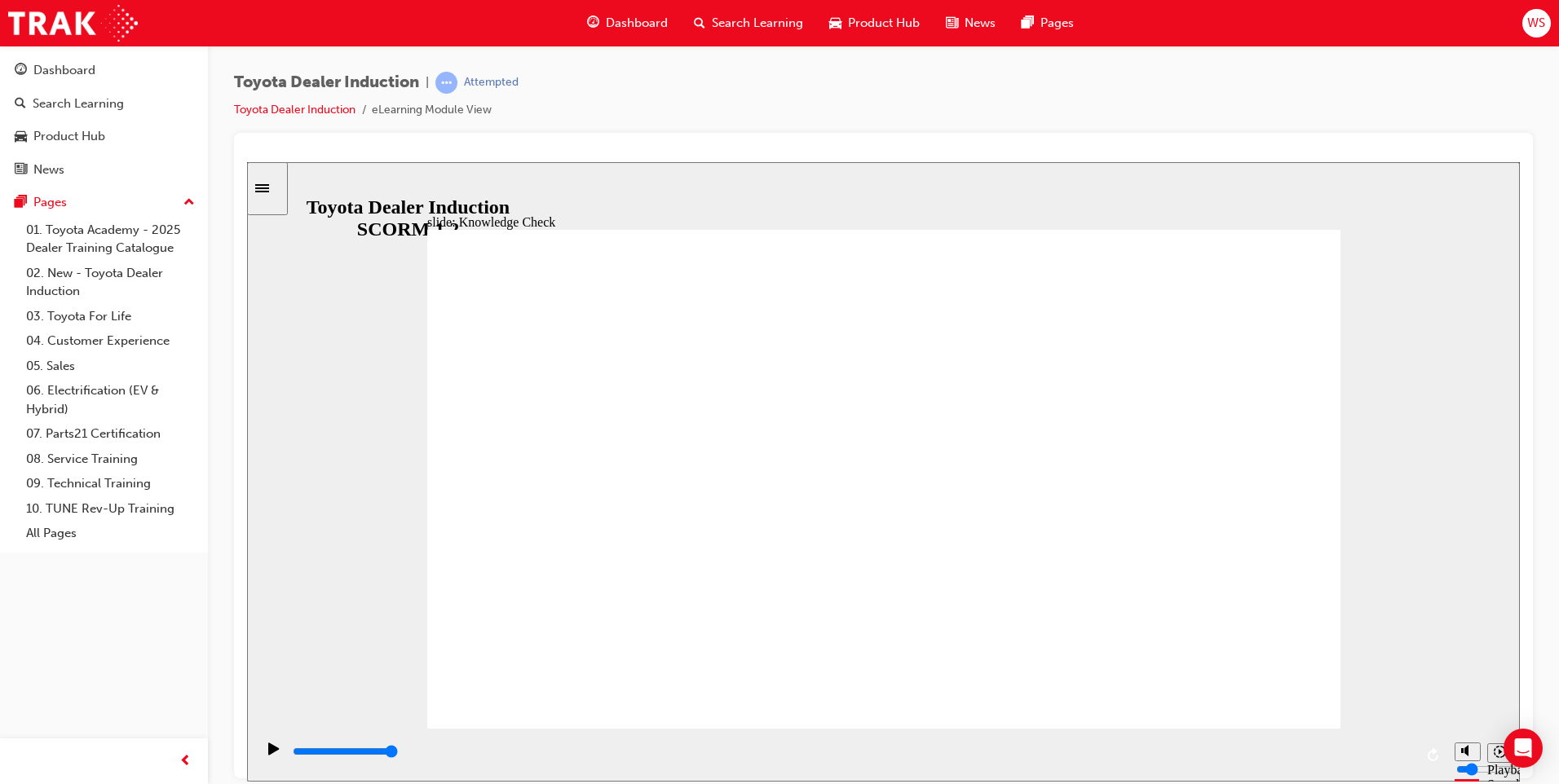
type input "9900"
click at [73, 67] on div "Dashboard" at bounding box center [64, 70] width 62 height 19
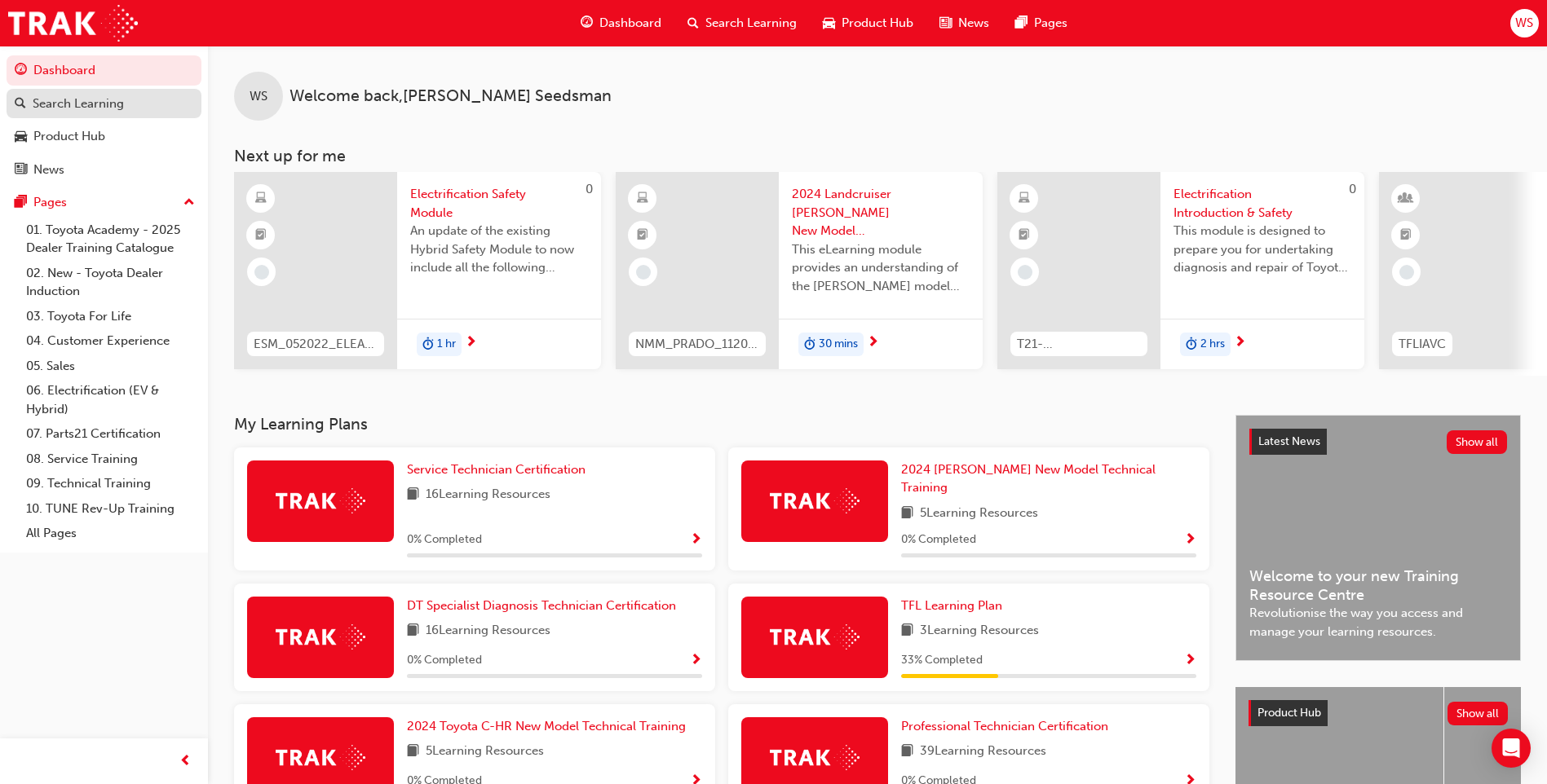
click at [70, 105] on div "Search Learning" at bounding box center [79, 104] width 92 height 19
